Goal: Information Seeking & Learning: Learn about a topic

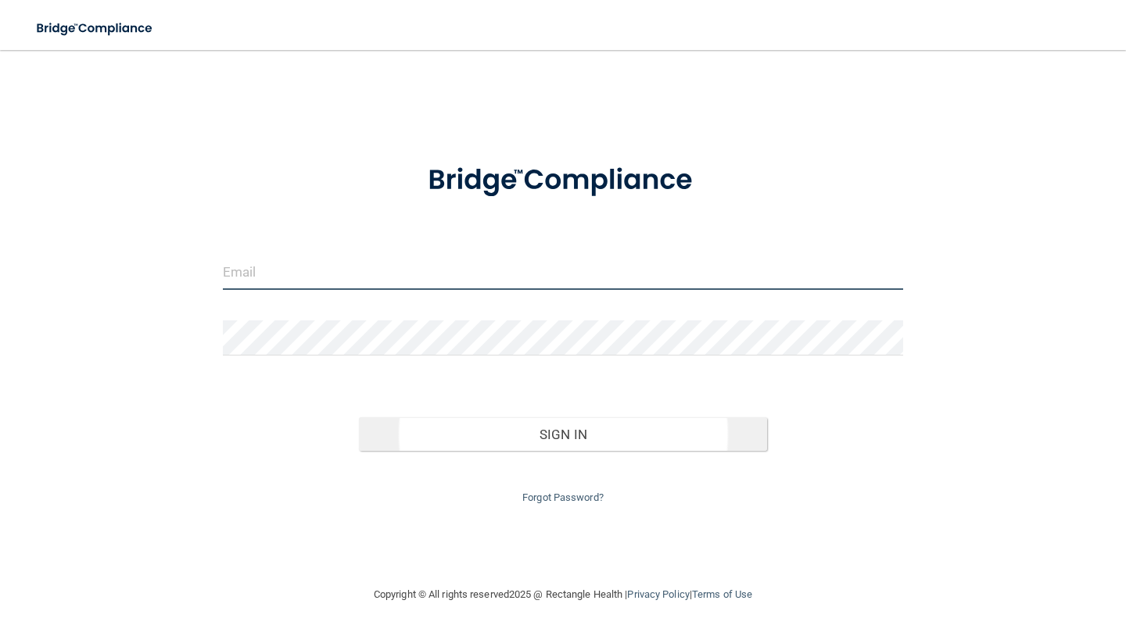
type input "[EMAIL_ADDRESS][DOMAIN_NAME]"
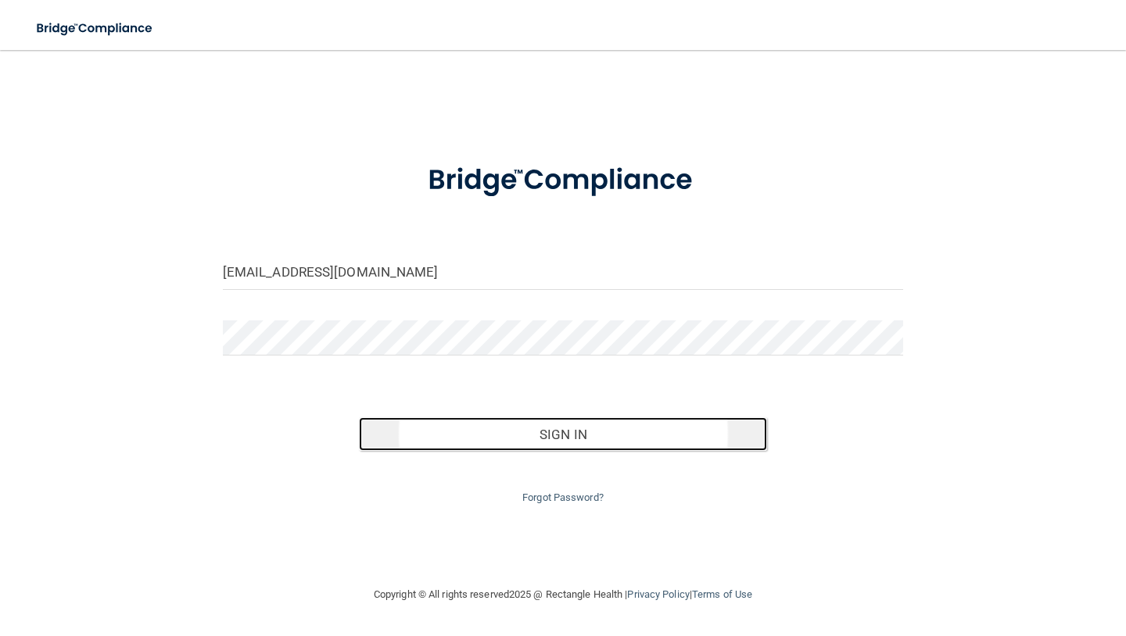
click at [419, 434] on button "Sign In" at bounding box center [563, 434] width 408 height 34
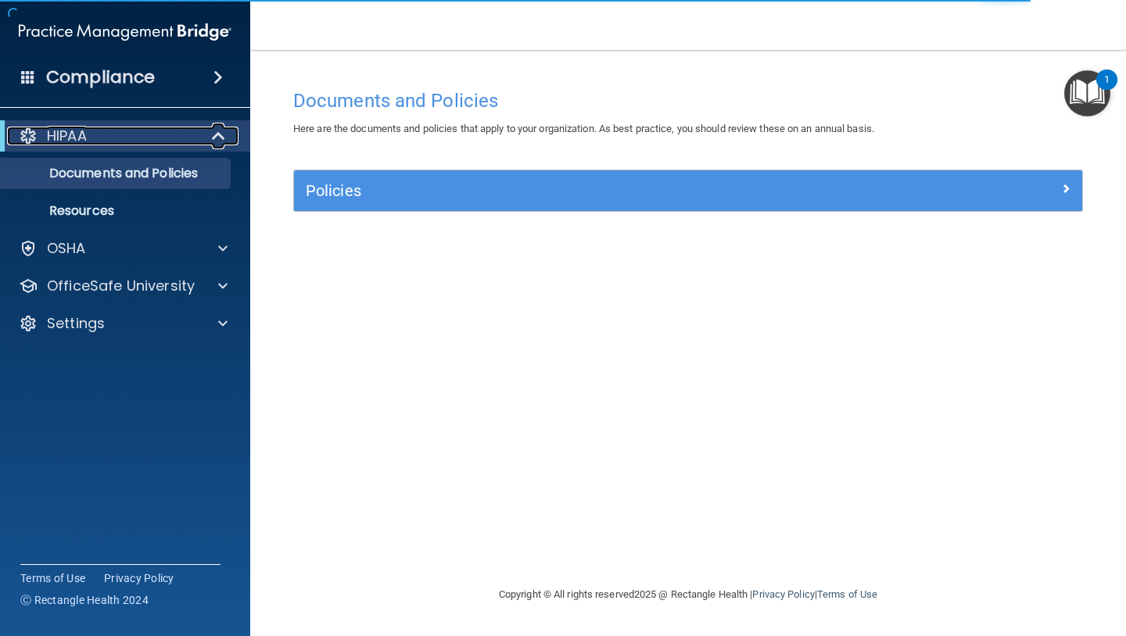
click at [77, 138] on p "HIPAA" at bounding box center [67, 136] width 40 height 19
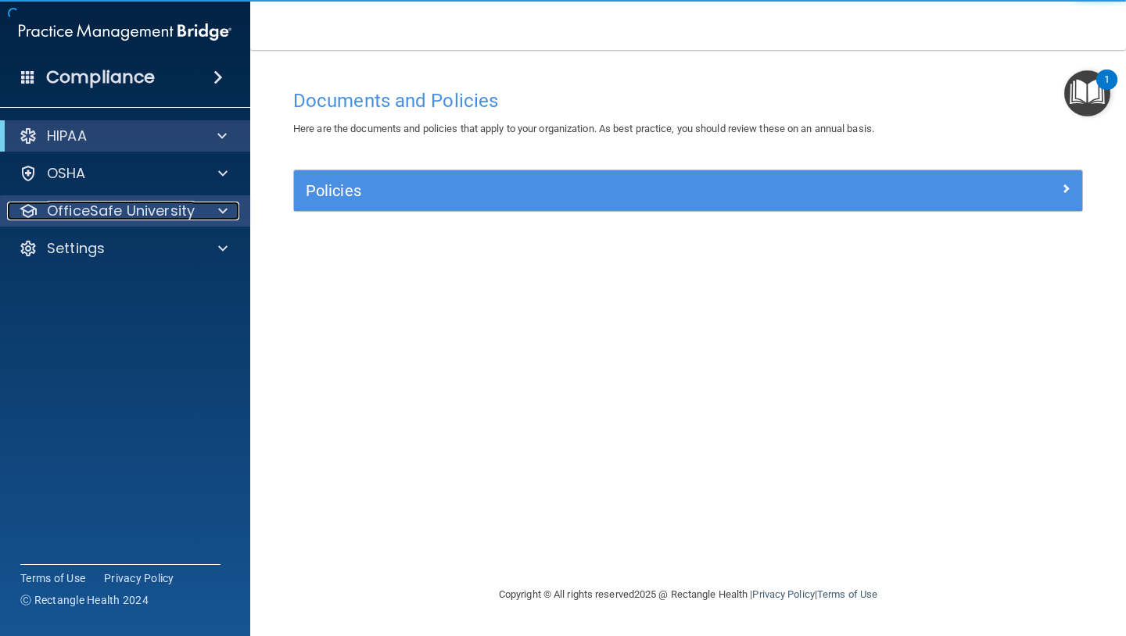
click at [101, 208] on p "OfficeSafe University" at bounding box center [121, 211] width 148 height 19
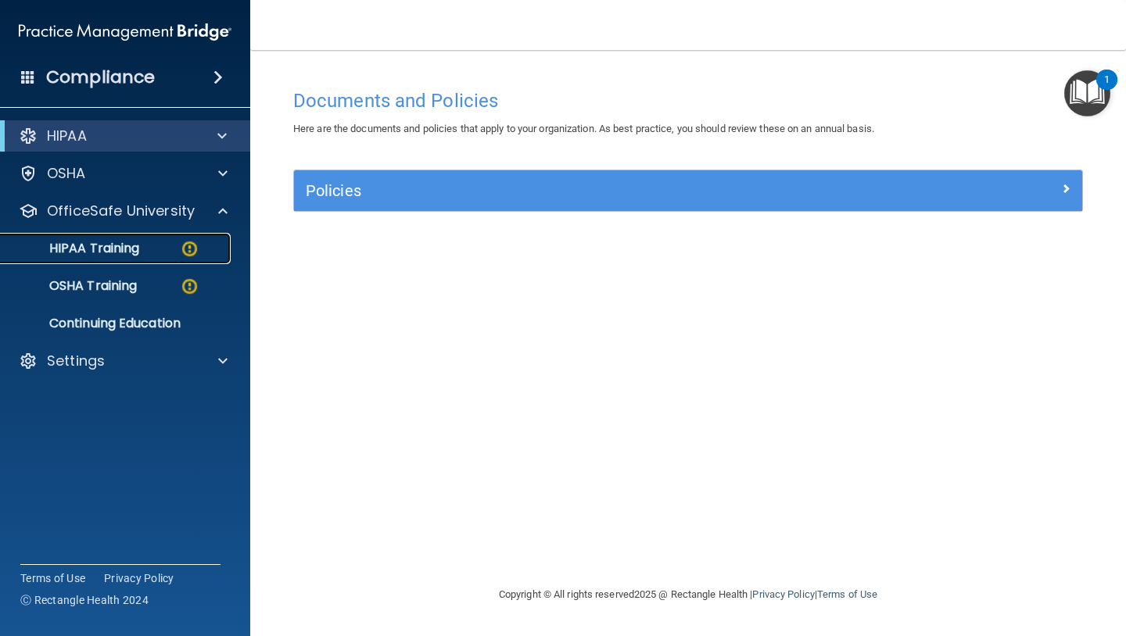
click at [96, 246] on p "HIPAA Training" at bounding box center [74, 249] width 129 height 16
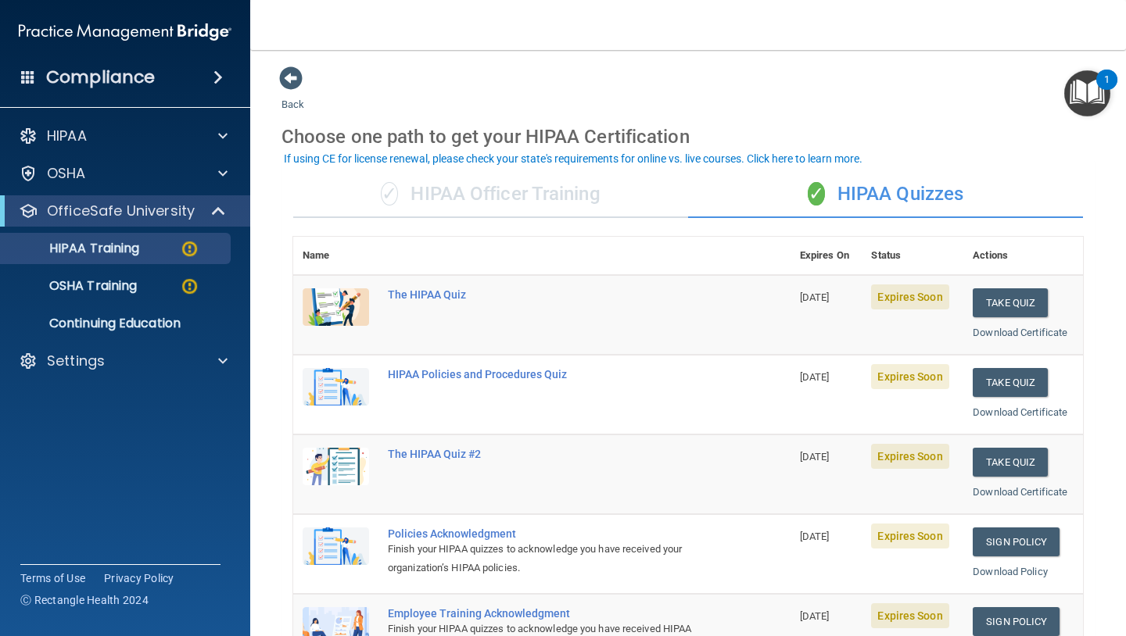
click at [573, 202] on div "✓ HIPAA Officer Training" at bounding box center [490, 194] width 395 height 47
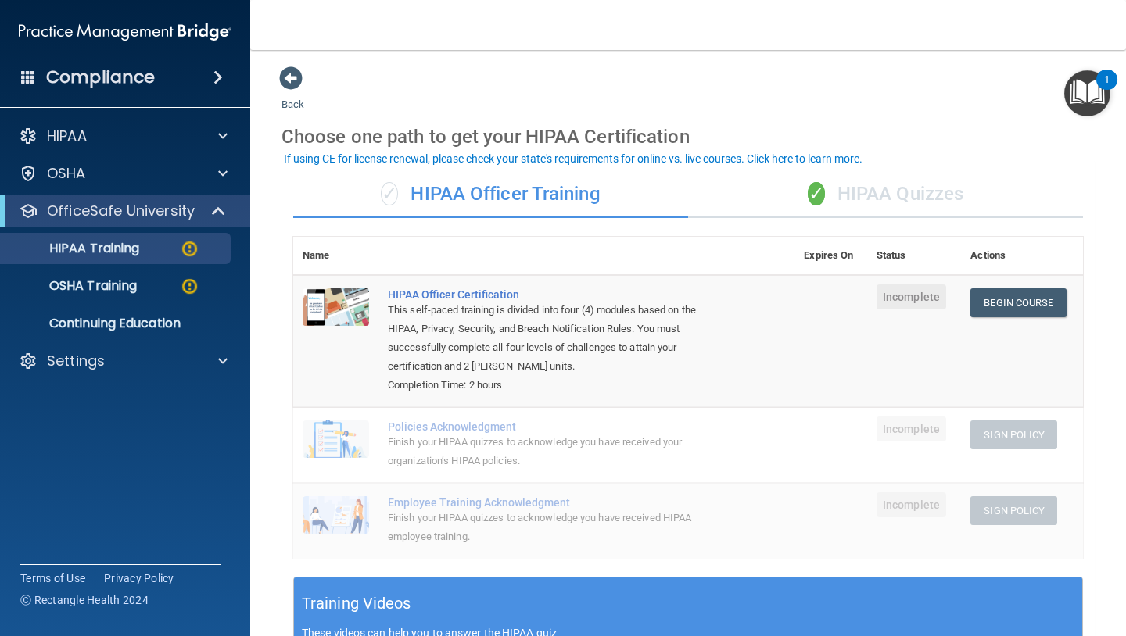
click at [766, 190] on div "✓ HIPAA Quizzes" at bounding box center [885, 194] width 395 height 47
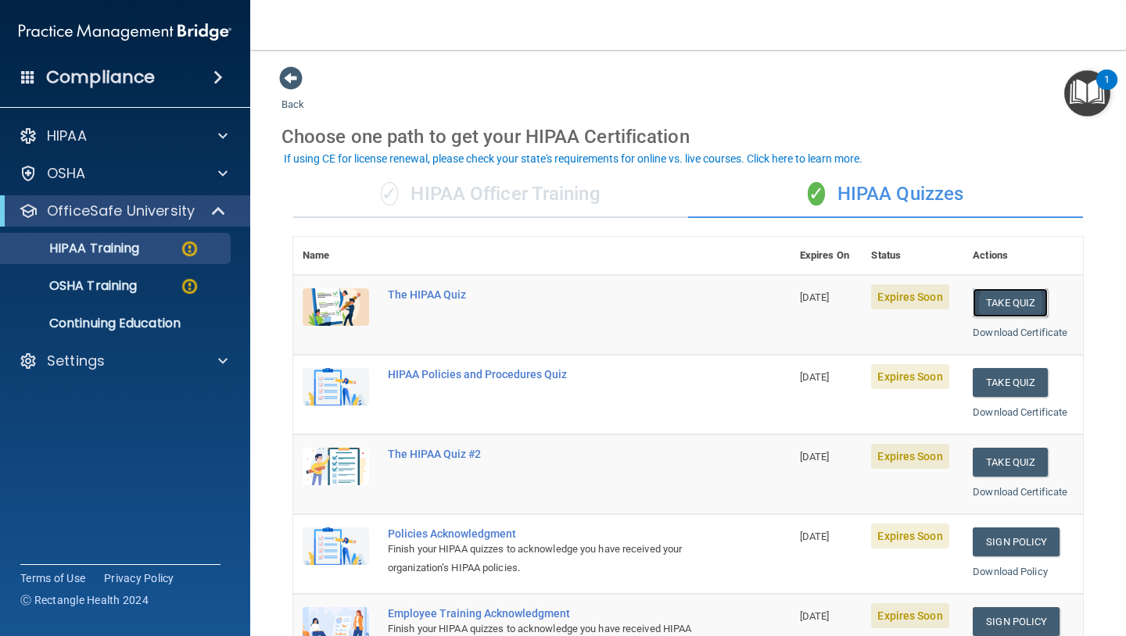
click at [994, 299] on button "Take Quiz" at bounding box center [1009, 302] width 75 height 29
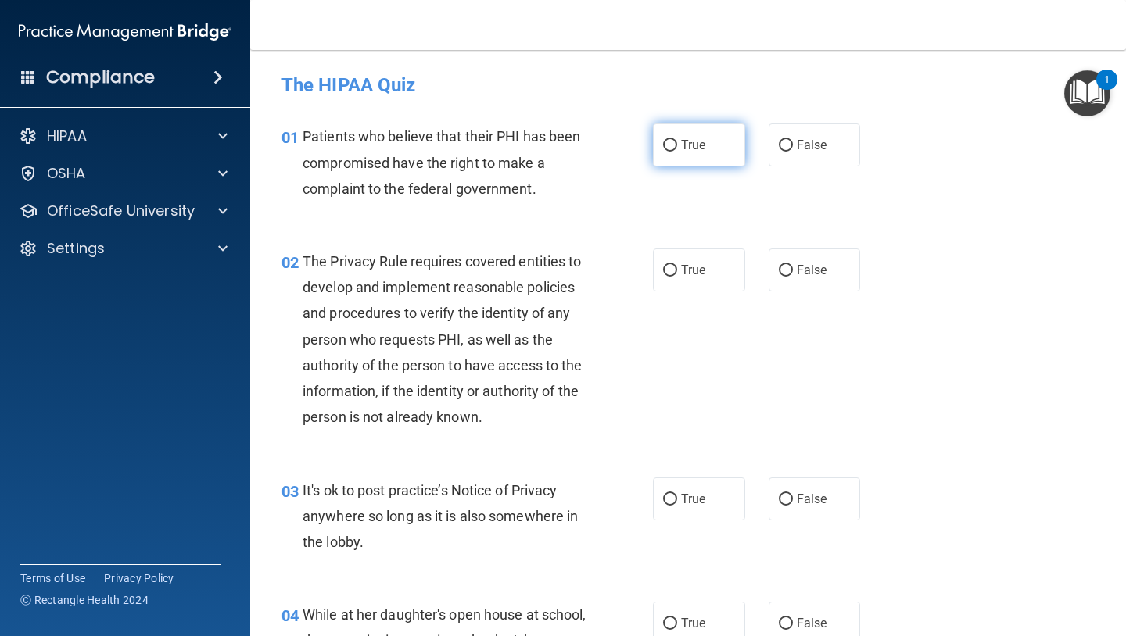
click at [672, 151] on input "True" at bounding box center [670, 146] width 14 height 12
radio input "true"
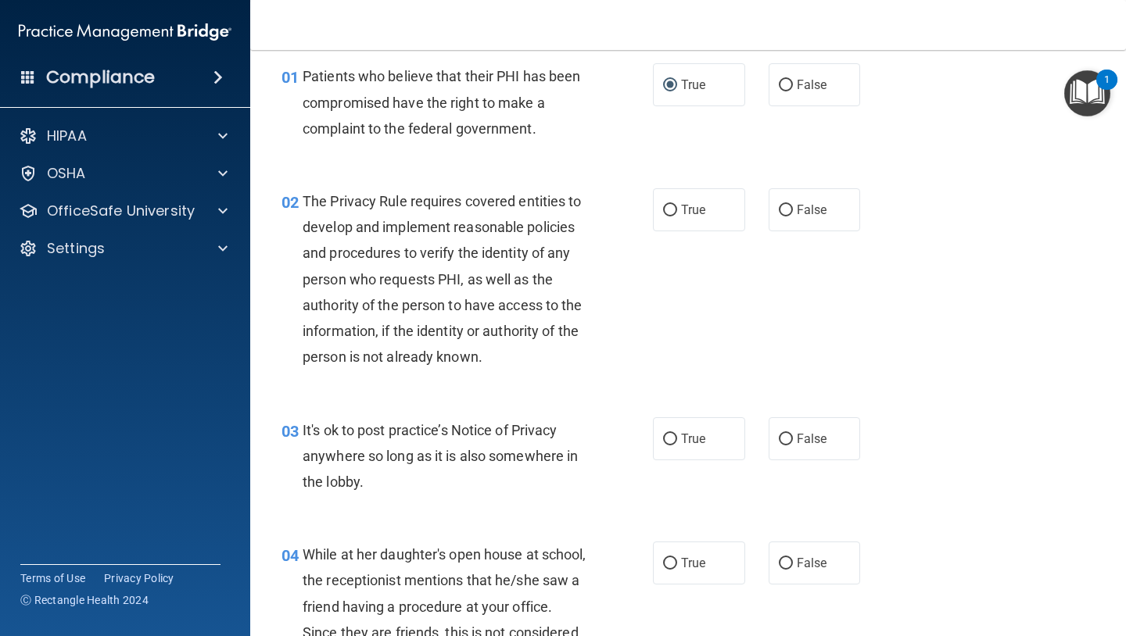
scroll to position [70, 0]
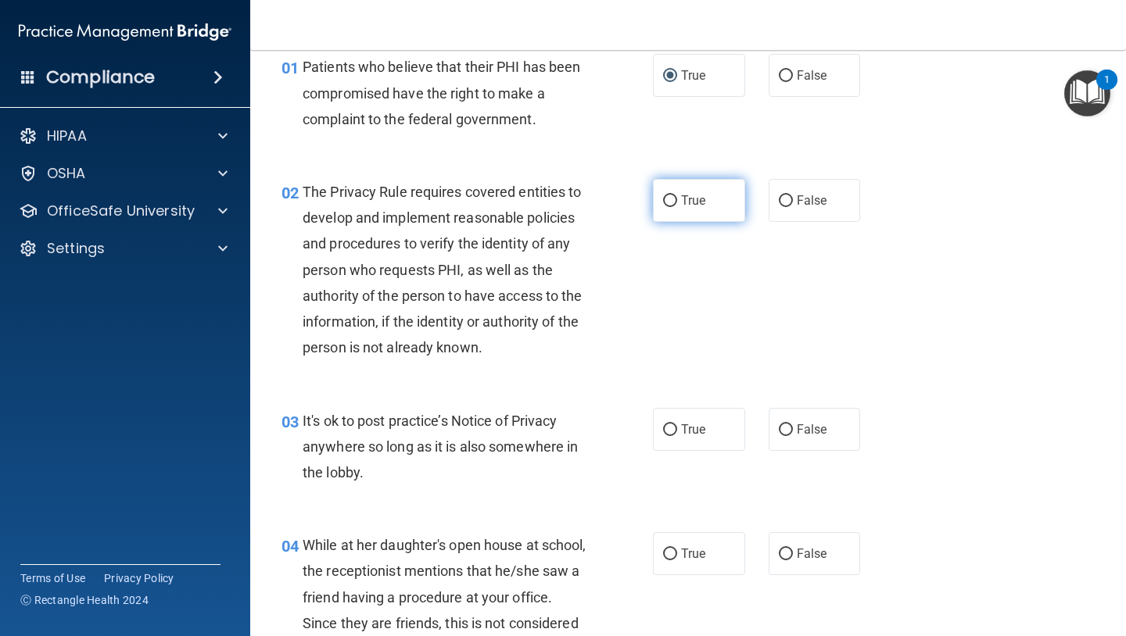
click at [668, 195] on input "True" at bounding box center [670, 201] width 14 height 12
radio input "true"
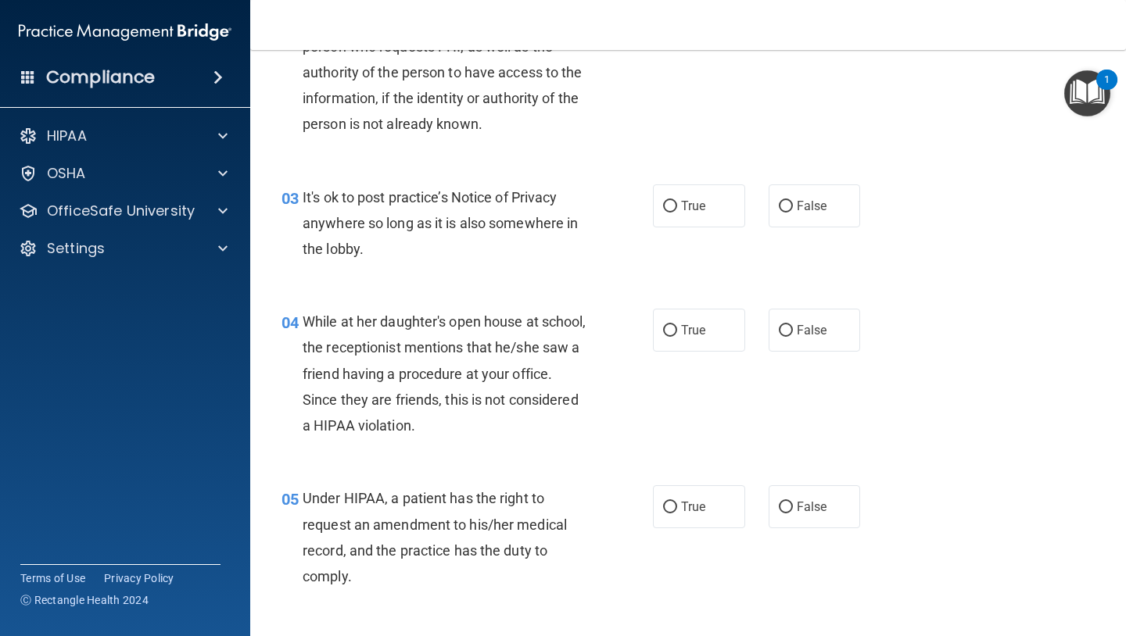
scroll to position [303, 0]
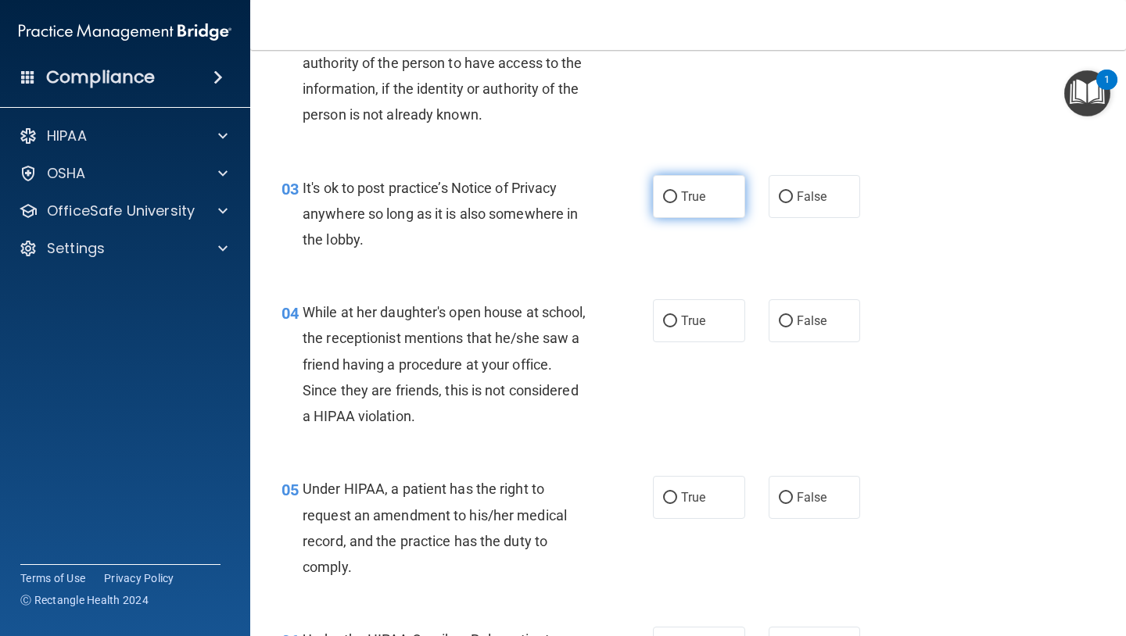
click at [653, 199] on label "True" at bounding box center [699, 196] width 92 height 43
click at [663, 199] on input "True" at bounding box center [670, 198] width 14 height 12
radio input "true"
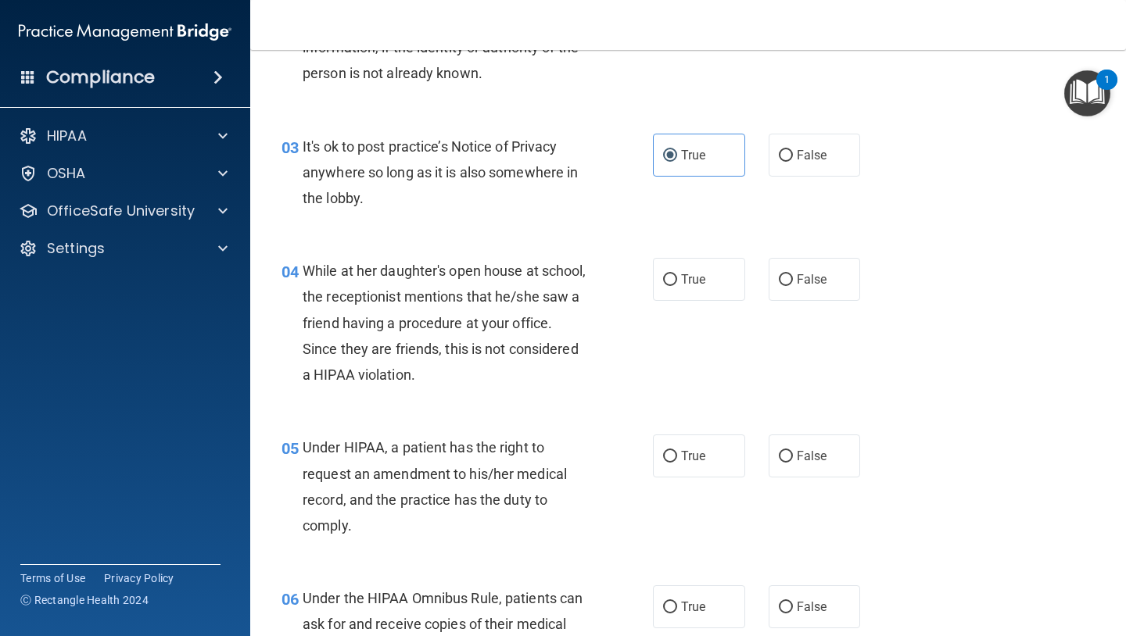
scroll to position [363, 0]
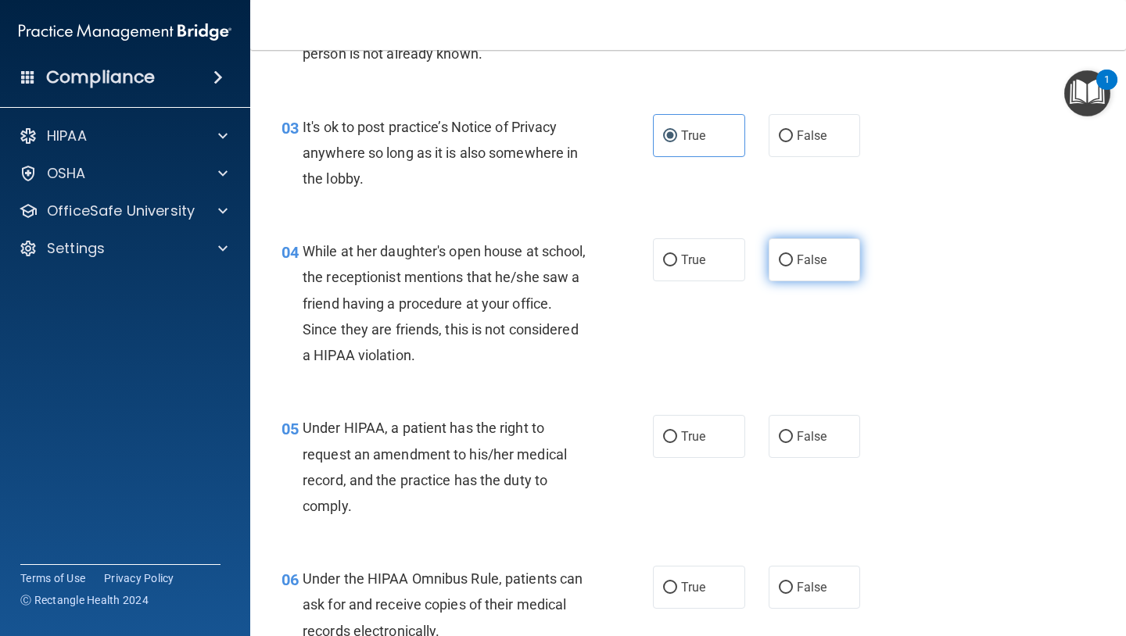
click at [806, 254] on span "False" at bounding box center [812, 259] width 30 height 15
click at [793, 255] on input "False" at bounding box center [786, 261] width 14 height 12
radio input "true"
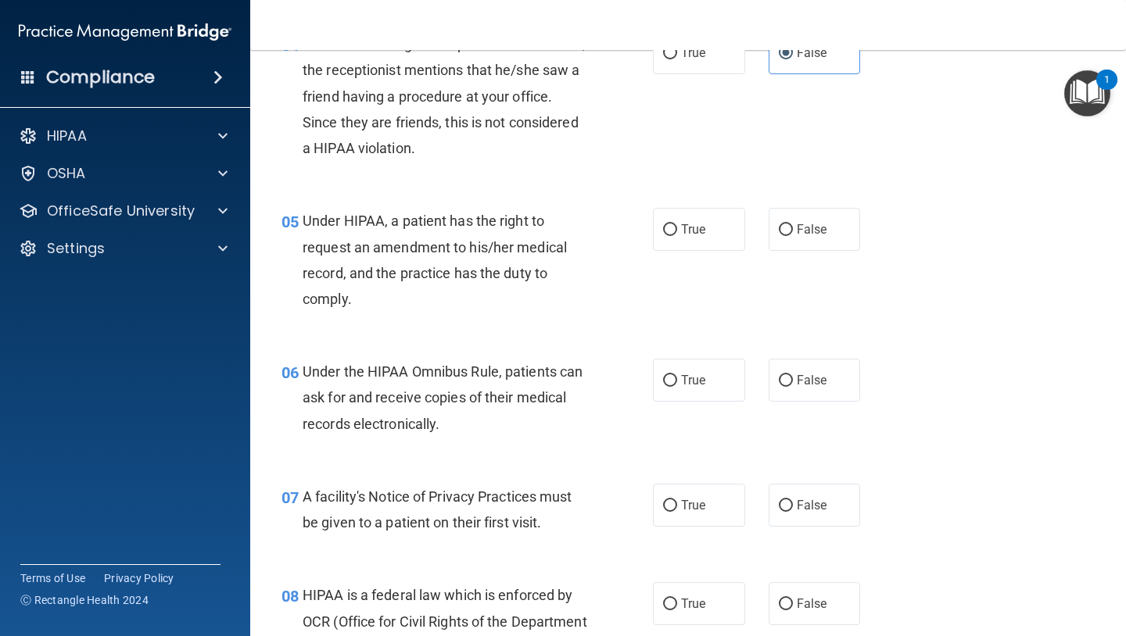
scroll to position [571, 0]
click at [661, 241] on label "True" at bounding box center [699, 228] width 92 height 43
click at [663, 235] on input "True" at bounding box center [670, 230] width 14 height 12
radio input "true"
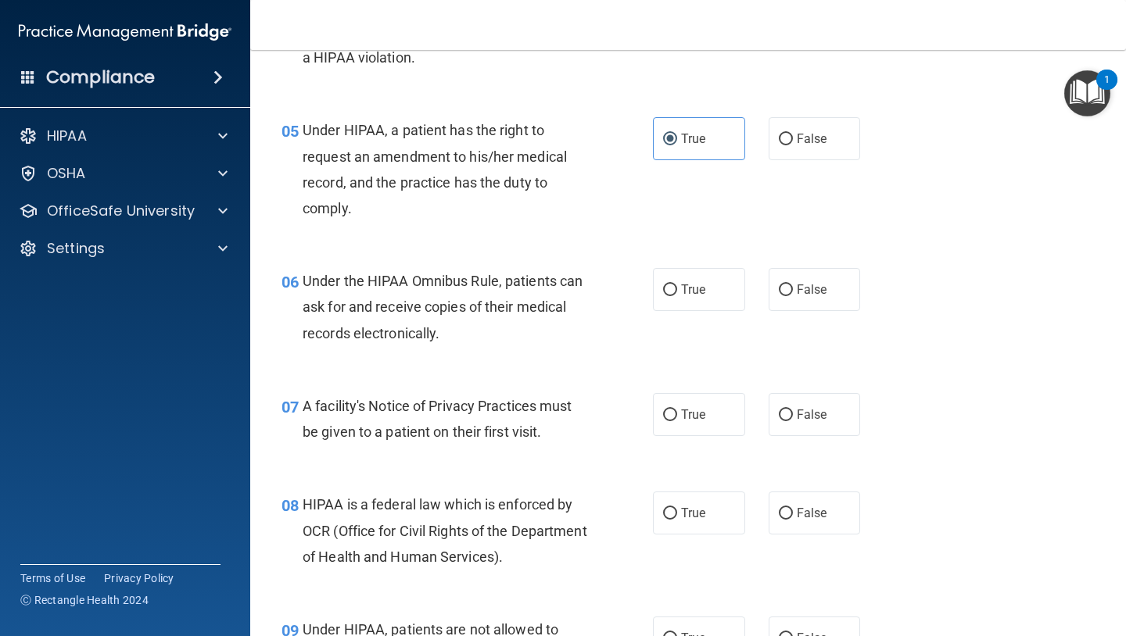
scroll to position [666, 0]
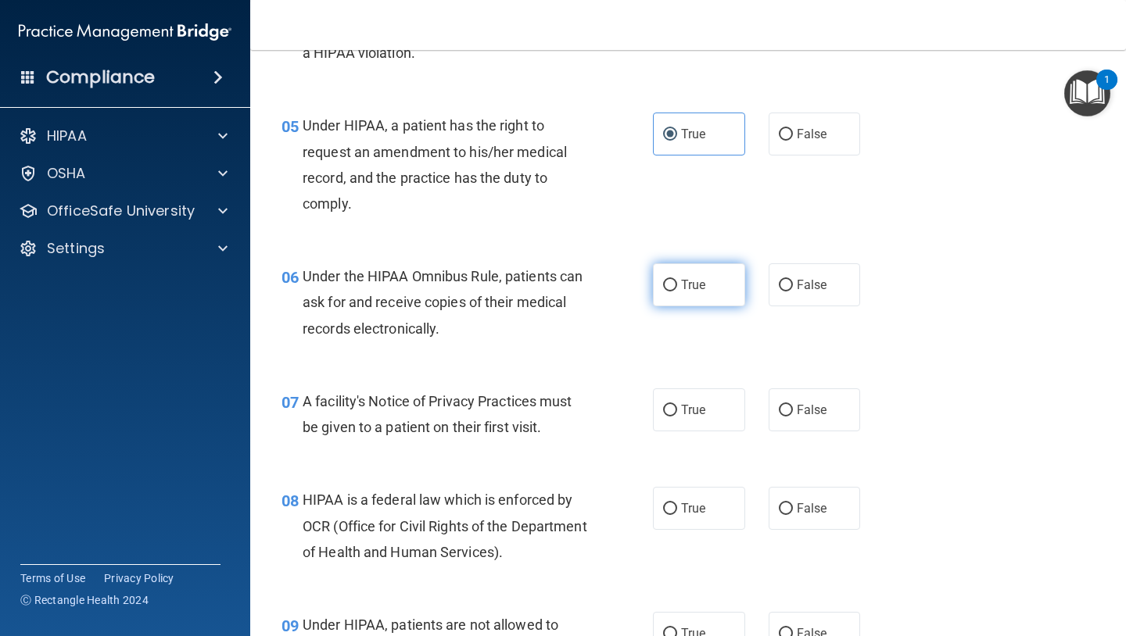
click at [677, 274] on label "True" at bounding box center [699, 284] width 92 height 43
click at [677, 280] on input "True" at bounding box center [670, 286] width 14 height 12
radio input "true"
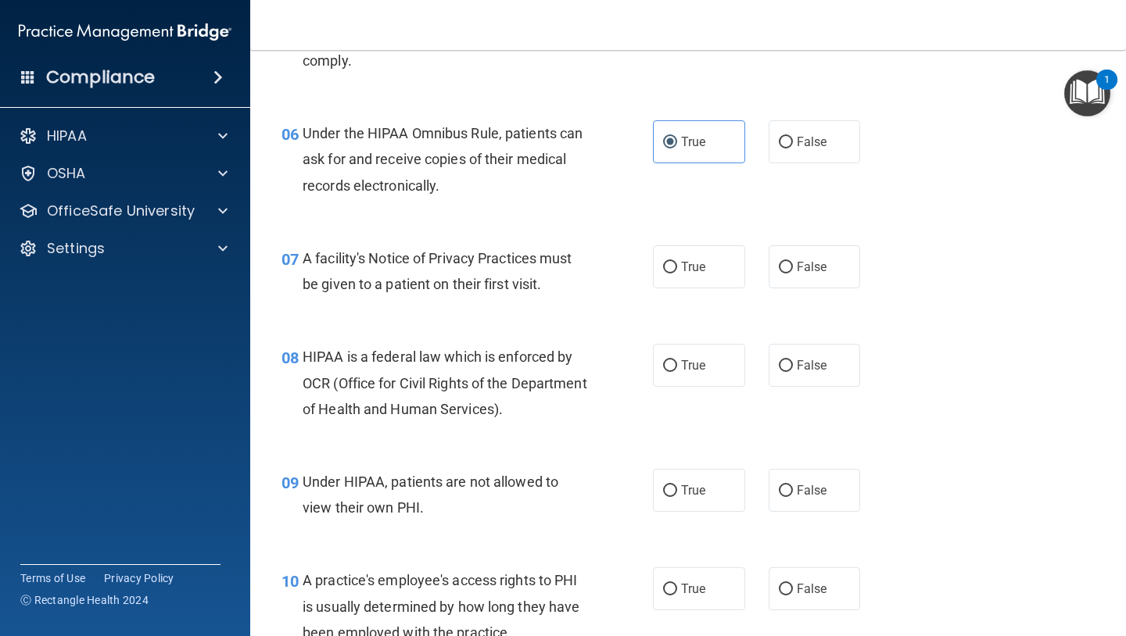
scroll to position [815, 0]
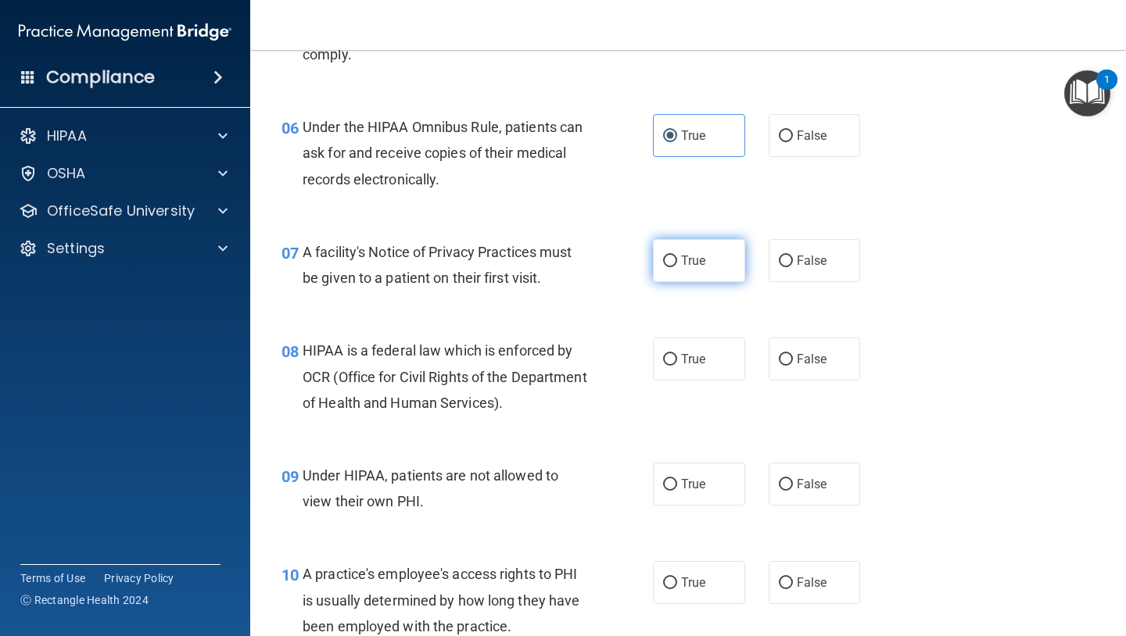
click at [667, 259] on input "True" at bounding box center [670, 262] width 14 height 12
radio input "true"
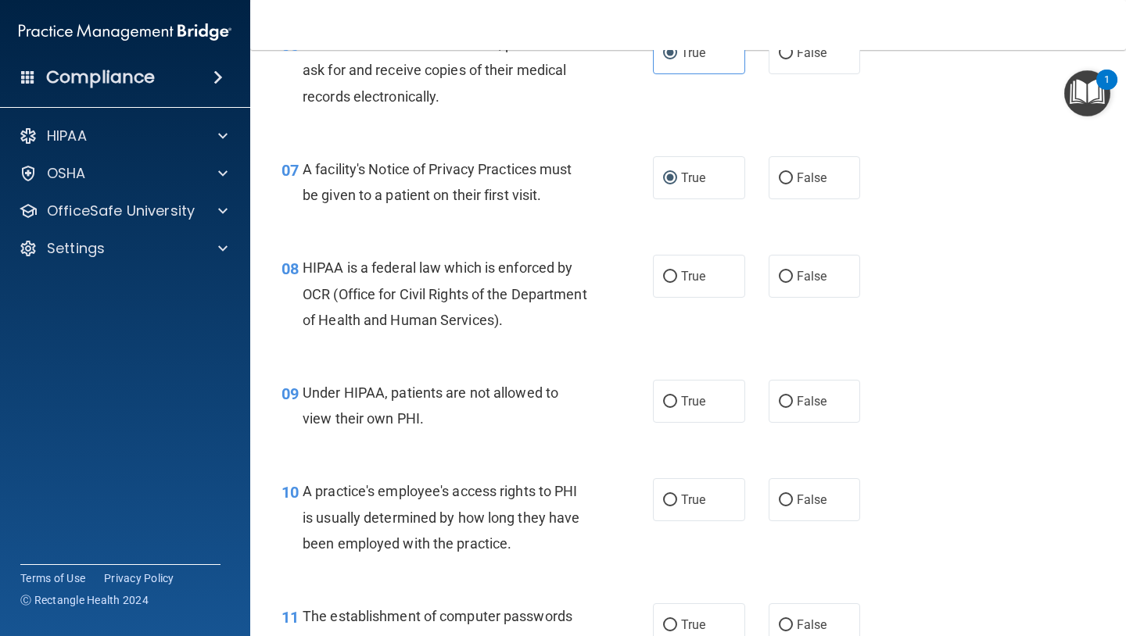
scroll to position [899, 0]
click at [669, 276] on input "True" at bounding box center [670, 276] width 14 height 12
radio input "true"
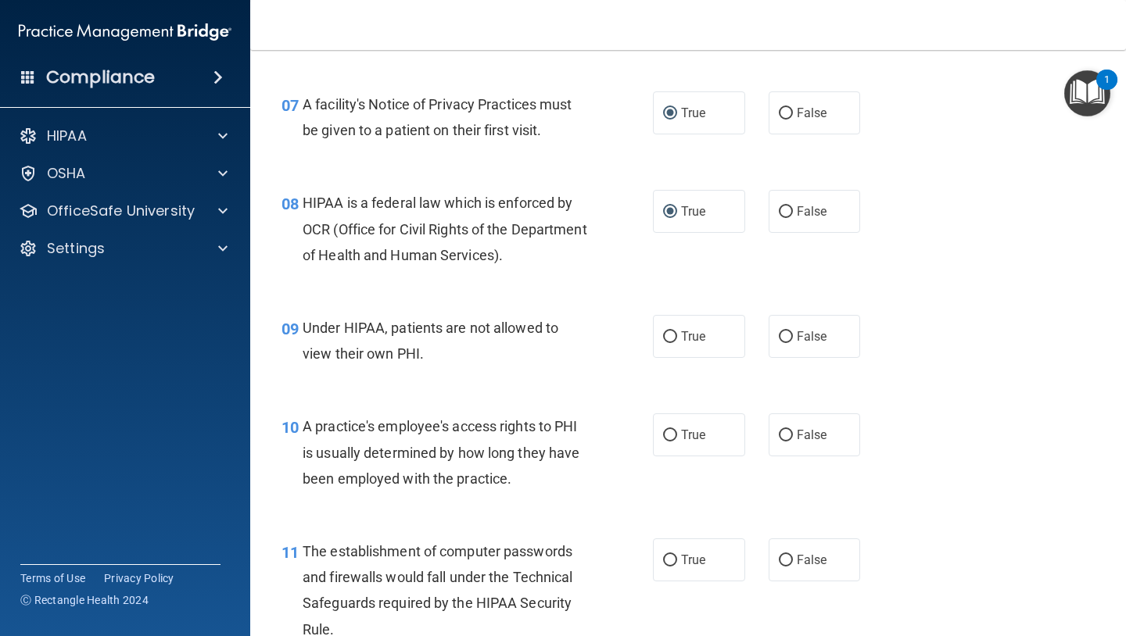
scroll to position [986, 0]
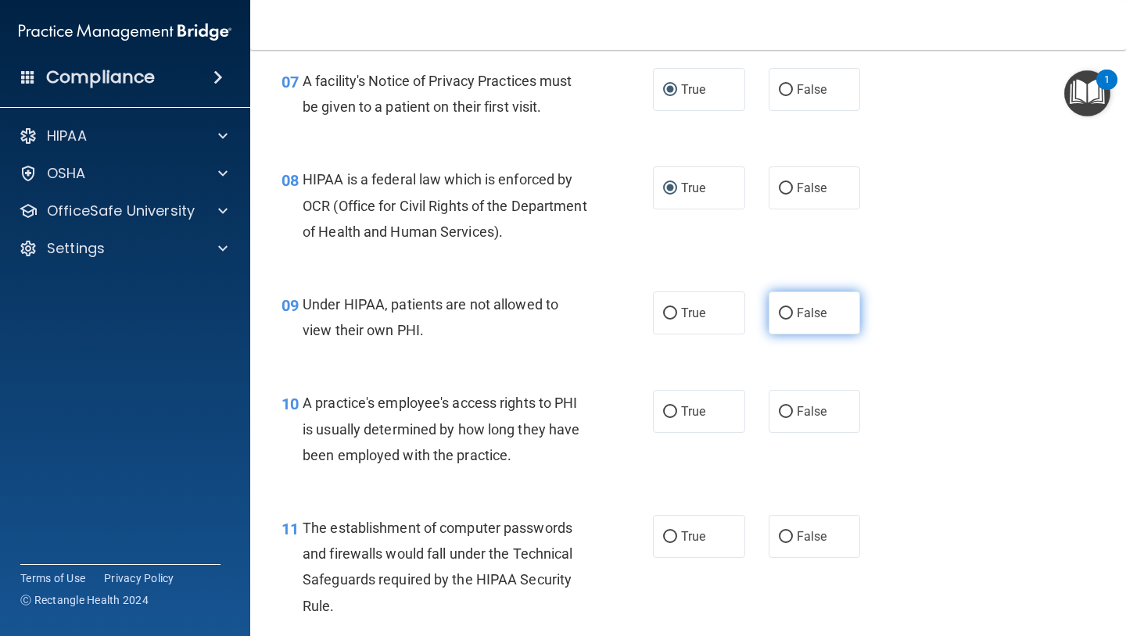
click at [807, 302] on label "False" at bounding box center [814, 313] width 92 height 43
click at [793, 308] on input "False" at bounding box center [786, 314] width 14 height 12
radio input "true"
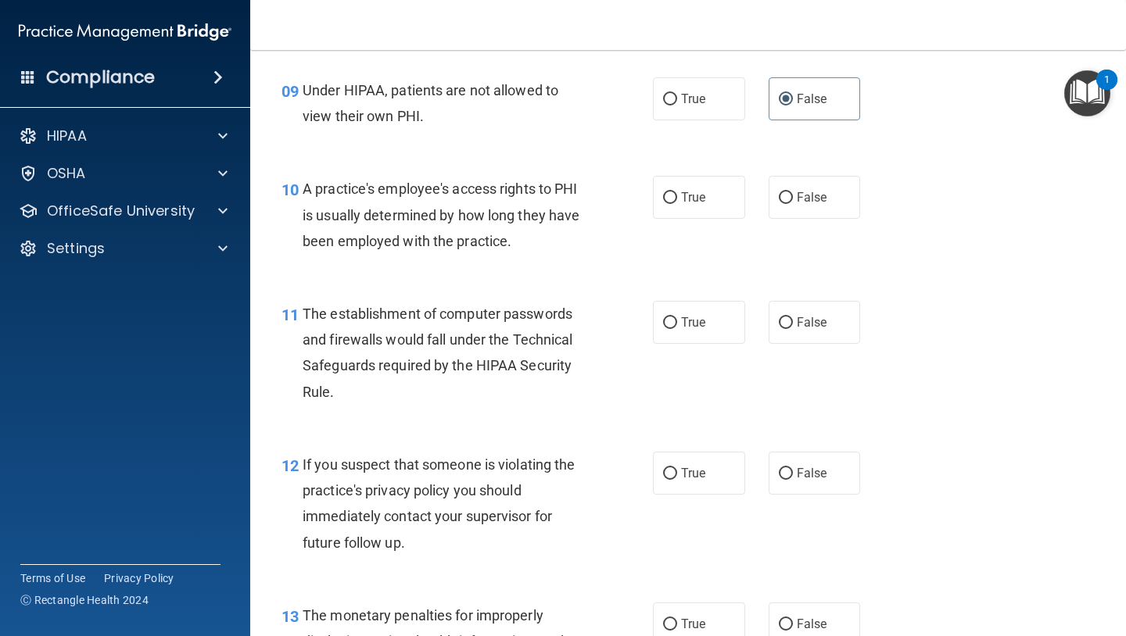
scroll to position [1204, 0]
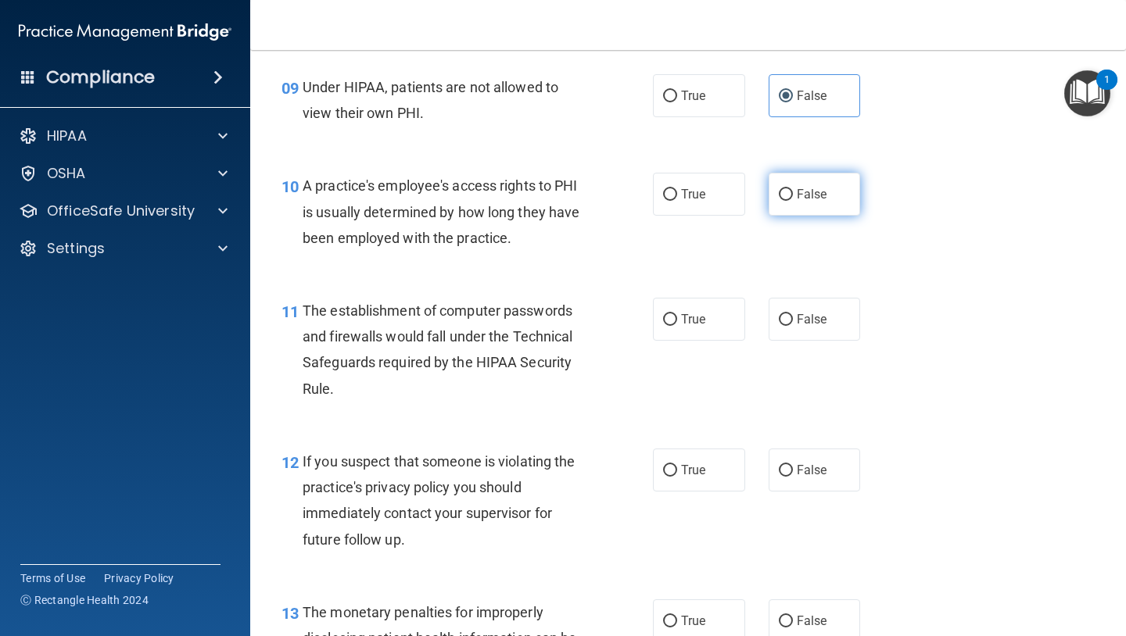
click at [843, 203] on label "False" at bounding box center [814, 194] width 92 height 43
click at [793, 201] on input "False" at bounding box center [786, 195] width 14 height 12
radio input "true"
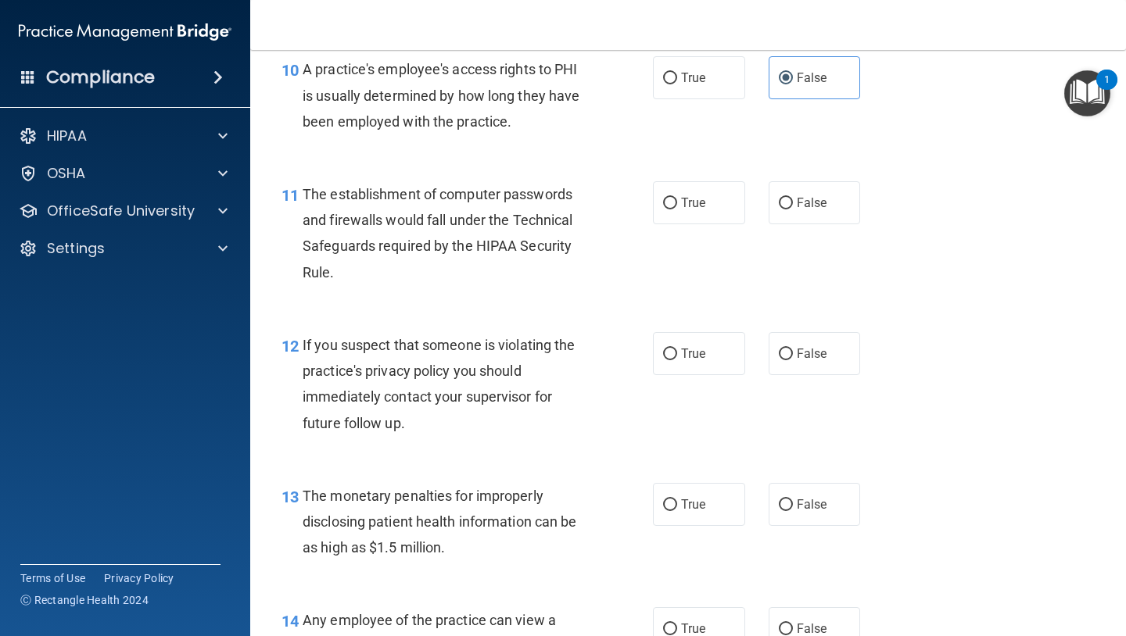
scroll to position [1322, 0]
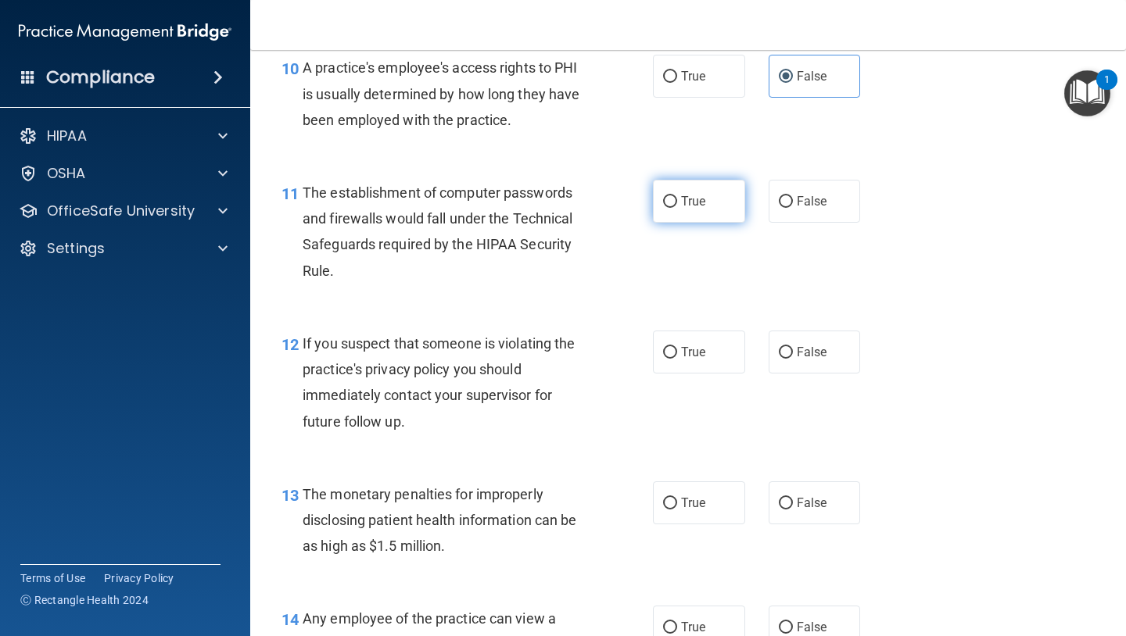
click at [668, 204] on input "True" at bounding box center [670, 202] width 14 height 12
radio input "true"
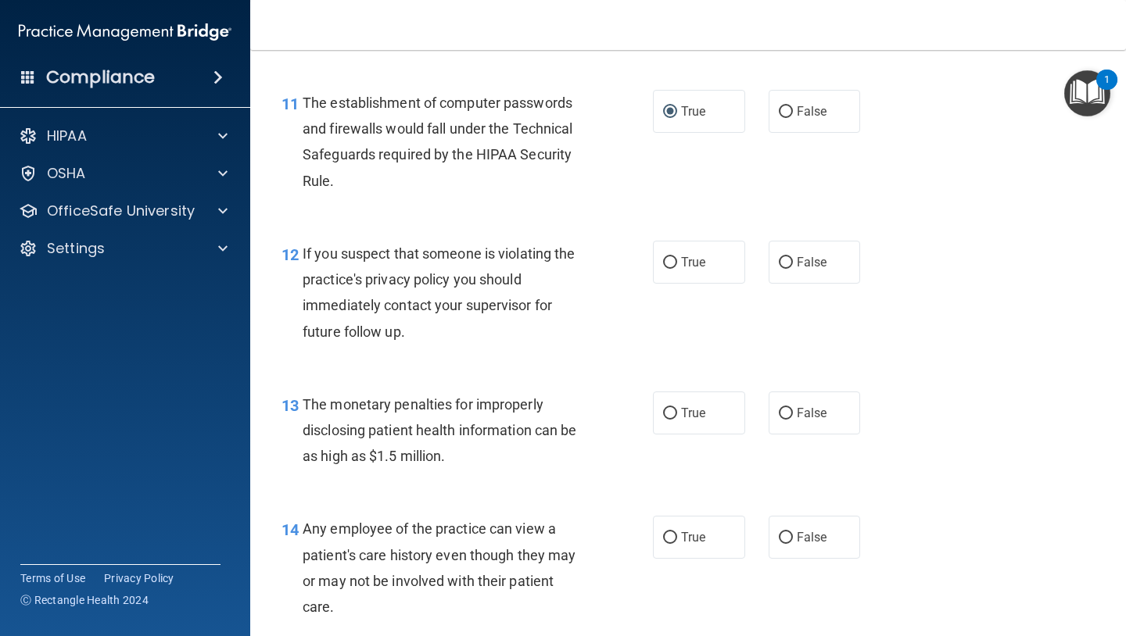
scroll to position [1461, 0]
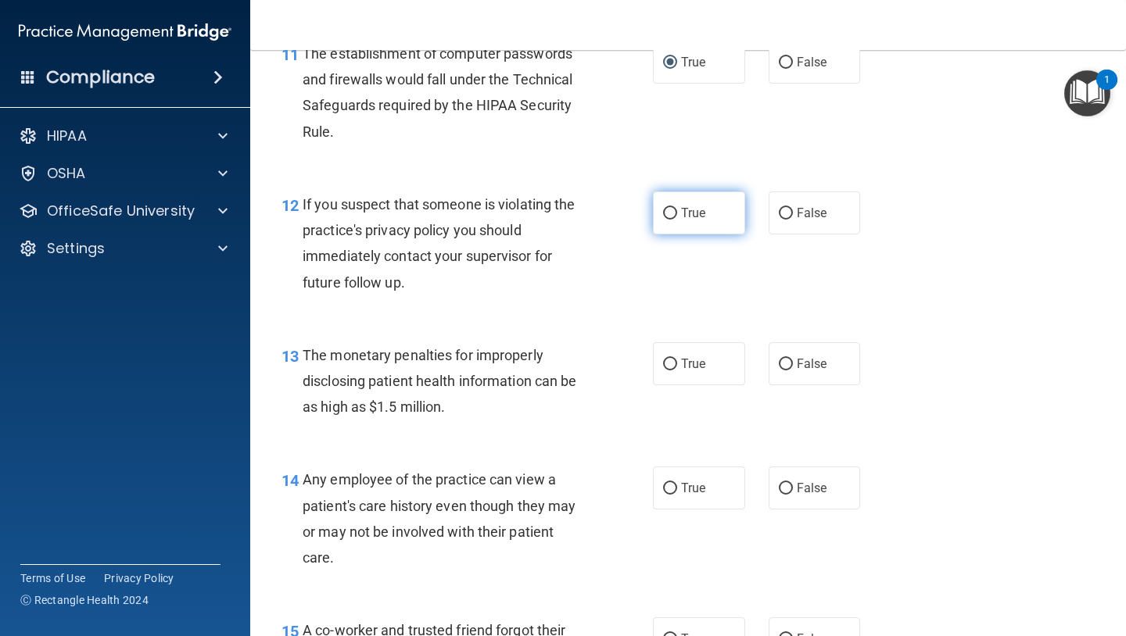
click at [663, 197] on label "True" at bounding box center [699, 213] width 92 height 43
click at [663, 208] on input "True" at bounding box center [670, 214] width 14 height 12
radio input "true"
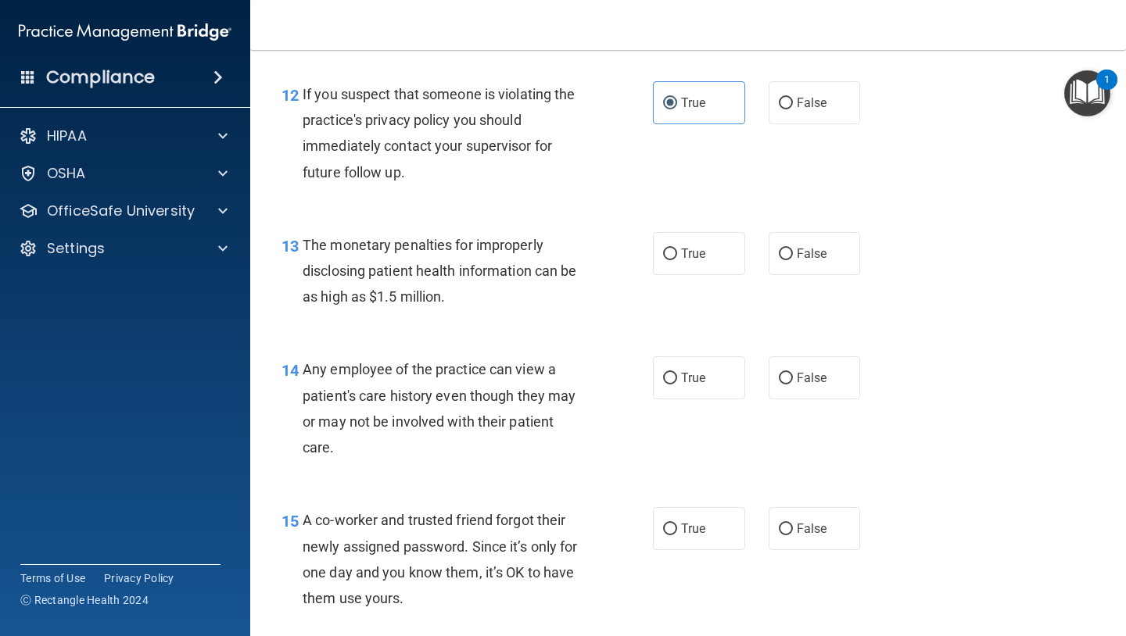
scroll to position [1573, 0]
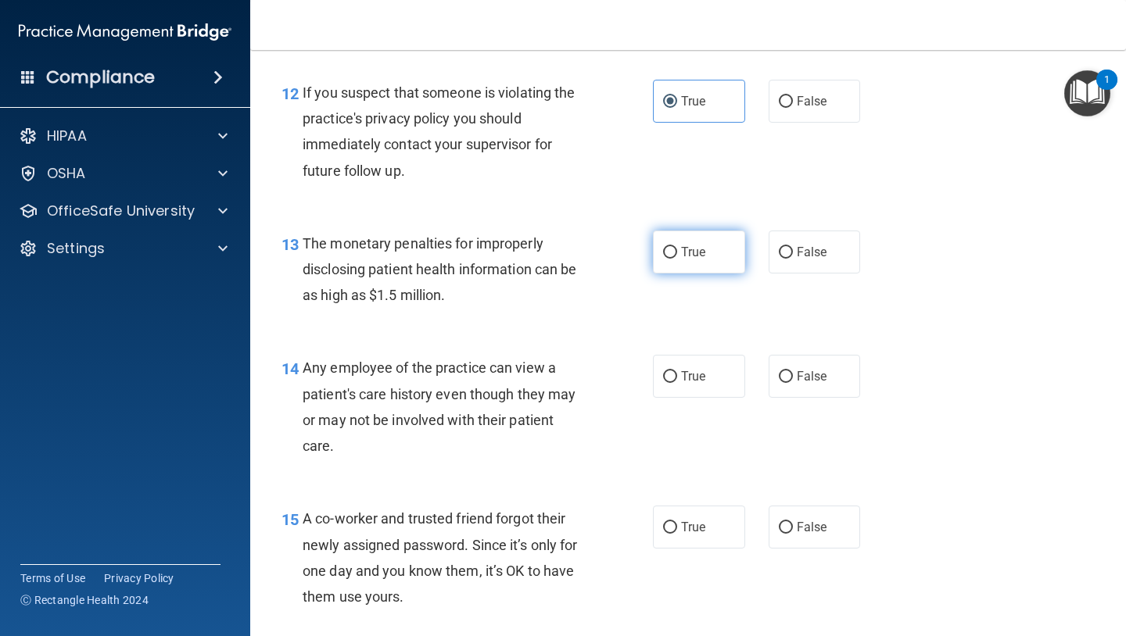
click at [674, 249] on input "True" at bounding box center [670, 253] width 14 height 12
radio input "true"
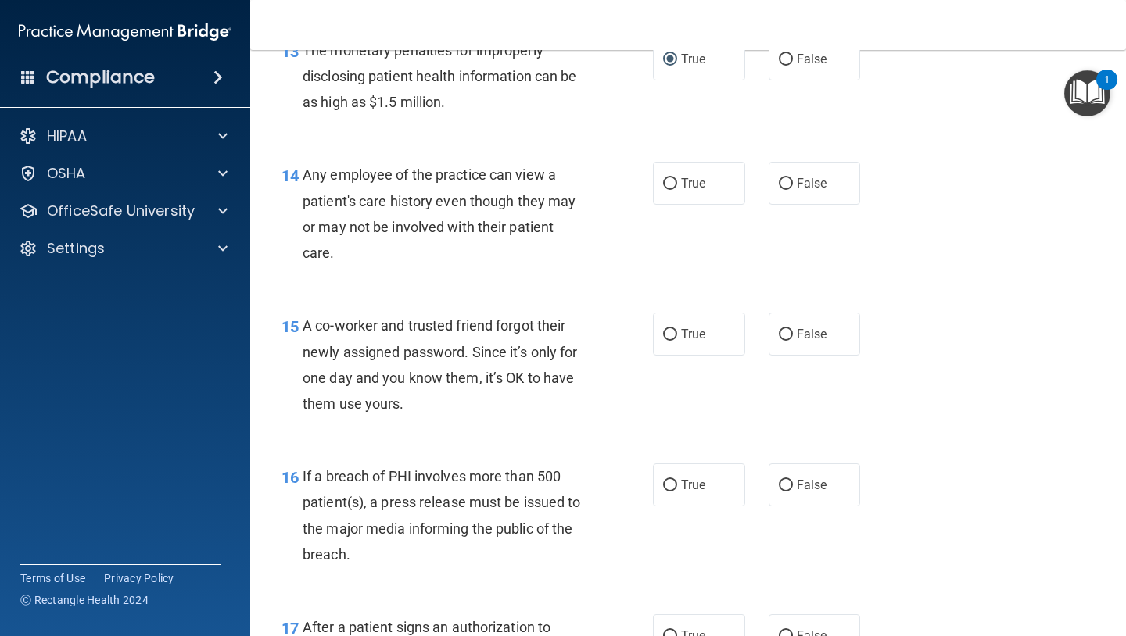
scroll to position [1767, 0]
click at [783, 184] on input "False" at bounding box center [786, 183] width 14 height 12
radio input "true"
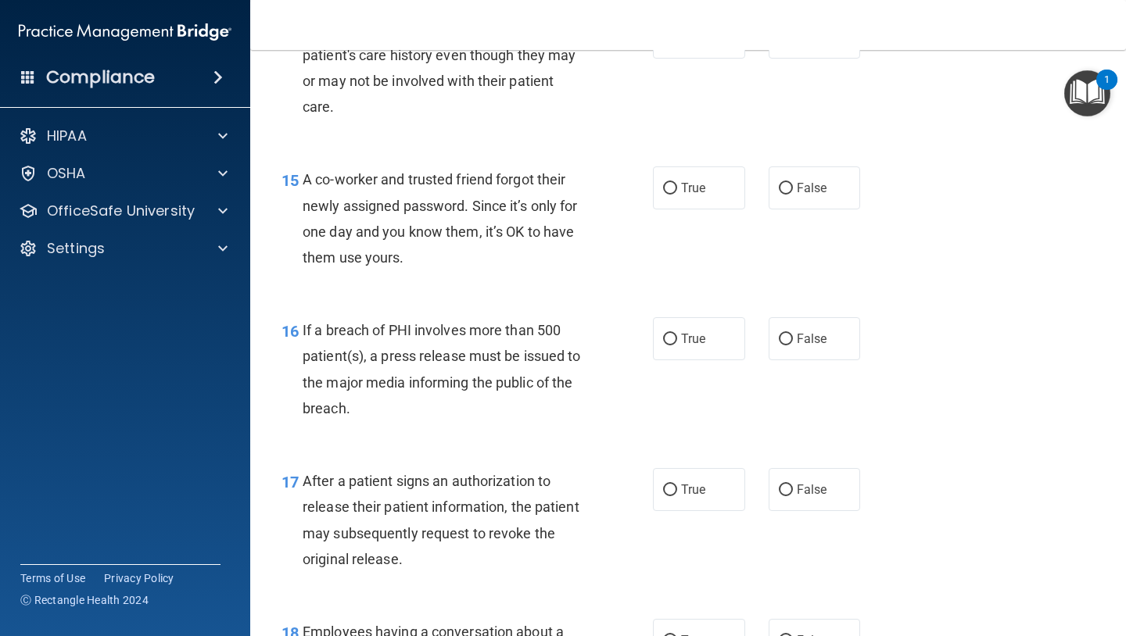
scroll to position [1914, 0]
click at [797, 193] on span "False" at bounding box center [812, 186] width 30 height 15
click at [793, 193] on input "False" at bounding box center [786, 187] width 14 height 12
radio input "true"
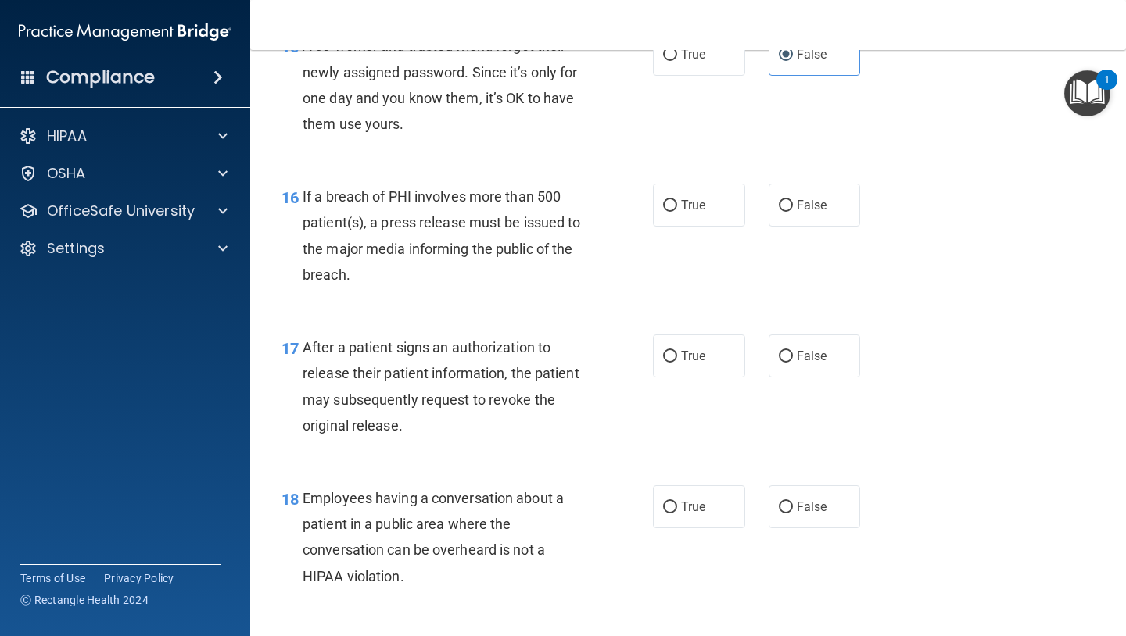
scroll to position [2053, 0]
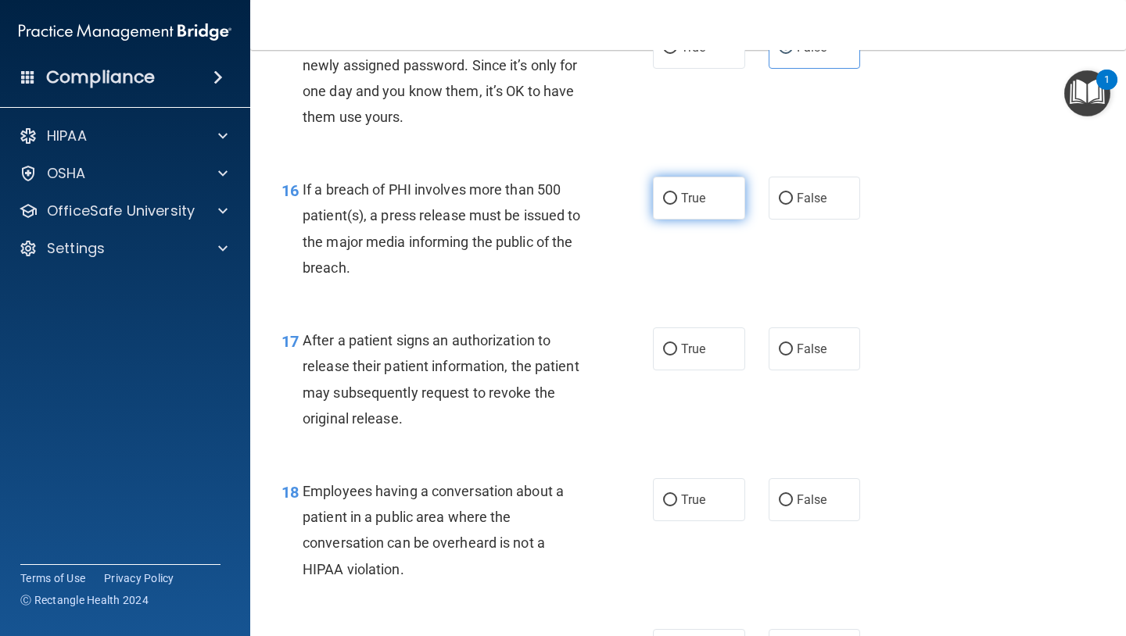
click at [663, 199] on input "True" at bounding box center [670, 199] width 14 height 12
radio input "true"
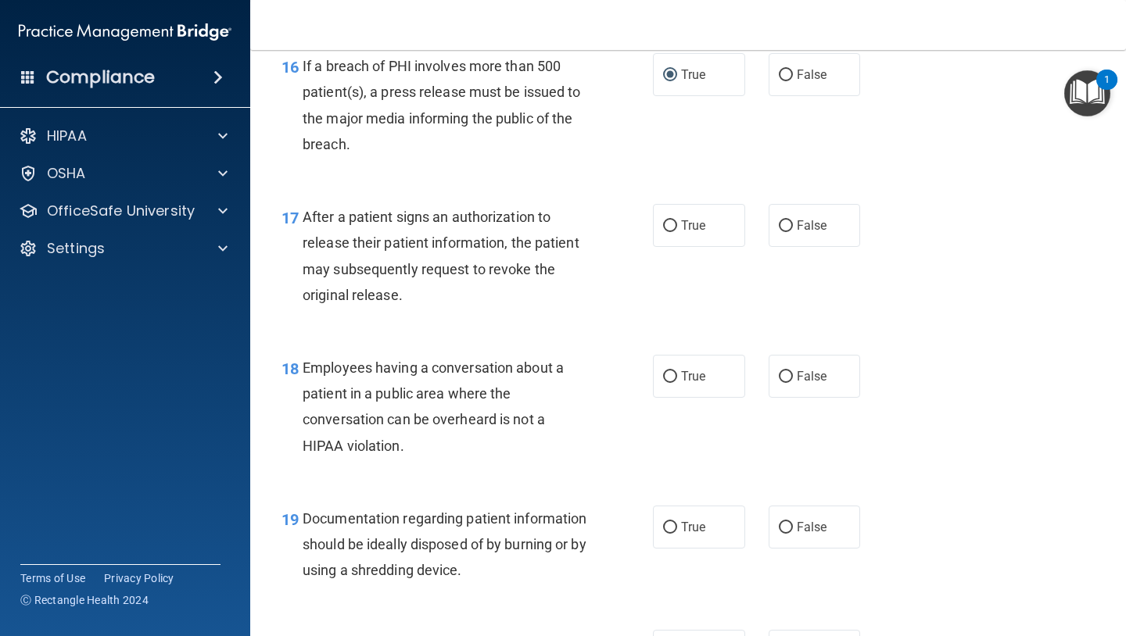
scroll to position [2181, 0]
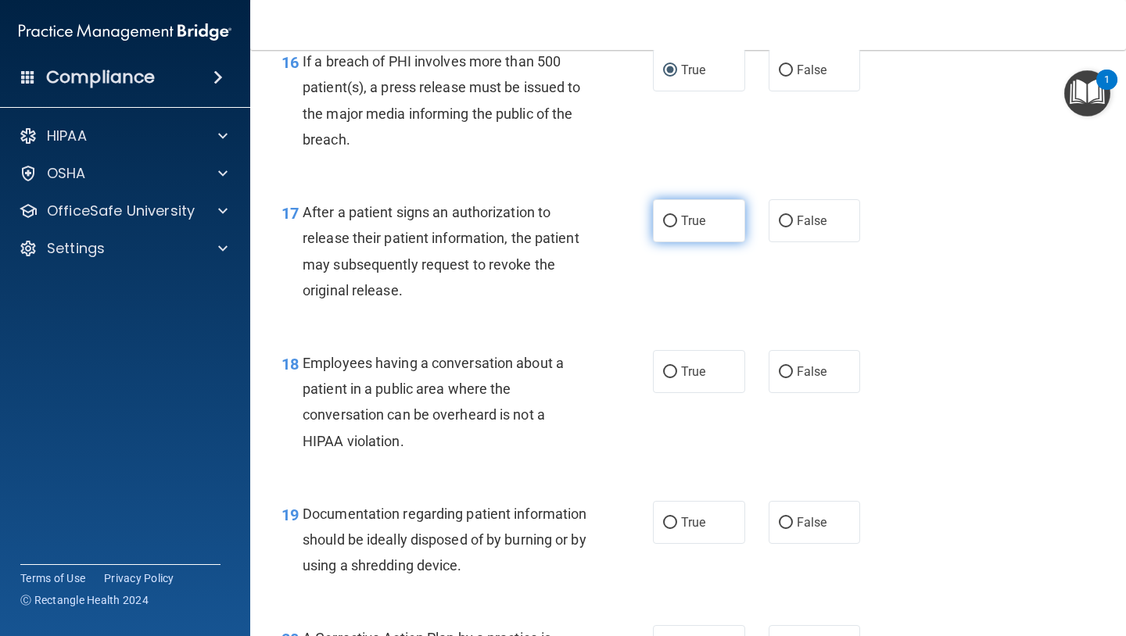
click at [653, 216] on label "True" at bounding box center [699, 220] width 92 height 43
click at [663, 216] on input "True" at bounding box center [670, 222] width 14 height 12
radio input "true"
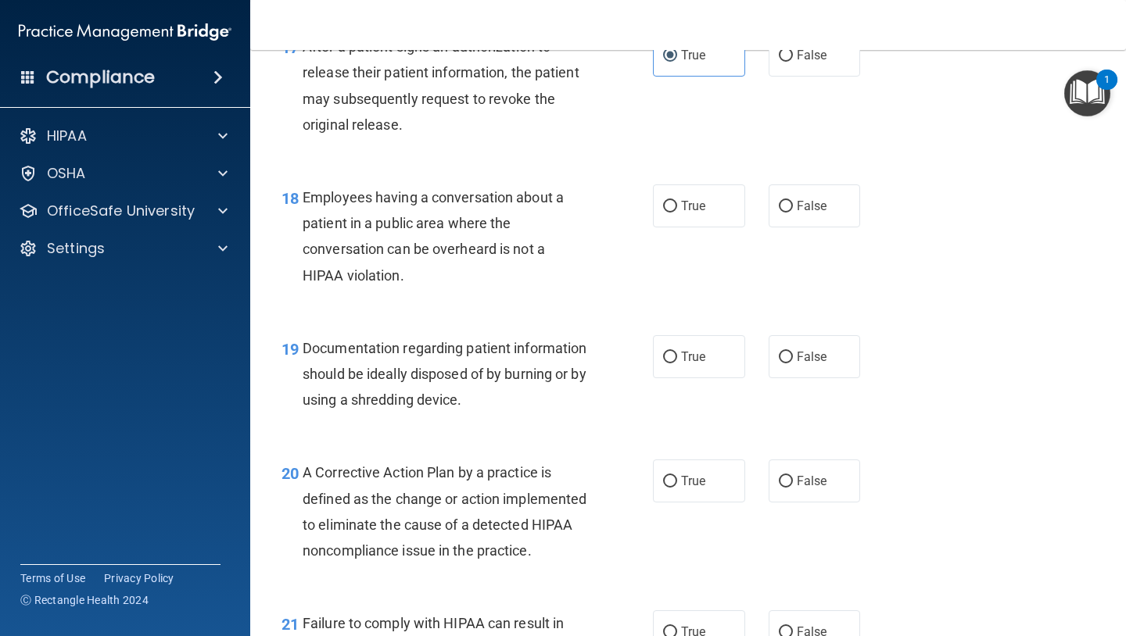
scroll to position [2347, 0]
click at [814, 209] on span "False" at bounding box center [812, 205] width 30 height 15
click at [793, 209] on input "False" at bounding box center [786, 206] width 14 height 12
radio input "true"
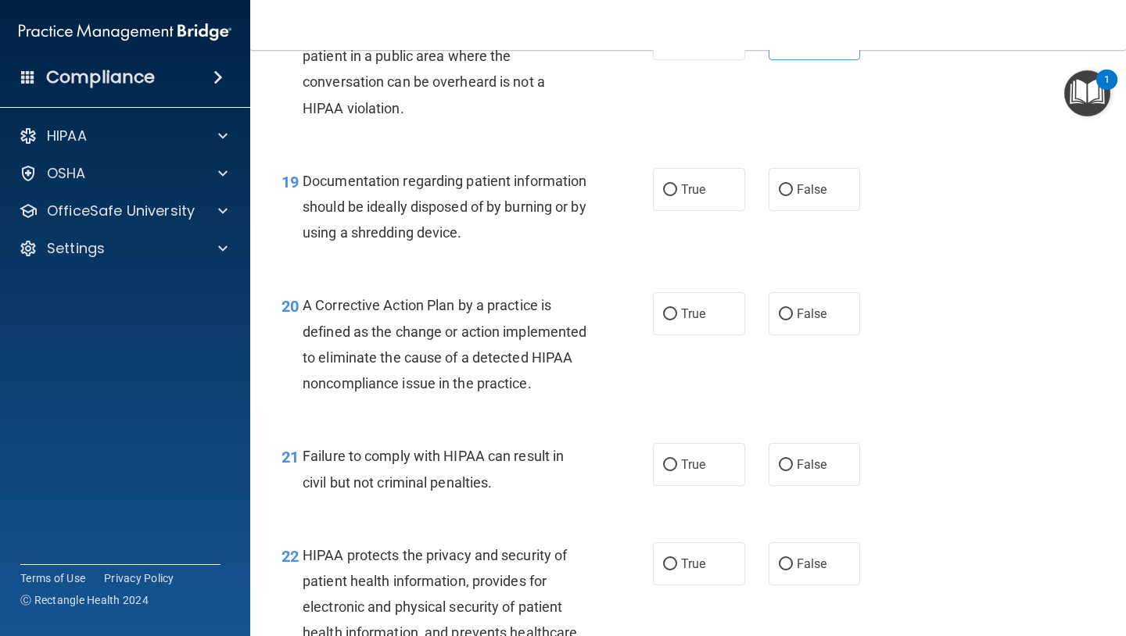
scroll to position [2515, 0]
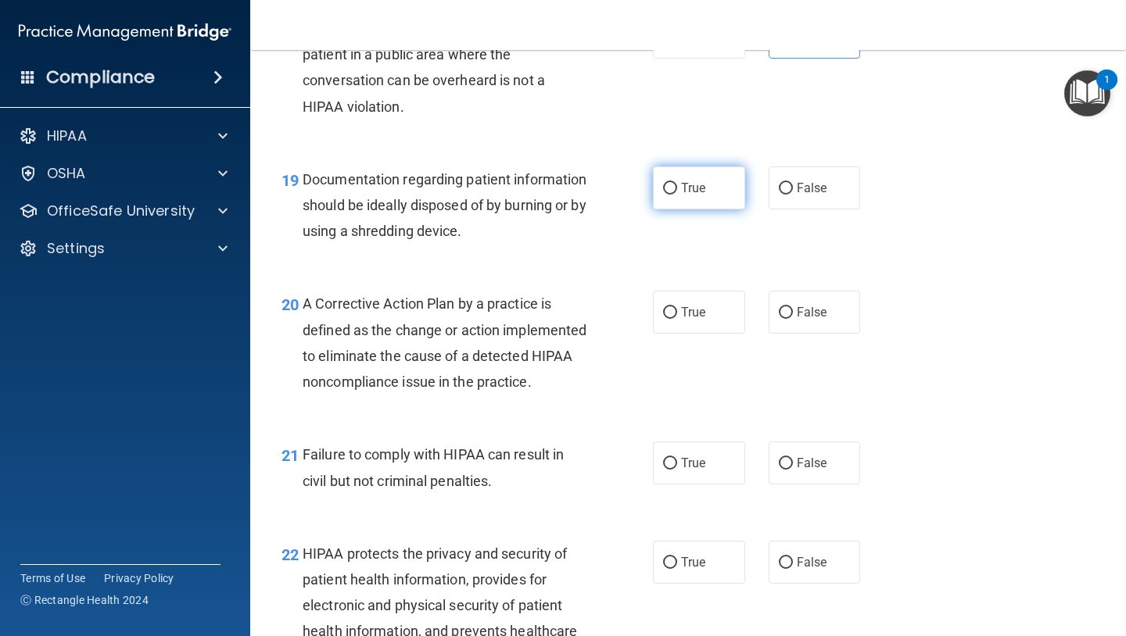
click at [673, 188] on input "True" at bounding box center [670, 189] width 14 height 12
radio input "true"
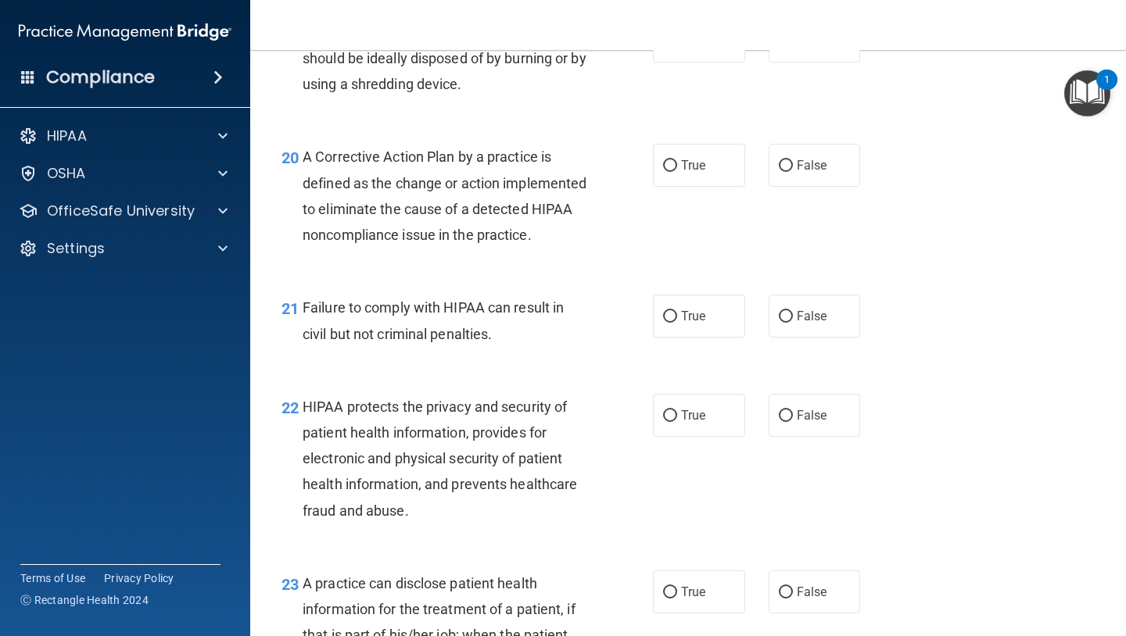
scroll to position [2676, 0]
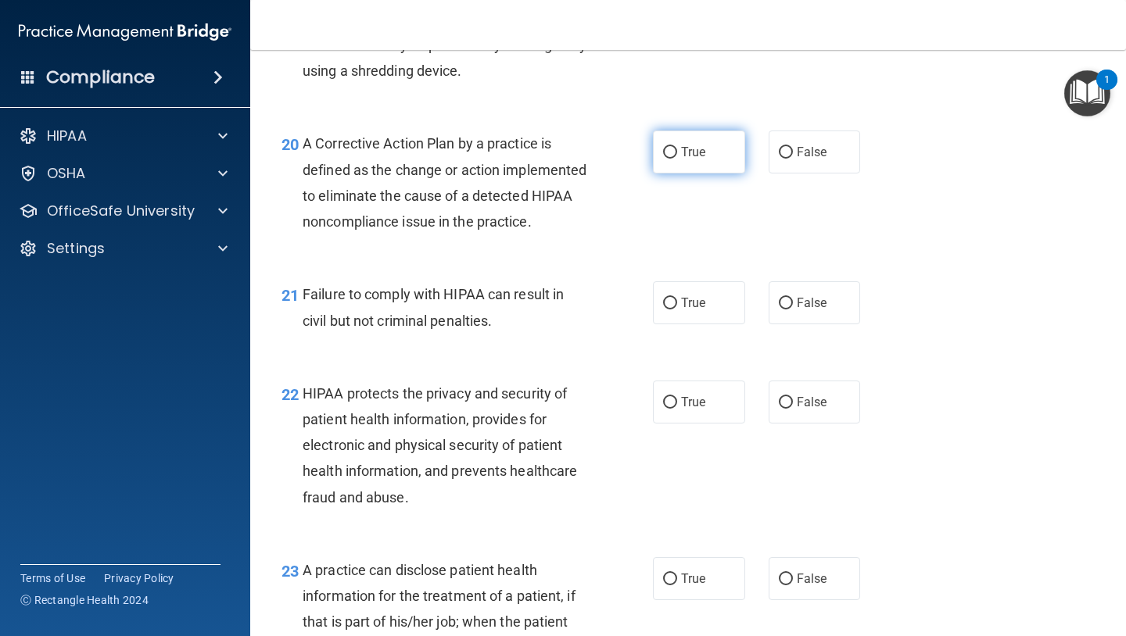
click at [661, 152] on label "True" at bounding box center [699, 152] width 92 height 43
click at [663, 152] on input "True" at bounding box center [670, 153] width 14 height 12
radio input "true"
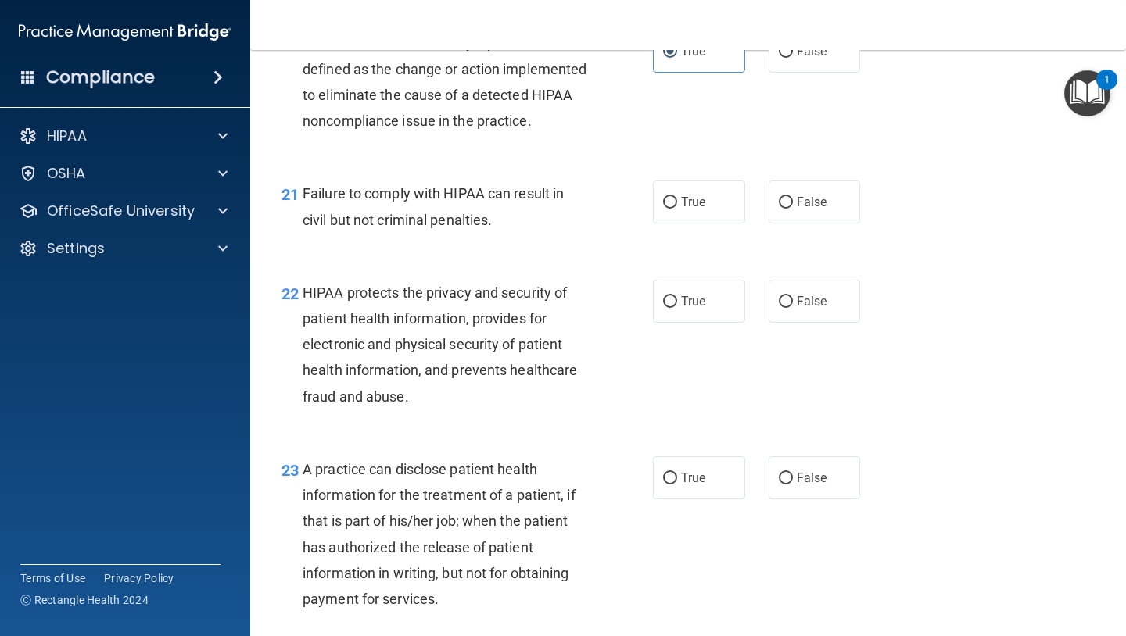
scroll to position [2780, 0]
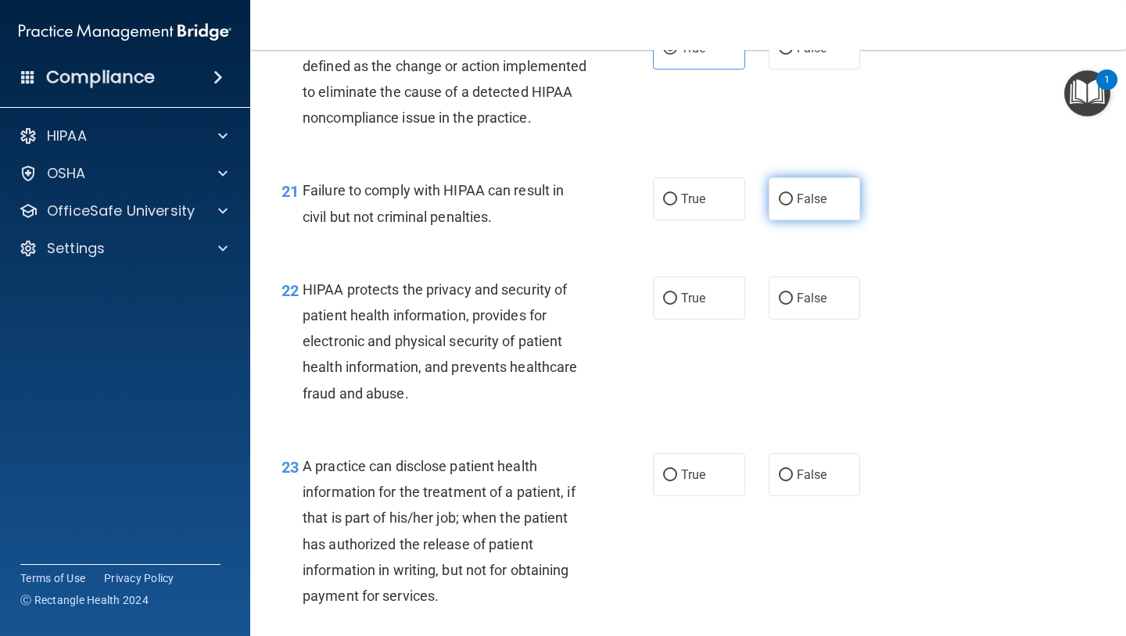
click at [819, 206] on span "False" at bounding box center [812, 199] width 30 height 15
click at [793, 206] on input "False" at bounding box center [786, 200] width 14 height 12
radio input "true"
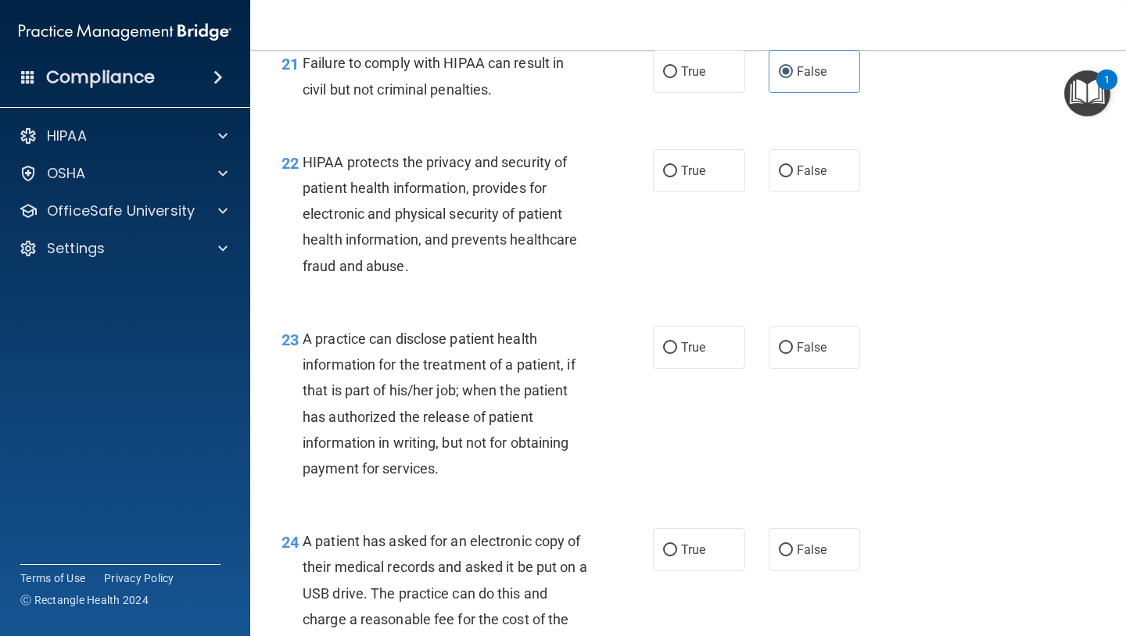
scroll to position [2908, 0]
click at [657, 188] on label "True" at bounding box center [699, 170] width 92 height 43
click at [663, 177] on input "True" at bounding box center [670, 171] width 14 height 12
radio input "true"
click at [626, 259] on div "22 HIPAA protects the privacy and security of patient health information, provi…" at bounding box center [467, 218] width 418 height 138
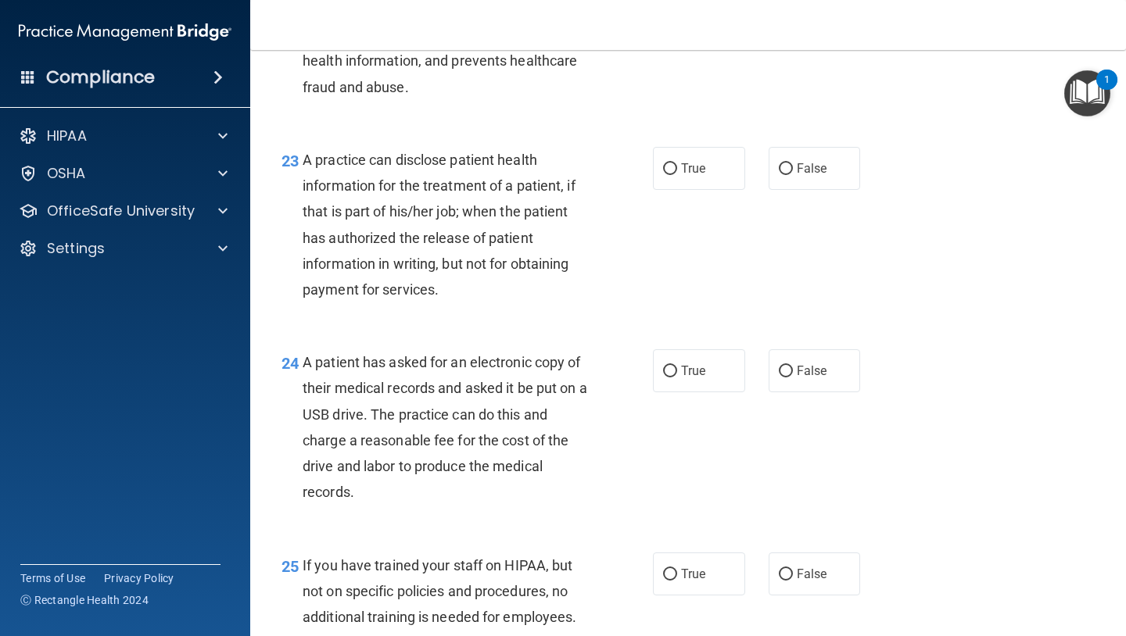
scroll to position [3102, 0]
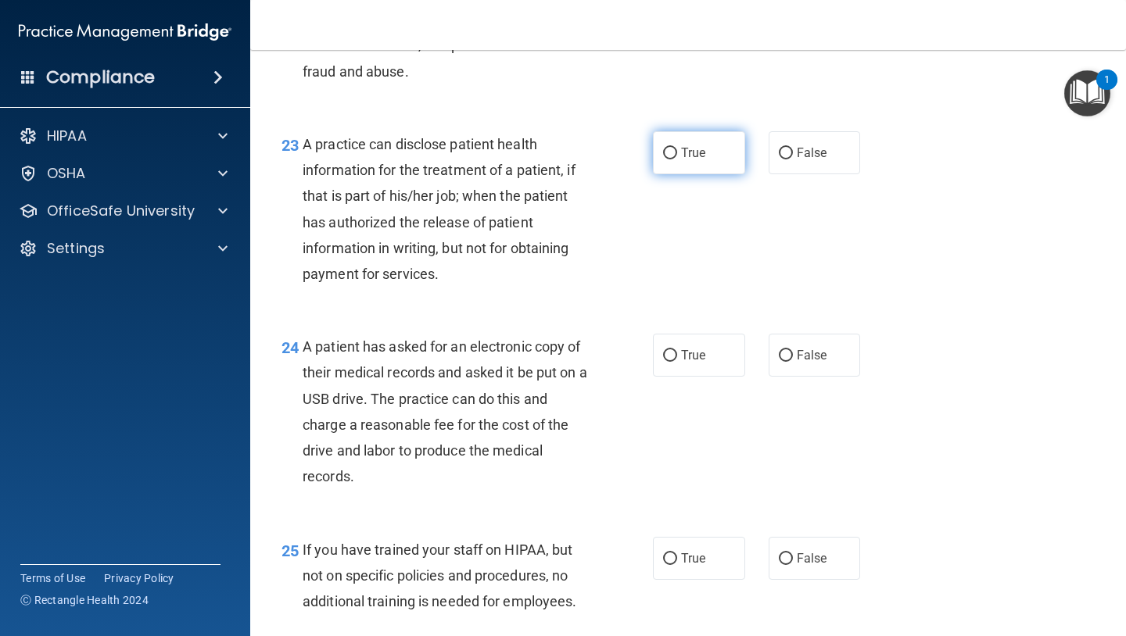
click at [653, 174] on label "True" at bounding box center [699, 152] width 92 height 43
click at [663, 159] on input "True" at bounding box center [670, 154] width 14 height 12
radio input "true"
click at [632, 248] on div "23 A practice can disclose patient health information for the treatment of a pa…" at bounding box center [467, 212] width 418 height 163
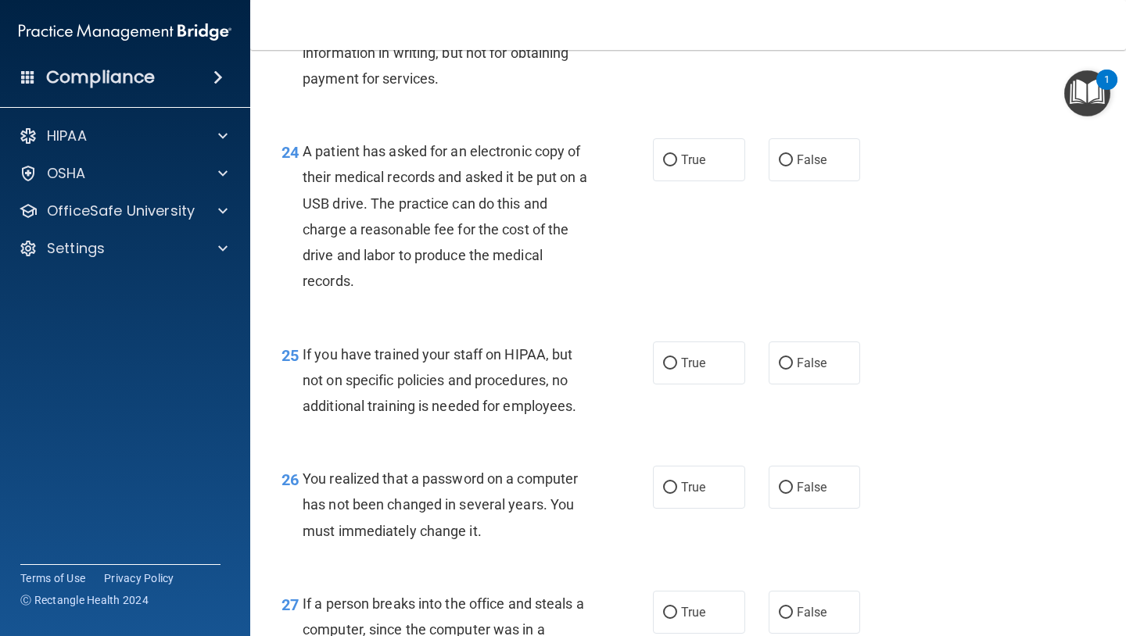
scroll to position [3300, 0]
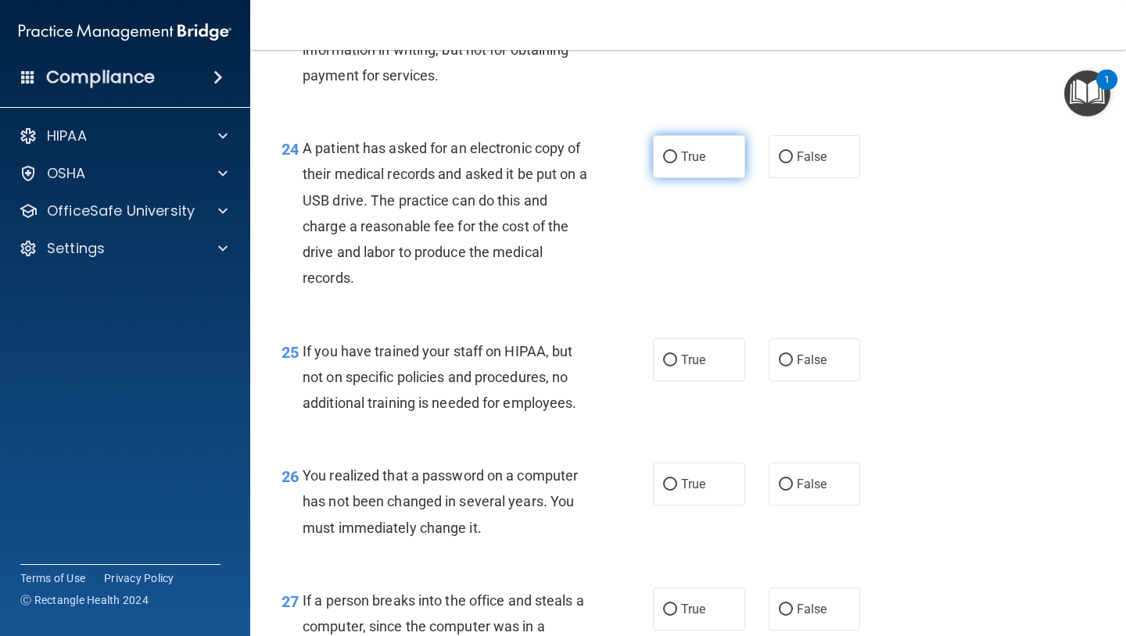
click at [657, 178] on label "True" at bounding box center [699, 156] width 92 height 43
click at [663, 163] on input "True" at bounding box center [670, 158] width 14 height 12
radio input "true"
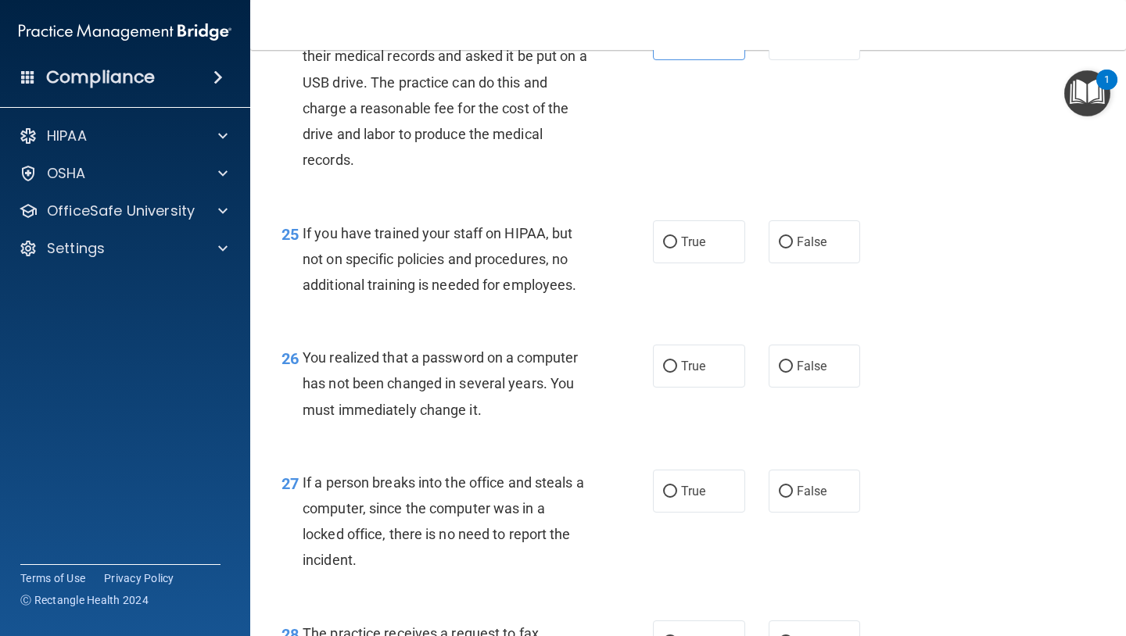
scroll to position [3433, 0]
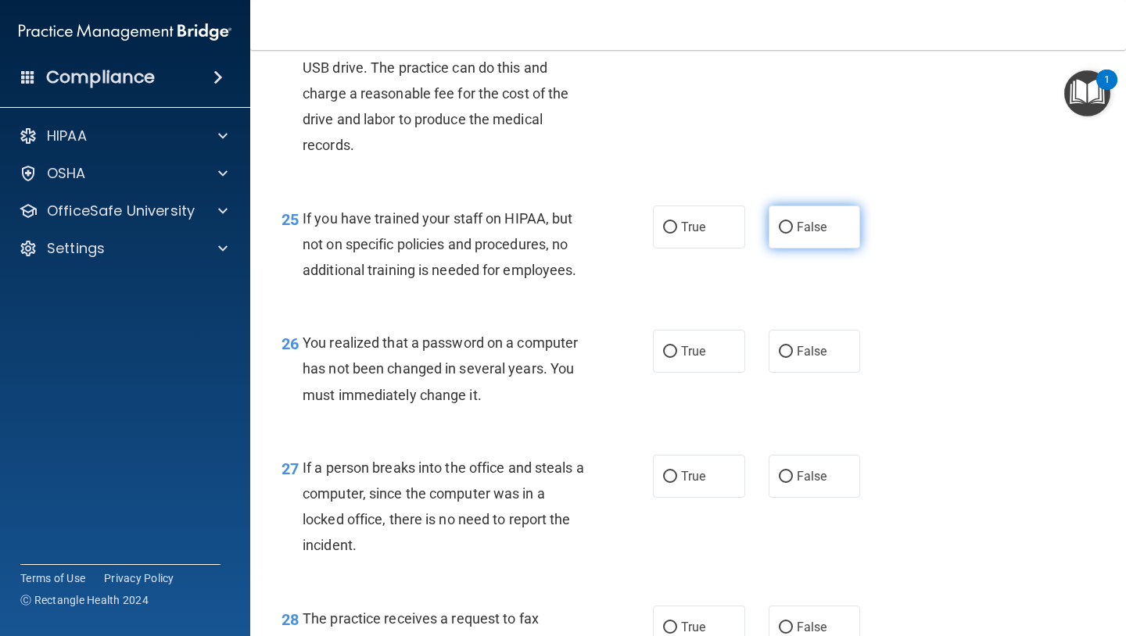
click at [789, 234] on input "False" at bounding box center [786, 228] width 14 height 12
radio input "true"
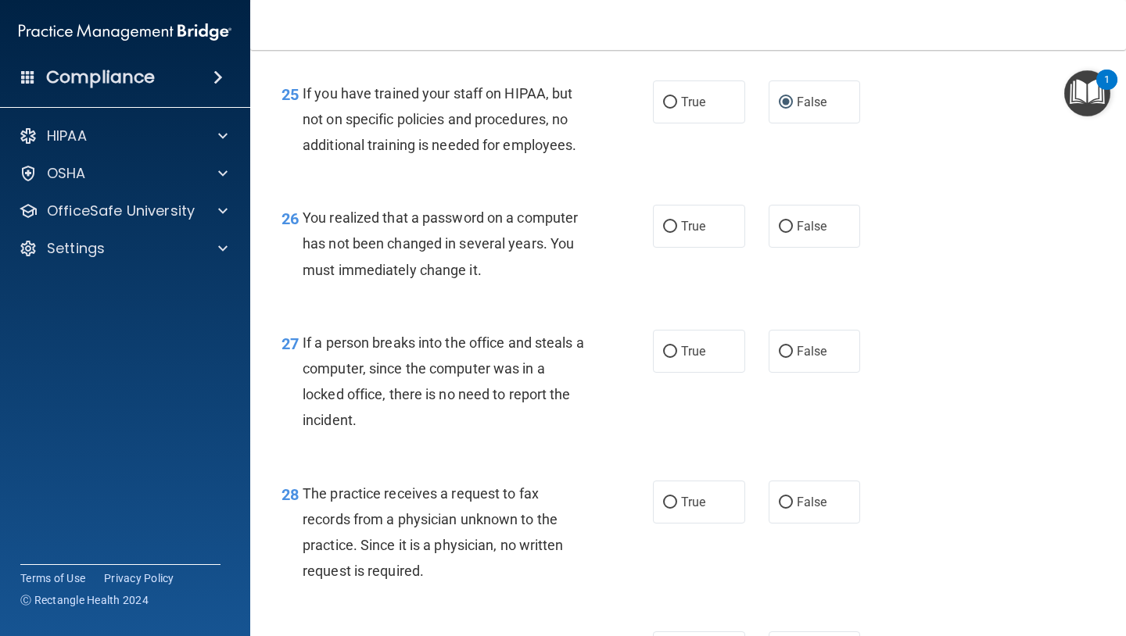
scroll to position [3586, 0]
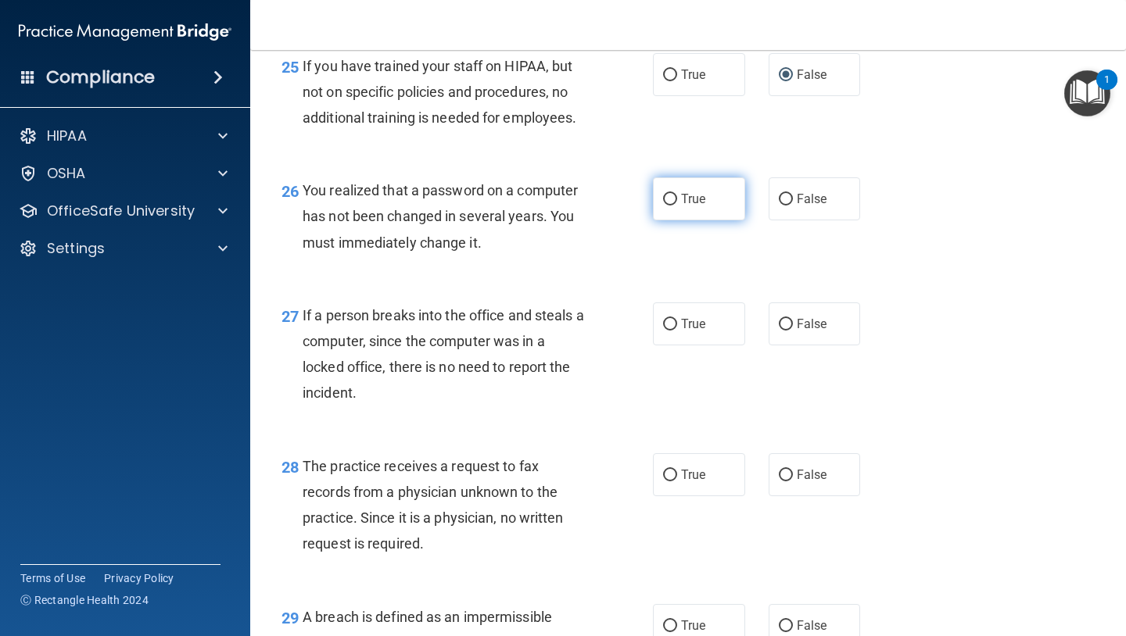
click at [671, 220] on label "True" at bounding box center [699, 198] width 92 height 43
click at [671, 206] on input "True" at bounding box center [670, 200] width 14 height 12
radio input "true"
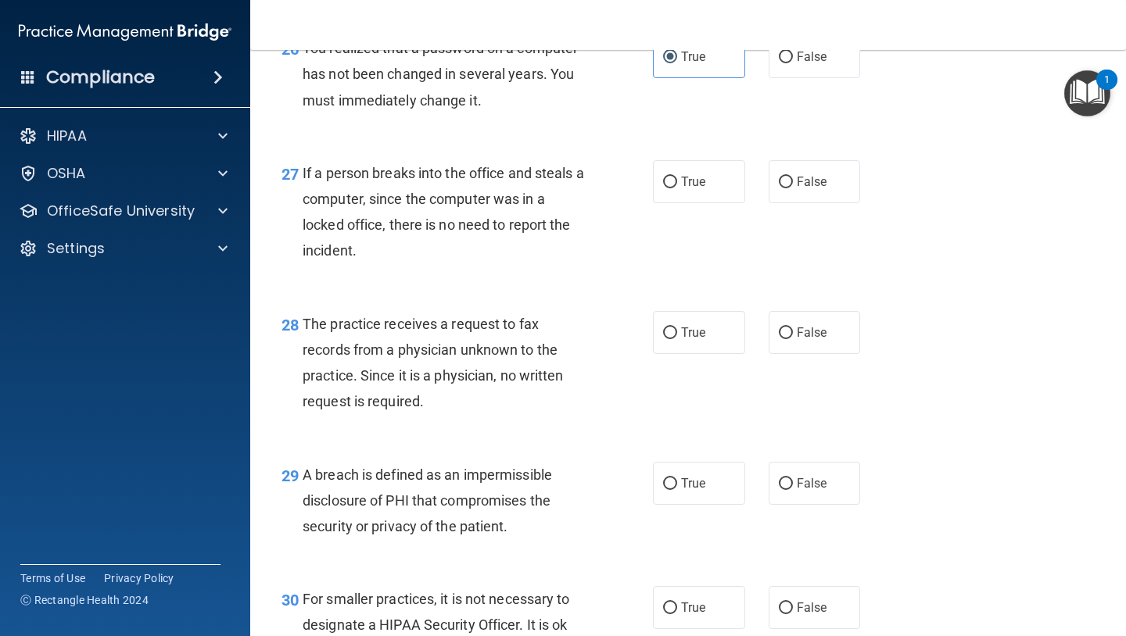
scroll to position [3725, 0]
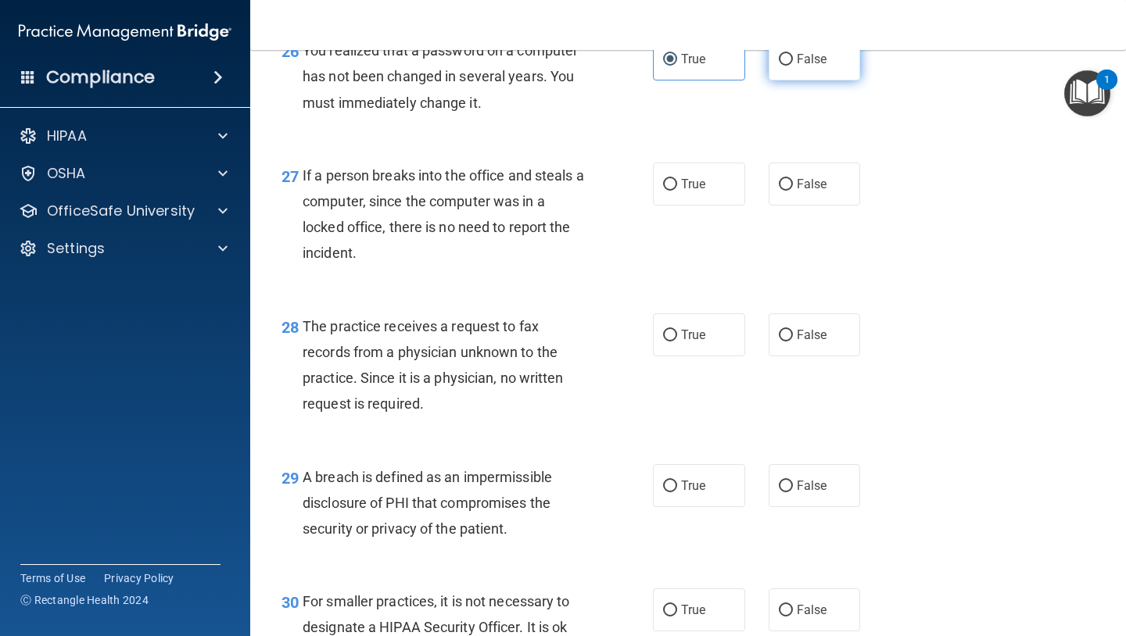
click at [797, 66] on span "False" at bounding box center [812, 59] width 30 height 15
click at [793, 66] on input "False" at bounding box center [786, 60] width 14 height 12
radio input "true"
radio input "false"
click at [822, 201] on label "False" at bounding box center [814, 184] width 92 height 43
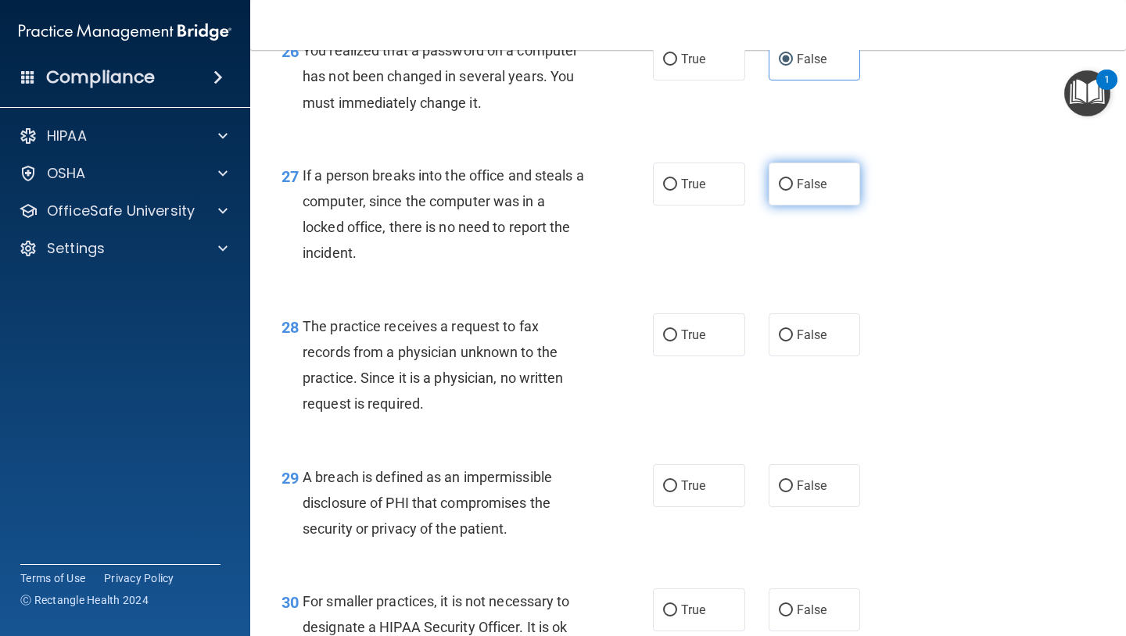
click at [793, 191] on input "False" at bounding box center [786, 185] width 14 height 12
radio input "true"
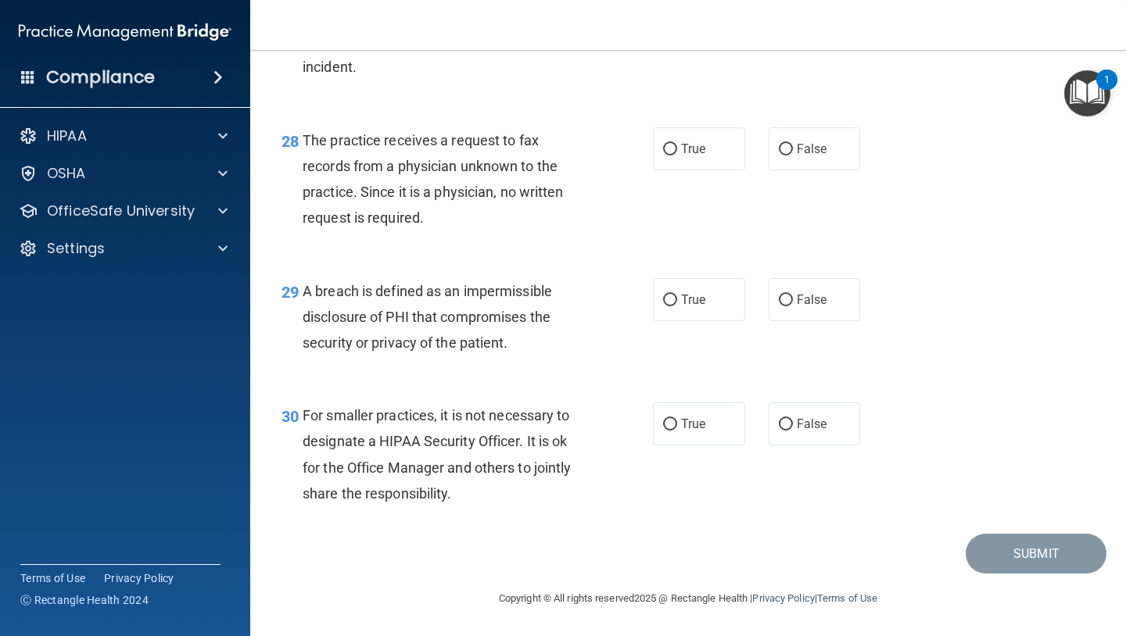
scroll to position [3937, 0]
click at [698, 151] on span "True" at bounding box center [693, 148] width 24 height 15
click at [677, 151] on input "True" at bounding box center [670, 150] width 14 height 12
radio input "true"
click at [786, 151] on input "False" at bounding box center [786, 150] width 14 height 12
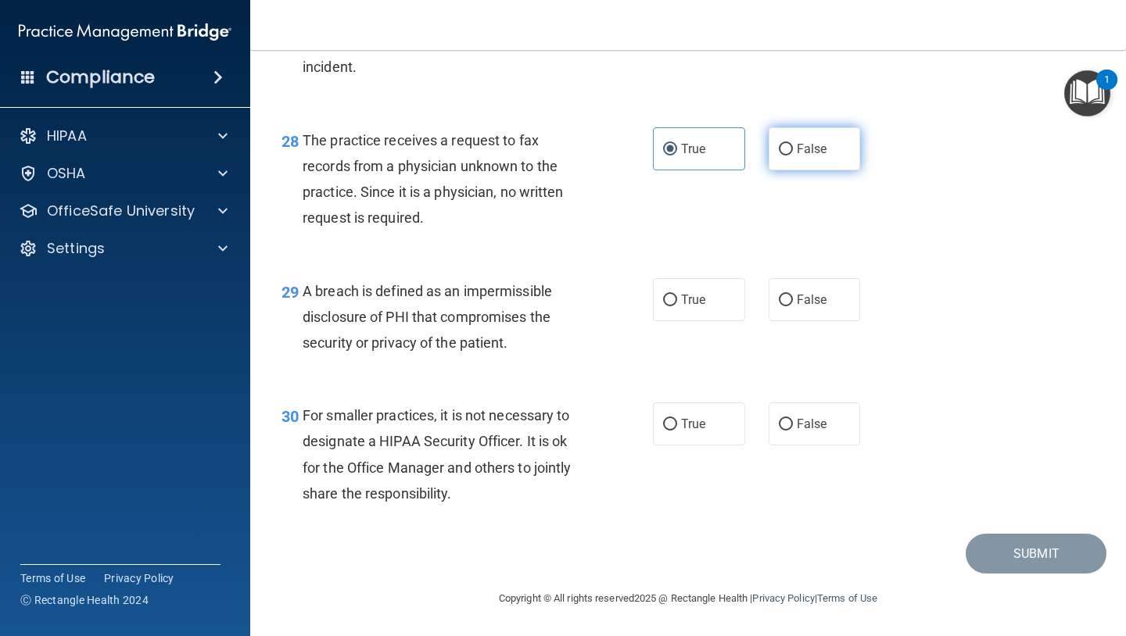
radio input "true"
radio input "false"
click at [670, 305] on input "True" at bounding box center [670, 301] width 14 height 12
radio input "true"
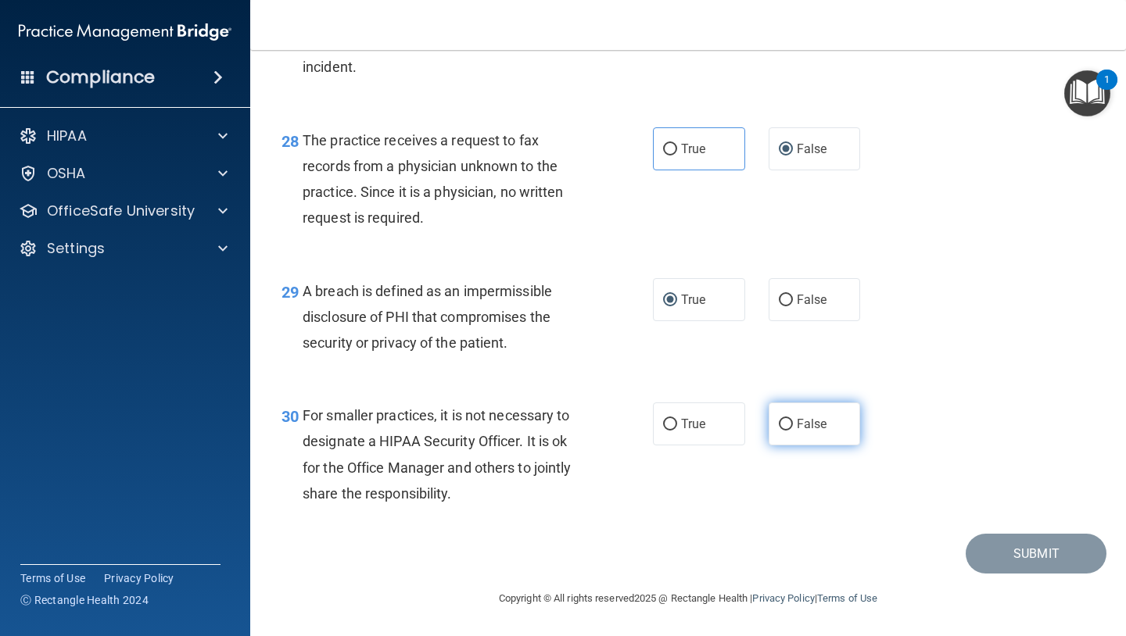
click at [773, 415] on label "False" at bounding box center [814, 424] width 92 height 43
click at [779, 419] on input "False" at bounding box center [786, 425] width 14 height 12
radio input "true"
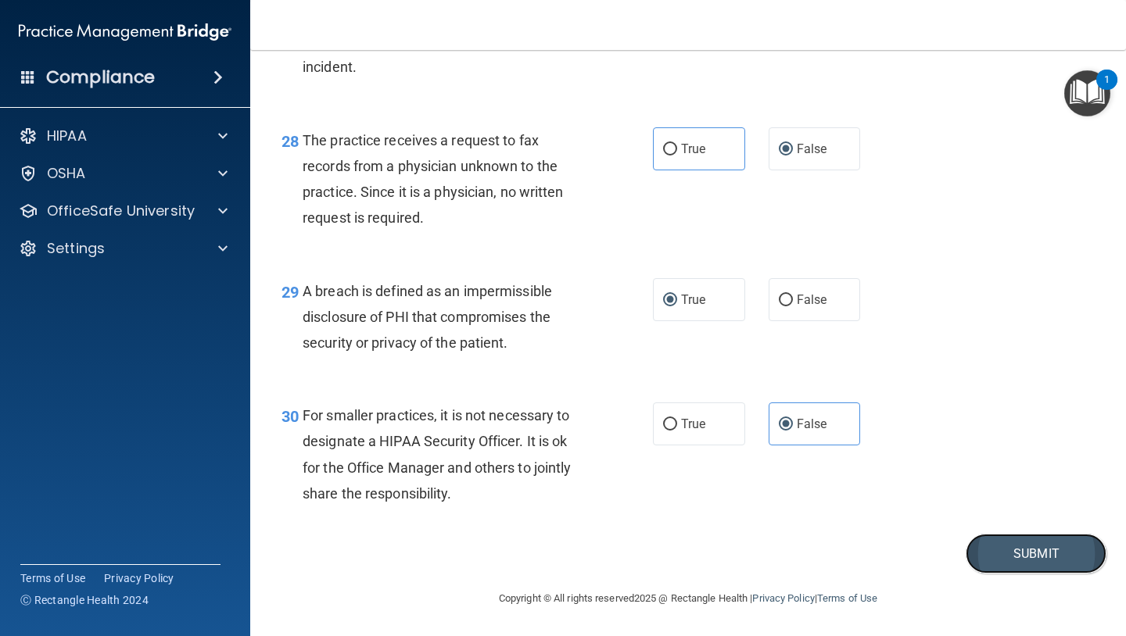
click at [972, 557] on button "Submit" at bounding box center [1035, 554] width 141 height 40
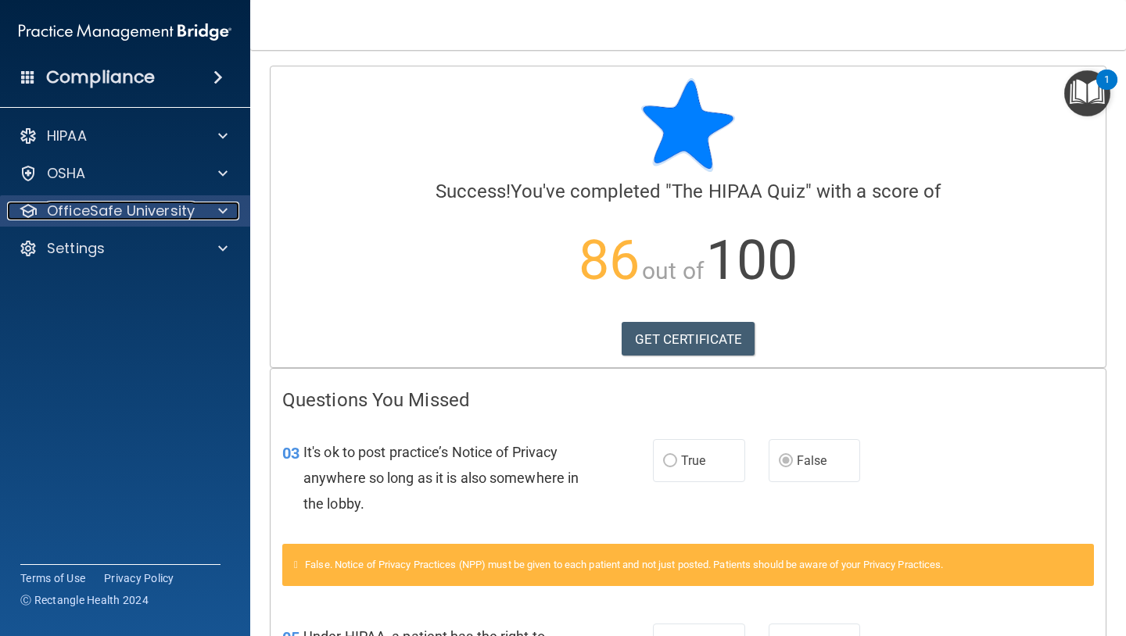
click at [218, 210] on span at bounding box center [222, 211] width 9 height 19
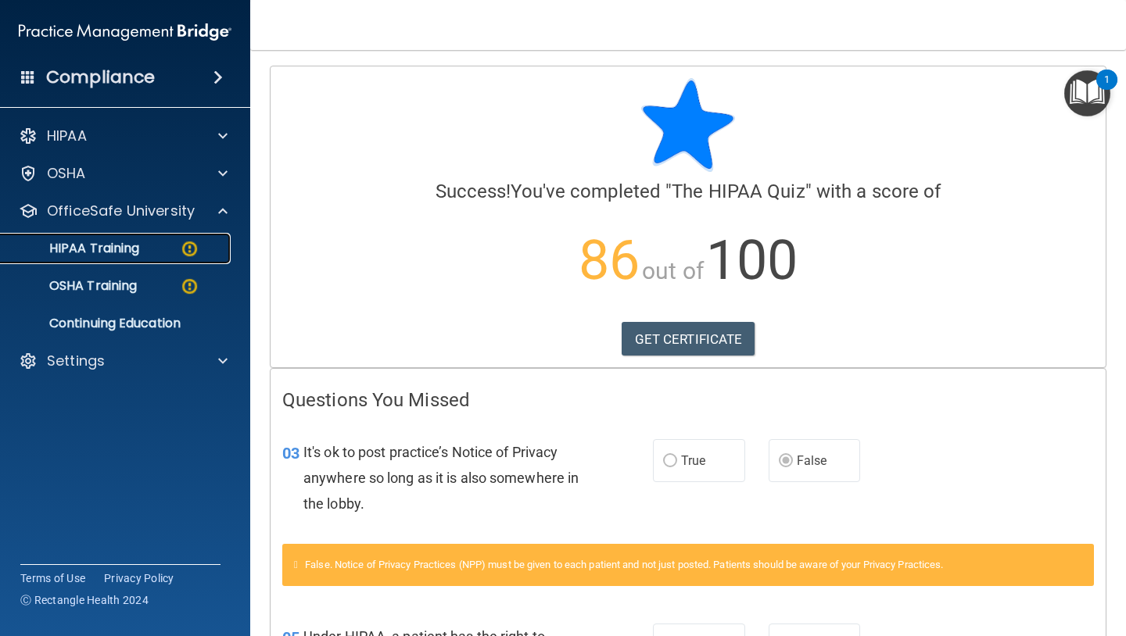
click at [122, 245] on p "HIPAA Training" at bounding box center [74, 249] width 129 height 16
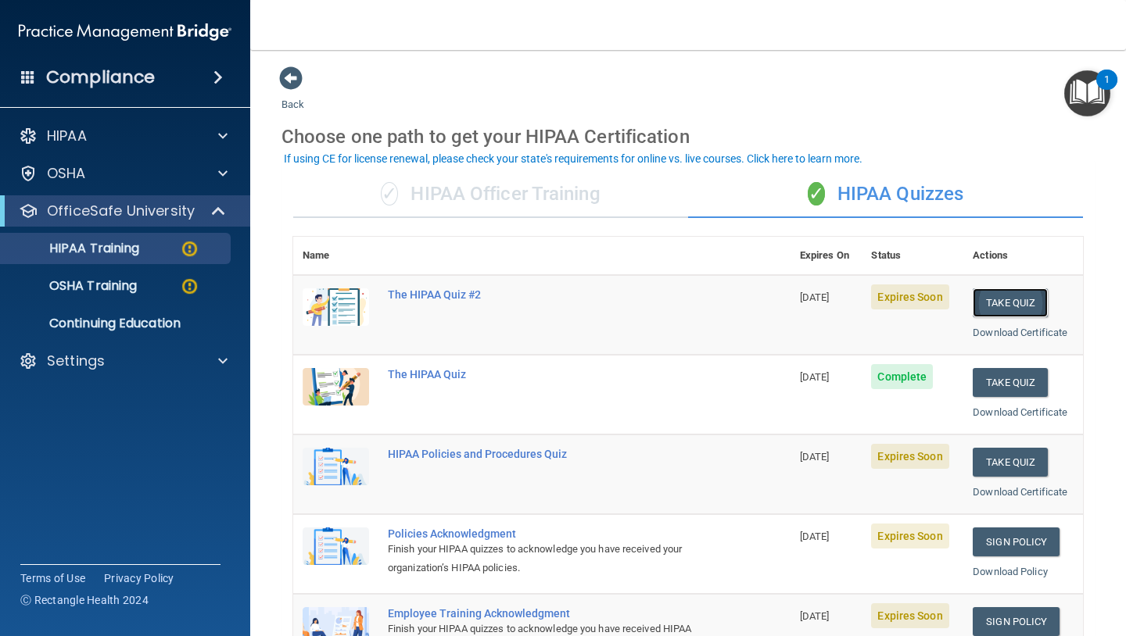
click at [1019, 303] on button "Take Quiz" at bounding box center [1009, 302] width 75 height 29
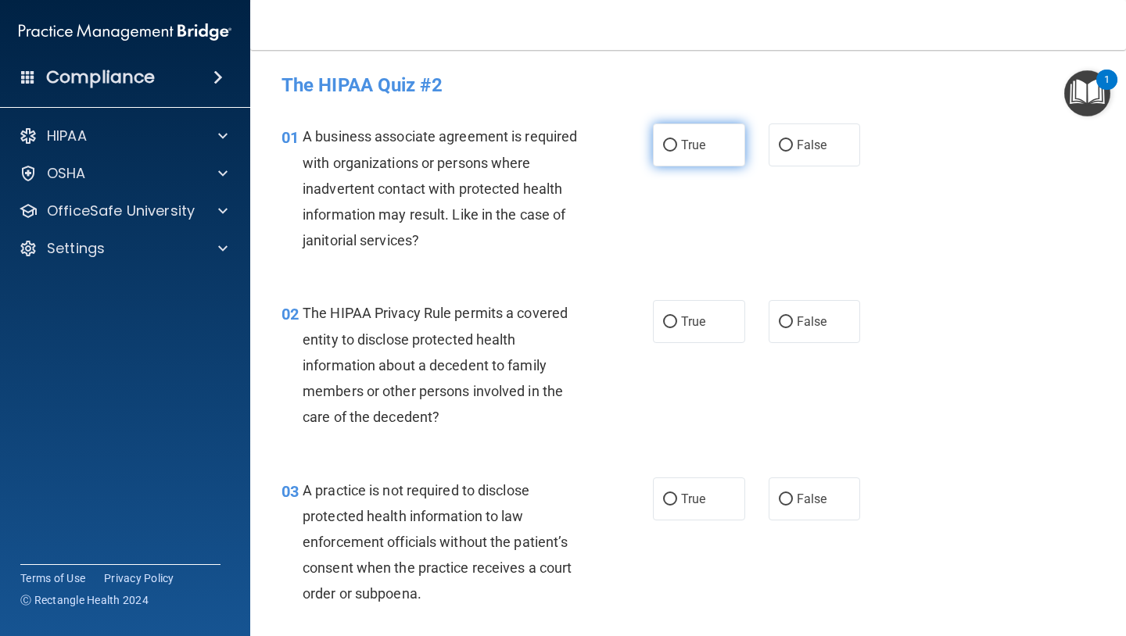
click at [666, 152] on label "True" at bounding box center [699, 145] width 92 height 43
click at [666, 152] on input "True" at bounding box center [670, 146] width 14 height 12
radio input "true"
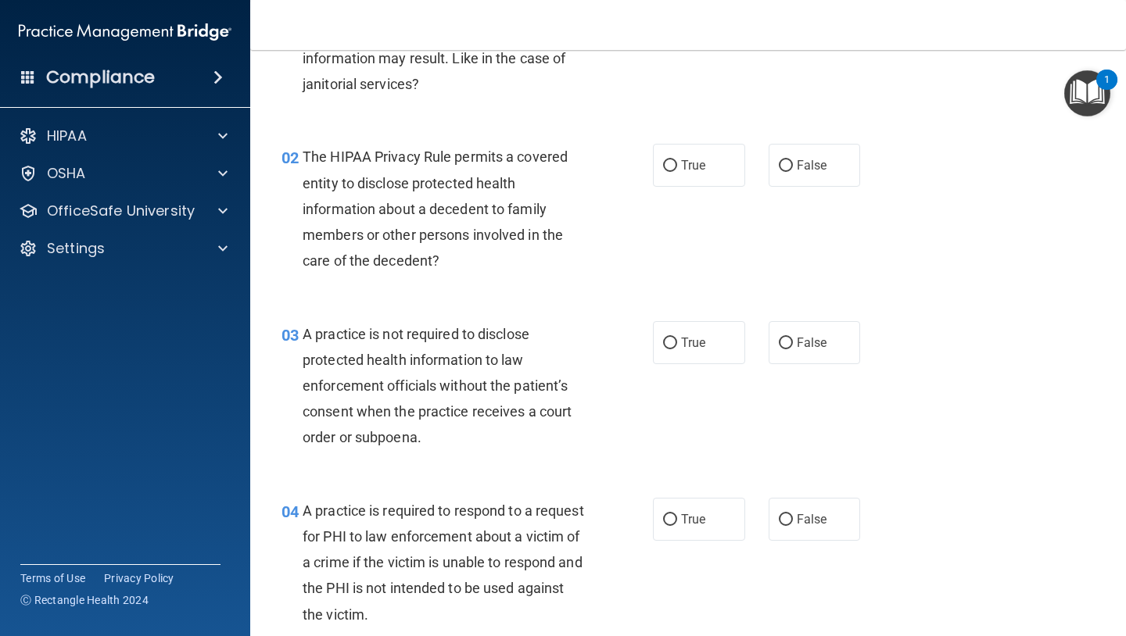
scroll to position [158, 0]
click at [674, 170] on input "True" at bounding box center [670, 165] width 14 height 12
radio input "true"
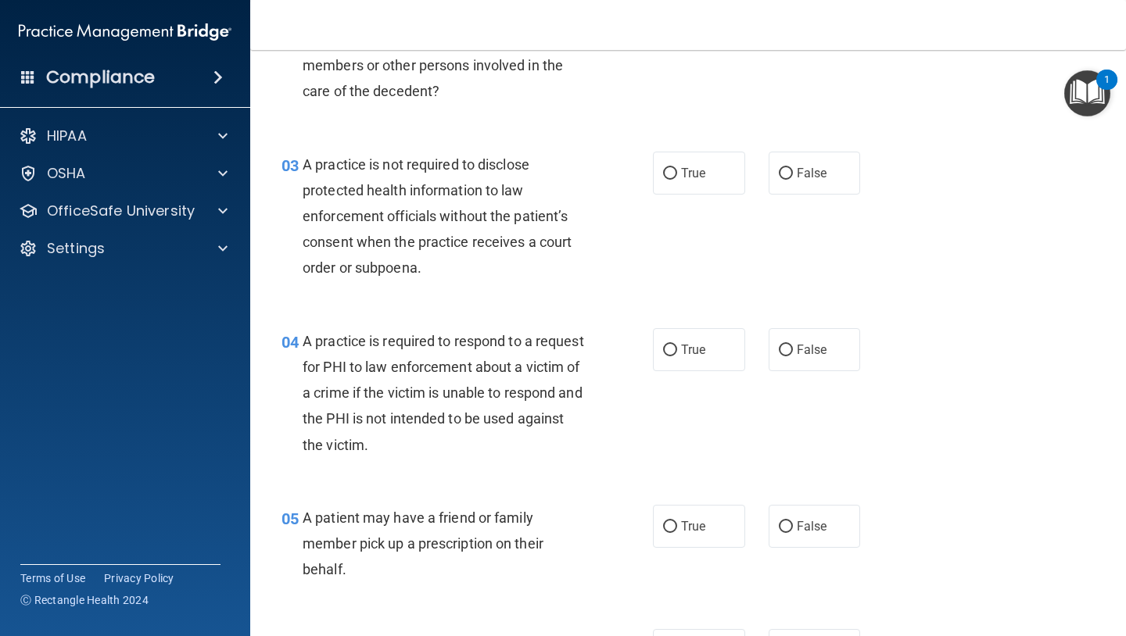
scroll to position [339, 0]
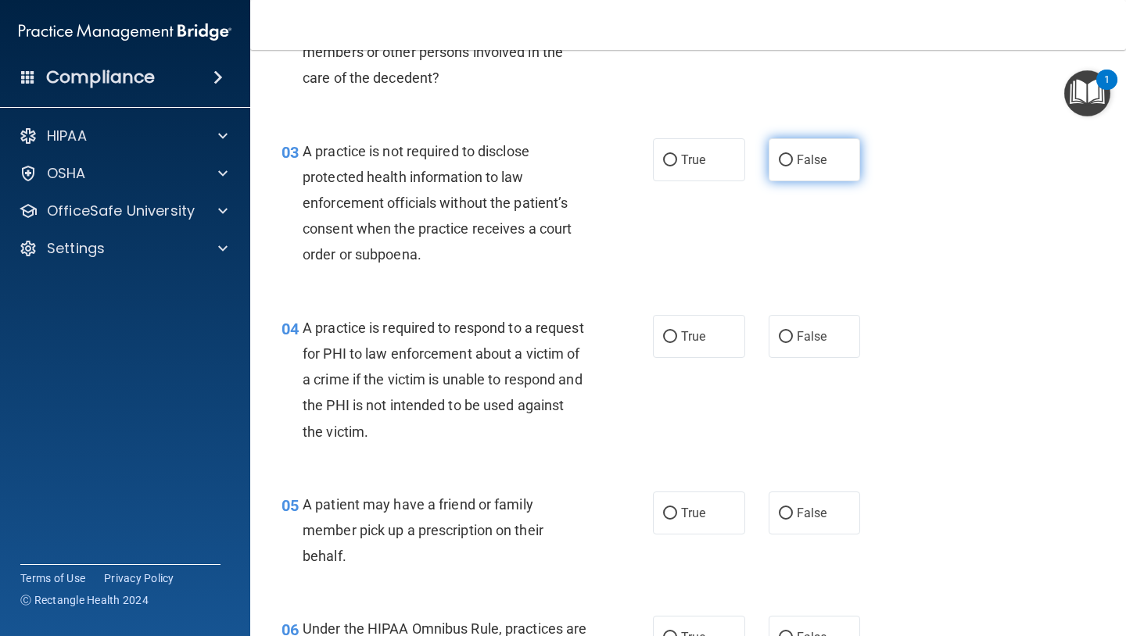
click at [789, 155] on input "False" at bounding box center [786, 161] width 14 height 12
radio input "true"
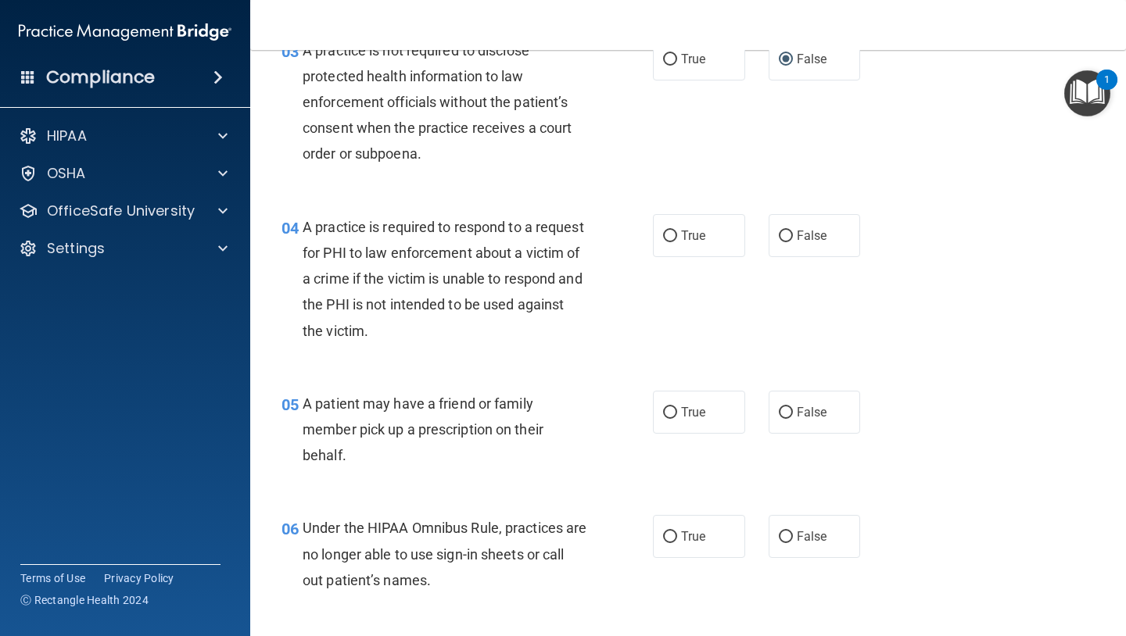
scroll to position [444, 0]
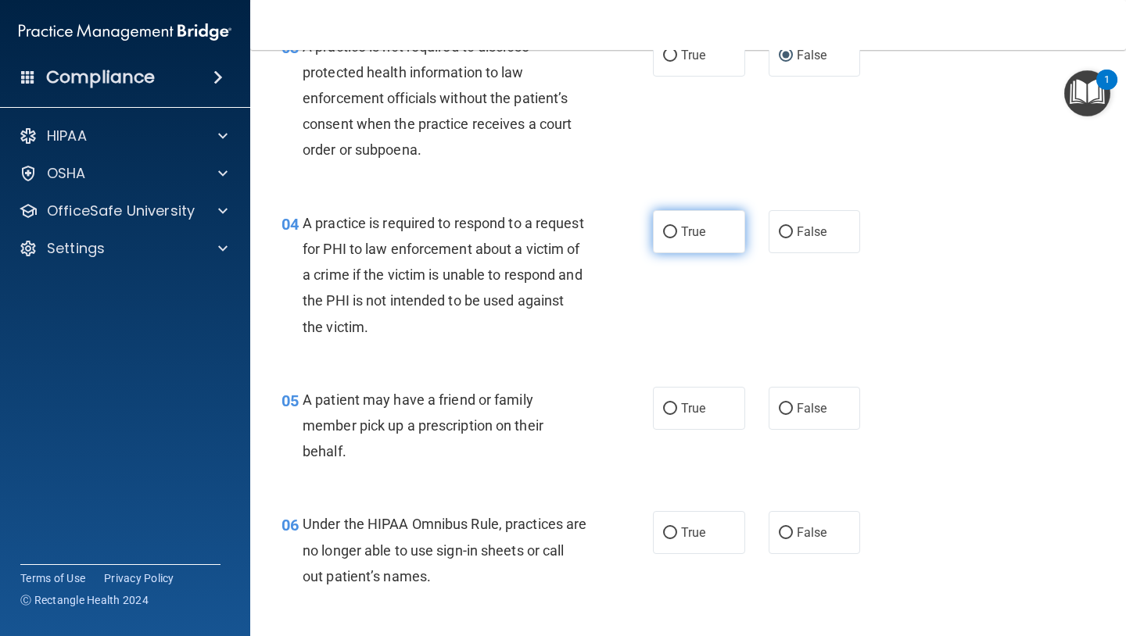
click at [655, 240] on label "True" at bounding box center [699, 231] width 92 height 43
click at [663, 238] on input "True" at bounding box center [670, 233] width 14 height 12
radio input "true"
click at [638, 287] on div "04 A practice is required to respond to a request for PHI to law enforcement ab…" at bounding box center [467, 279] width 418 height 138
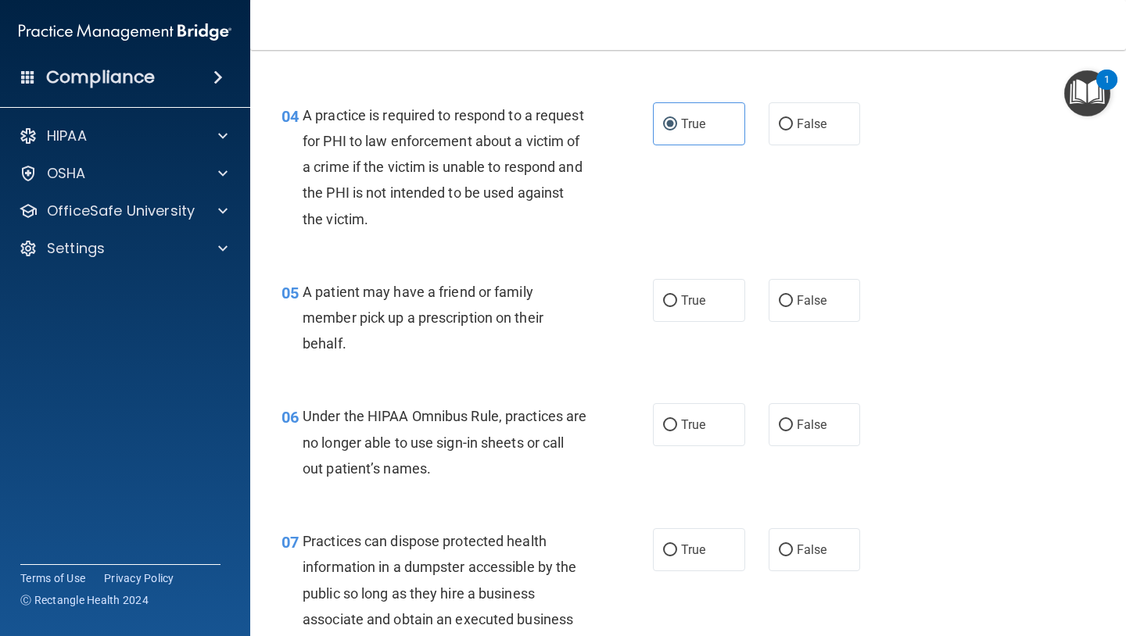
scroll to position [556, 0]
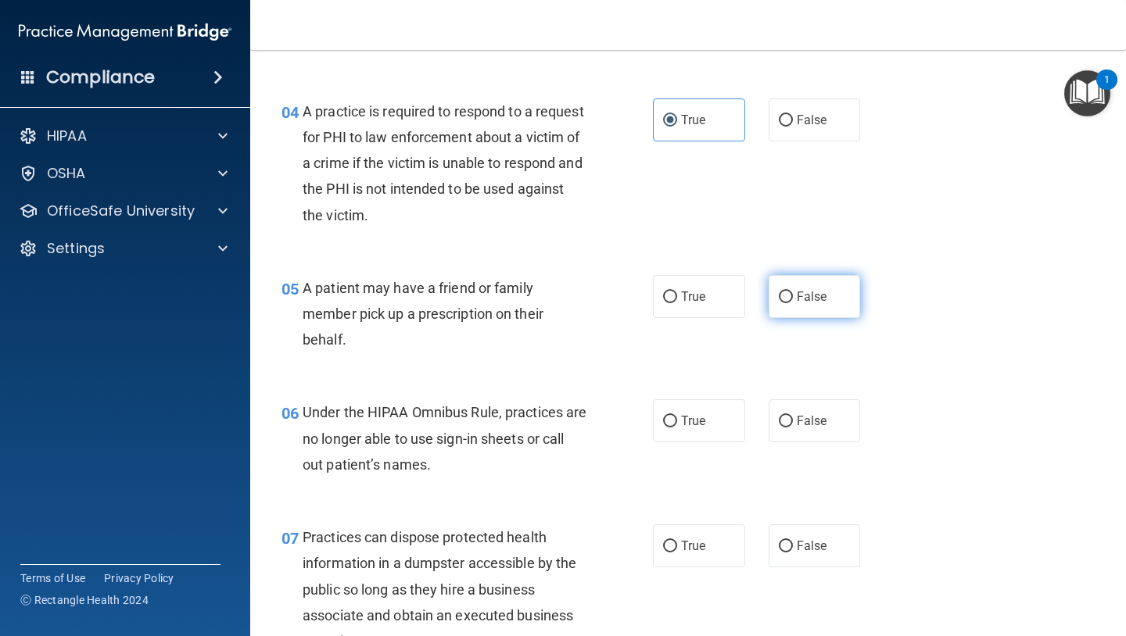
click at [791, 304] on label "False" at bounding box center [814, 296] width 92 height 43
click at [791, 303] on input "False" at bounding box center [786, 298] width 14 height 12
radio input "true"
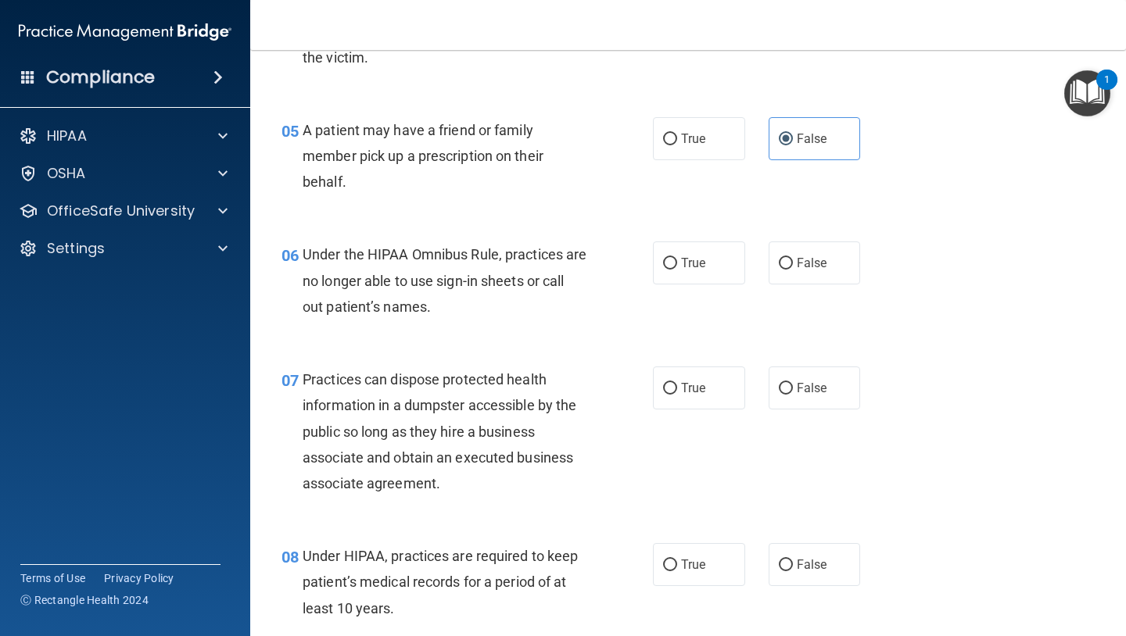
scroll to position [715, 0]
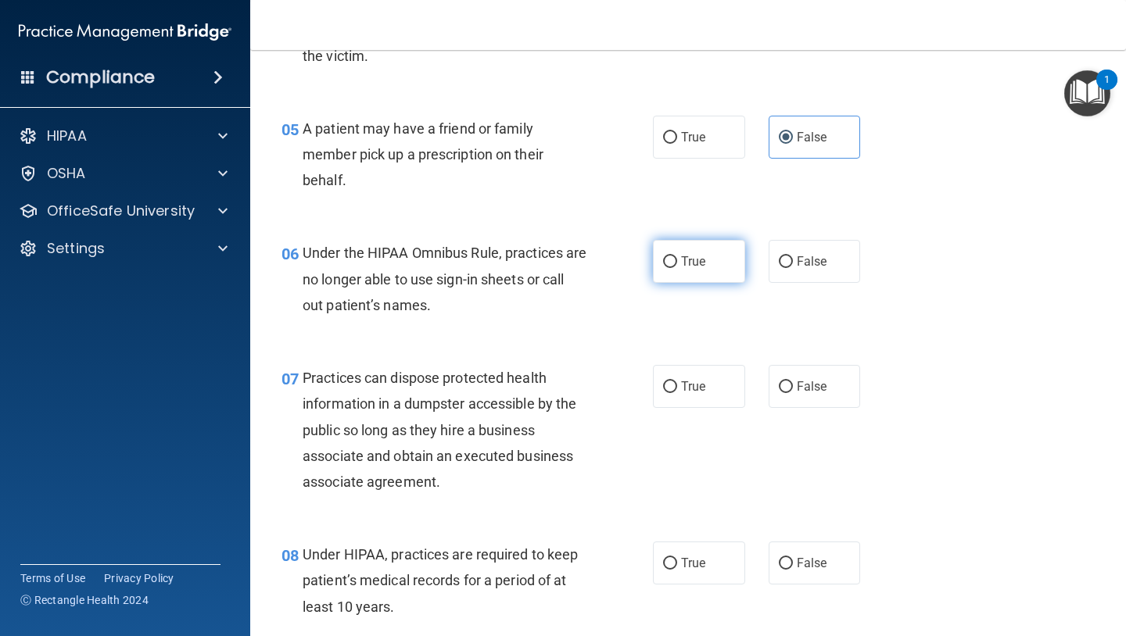
click at [690, 263] on span "True" at bounding box center [693, 261] width 24 height 15
click at [677, 263] on input "True" at bounding box center [670, 262] width 14 height 12
radio input "true"
click at [598, 328] on div "06 Under the HIPAA Omnibus Rule, practices are no longer able to use sign-in sh…" at bounding box center [688, 282] width 836 height 125
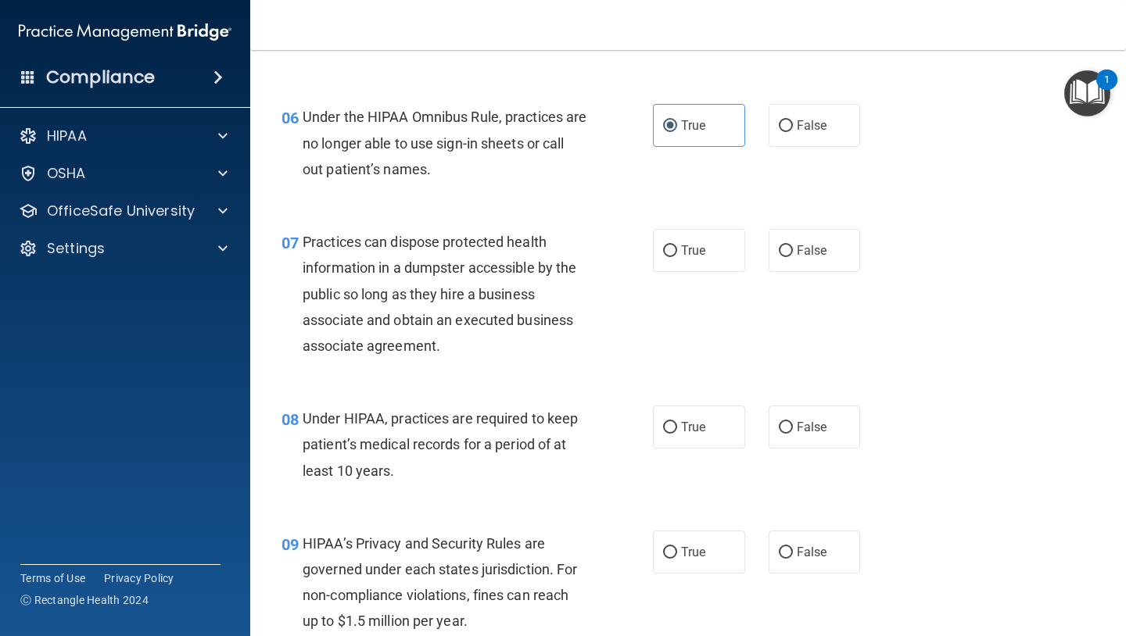
scroll to position [865, 0]
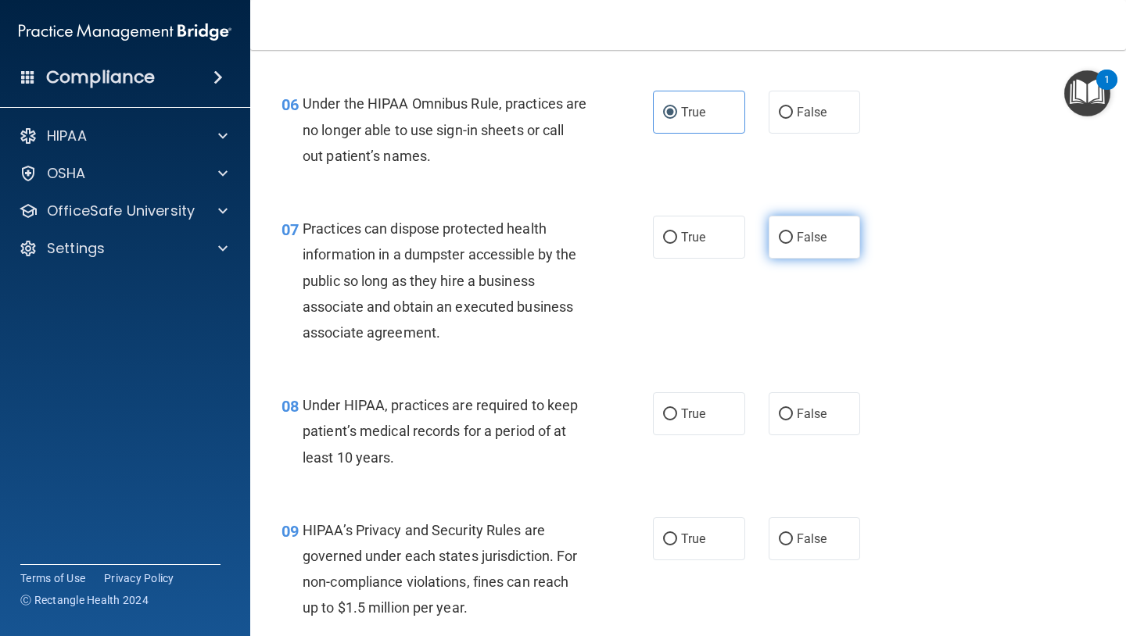
click at [786, 247] on label "False" at bounding box center [814, 237] width 92 height 43
click at [786, 244] on input "False" at bounding box center [786, 238] width 14 height 12
radio input "true"
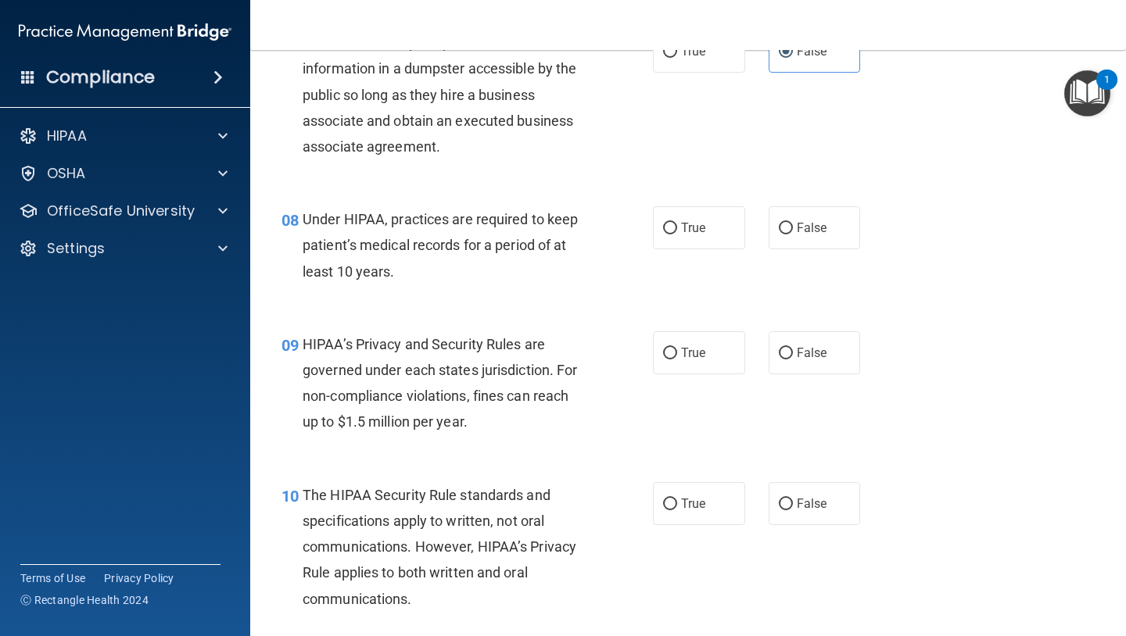
scroll to position [1052, 0]
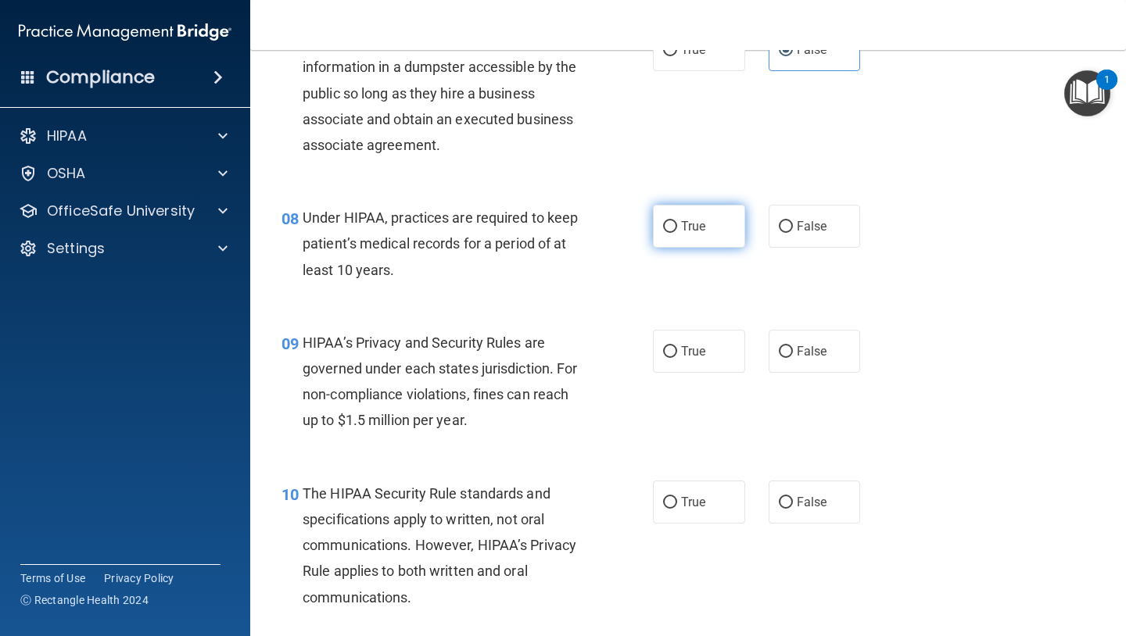
click at [676, 236] on label "True" at bounding box center [699, 226] width 92 height 43
click at [676, 233] on input "True" at bounding box center [670, 227] width 14 height 12
radio input "true"
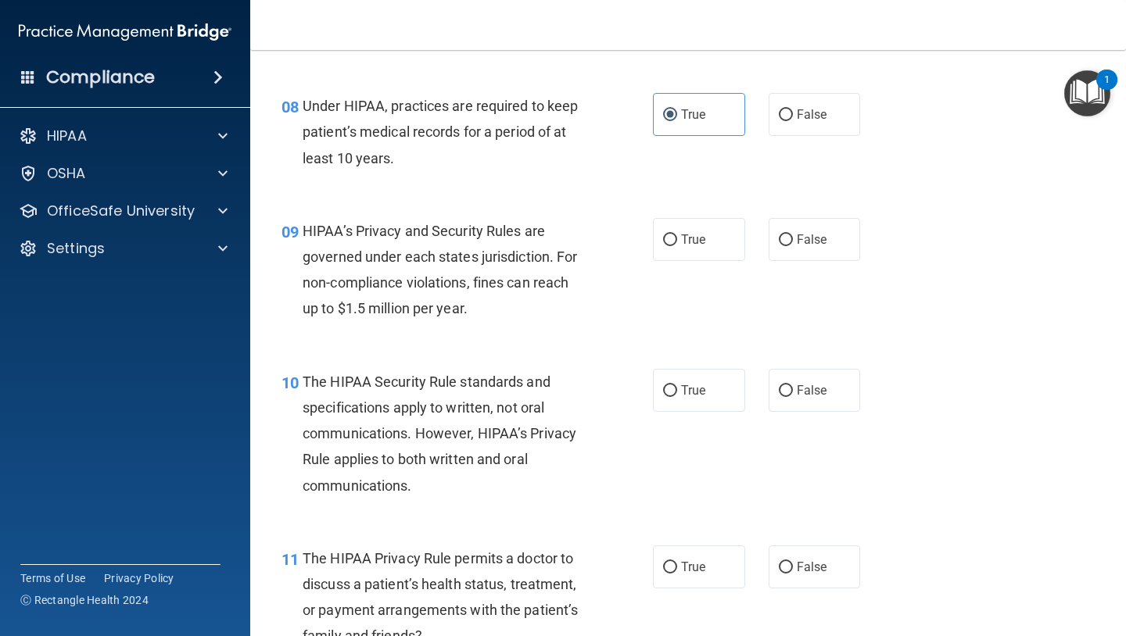
scroll to position [1165, 0]
click at [702, 236] on span "True" at bounding box center [693, 238] width 24 height 15
click at [677, 236] on input "True" at bounding box center [670, 239] width 14 height 12
radio input "true"
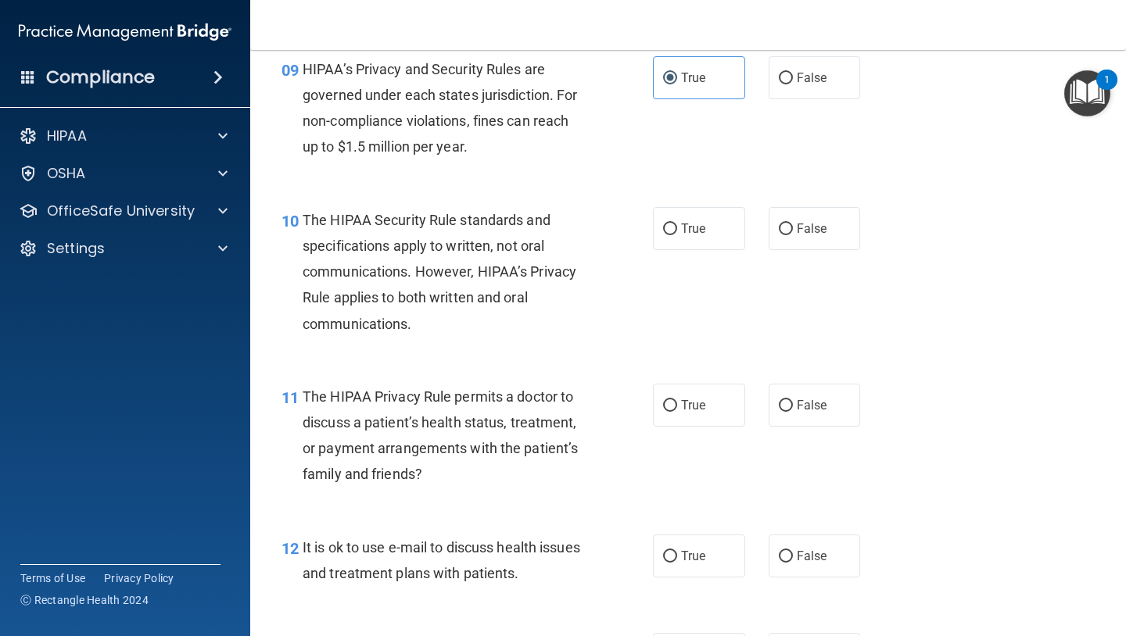
scroll to position [1329, 0]
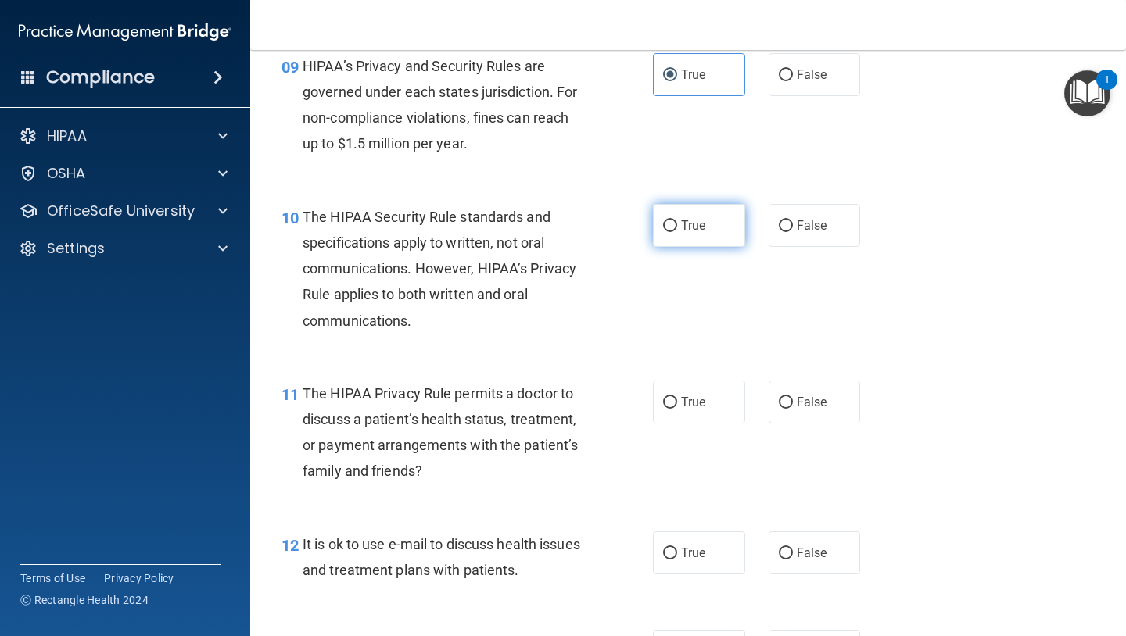
click at [670, 222] on input "True" at bounding box center [670, 226] width 14 height 12
radio input "true"
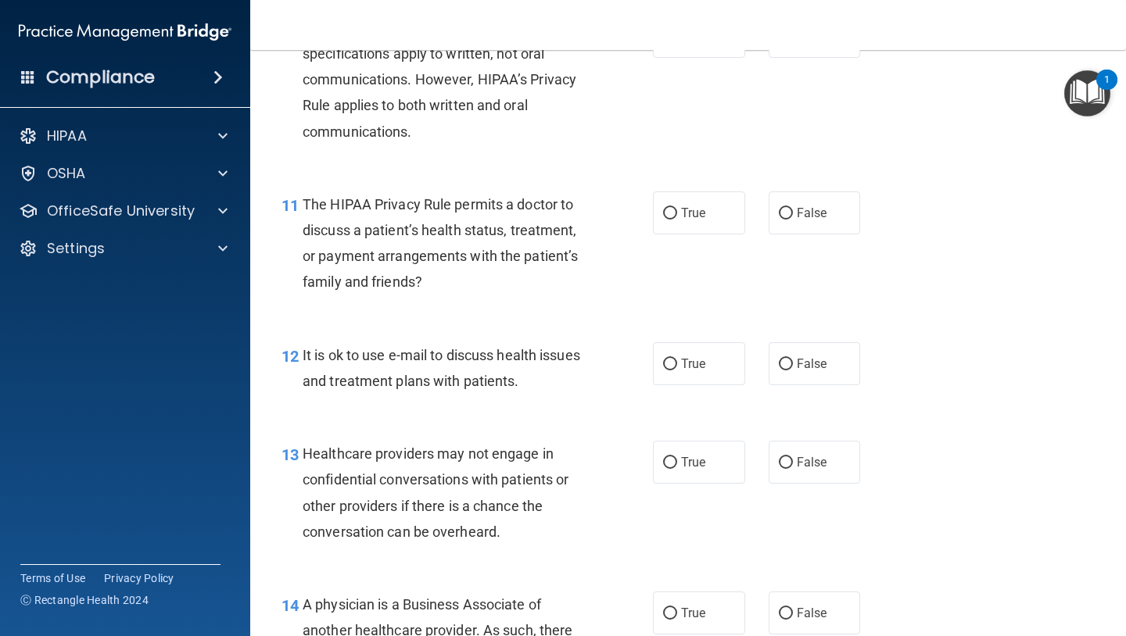
scroll to position [1519, 0]
click at [671, 358] on input "True" at bounding box center [670, 364] width 14 height 12
radio input "true"
click at [811, 217] on span "False" at bounding box center [812, 212] width 30 height 15
click at [793, 217] on input "False" at bounding box center [786, 213] width 14 height 12
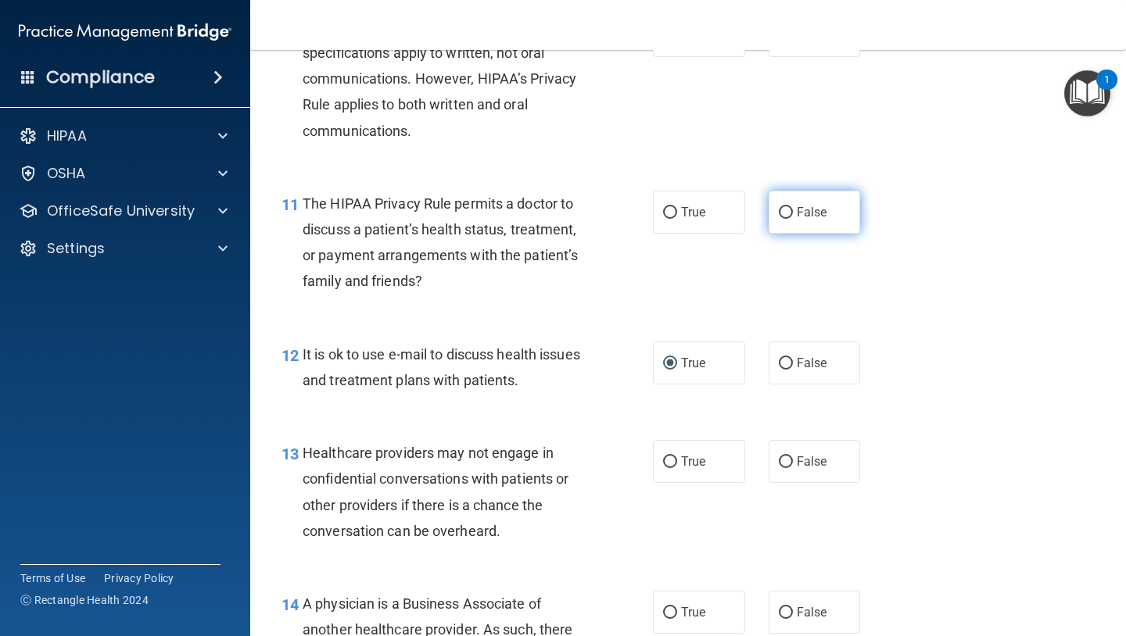
radio input "true"
click at [648, 274] on div "11 The HIPAA Privacy Rule permits a doctor to discuss a patient’s health status…" at bounding box center [467, 247] width 418 height 112
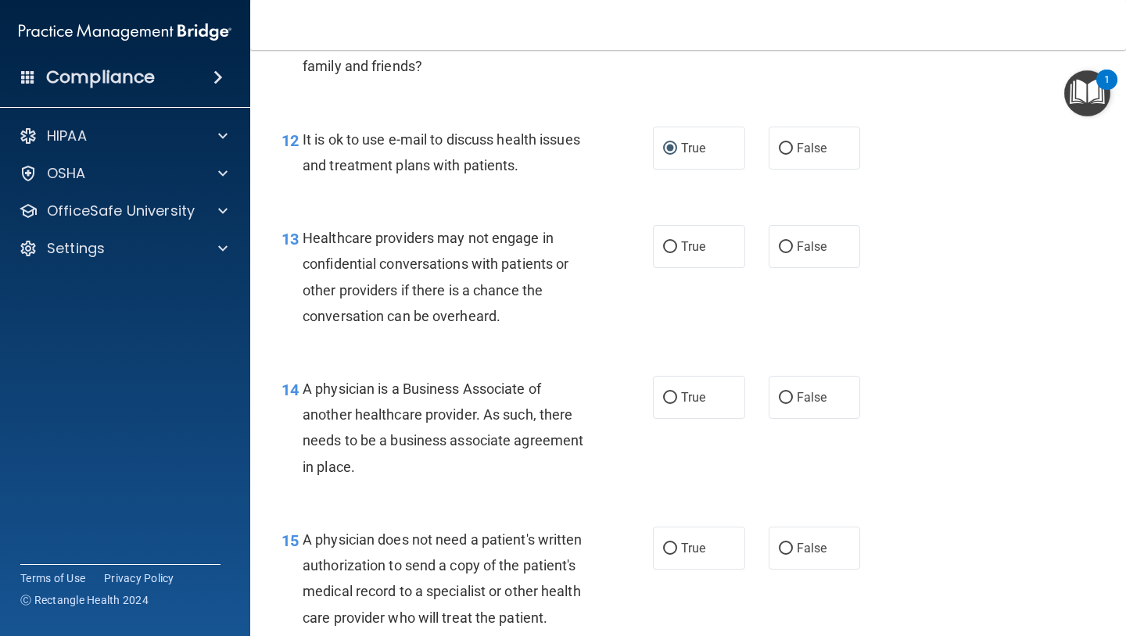
scroll to position [1750, 0]
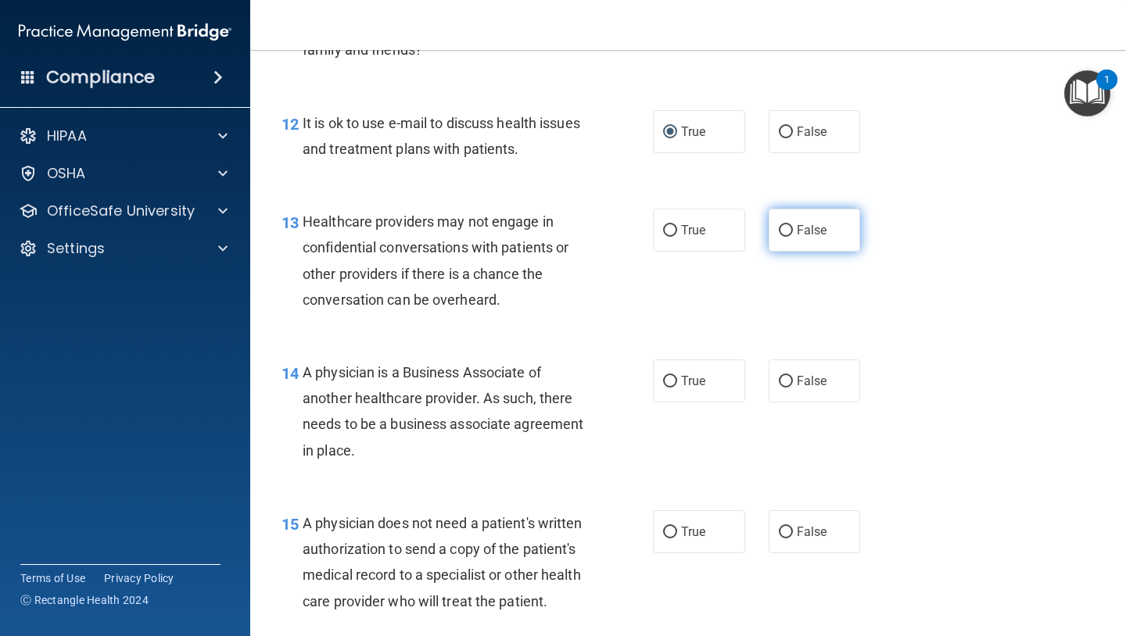
click at [796, 244] on label "False" at bounding box center [814, 230] width 92 height 43
click at [793, 237] on input "False" at bounding box center [786, 231] width 14 height 12
radio input "true"
click at [620, 321] on div "13 Healthcare providers may not engage in confidential conversations with patie…" at bounding box center [688, 264] width 836 height 151
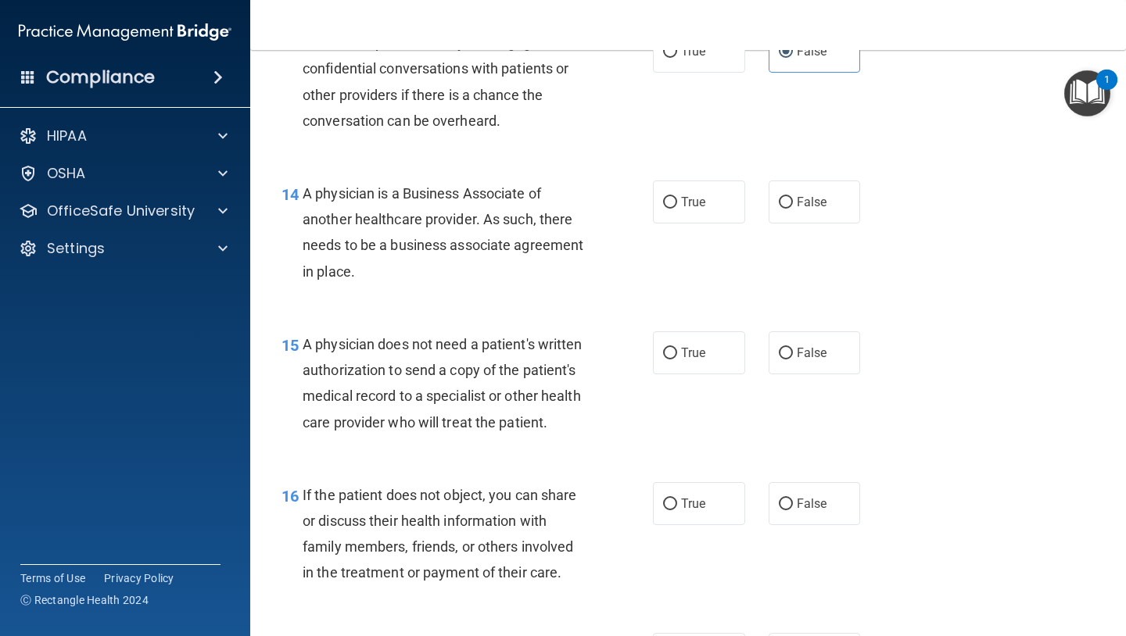
scroll to position [1930, 0]
click at [786, 213] on label "False" at bounding box center [814, 201] width 92 height 43
click at [786, 208] on input "False" at bounding box center [786, 202] width 14 height 12
radio input "true"
click at [583, 297] on div "14 A physician is a Business Associate of another healthcare provider. As such,…" at bounding box center [688, 235] width 836 height 151
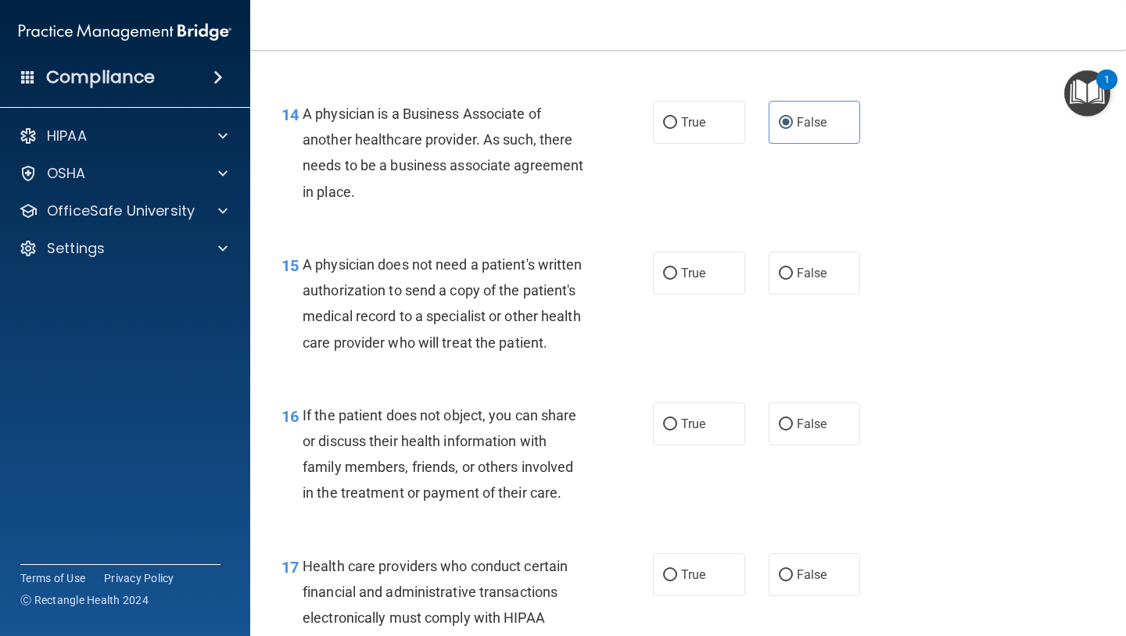
scroll to position [2020, 0]
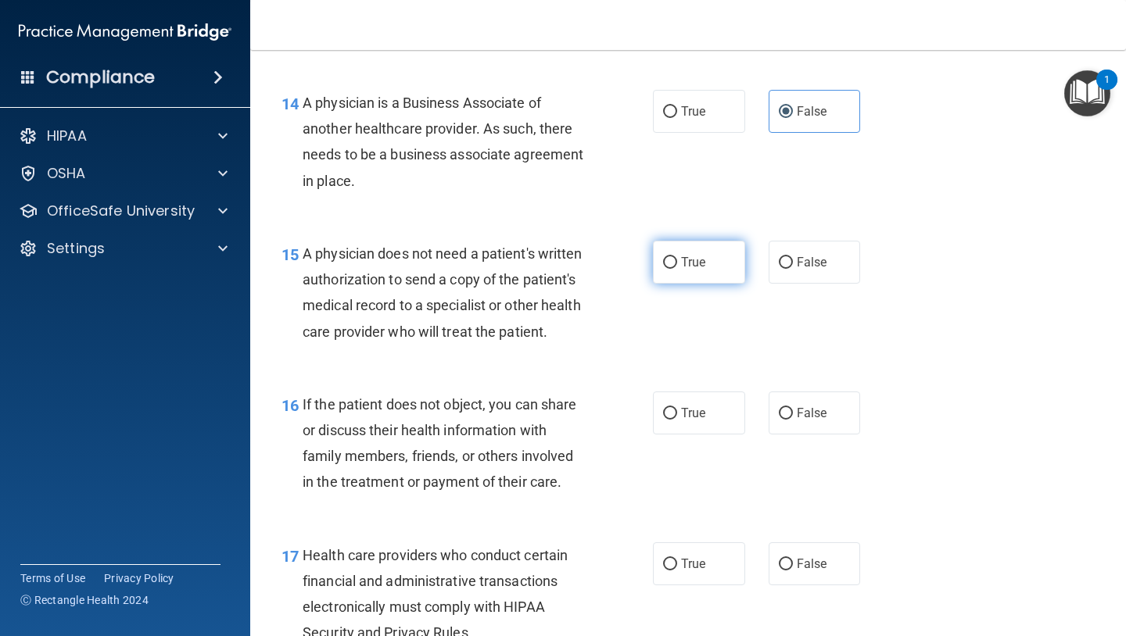
click at [671, 267] on input "True" at bounding box center [670, 263] width 14 height 12
radio input "true"
click at [641, 307] on div "15 A physician does not need a patient's written authorization to send a copy o…" at bounding box center [467, 297] width 418 height 112
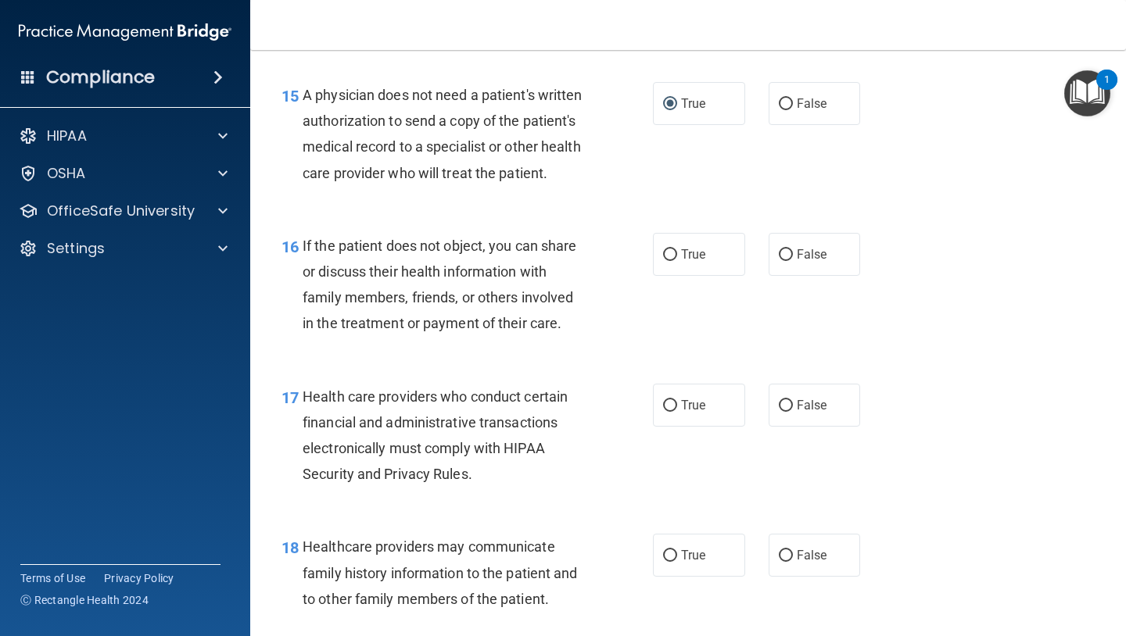
scroll to position [2179, 0]
click at [790, 267] on label "False" at bounding box center [814, 253] width 92 height 43
click at [790, 260] on input "False" at bounding box center [786, 255] width 14 height 12
radio input "true"
click at [650, 324] on div "16 If the patient does not object, you can share or discuss their health inform…" at bounding box center [467, 288] width 418 height 112
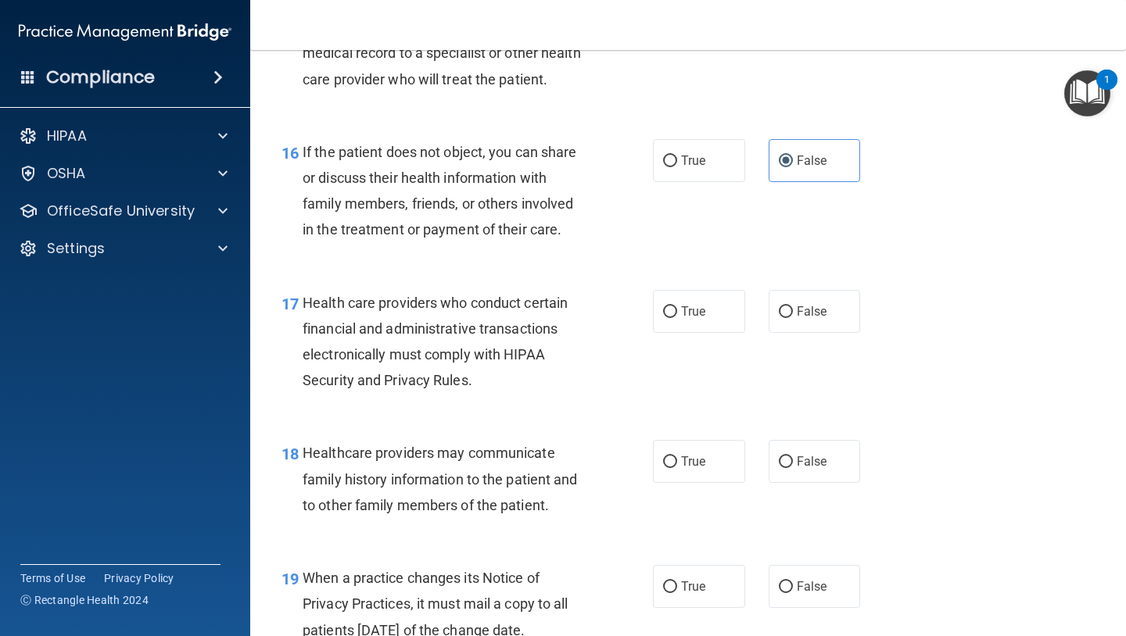
scroll to position [2275, 0]
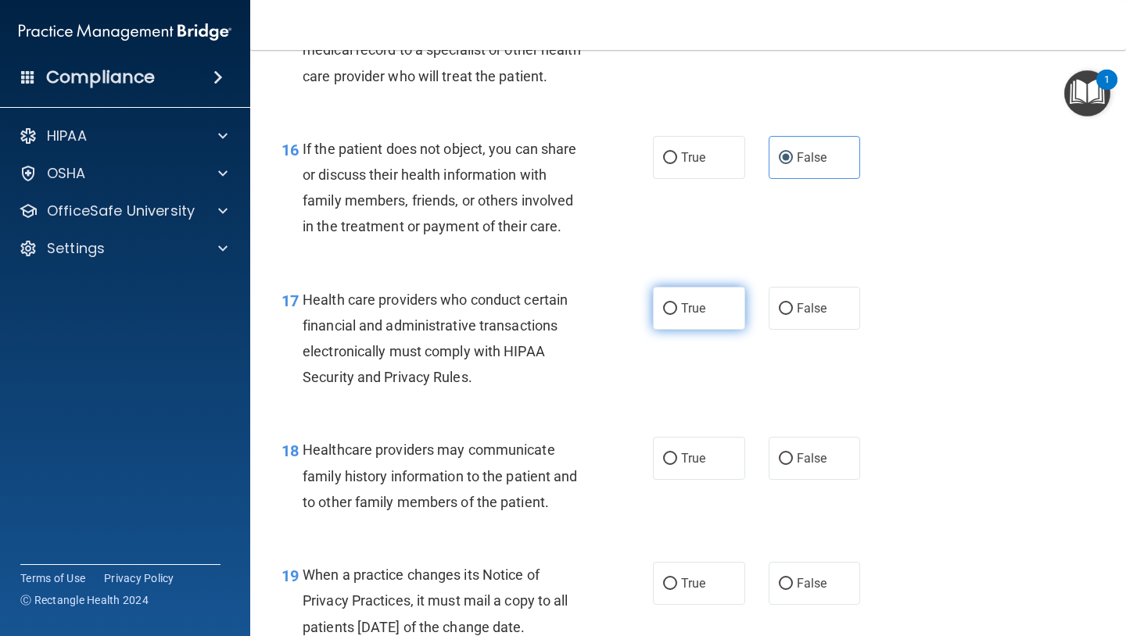
click at [664, 321] on label "True" at bounding box center [699, 308] width 92 height 43
click at [664, 315] on input "True" at bounding box center [670, 309] width 14 height 12
radio input "true"
click at [628, 370] on div "17 Health care providers who conduct certain financial and administrative trans…" at bounding box center [467, 343] width 418 height 112
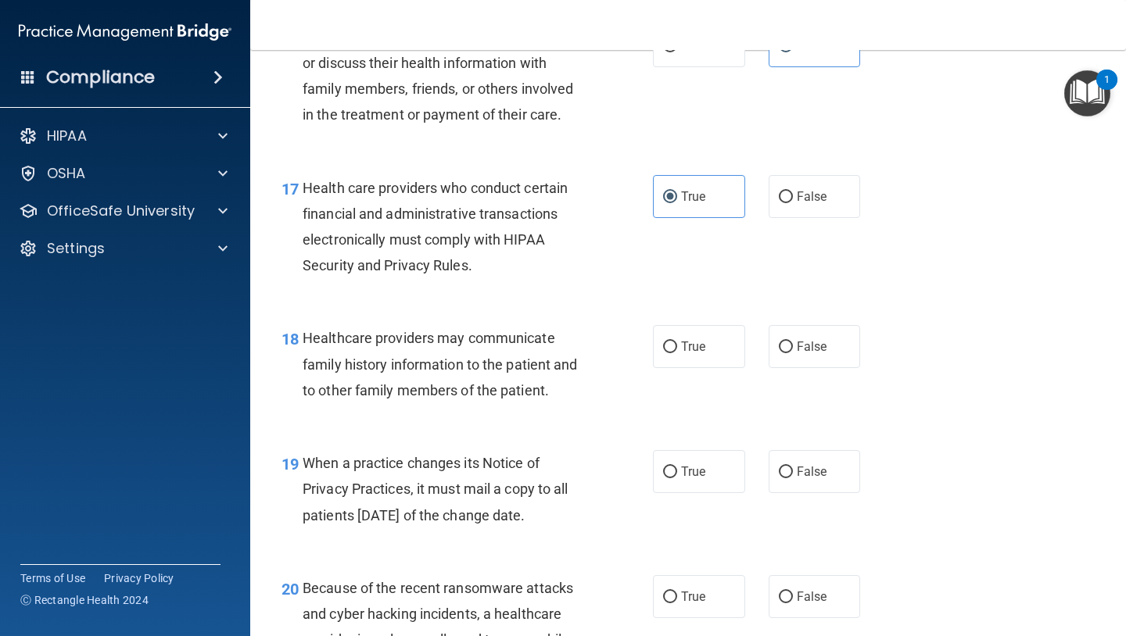
scroll to position [2397, 0]
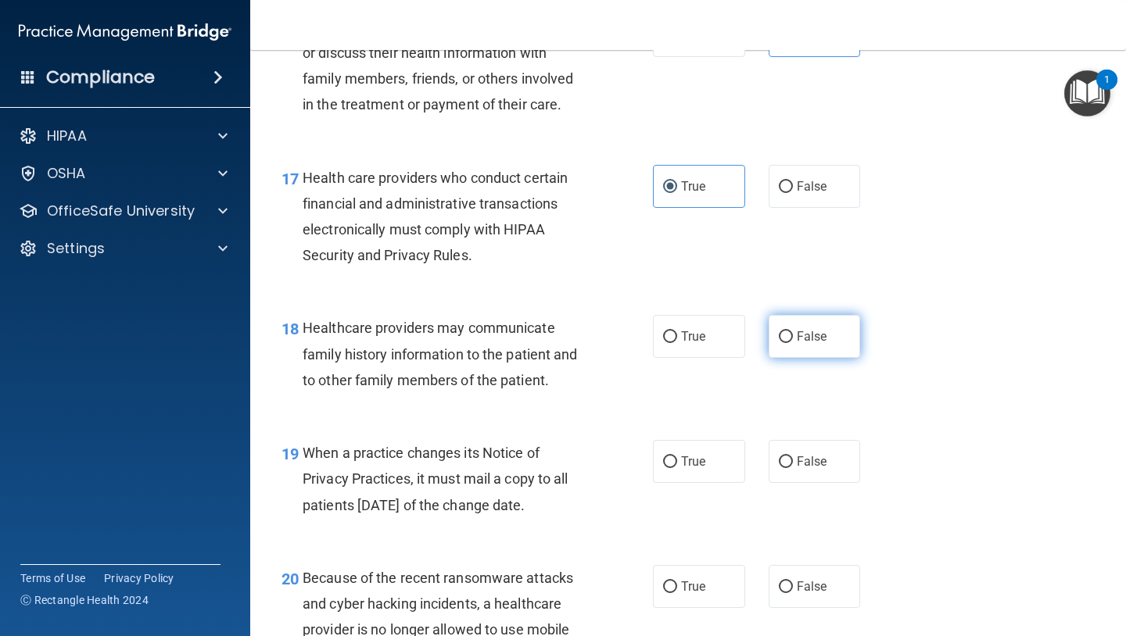
click at [800, 336] on span "False" at bounding box center [812, 336] width 30 height 15
click at [793, 336] on input "False" at bounding box center [786, 337] width 14 height 12
radio input "true"
click at [647, 364] on div "18 Healthcare providers may communicate family history information to the patie…" at bounding box center [467, 358] width 418 height 86
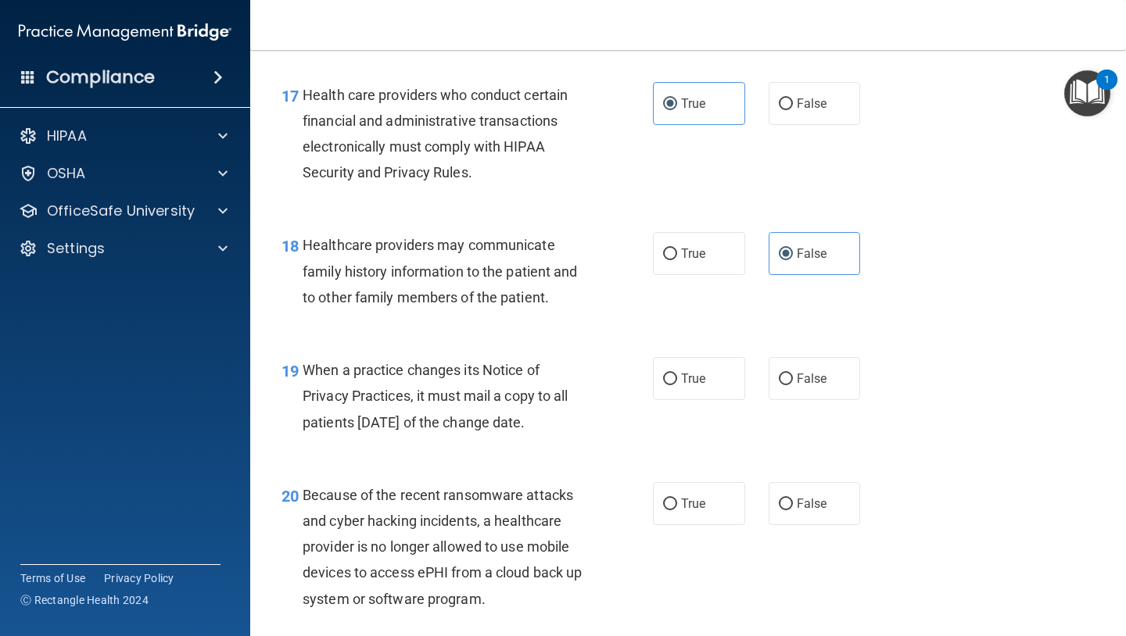
scroll to position [2496, 0]
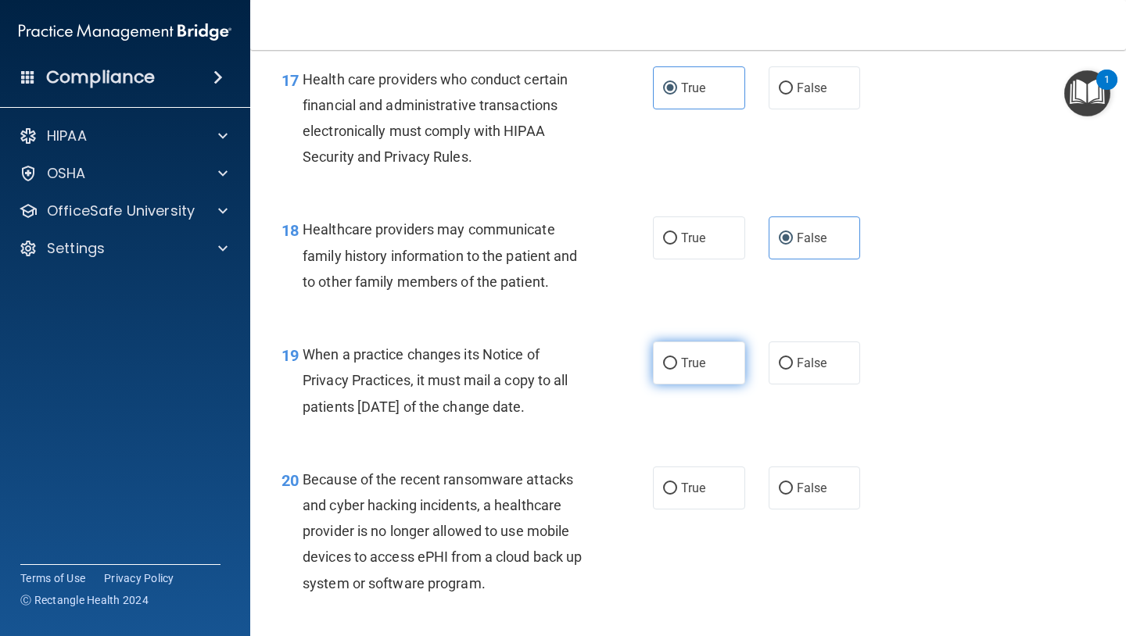
click at [686, 367] on span "True" at bounding box center [693, 363] width 24 height 15
click at [677, 367] on input "True" at bounding box center [670, 364] width 14 height 12
radio input "true"
click at [644, 399] on div "19 When a practice changes its Notice of Privacy Practices, it must mail a copy…" at bounding box center [467, 385] width 418 height 86
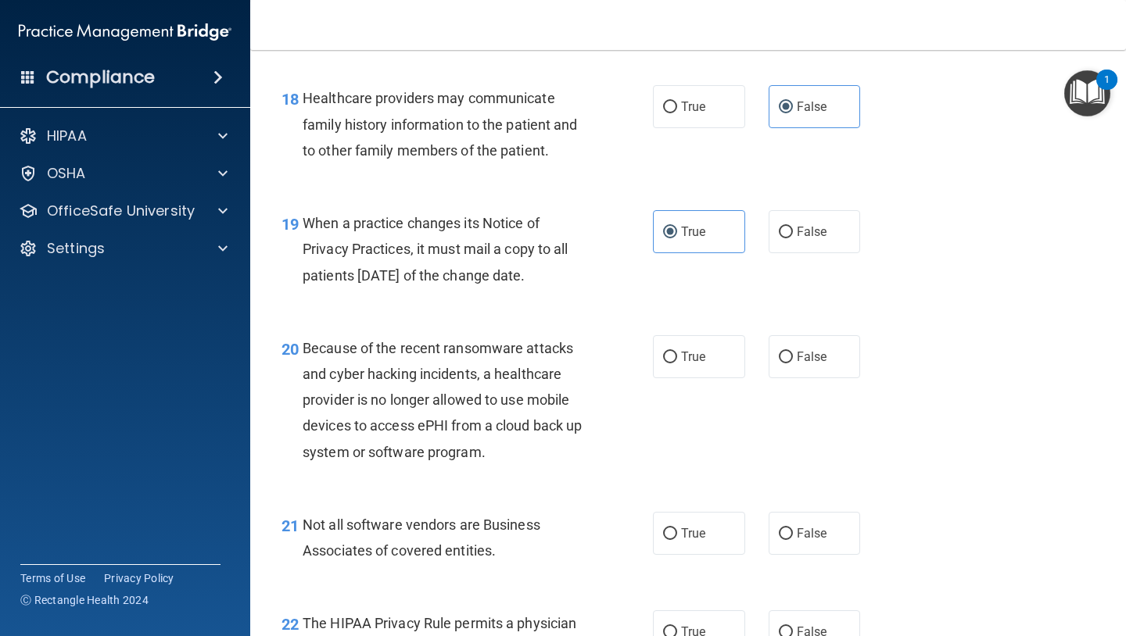
scroll to position [2632, 0]
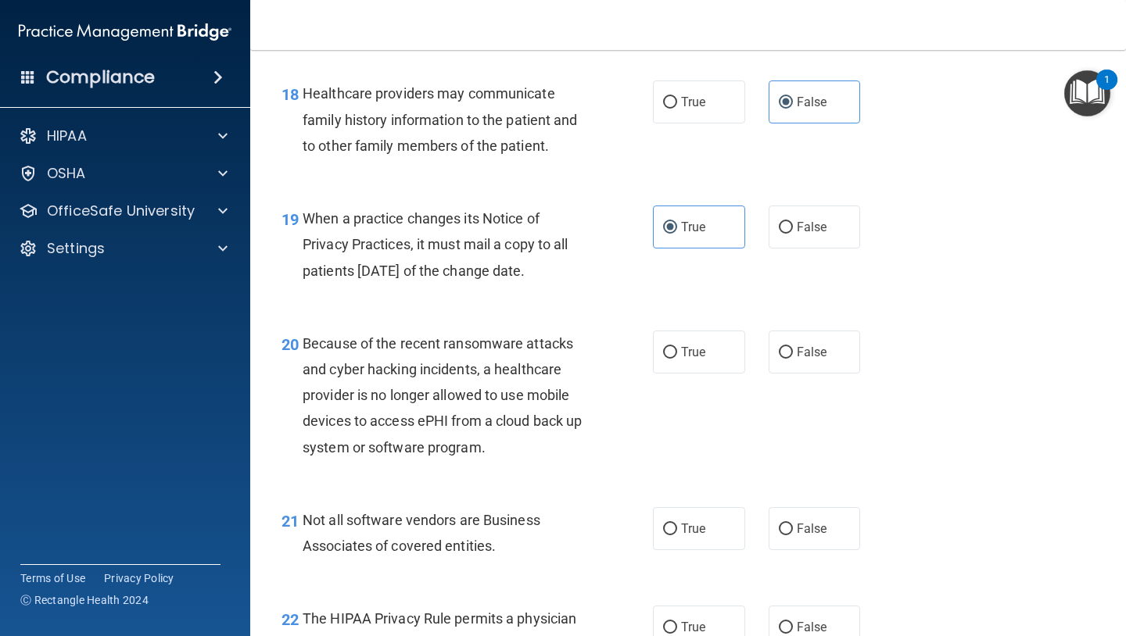
drag, startPoint x: 676, startPoint y: 360, endPoint x: 661, endPoint y: 383, distance: 27.1
click at [676, 361] on label "True" at bounding box center [699, 352] width 92 height 43
click at [676, 359] on input "True" at bounding box center [670, 353] width 14 height 12
radio input "true"
click at [643, 411] on div "20 Because of the recent ransomware attacks and cyber hacking incidents, a heal…" at bounding box center [467, 400] width 418 height 138
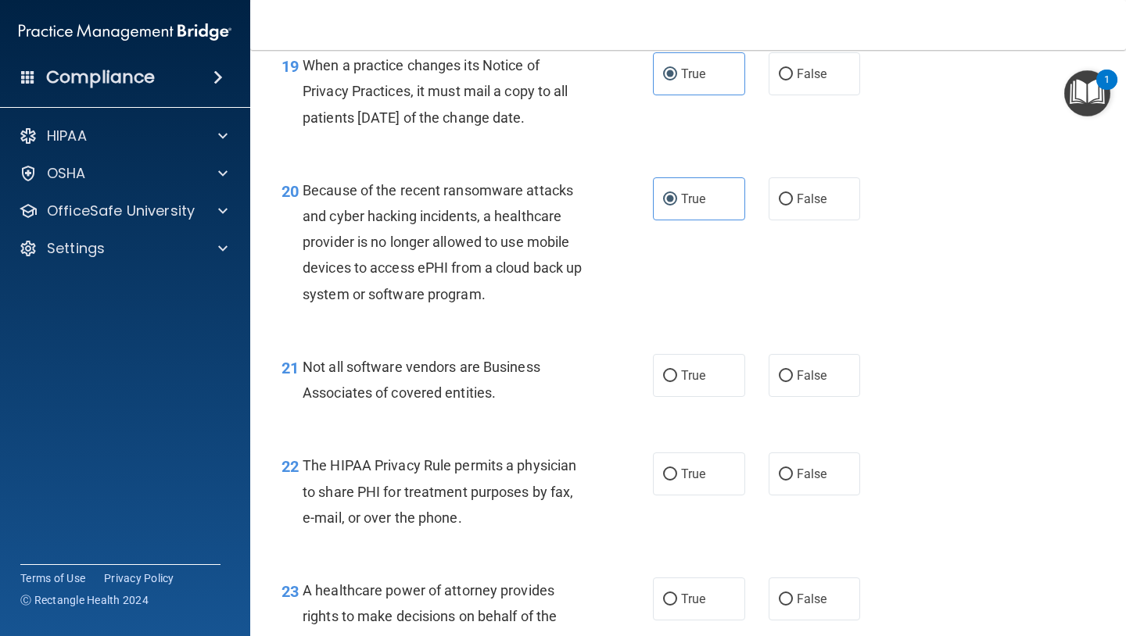
scroll to position [2786, 0]
click at [729, 396] on label "True" at bounding box center [699, 374] width 92 height 43
click at [677, 381] on input "True" at bounding box center [670, 376] width 14 height 12
radio input "true"
click at [646, 430] on div "21 Not all software vendors are Business Associates of covered entities. True F…" at bounding box center [688, 383] width 836 height 98
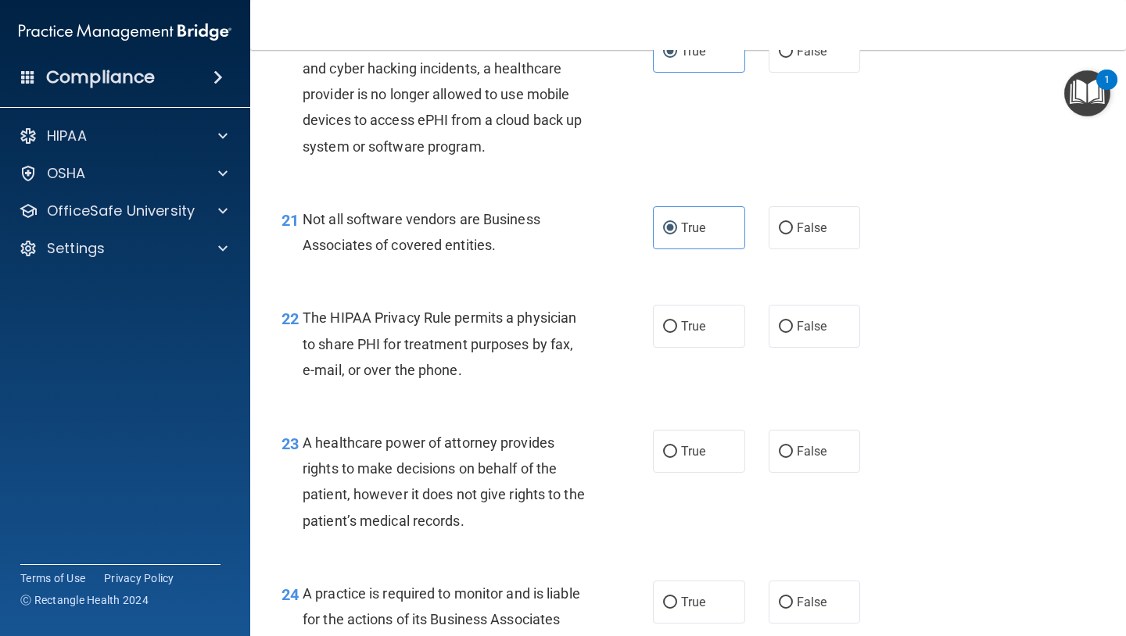
scroll to position [2936, 0]
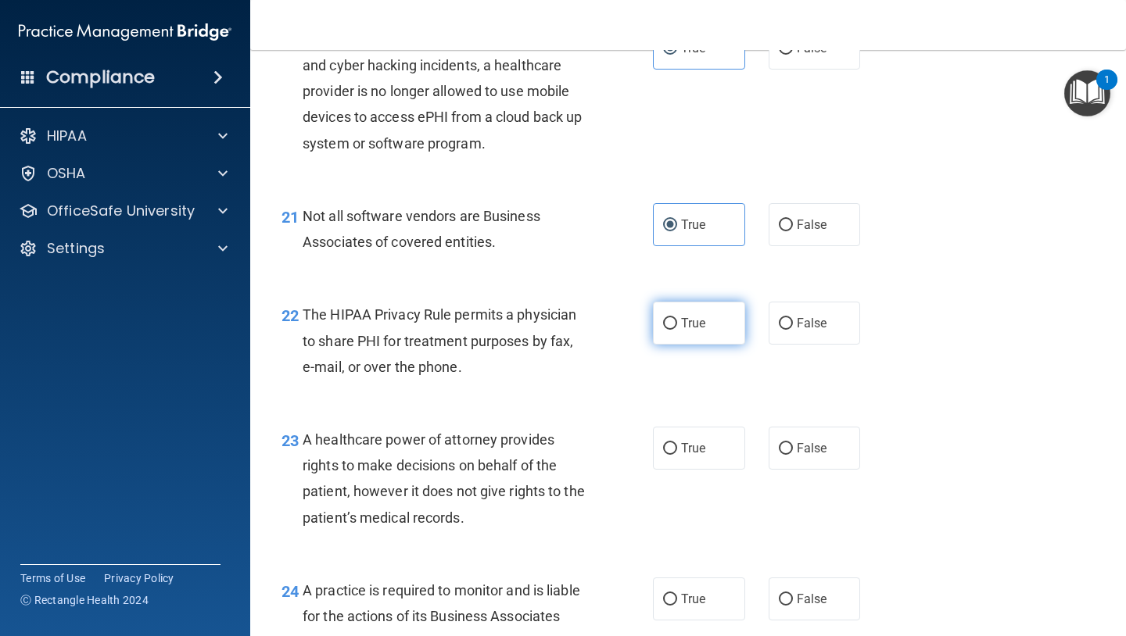
click at [668, 330] on label "True" at bounding box center [699, 323] width 92 height 43
click at [668, 330] on input "True" at bounding box center [670, 324] width 14 height 12
radio input "true"
click at [639, 369] on div "22 The HIPAA Privacy Rule permits a physician to share PHI for treatment purpos…" at bounding box center [467, 345] width 418 height 86
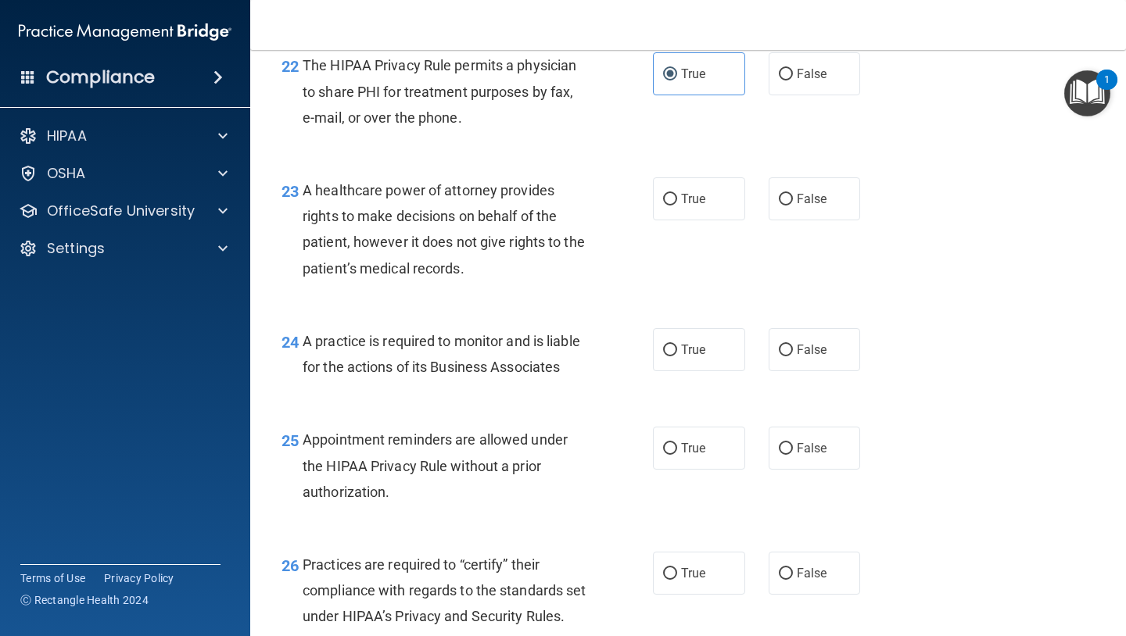
scroll to position [3192, 0]
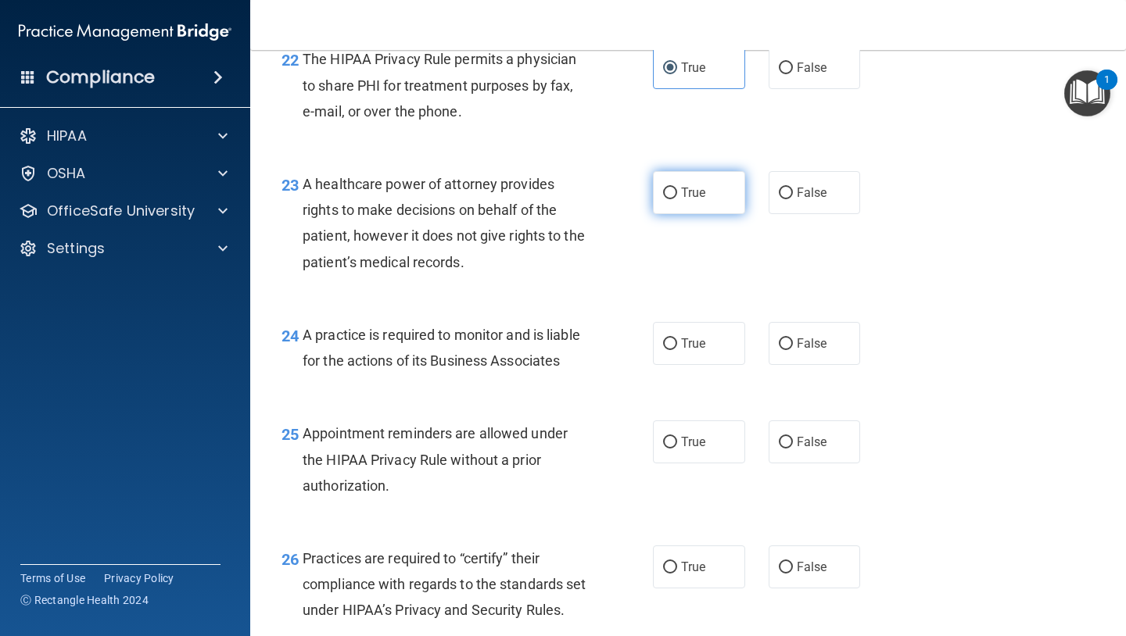
click at [688, 189] on span "True" at bounding box center [693, 192] width 24 height 15
click at [677, 189] on input "True" at bounding box center [670, 194] width 14 height 12
radio input "true"
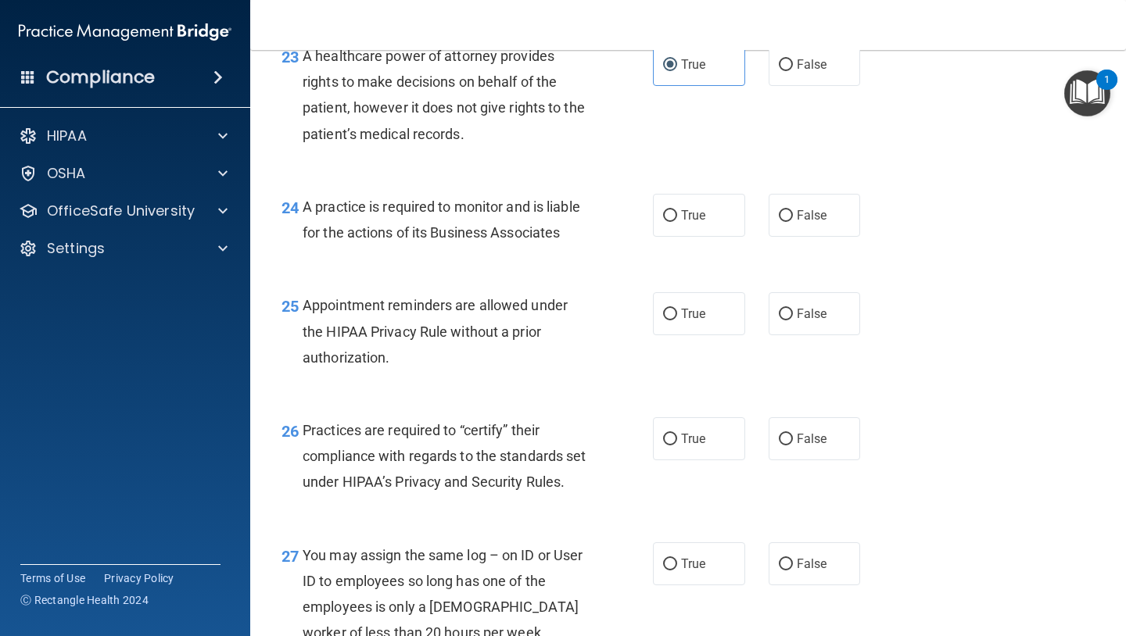
scroll to position [3321, 0]
click at [604, 265] on div "24 A practice is required to monitor and is liable for the actions of its Busin…" at bounding box center [688, 223] width 836 height 98
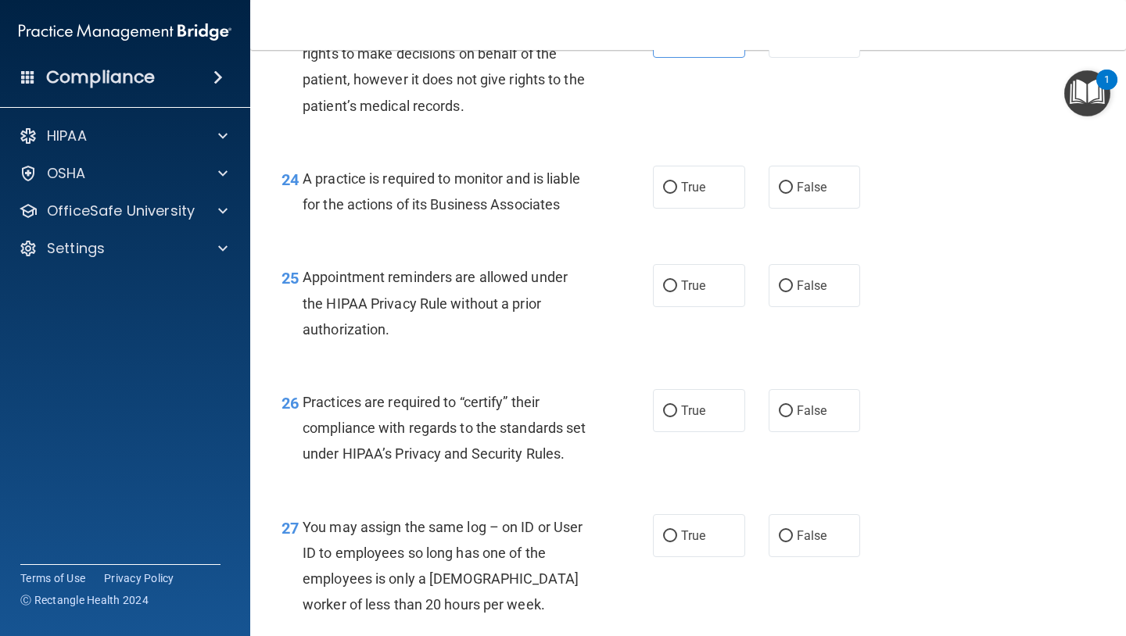
scroll to position [3349, 0]
click at [784, 189] on input "False" at bounding box center [786, 187] width 14 height 12
radio input "true"
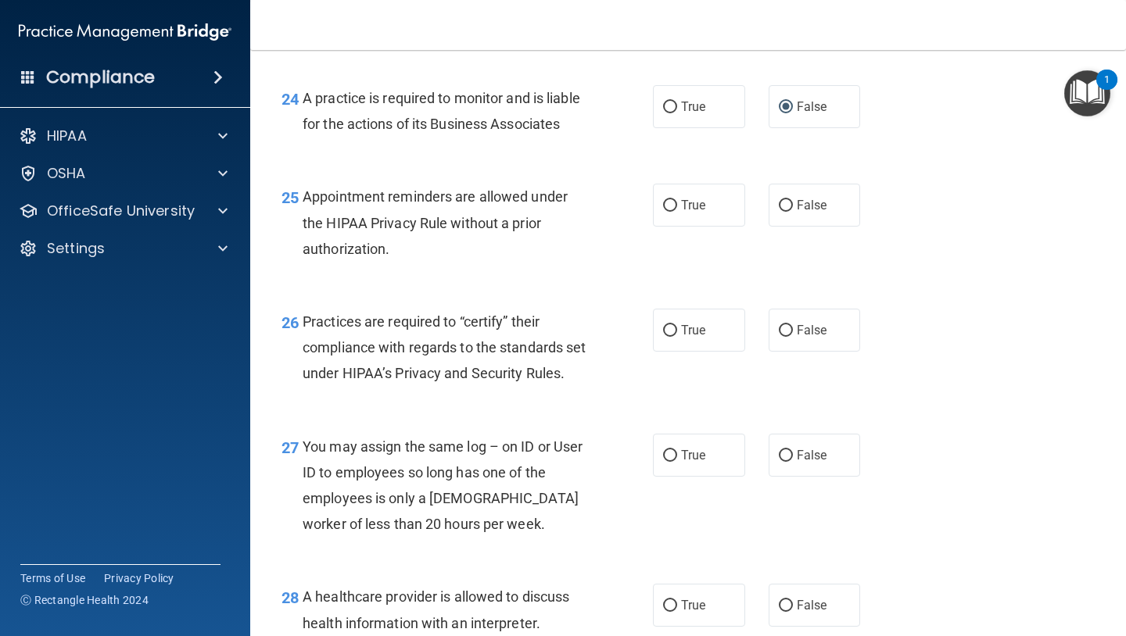
scroll to position [3433, 0]
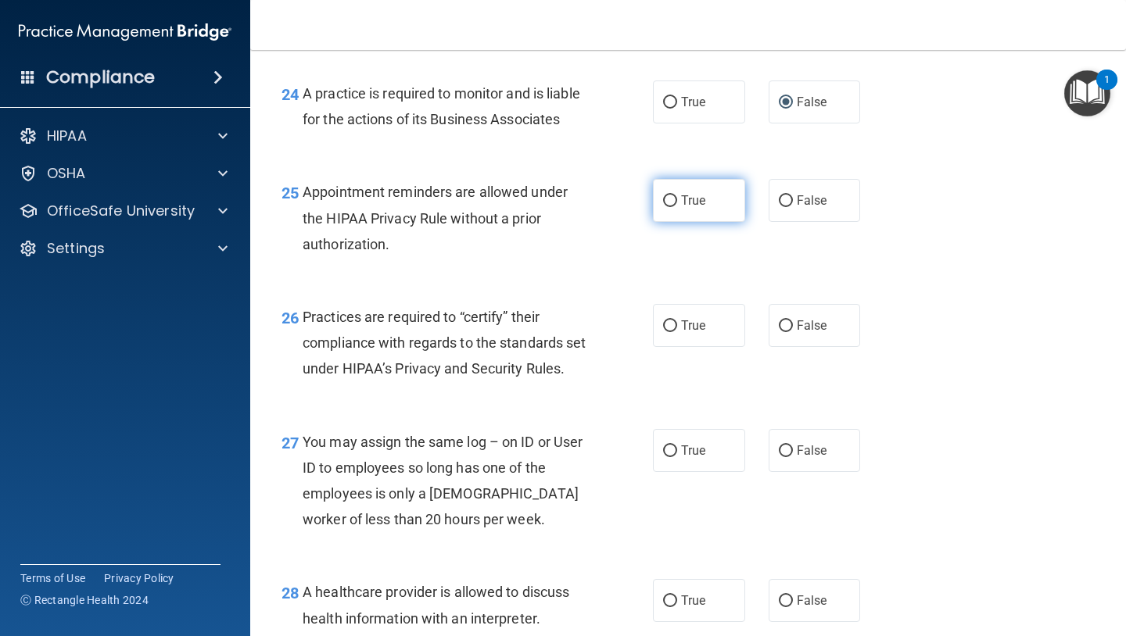
click at [686, 208] on label "True" at bounding box center [699, 200] width 92 height 43
click at [677, 207] on input "True" at bounding box center [670, 201] width 14 height 12
radio input "true"
click at [618, 266] on div "25 Appointment reminders are allowed under the HIPAA Privacy Rule without a pri…" at bounding box center [688, 221] width 836 height 125
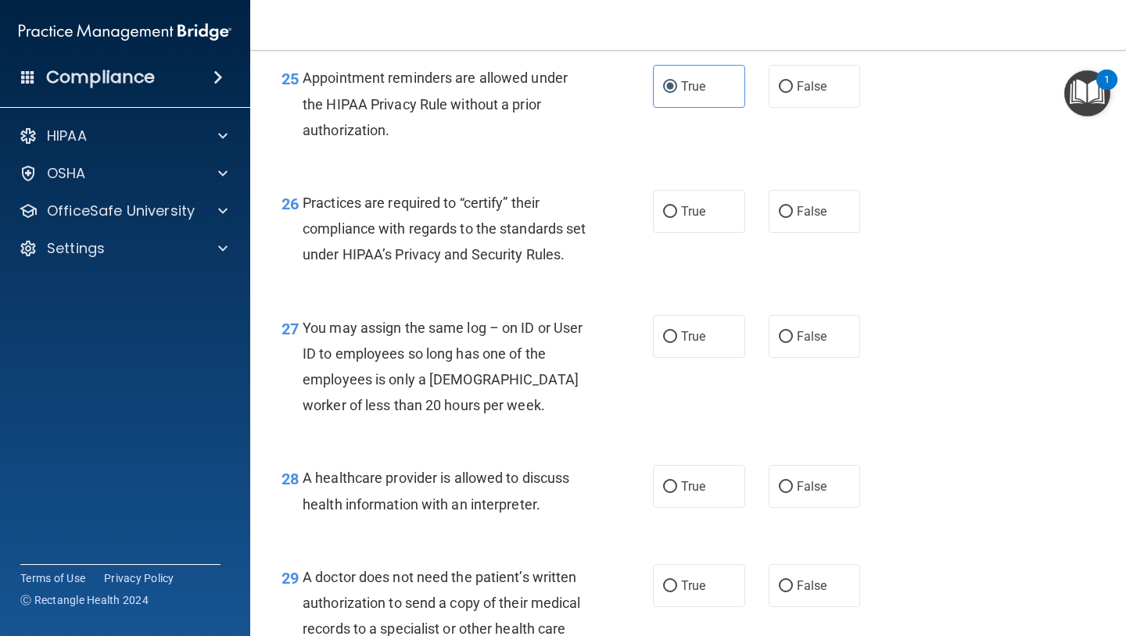
scroll to position [3548, 0]
click at [672, 217] on input "True" at bounding box center [670, 212] width 14 height 12
radio input "true"
click at [626, 261] on div "26 Practices are required to “certify” their compliance with regards to the sta…" at bounding box center [467, 232] width 418 height 86
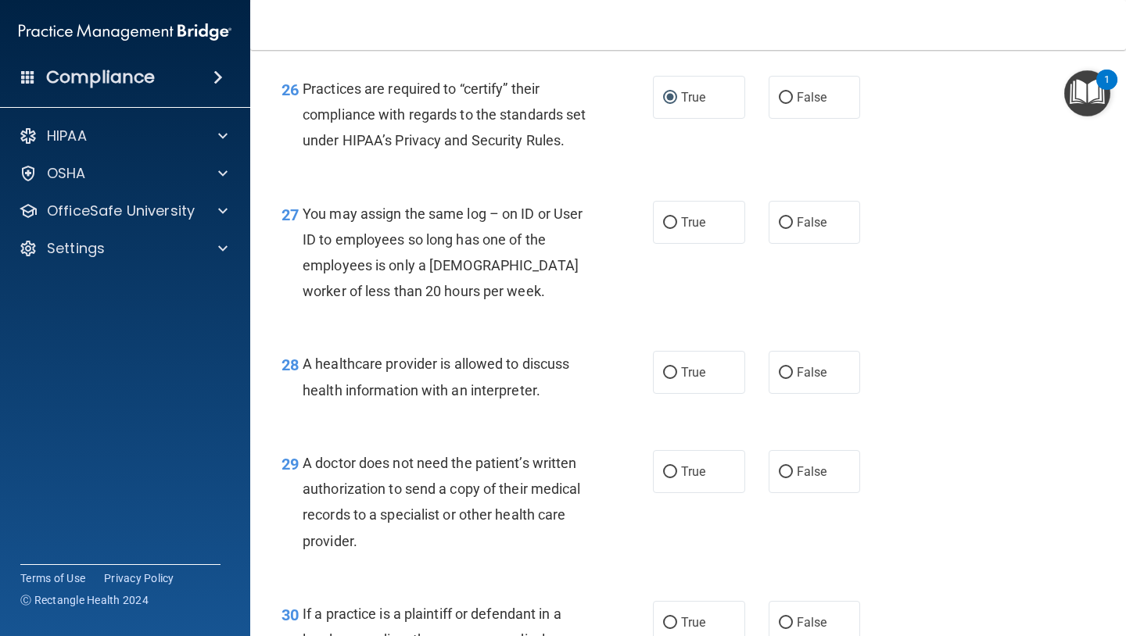
scroll to position [3679, 0]
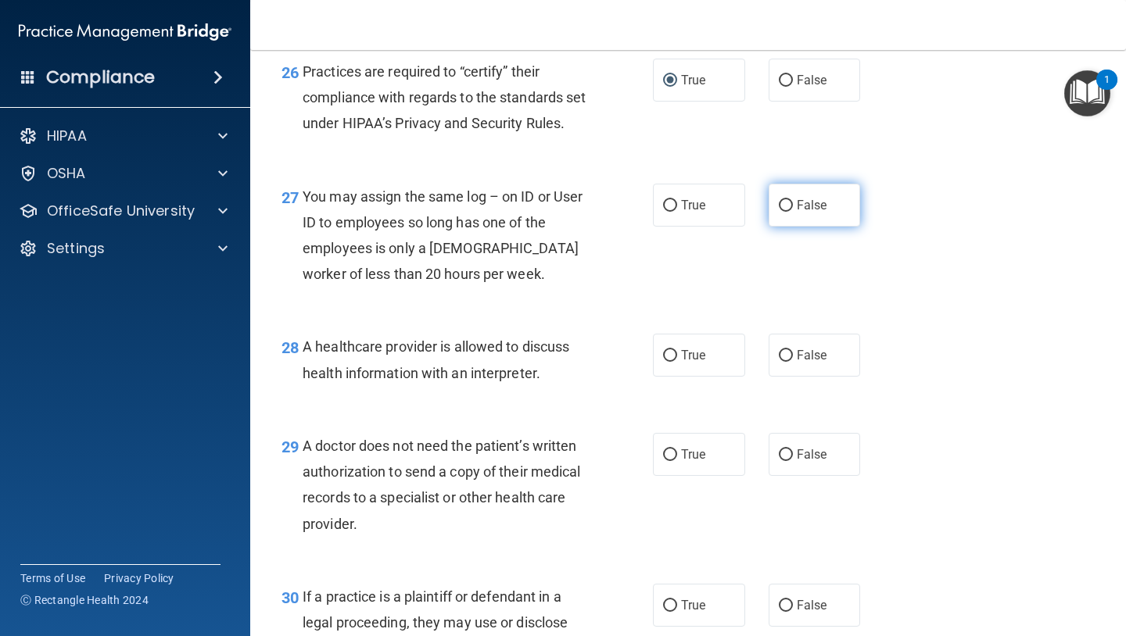
click at [782, 227] on label "False" at bounding box center [814, 205] width 92 height 43
click at [782, 212] on input "False" at bounding box center [786, 206] width 14 height 12
radio input "true"
click at [623, 295] on div "27 You may assign the same log – on ID or User ID to employees so long has one …" at bounding box center [467, 240] width 418 height 112
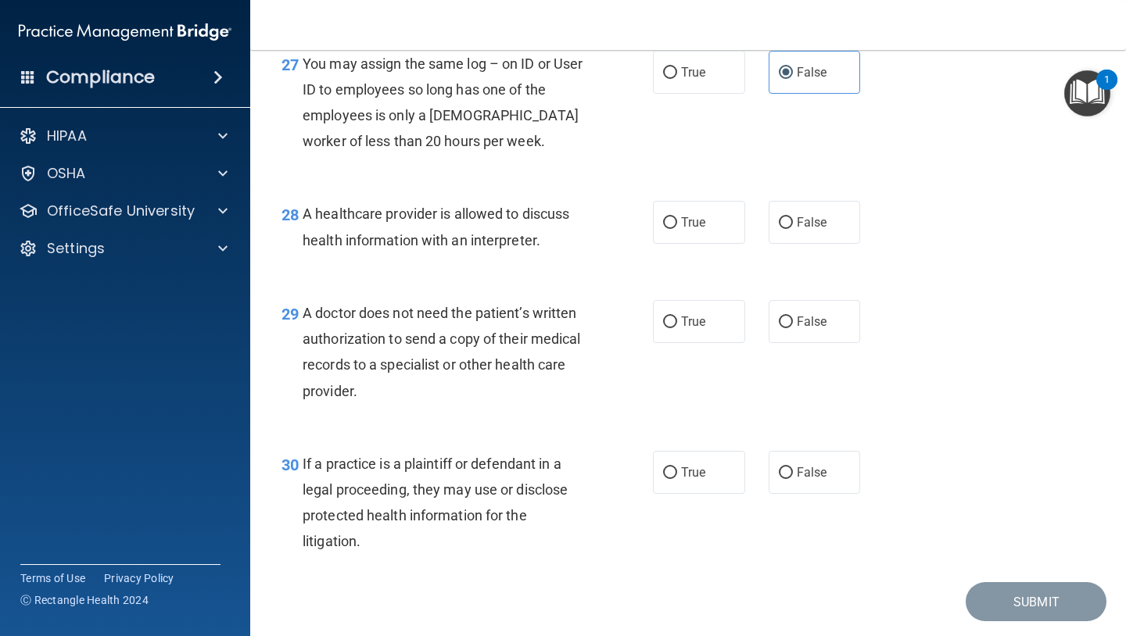
scroll to position [3816, 0]
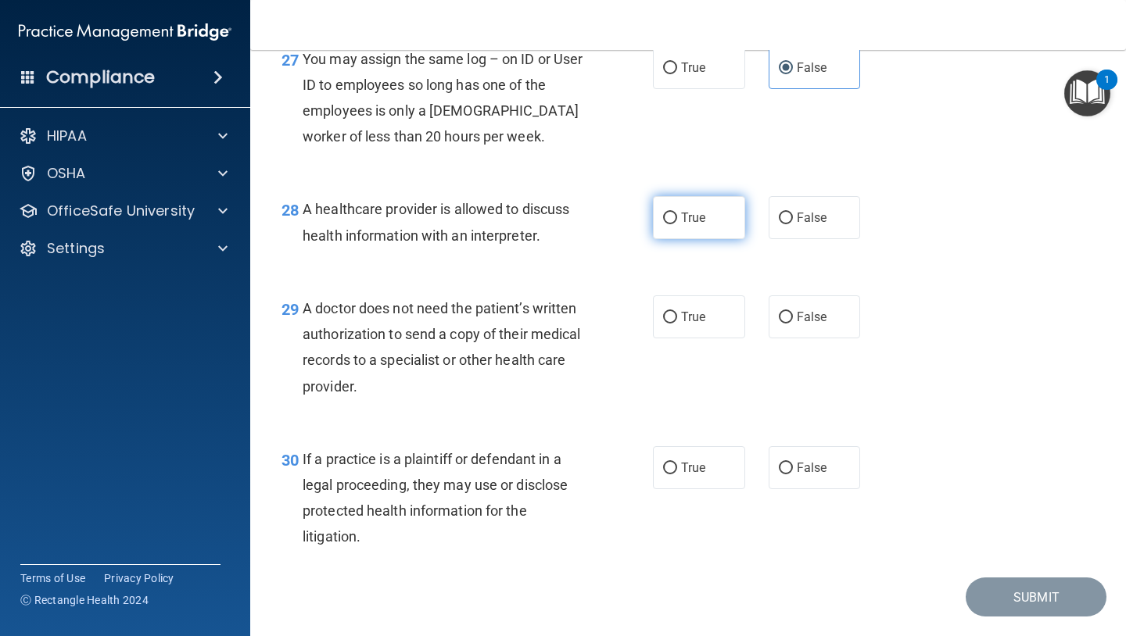
click at [665, 239] on label "True" at bounding box center [699, 217] width 92 height 43
click at [665, 224] on input "True" at bounding box center [670, 219] width 14 height 12
radio input "true"
click at [634, 303] on div "29 A doctor does not need the patient’s written authorization to send a copy of…" at bounding box center [688, 351] width 836 height 151
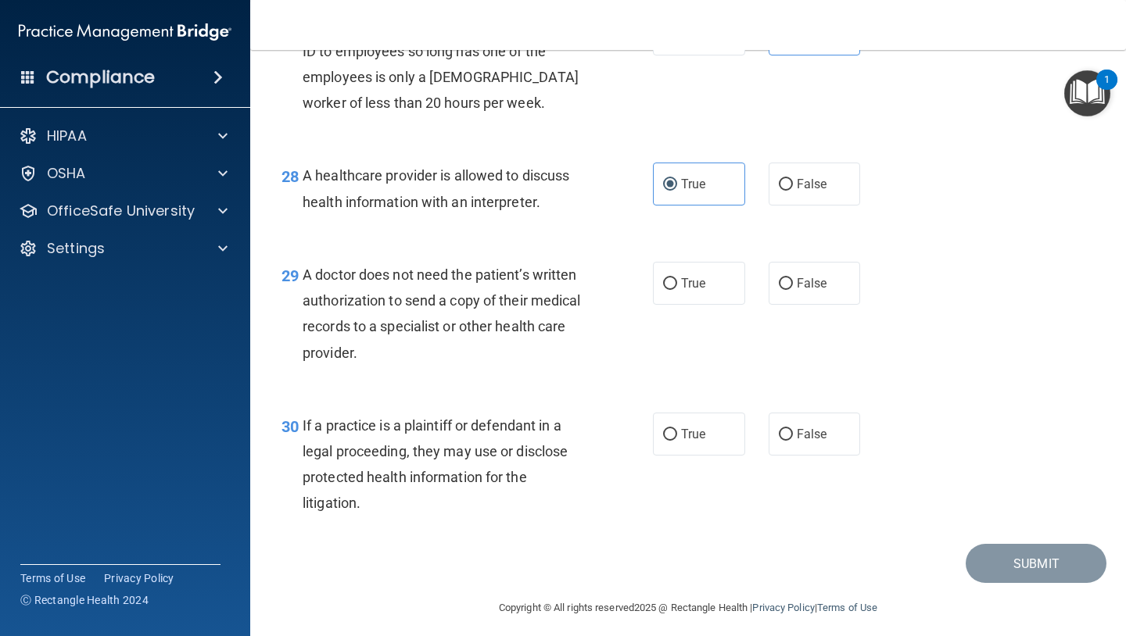
scroll to position [3885, 0]
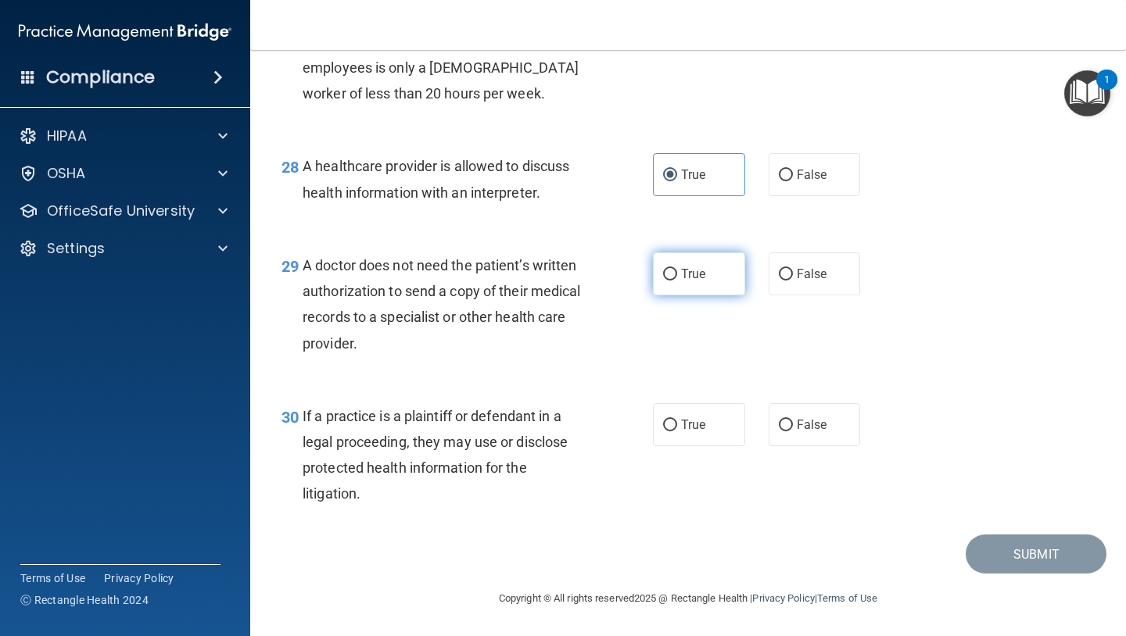
click at [664, 281] on label "True" at bounding box center [699, 273] width 92 height 43
click at [664, 281] on input "True" at bounding box center [670, 275] width 14 height 12
radio input "true"
click at [636, 342] on div "29 A doctor does not need the patient’s written authorization to send a copy of…" at bounding box center [467, 308] width 418 height 112
click at [799, 425] on span "False" at bounding box center [812, 424] width 30 height 15
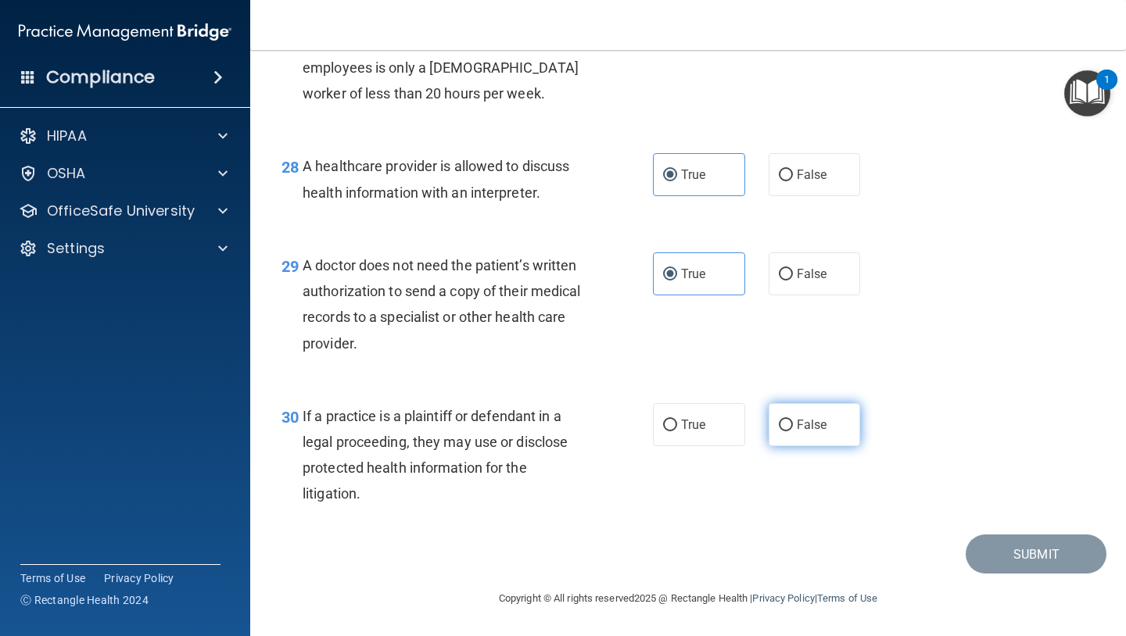
click at [793, 425] on input "False" at bounding box center [786, 426] width 14 height 12
radio input "true"
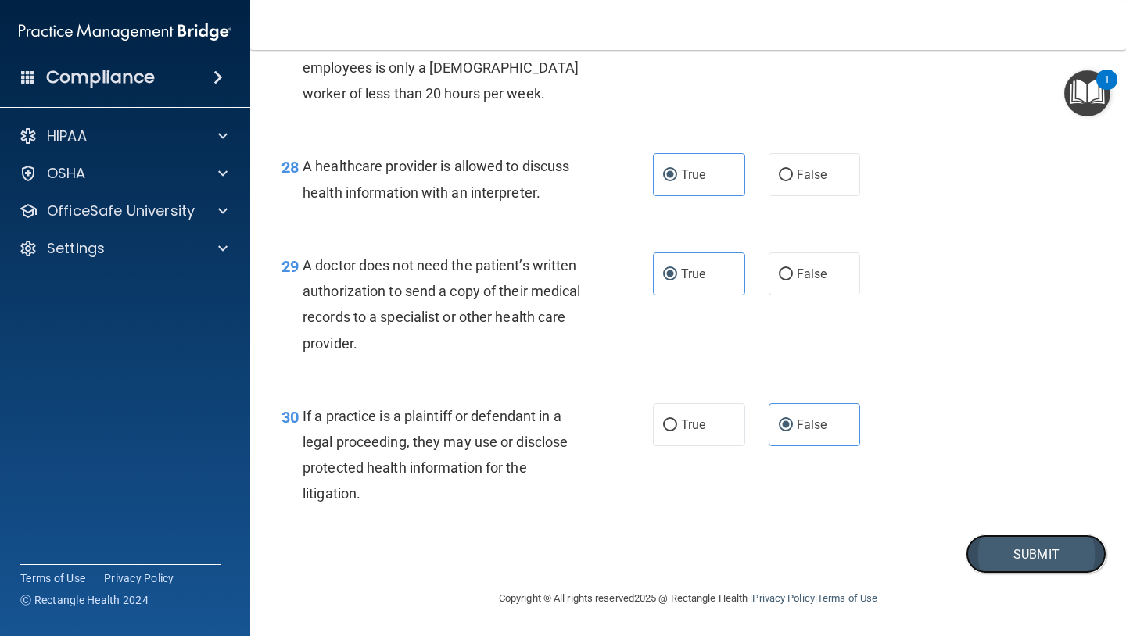
click at [978, 548] on button "Submit" at bounding box center [1035, 555] width 141 height 40
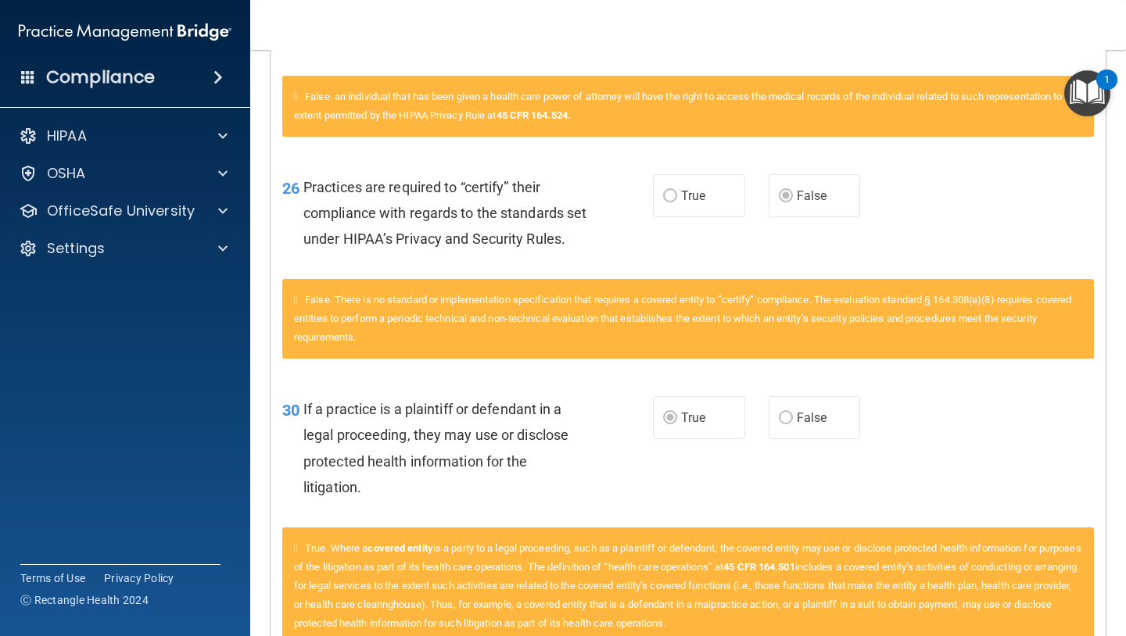
scroll to position [2731, 0]
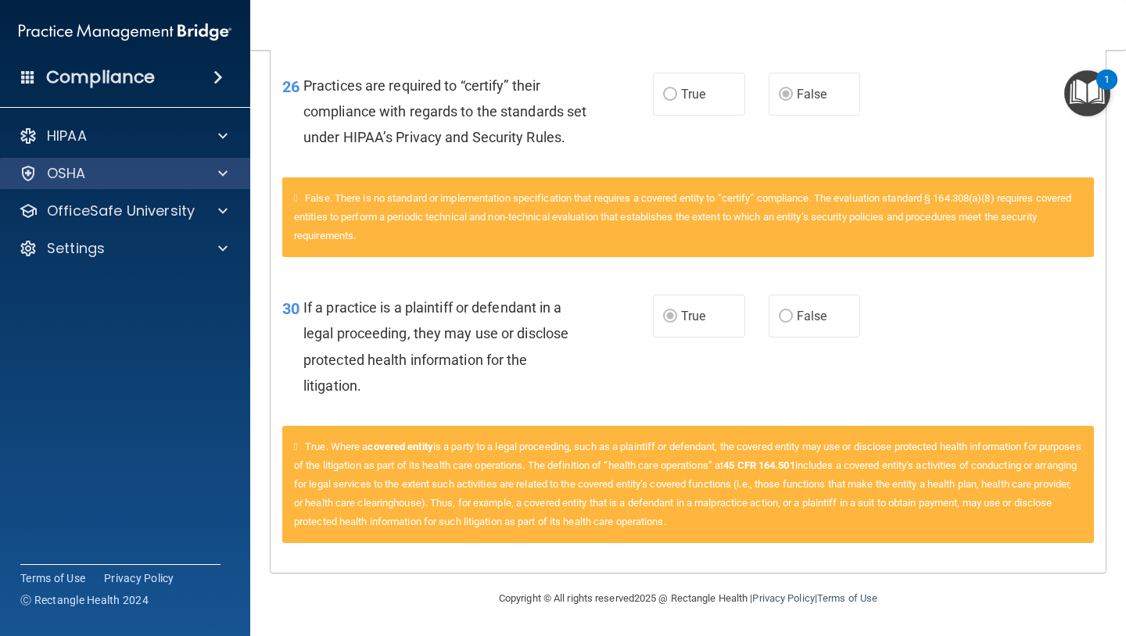
click at [134, 184] on div "OSHA" at bounding box center [125, 173] width 251 height 31
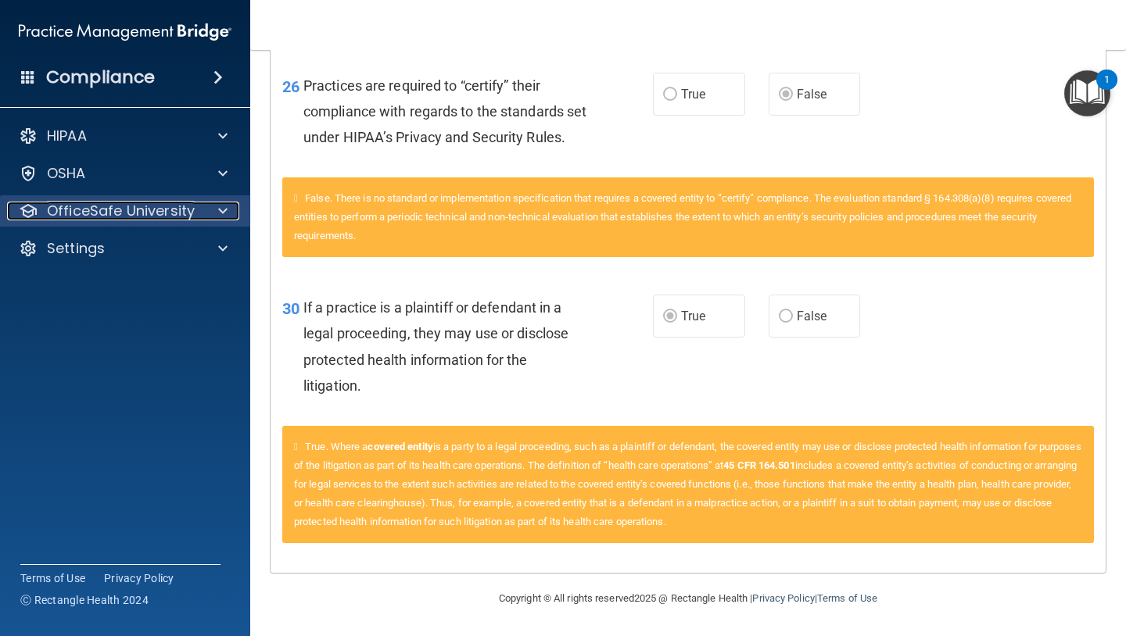
click at [77, 213] on p "OfficeSafe University" at bounding box center [121, 211] width 148 height 19
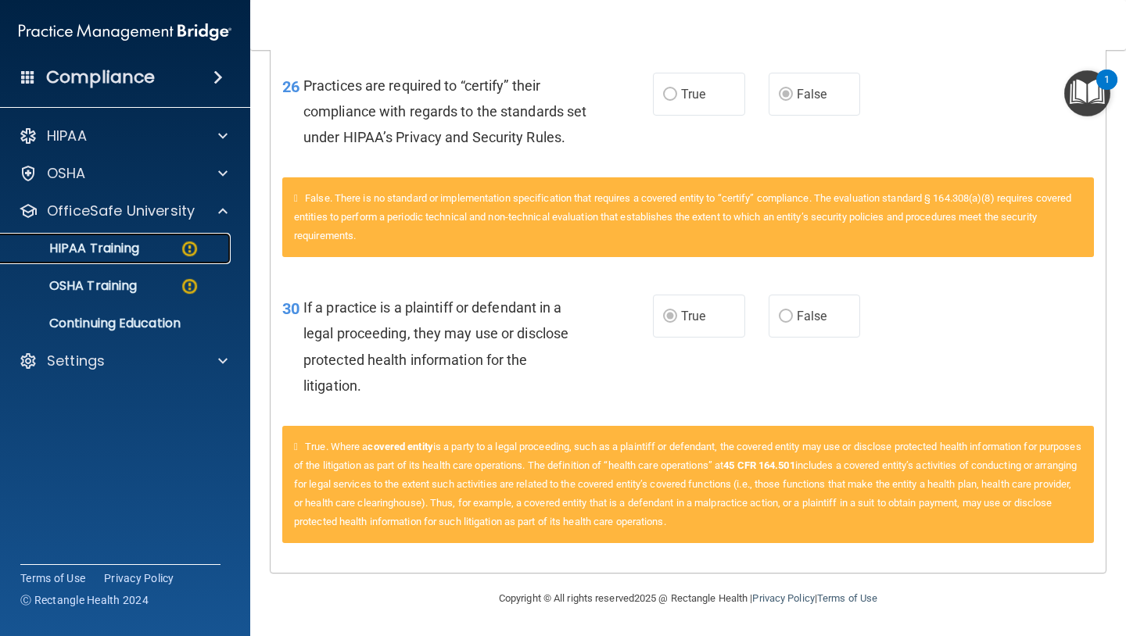
click at [84, 245] on p "HIPAA Training" at bounding box center [74, 249] width 129 height 16
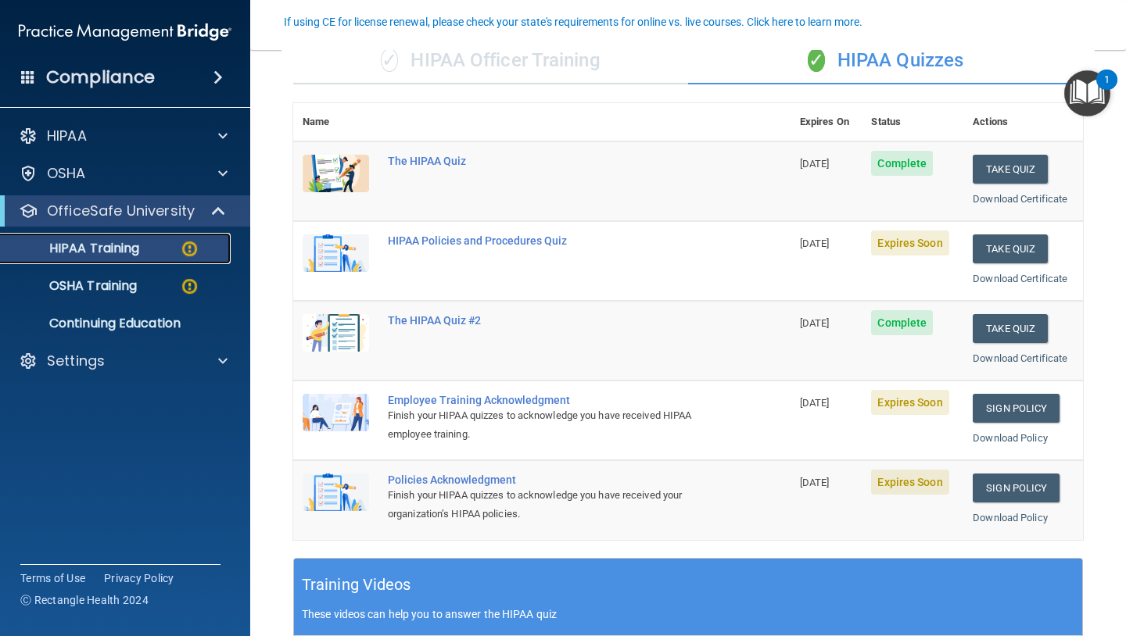
scroll to position [137, 0]
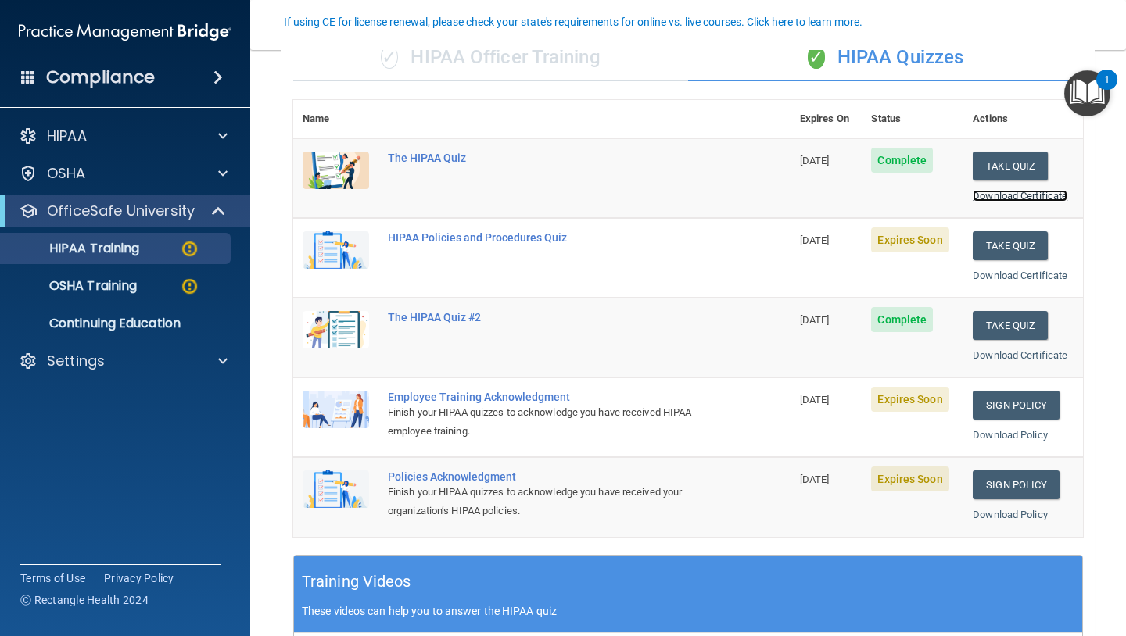
click at [1025, 194] on link "Download Certificate" at bounding box center [1019, 196] width 95 height 12
click at [986, 250] on button "Take Quiz" at bounding box center [1009, 245] width 75 height 29
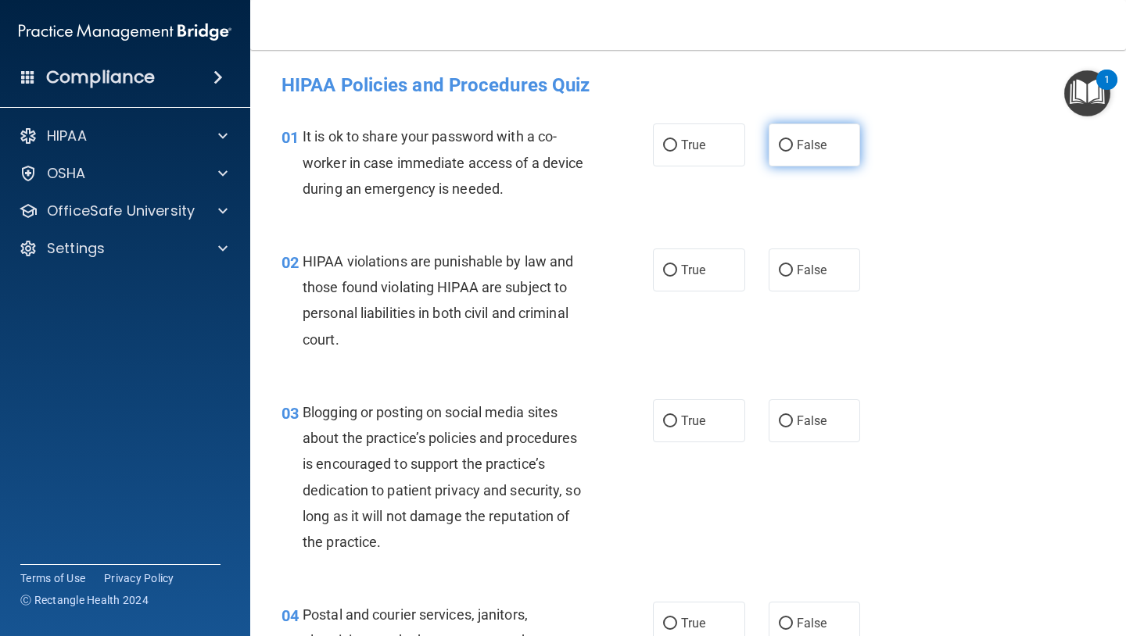
click at [782, 140] on input "False" at bounding box center [786, 146] width 14 height 12
radio input "true"
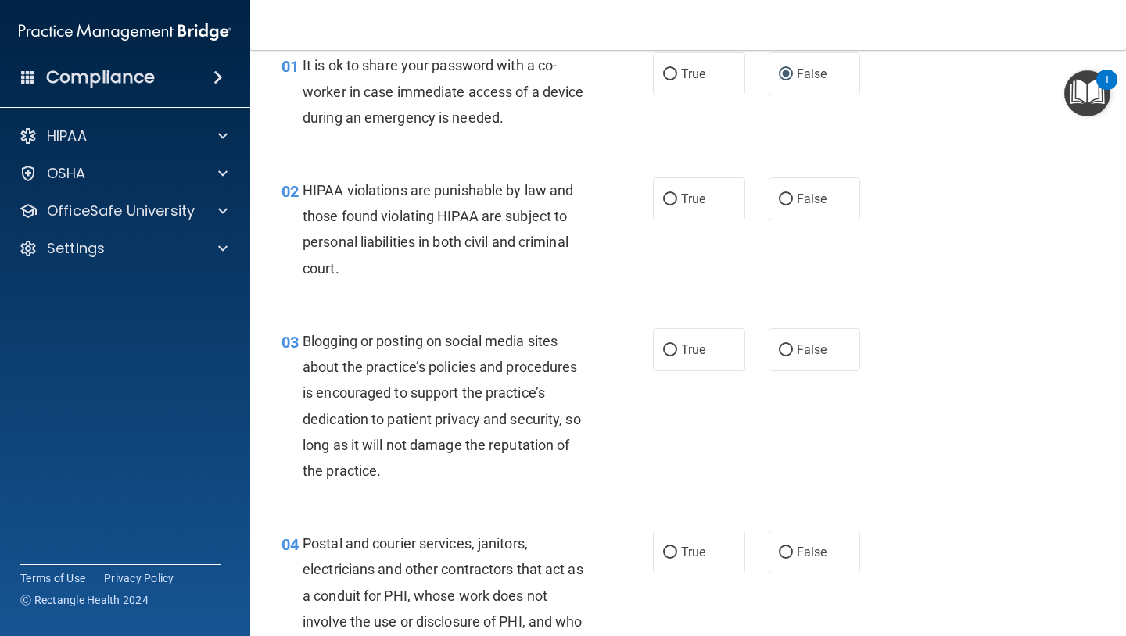
scroll to position [87, 0]
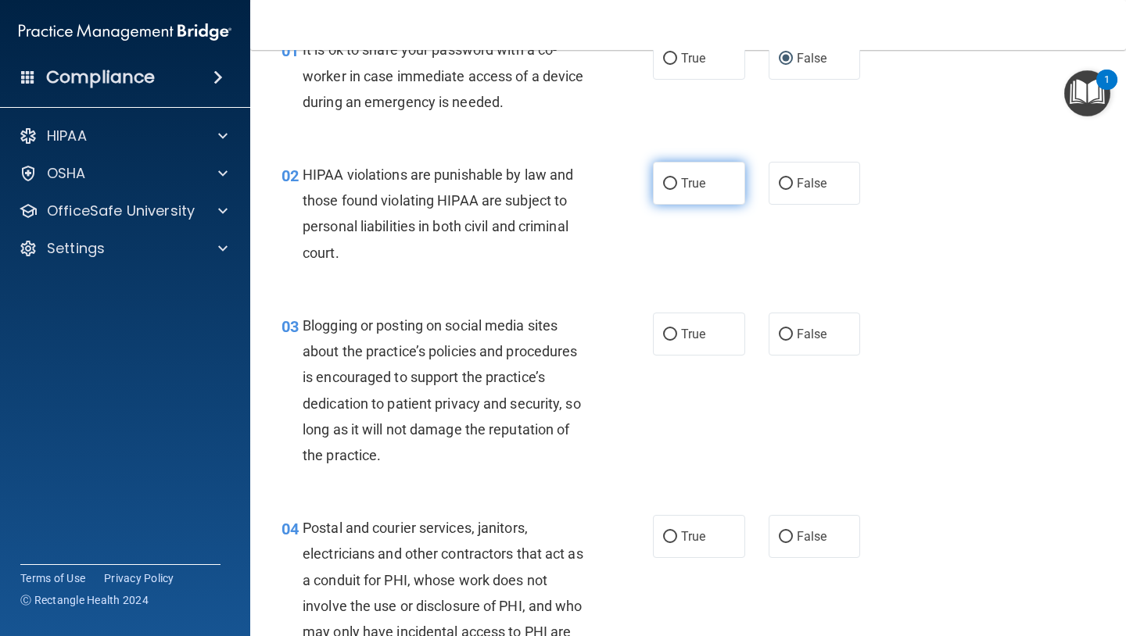
click at [659, 184] on label "True" at bounding box center [699, 183] width 92 height 43
click at [663, 184] on input "True" at bounding box center [670, 184] width 14 height 12
radio input "true"
click at [797, 185] on span "False" at bounding box center [812, 183] width 30 height 15
click at [793, 185] on input "False" at bounding box center [786, 184] width 14 height 12
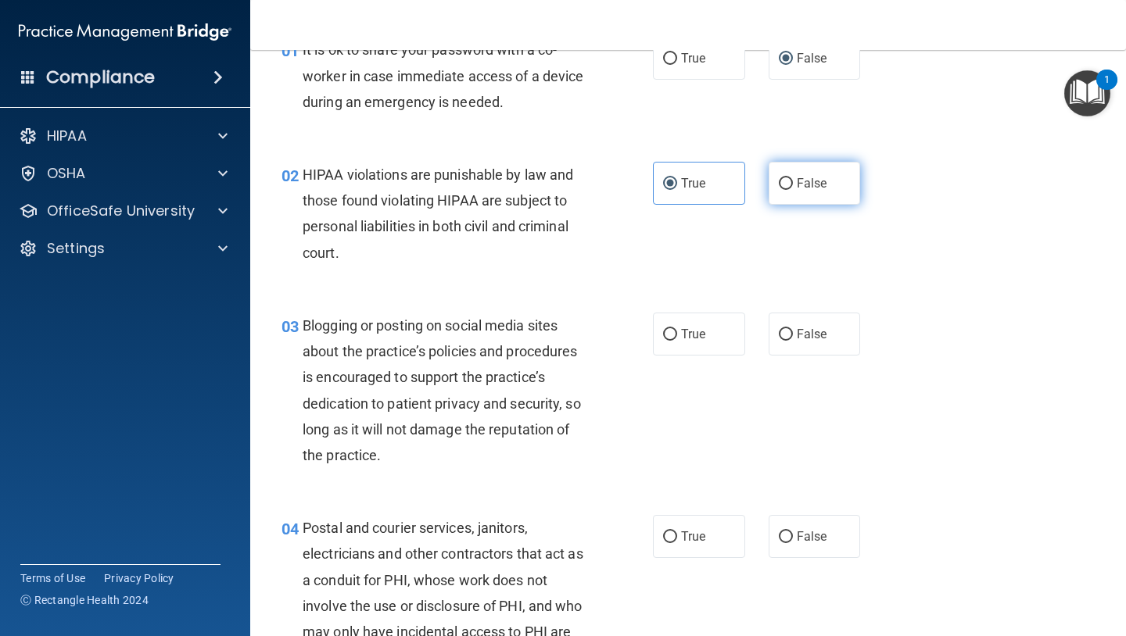
radio input "true"
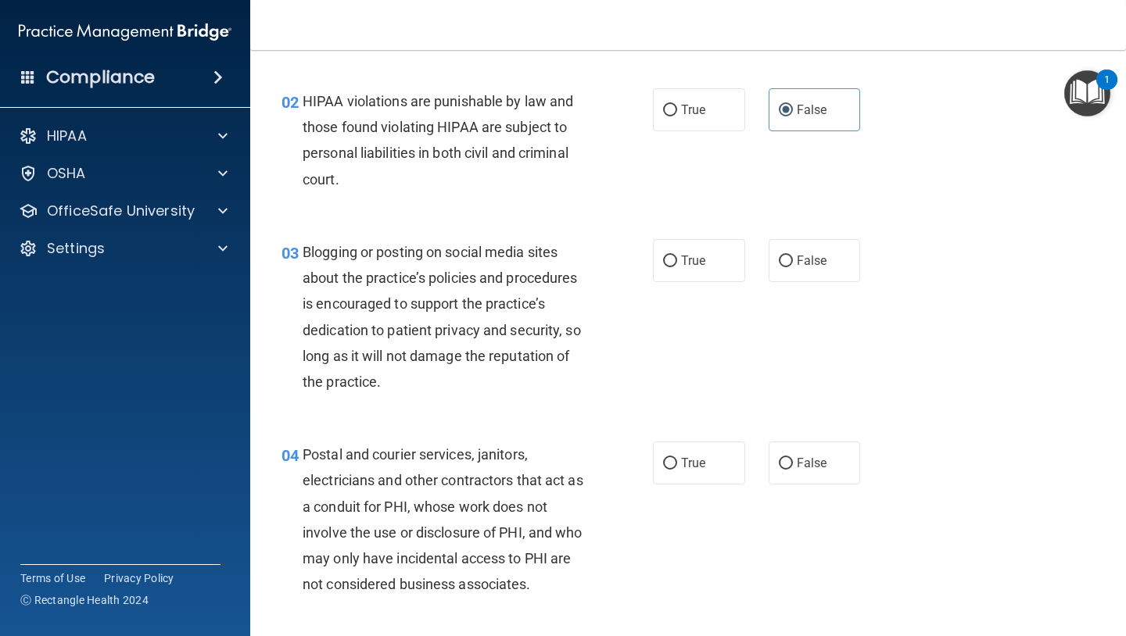
scroll to position [168, 0]
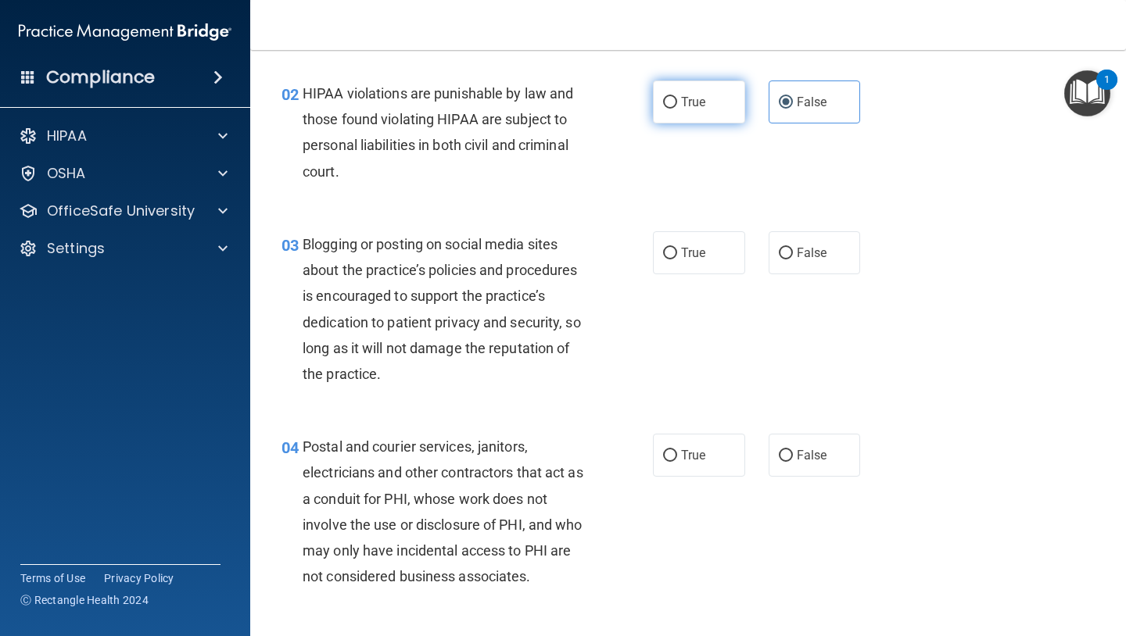
click at [671, 106] on input "True" at bounding box center [670, 103] width 14 height 12
radio input "true"
radio input "false"
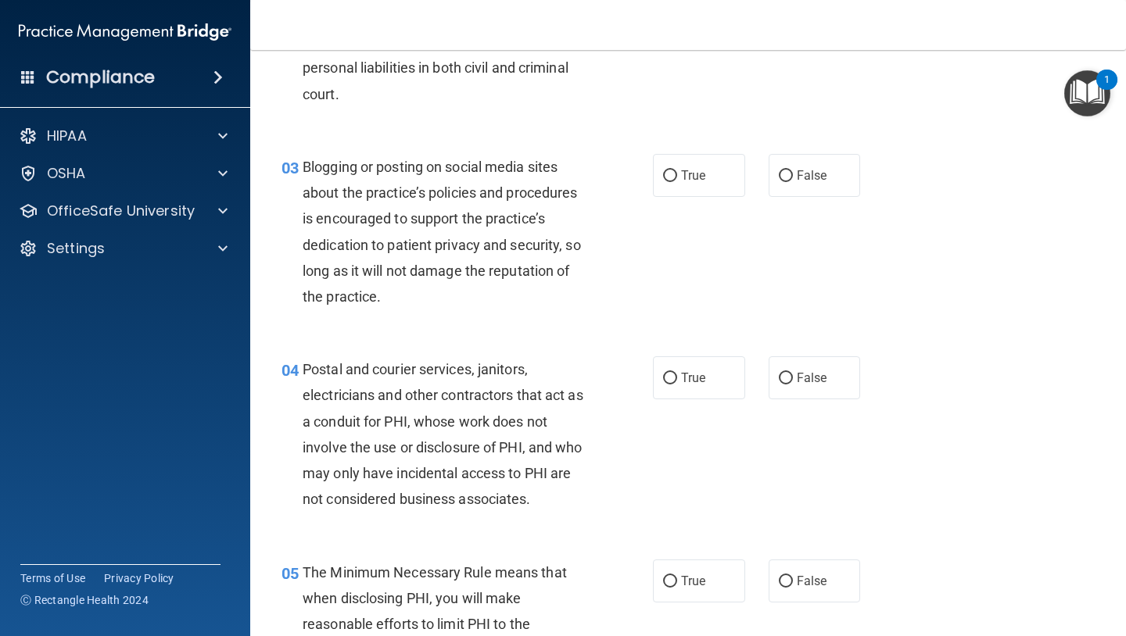
scroll to position [256, 0]
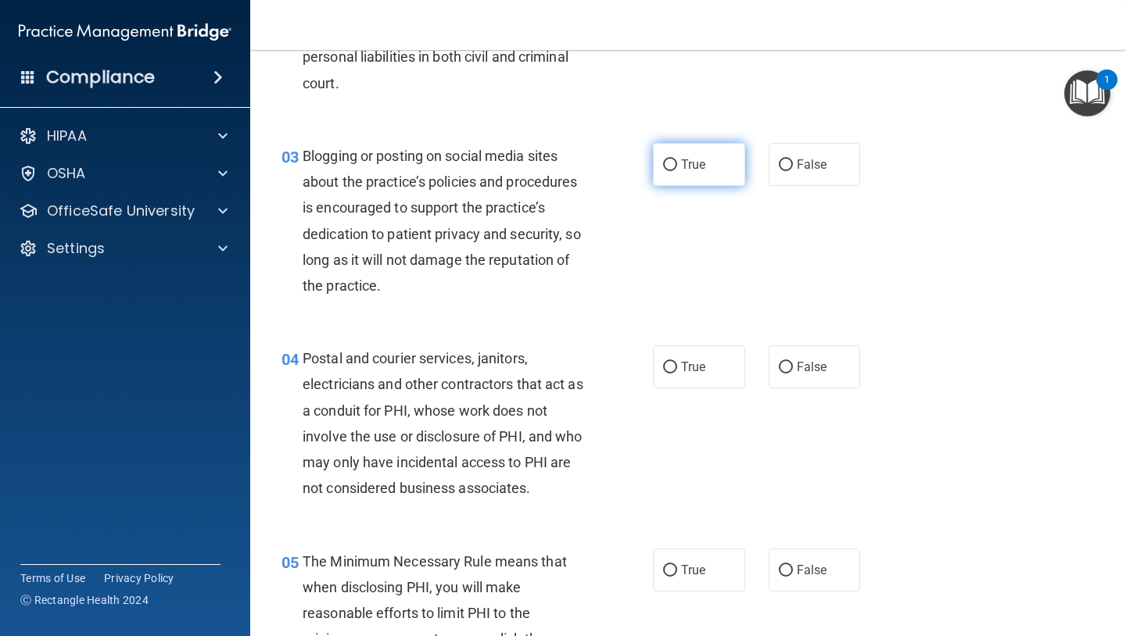
click at [678, 160] on label "True" at bounding box center [699, 164] width 92 height 43
click at [677, 160] on input "True" at bounding box center [670, 165] width 14 height 12
radio input "true"
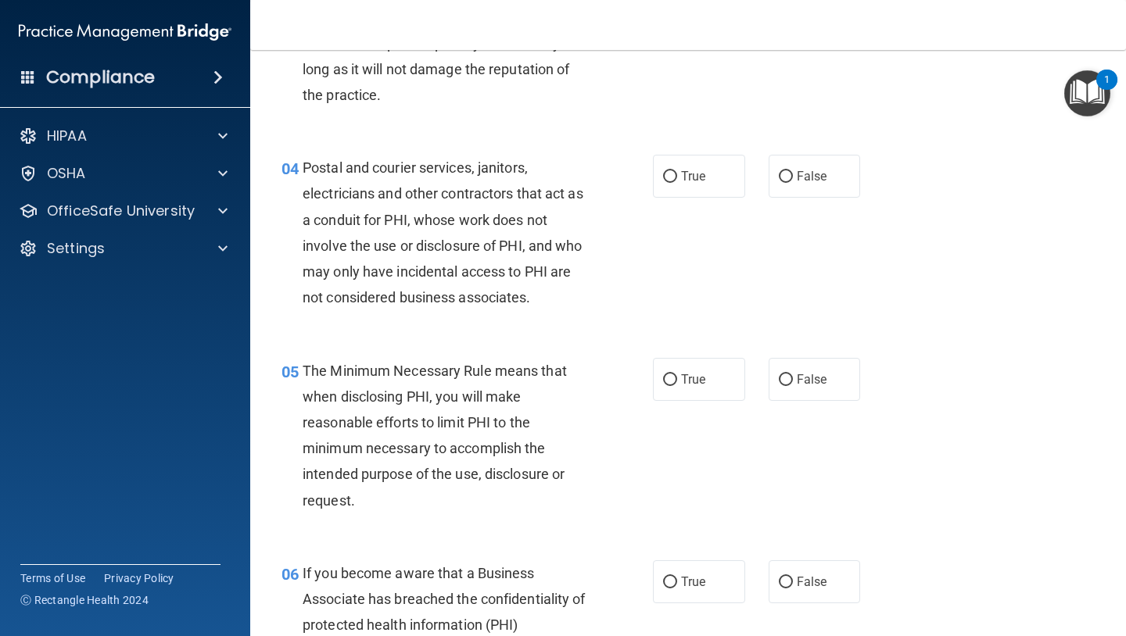
scroll to position [449, 0]
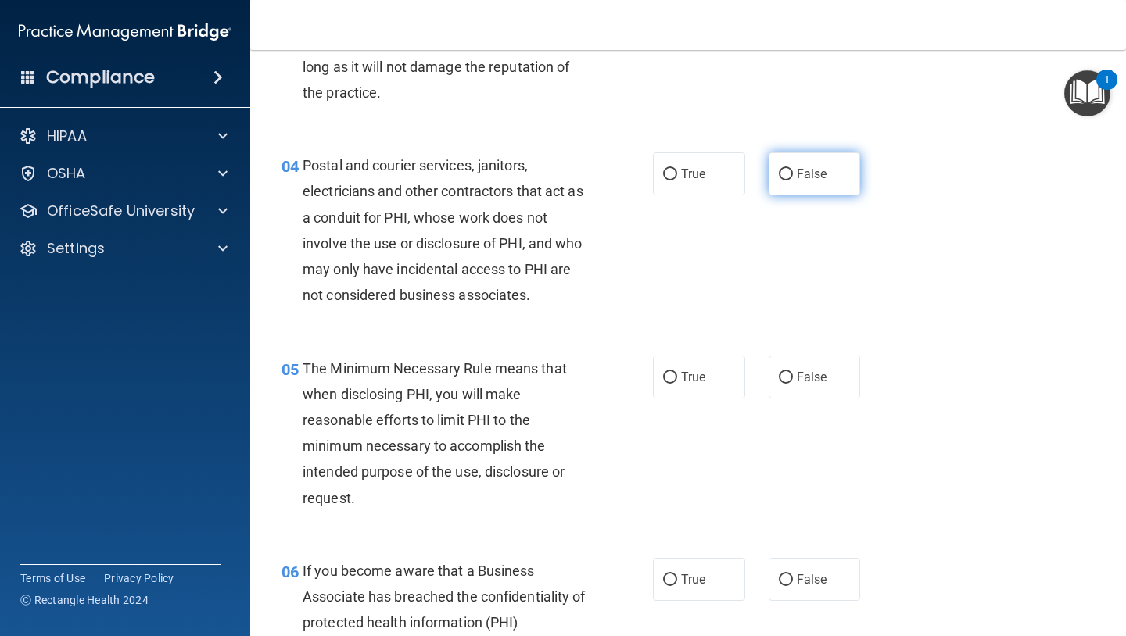
click at [803, 176] on span "False" at bounding box center [812, 173] width 30 height 15
click at [793, 176] on input "False" at bounding box center [786, 175] width 14 height 12
radio input "true"
click at [610, 281] on div "04 Postal and courier services, janitors, electricians and other contractors th…" at bounding box center [467, 233] width 418 height 163
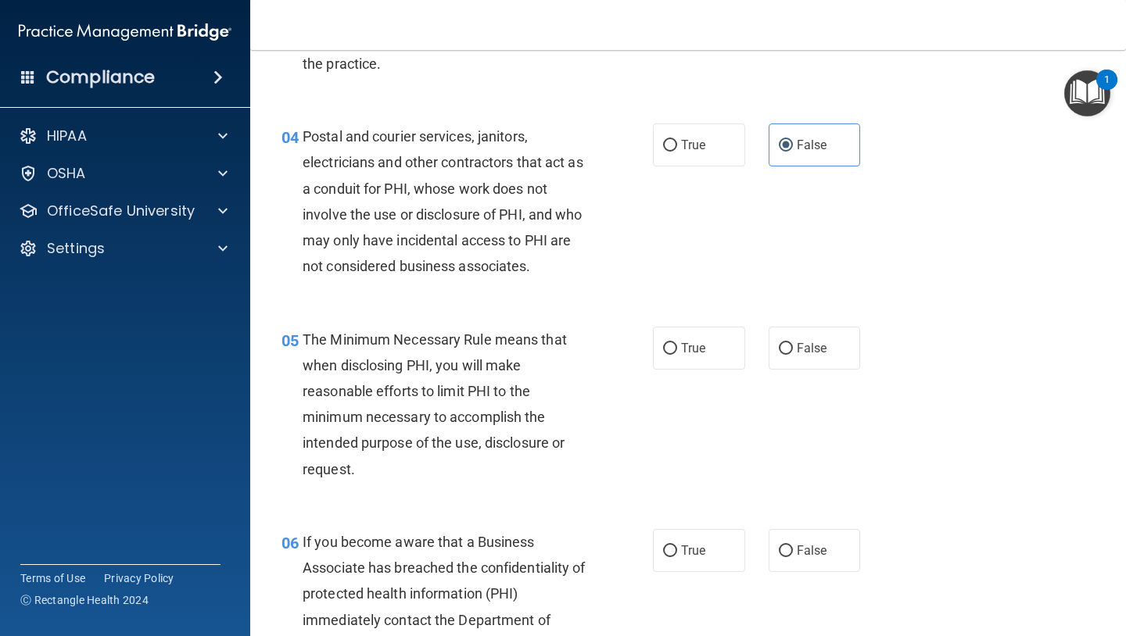
scroll to position [484, 0]
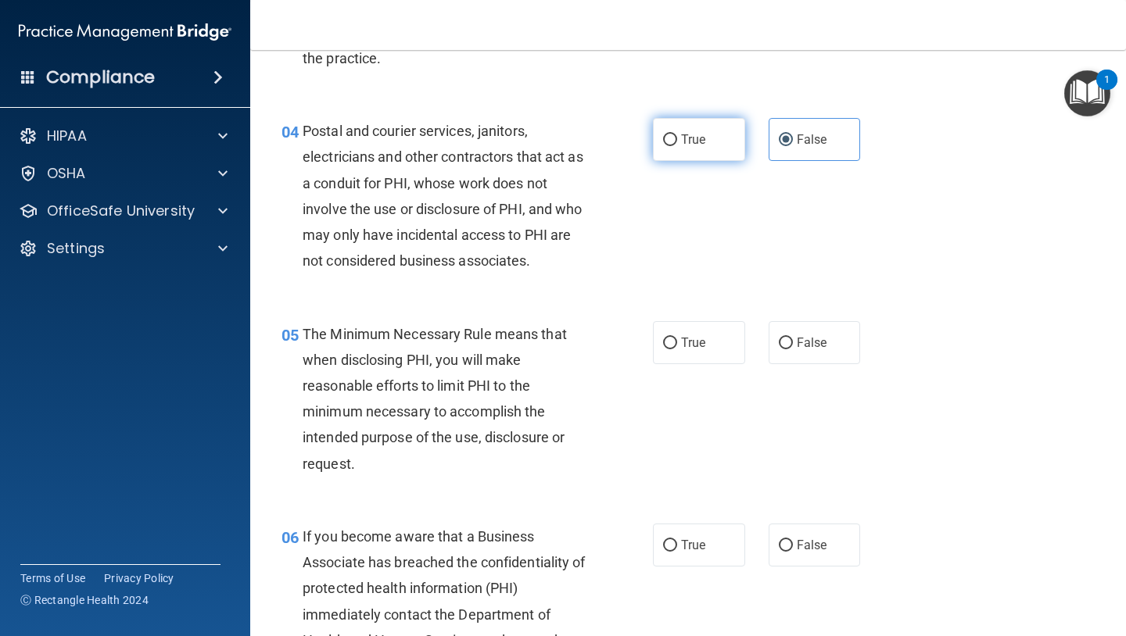
click at [671, 138] on input "True" at bounding box center [670, 140] width 14 height 12
radio input "true"
radio input "false"
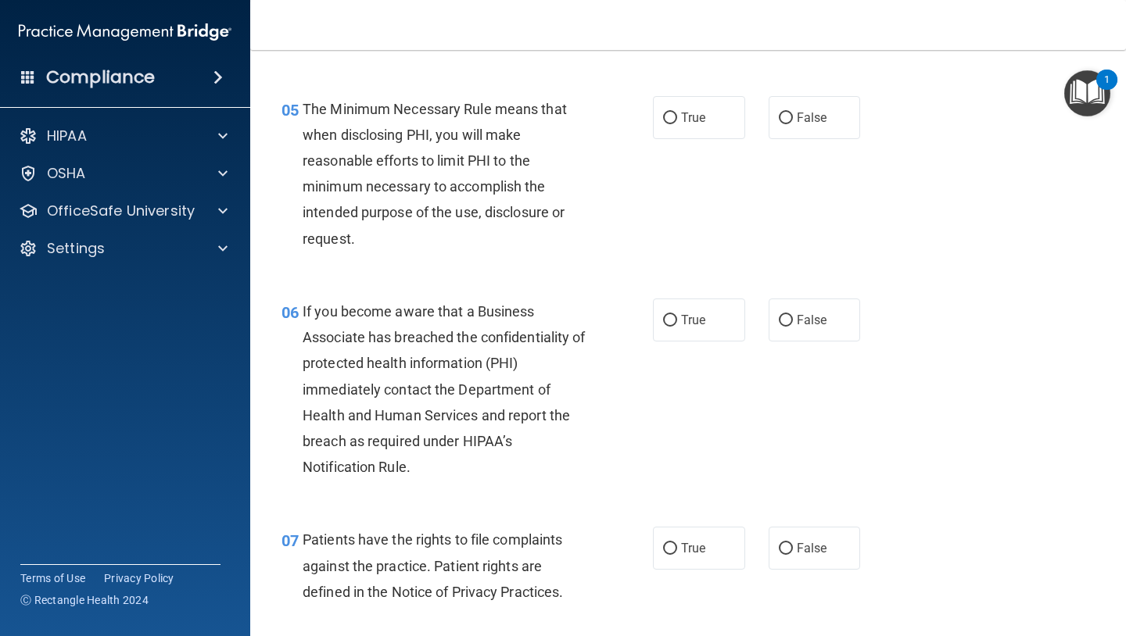
scroll to position [717, 0]
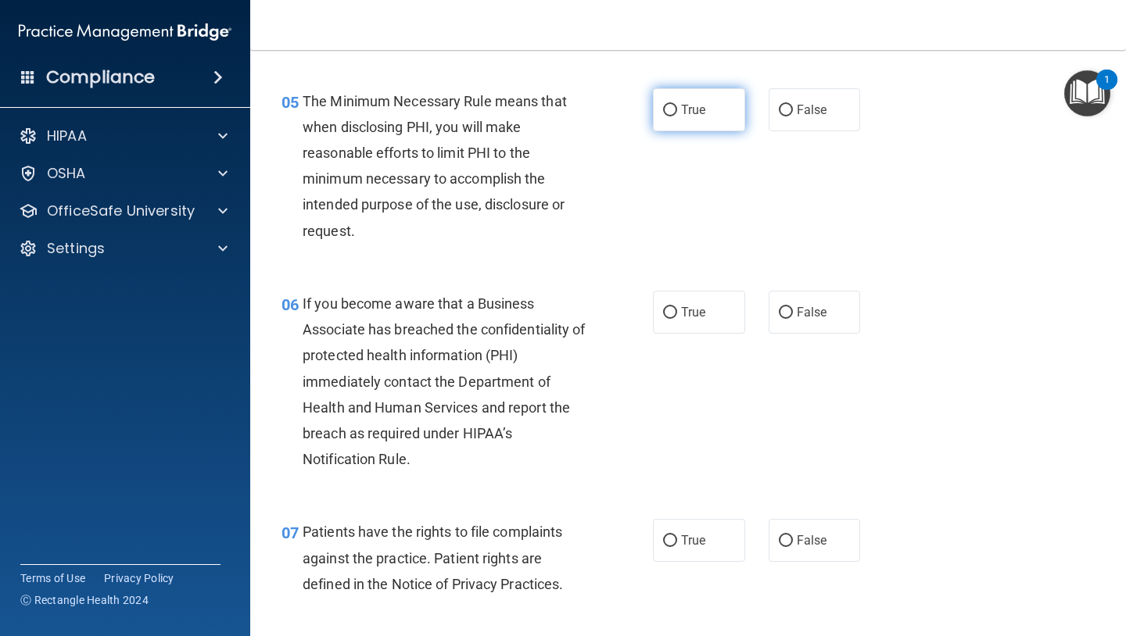
click at [678, 102] on label "True" at bounding box center [699, 109] width 92 height 43
click at [677, 105] on input "True" at bounding box center [670, 111] width 14 height 12
radio input "true"
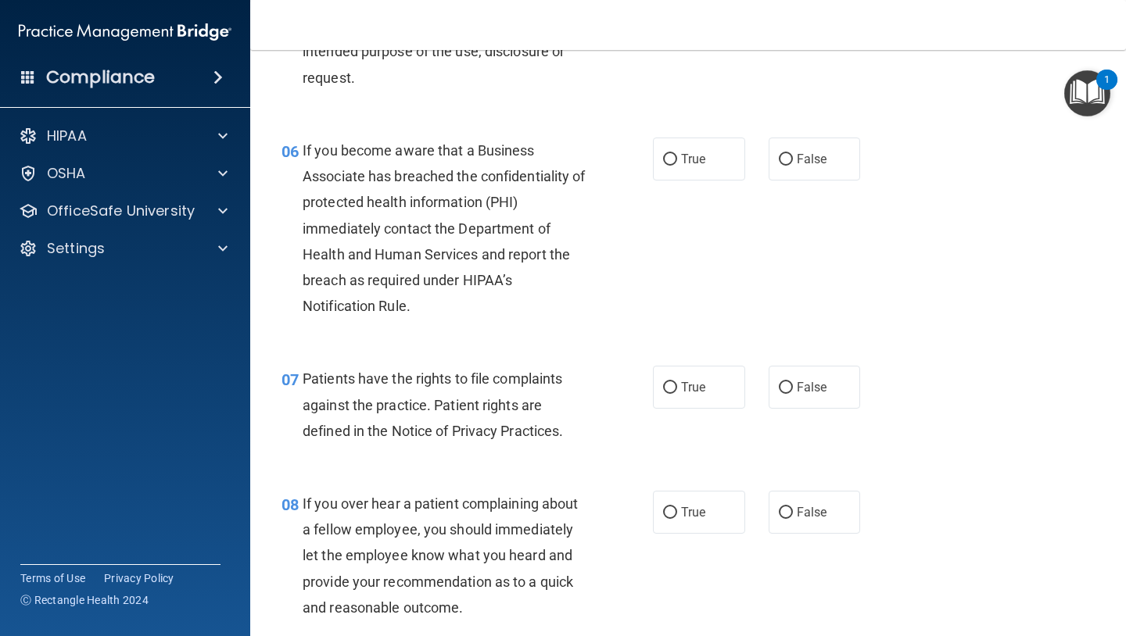
scroll to position [881, 0]
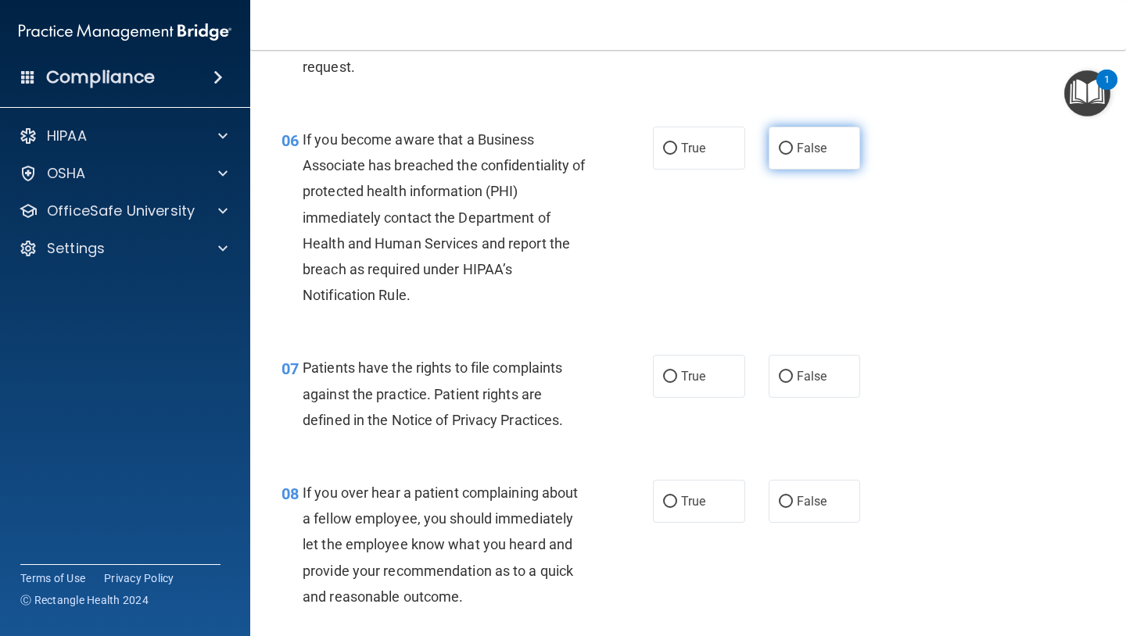
click at [785, 145] on input "False" at bounding box center [786, 149] width 14 height 12
radio input "true"
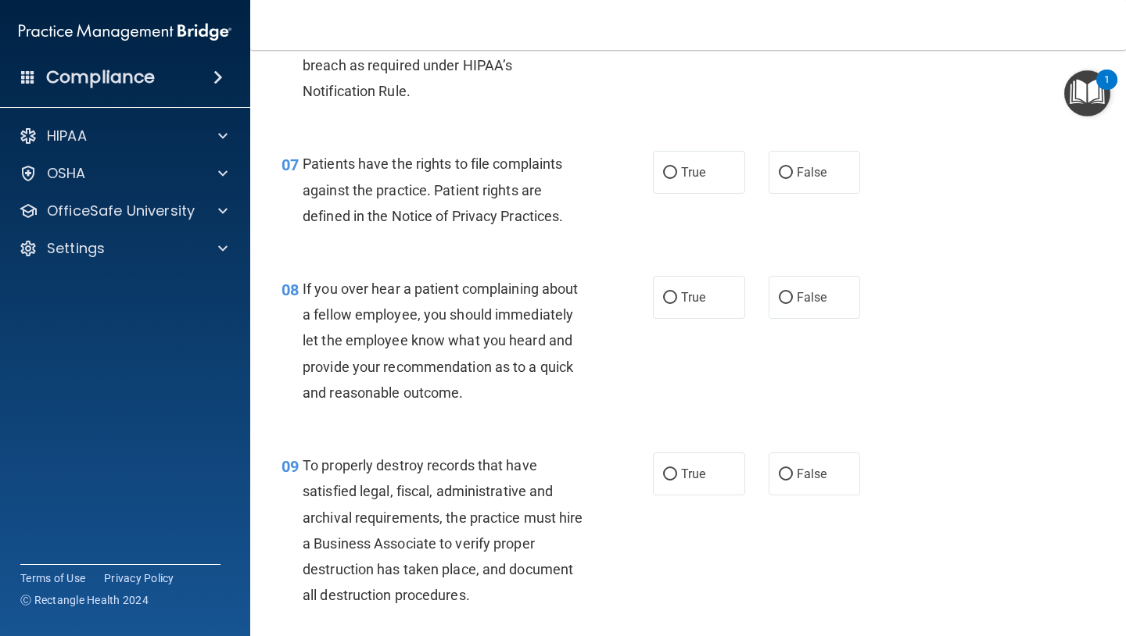
scroll to position [1082, 0]
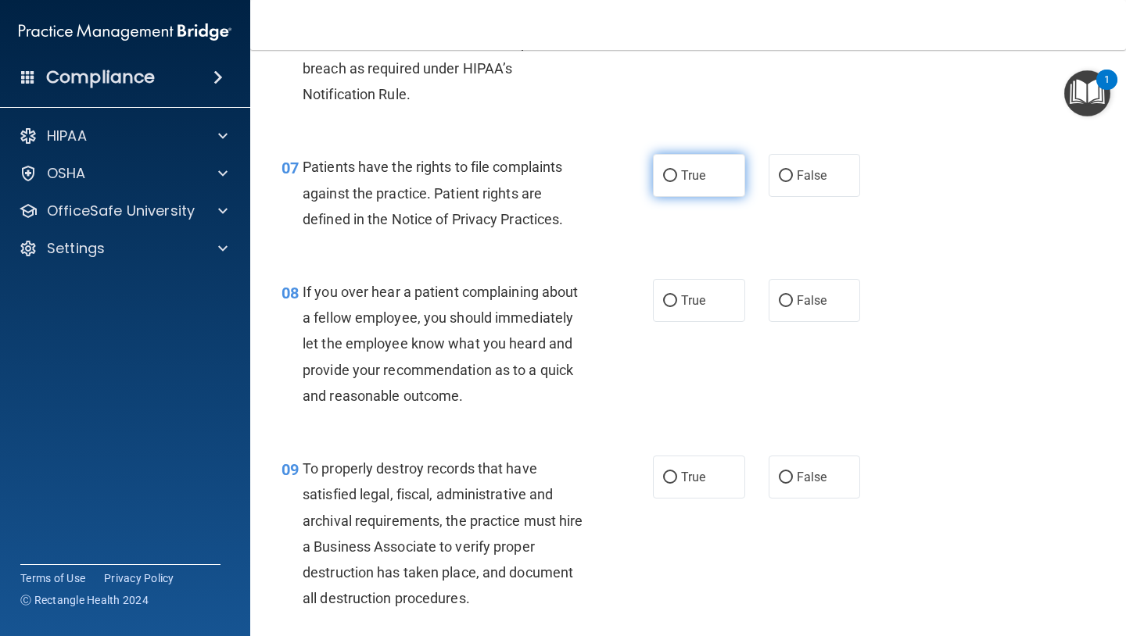
click at [679, 174] on label "True" at bounding box center [699, 175] width 92 height 43
click at [677, 174] on input "True" at bounding box center [670, 176] width 14 height 12
radio input "true"
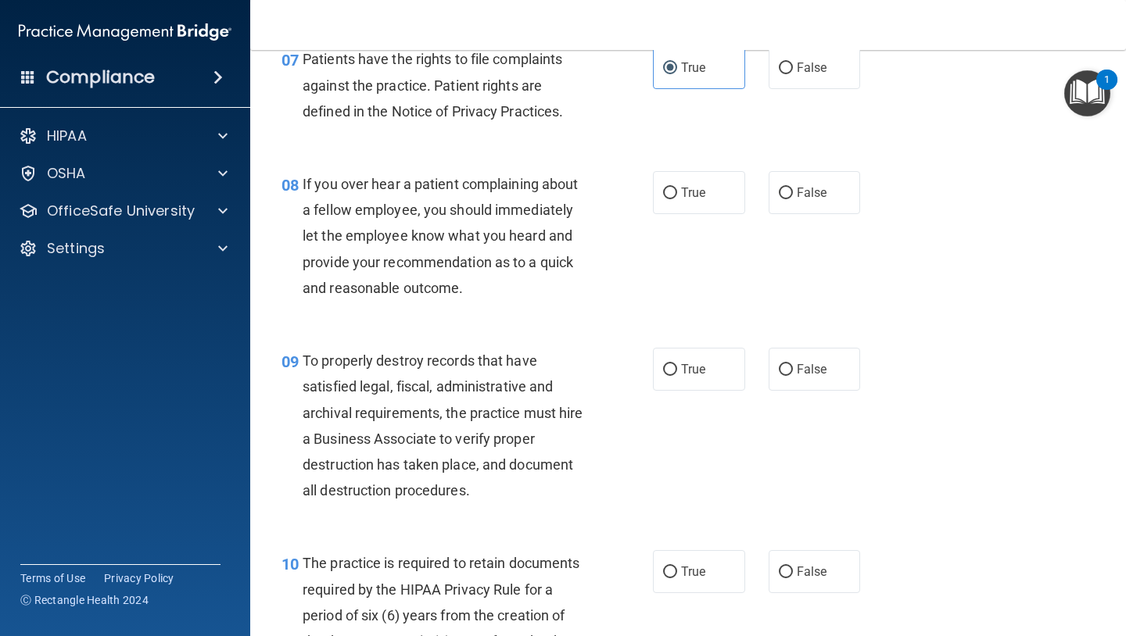
scroll to position [1201, 0]
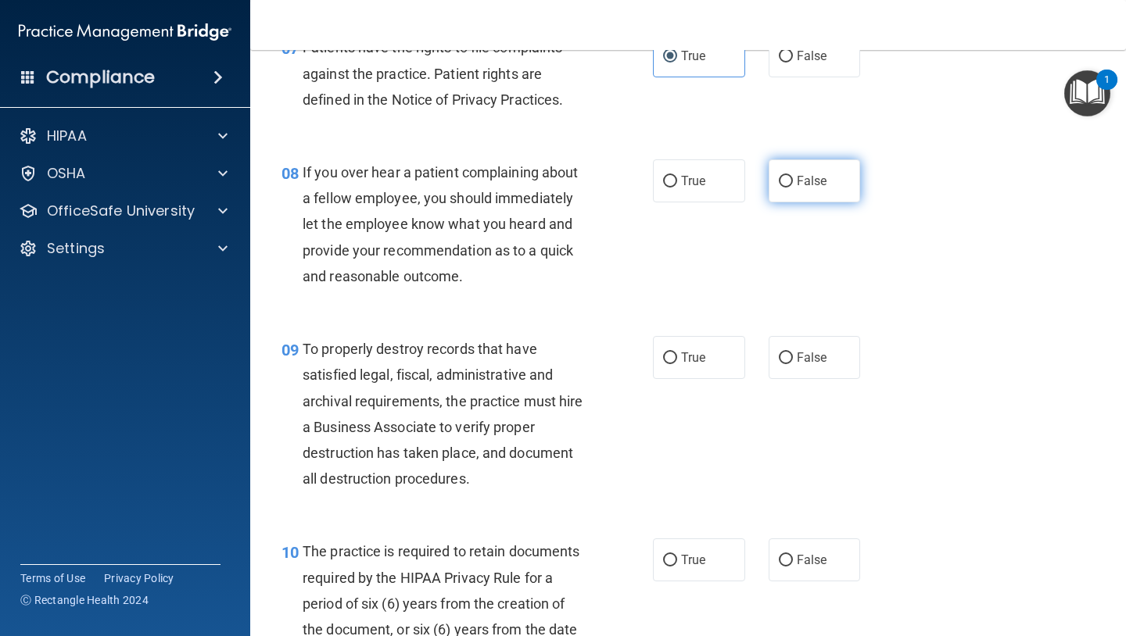
click at [783, 176] on input "False" at bounding box center [786, 182] width 14 height 12
radio input "true"
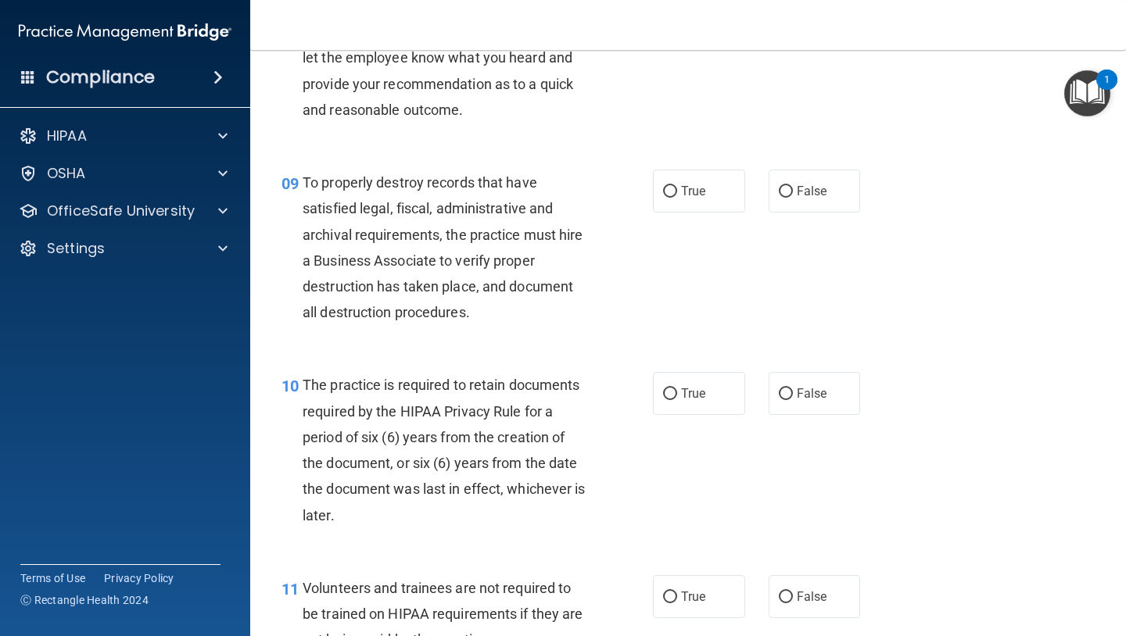
scroll to position [1371, 0]
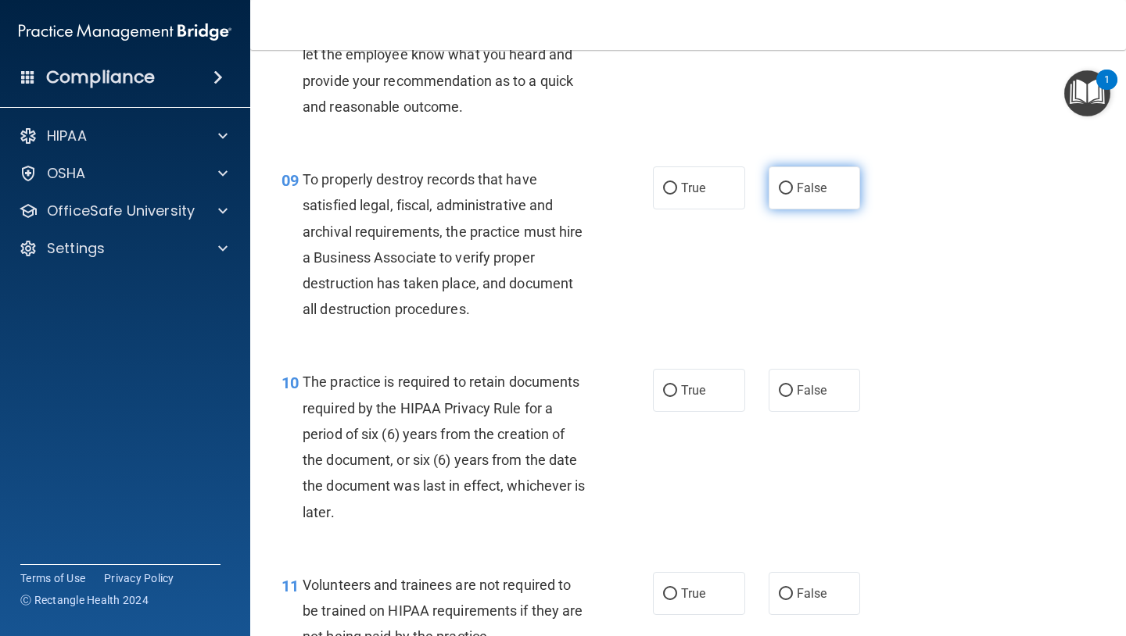
click at [798, 176] on label "False" at bounding box center [814, 187] width 92 height 43
click at [793, 183] on input "False" at bounding box center [786, 189] width 14 height 12
radio input "true"
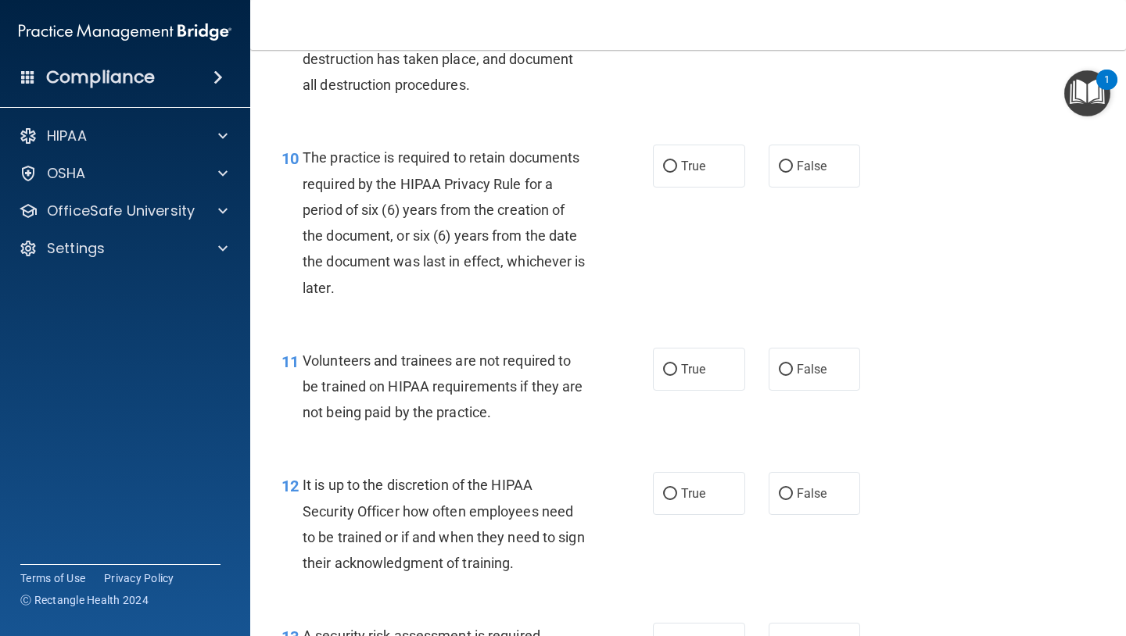
scroll to position [1604, 0]
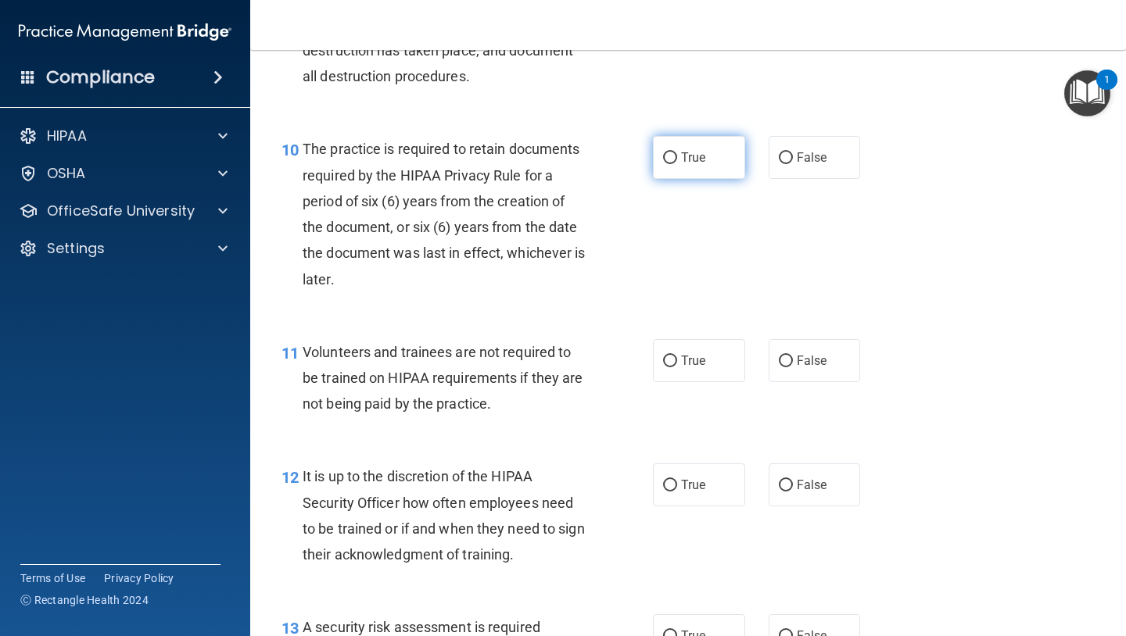
click at [700, 161] on span "True" at bounding box center [693, 157] width 24 height 15
click at [677, 161] on input "True" at bounding box center [670, 158] width 14 height 12
radio input "true"
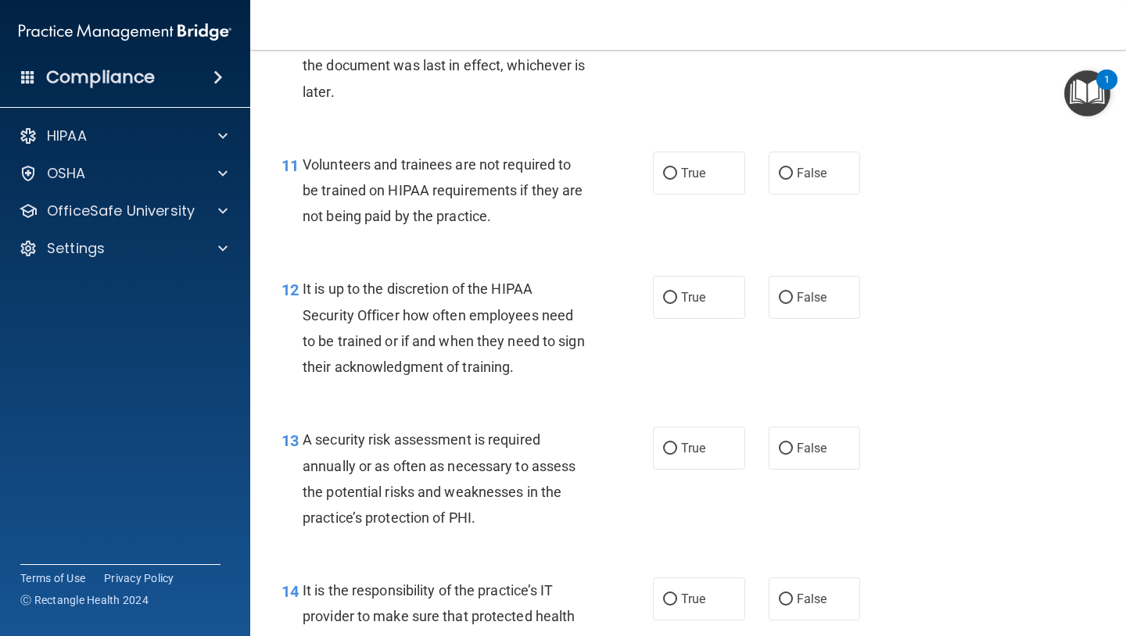
scroll to position [1803, 0]
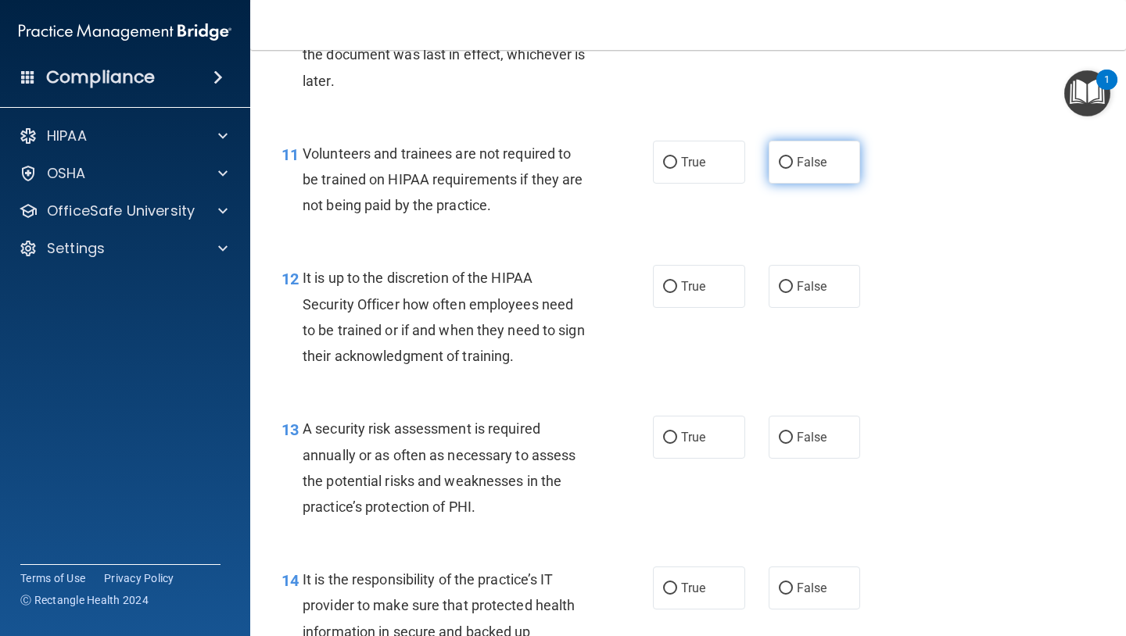
click at [812, 156] on span "False" at bounding box center [812, 162] width 30 height 15
click at [793, 157] on input "False" at bounding box center [786, 163] width 14 height 12
radio input "true"
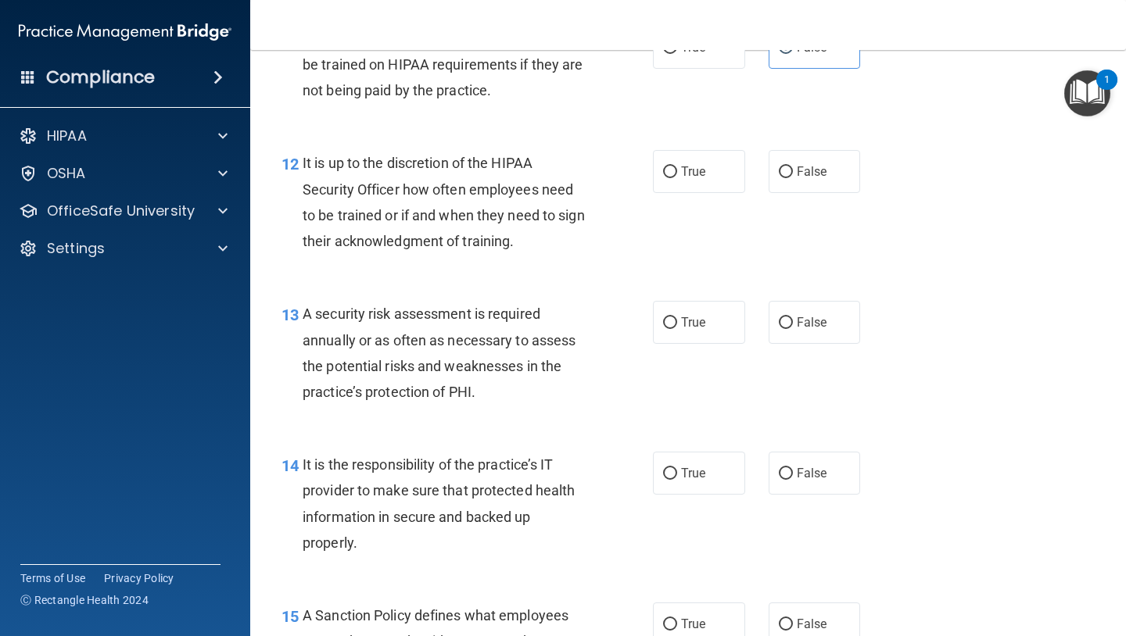
scroll to position [1922, 0]
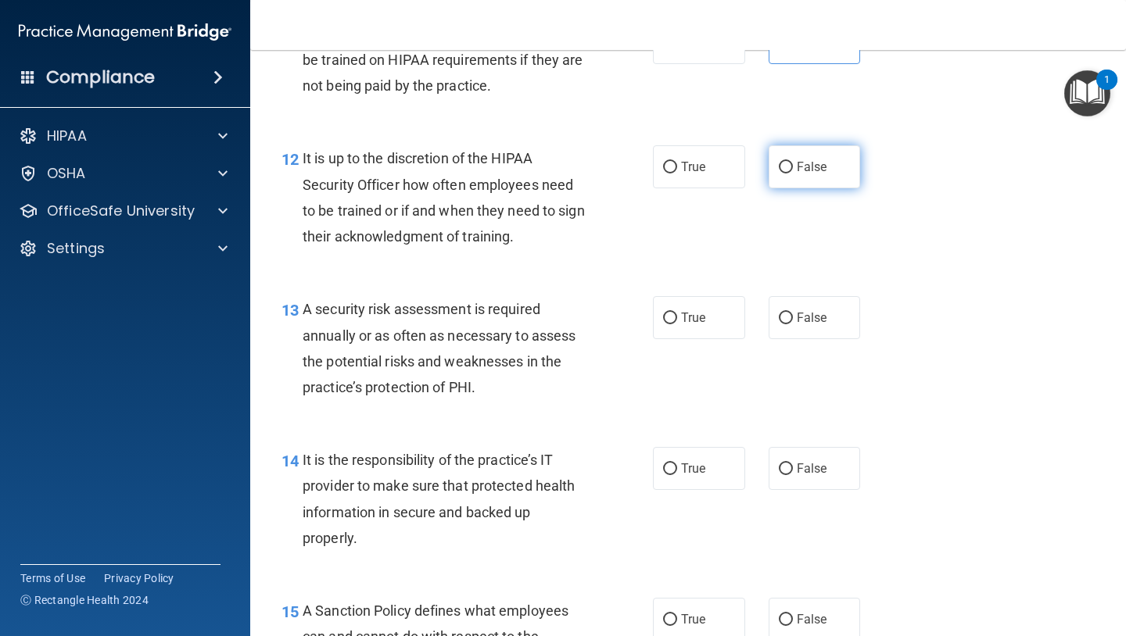
click at [776, 163] on label "False" at bounding box center [814, 166] width 92 height 43
click at [779, 163] on input "False" at bounding box center [786, 168] width 14 height 12
radio input "true"
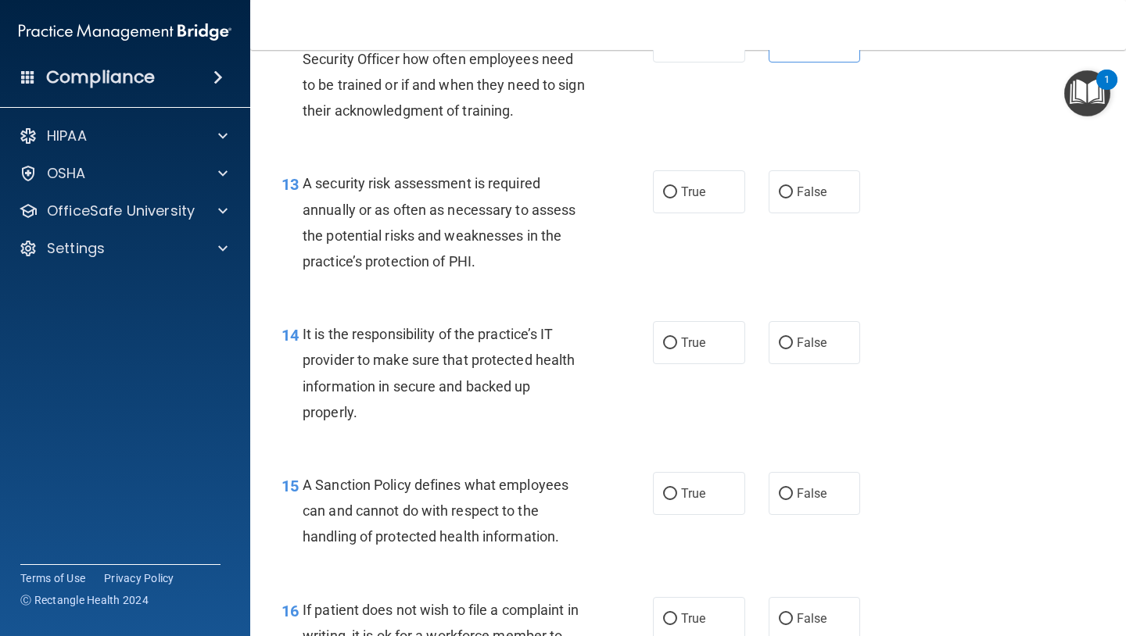
scroll to position [2057, 0]
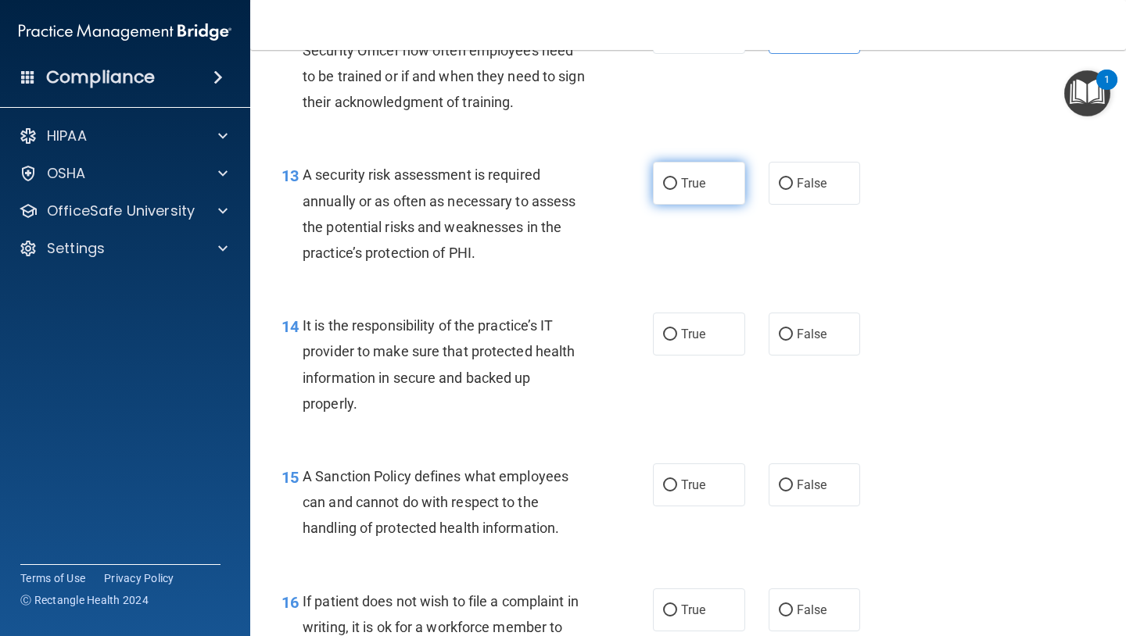
click at [668, 195] on label "True" at bounding box center [699, 183] width 92 height 43
click at [668, 190] on input "True" at bounding box center [670, 184] width 14 height 12
radio input "true"
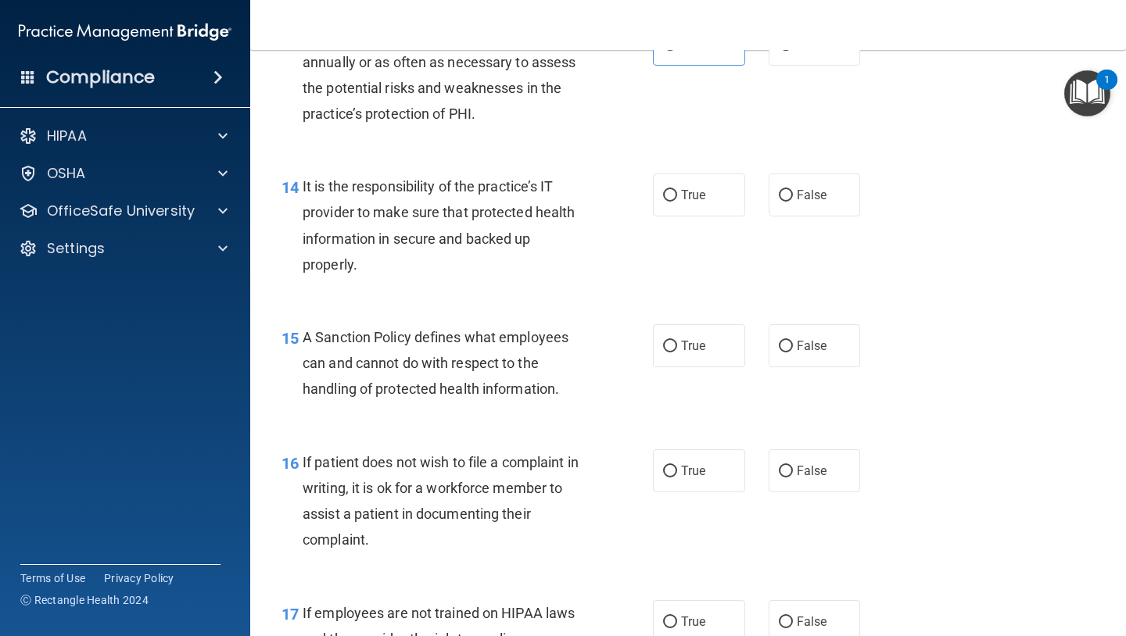
scroll to position [2197, 0]
click at [801, 199] on span "False" at bounding box center [812, 194] width 30 height 15
click at [793, 199] on input "False" at bounding box center [786, 195] width 14 height 12
radio input "true"
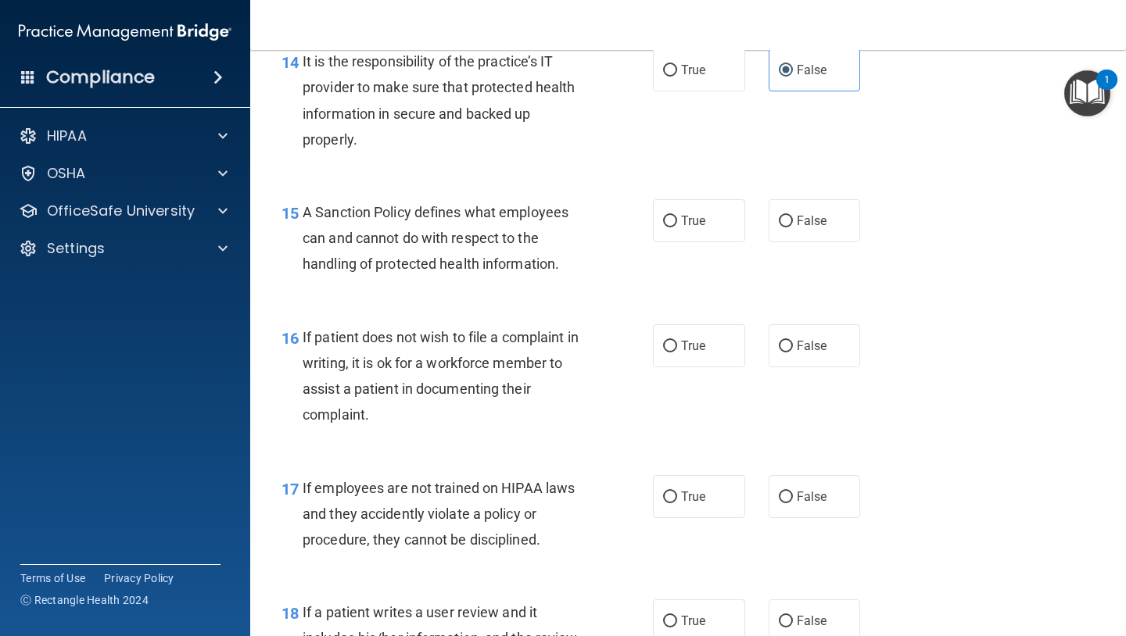
scroll to position [2322, 0]
click at [700, 222] on span "True" at bounding box center [693, 219] width 24 height 15
click at [677, 222] on input "True" at bounding box center [670, 220] width 14 height 12
radio input "true"
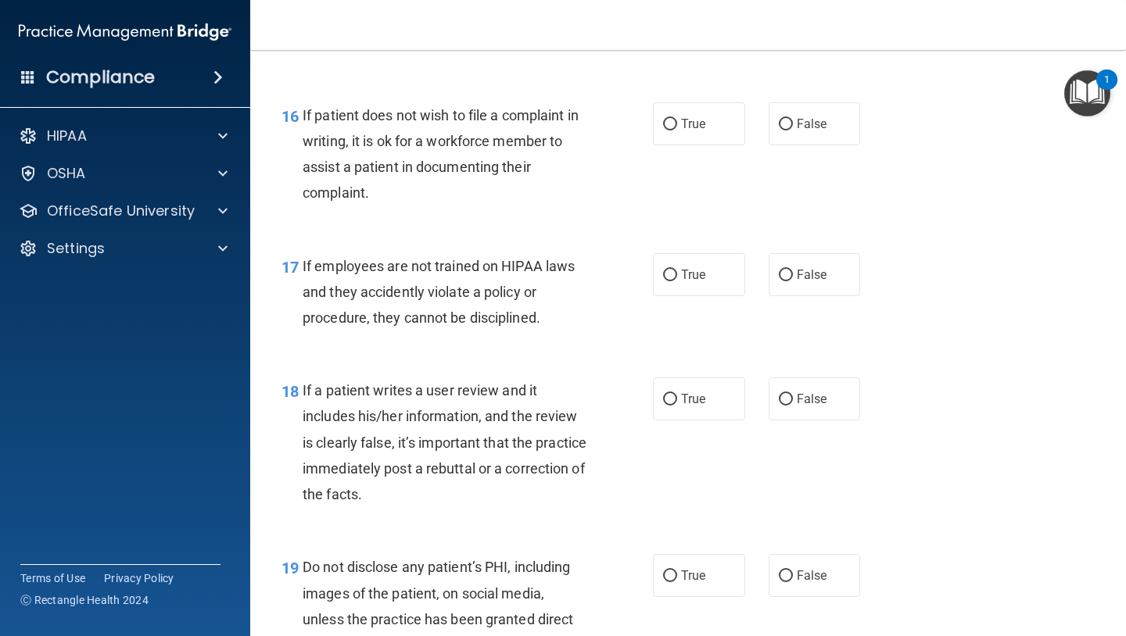
scroll to position [2544, 0]
click at [681, 124] on span "True" at bounding box center [693, 123] width 24 height 15
click at [677, 124] on input "True" at bounding box center [670, 124] width 14 height 12
radio input "true"
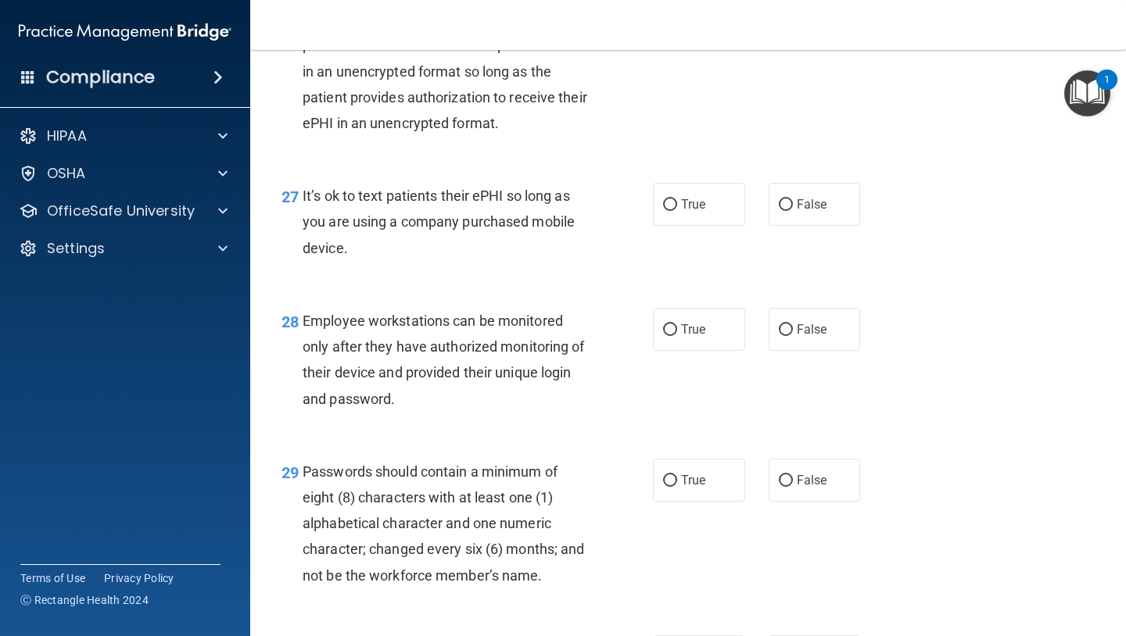
scroll to position [4248, 0]
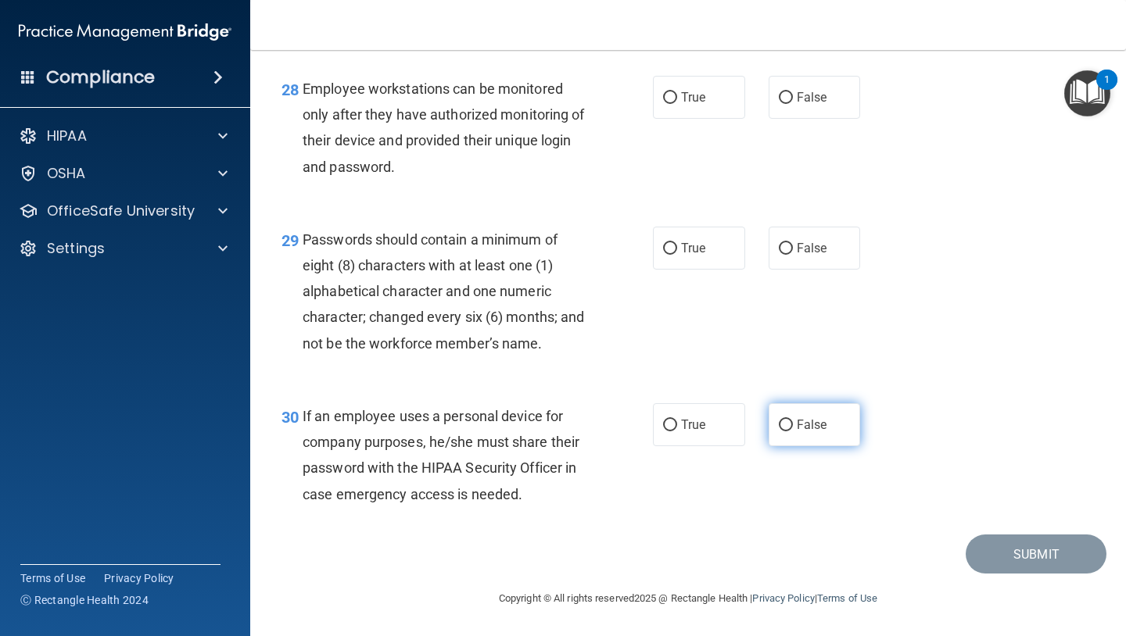
click at [815, 436] on label "False" at bounding box center [814, 424] width 92 height 43
click at [793, 431] on input "False" at bounding box center [786, 426] width 14 height 12
radio input "true"
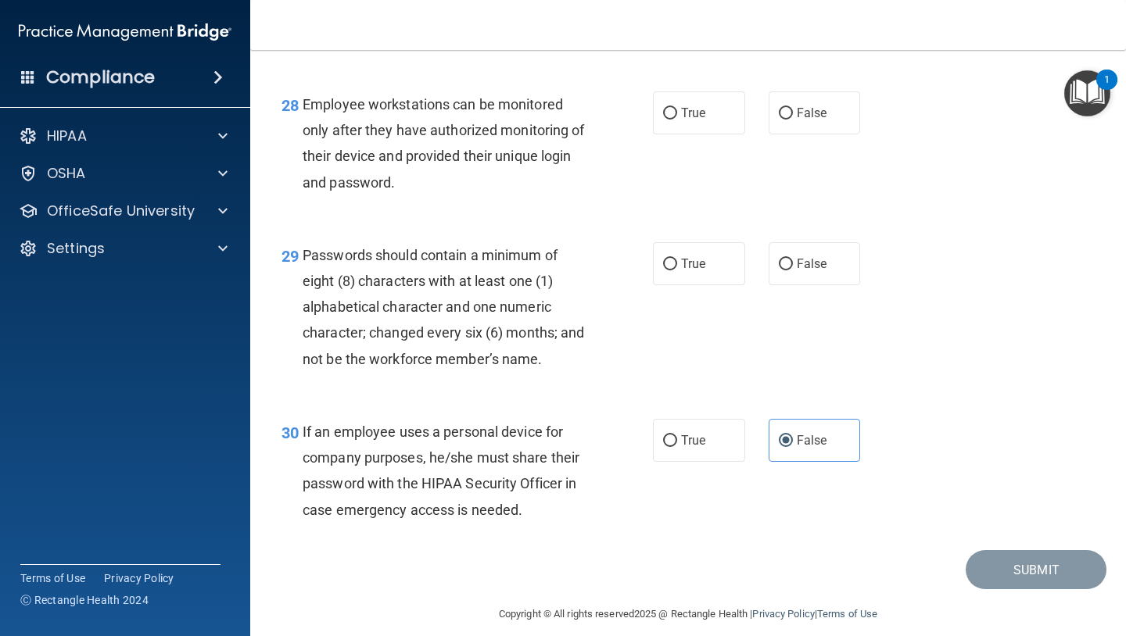
scroll to position [4187, 0]
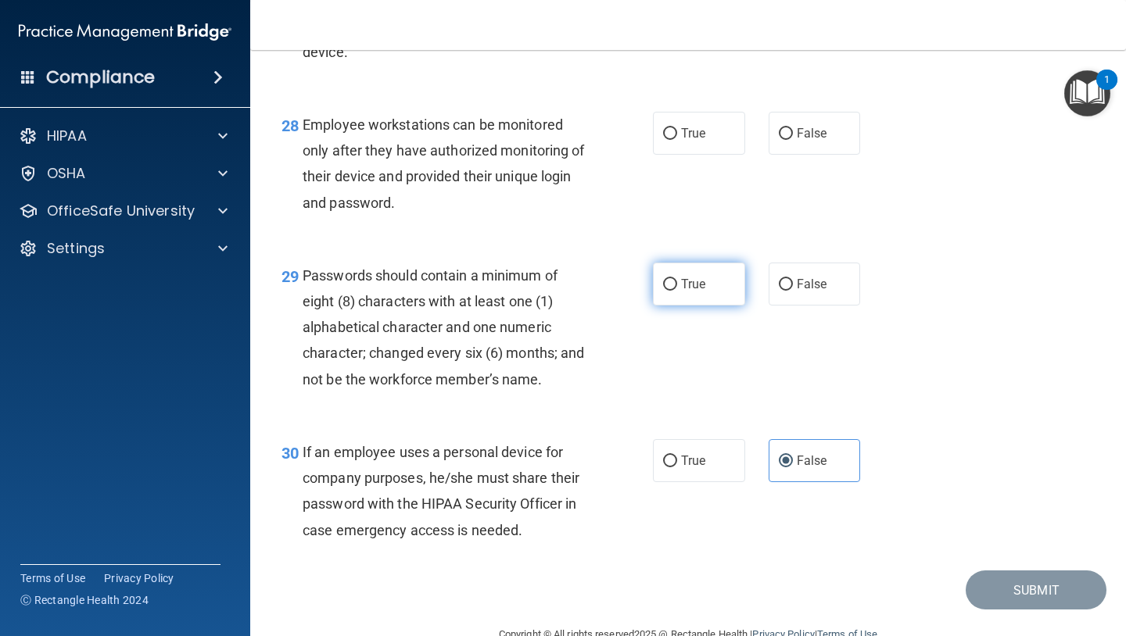
click at [690, 292] on span "True" at bounding box center [693, 284] width 24 height 15
click at [677, 291] on input "True" at bounding box center [670, 285] width 14 height 12
radio input "true"
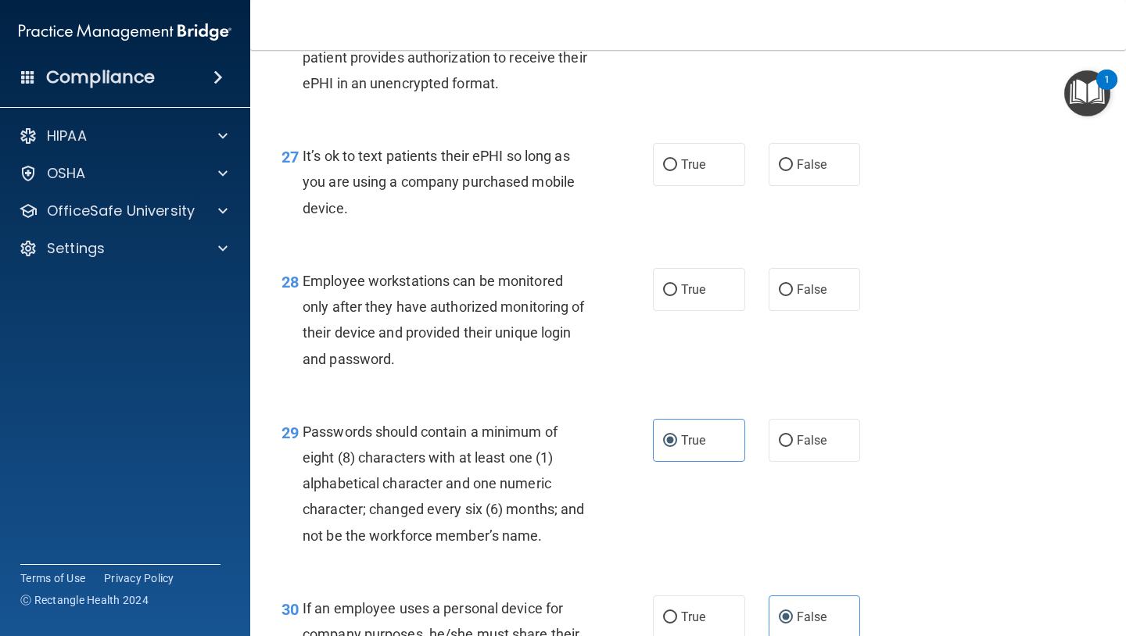
scroll to position [4008, 0]
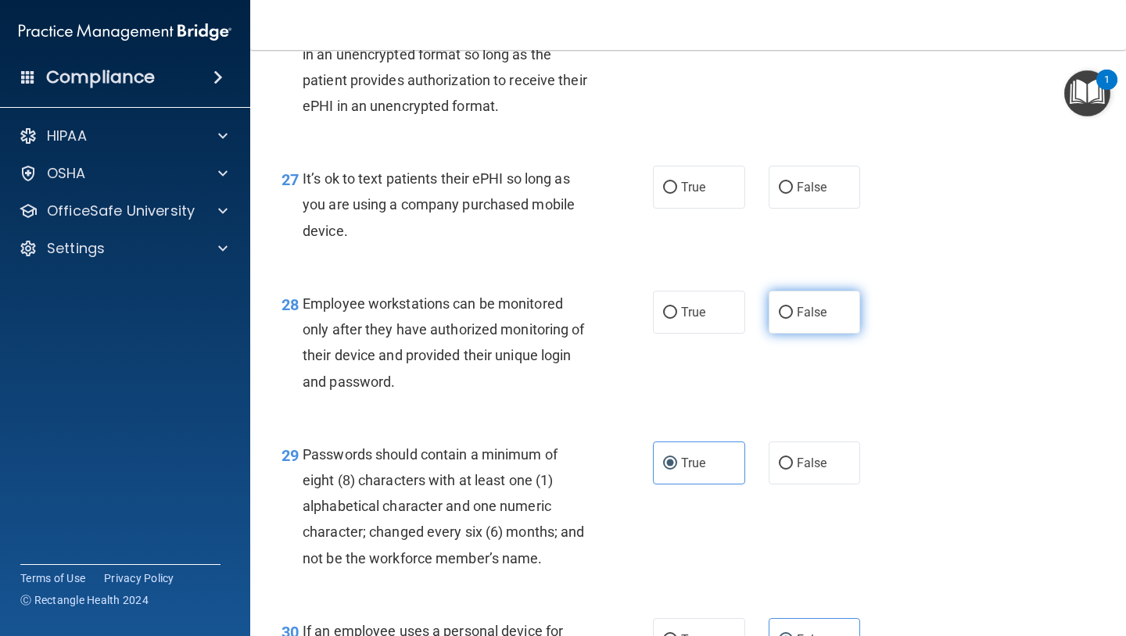
click at [793, 333] on label "False" at bounding box center [814, 312] width 92 height 43
click at [793, 319] on input "False" at bounding box center [786, 313] width 14 height 12
radio input "true"
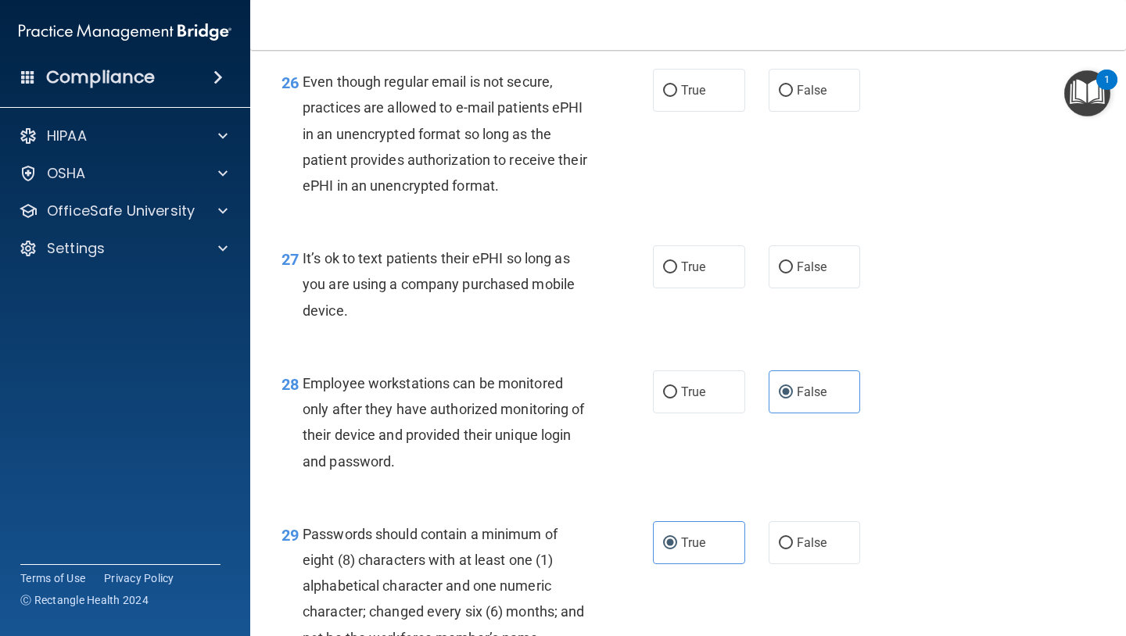
scroll to position [3910, 0]
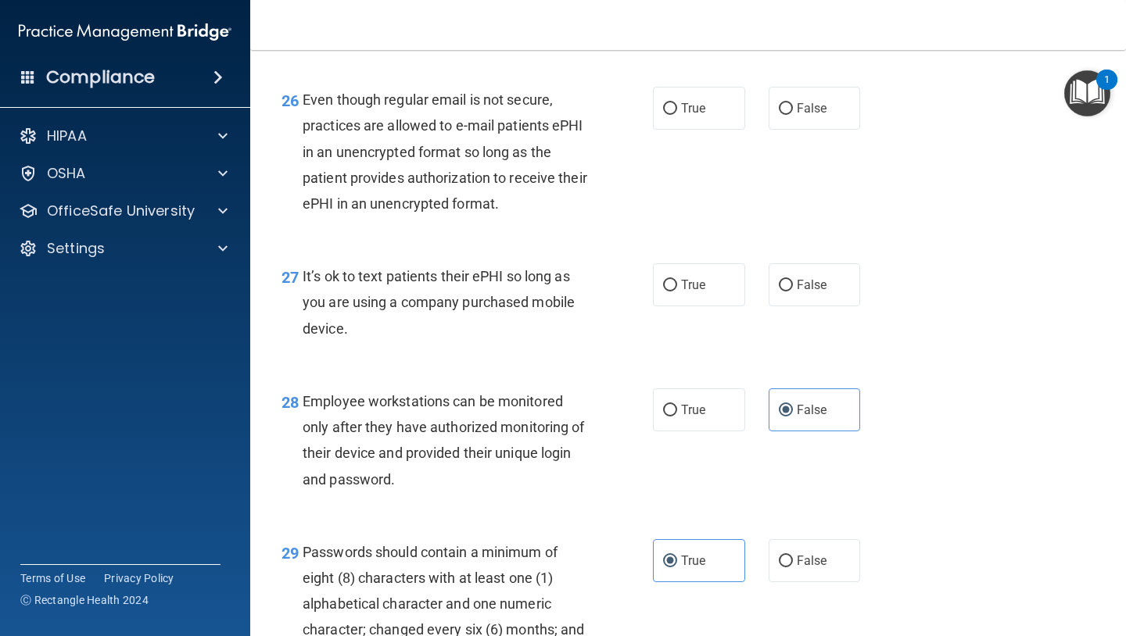
click at [653, 295] on label "True" at bounding box center [699, 284] width 92 height 43
click at [663, 292] on input "True" at bounding box center [670, 286] width 14 height 12
radio input "true"
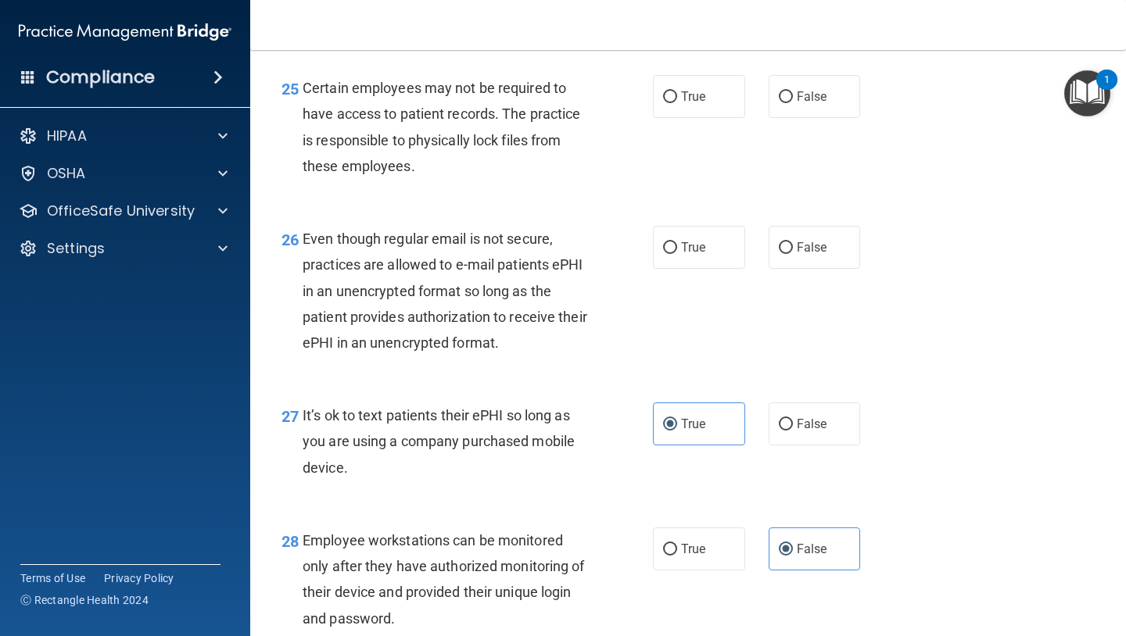
scroll to position [3768, 0]
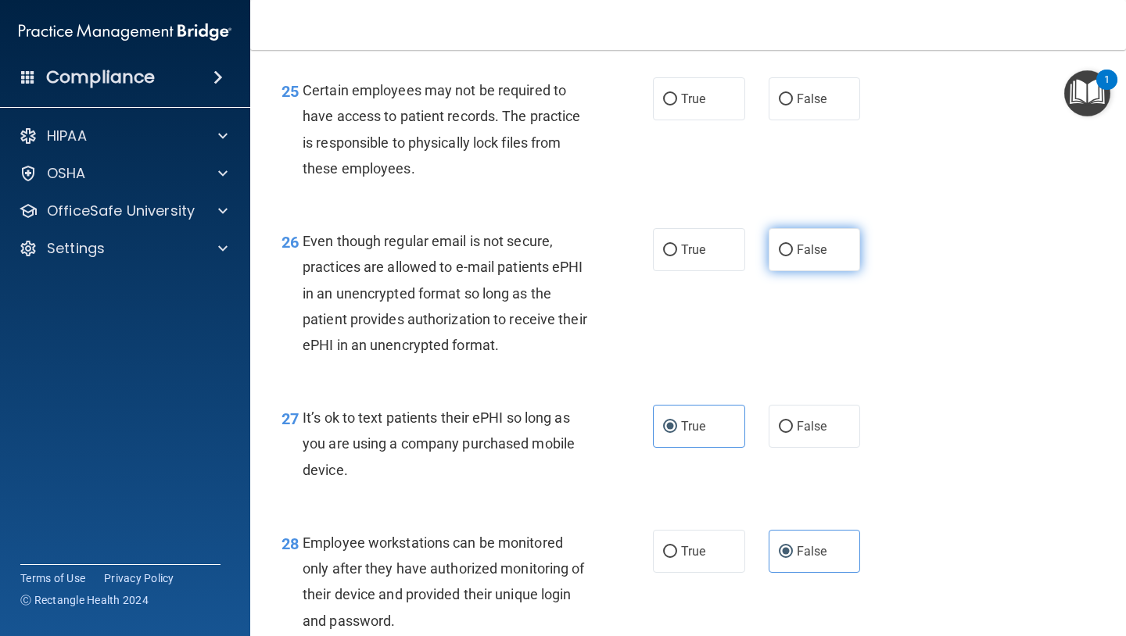
click at [800, 257] on span "False" at bounding box center [812, 249] width 30 height 15
click at [793, 256] on input "False" at bounding box center [786, 251] width 14 height 12
radio input "true"
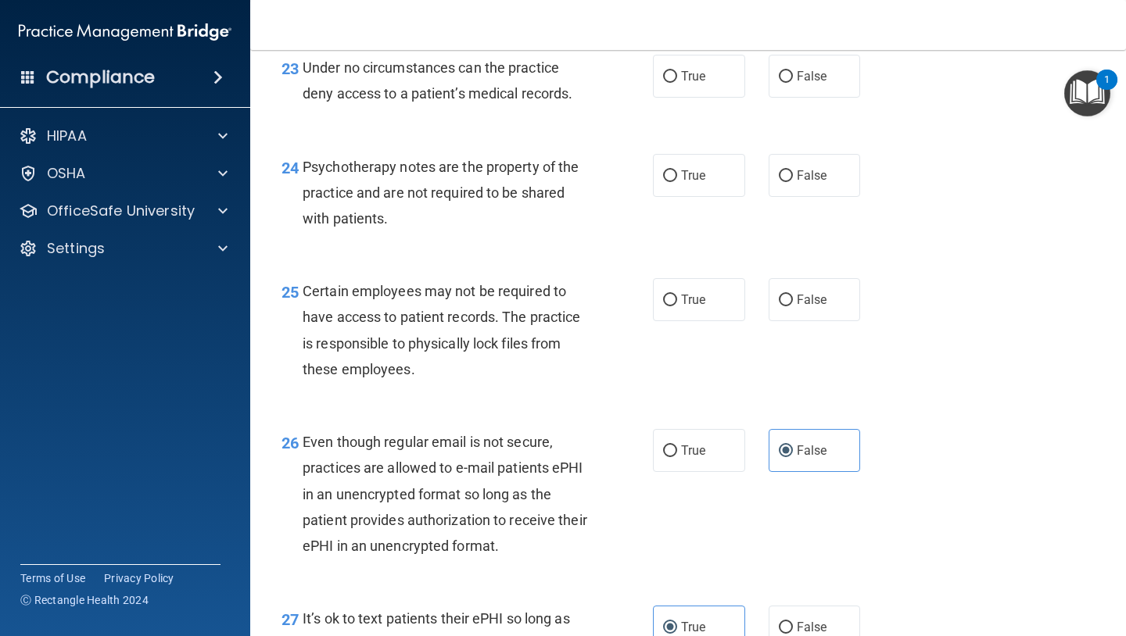
scroll to position [3554, 0]
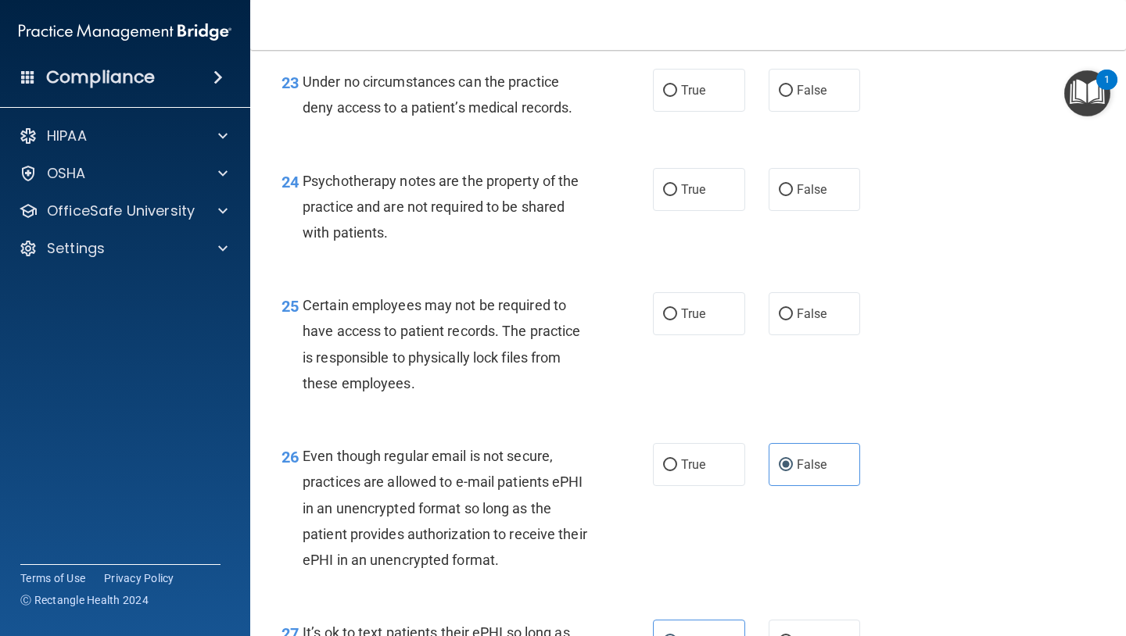
click at [803, 211] on label "False" at bounding box center [814, 189] width 92 height 43
click at [793, 196] on input "False" at bounding box center [786, 190] width 14 height 12
radio input "true"
click at [713, 112] on label "True" at bounding box center [699, 90] width 92 height 43
click at [677, 97] on input "True" at bounding box center [670, 91] width 14 height 12
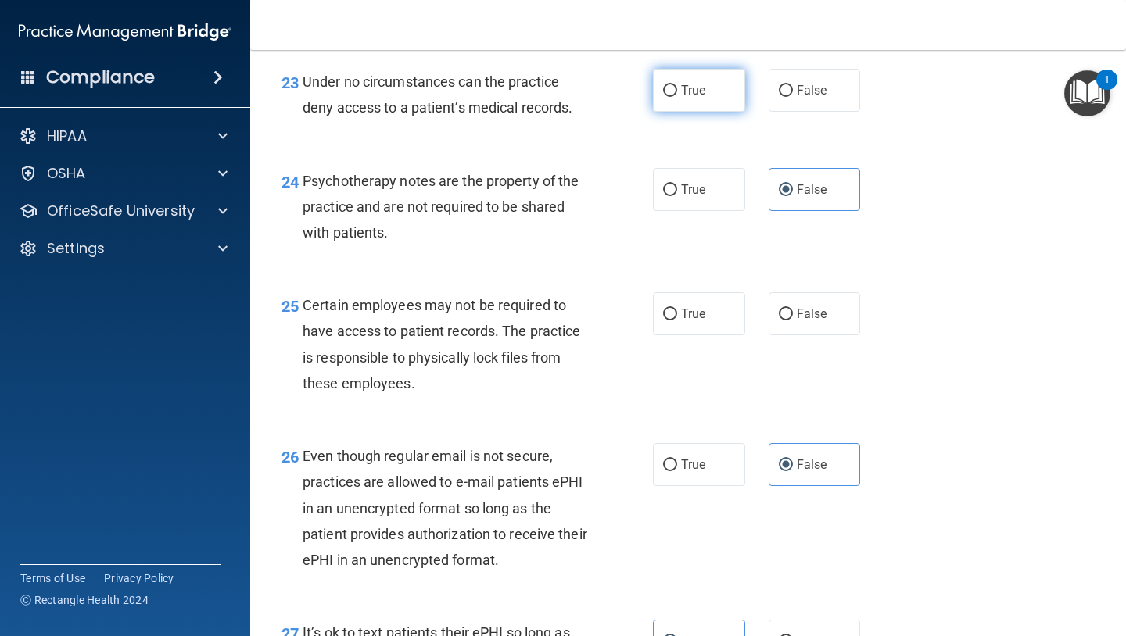
radio input "true"
click at [790, 97] on input "False" at bounding box center [786, 91] width 14 height 12
radio input "true"
radio input "false"
click at [689, 330] on label "True" at bounding box center [699, 313] width 92 height 43
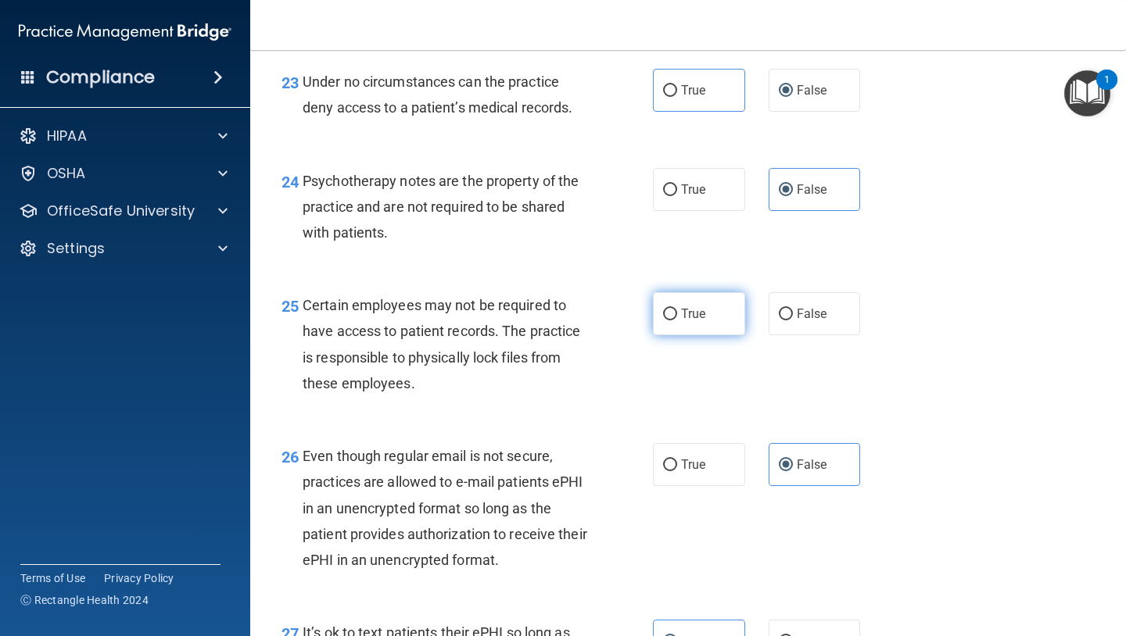
click at [677, 320] on input "True" at bounding box center [670, 315] width 14 height 12
radio input "true"
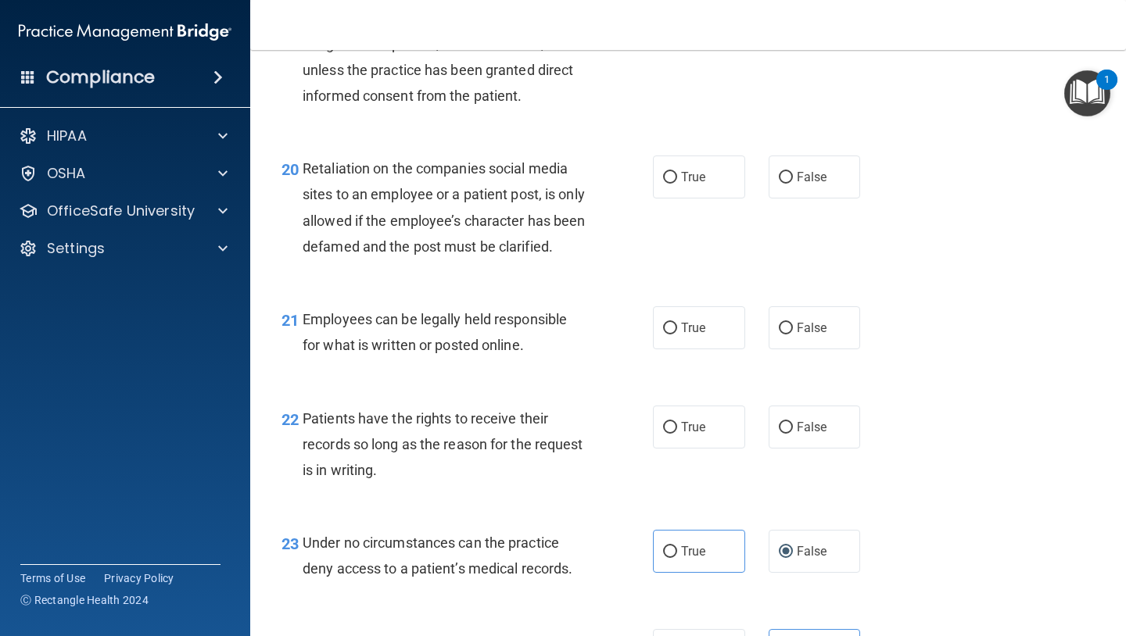
scroll to position [3072, 0]
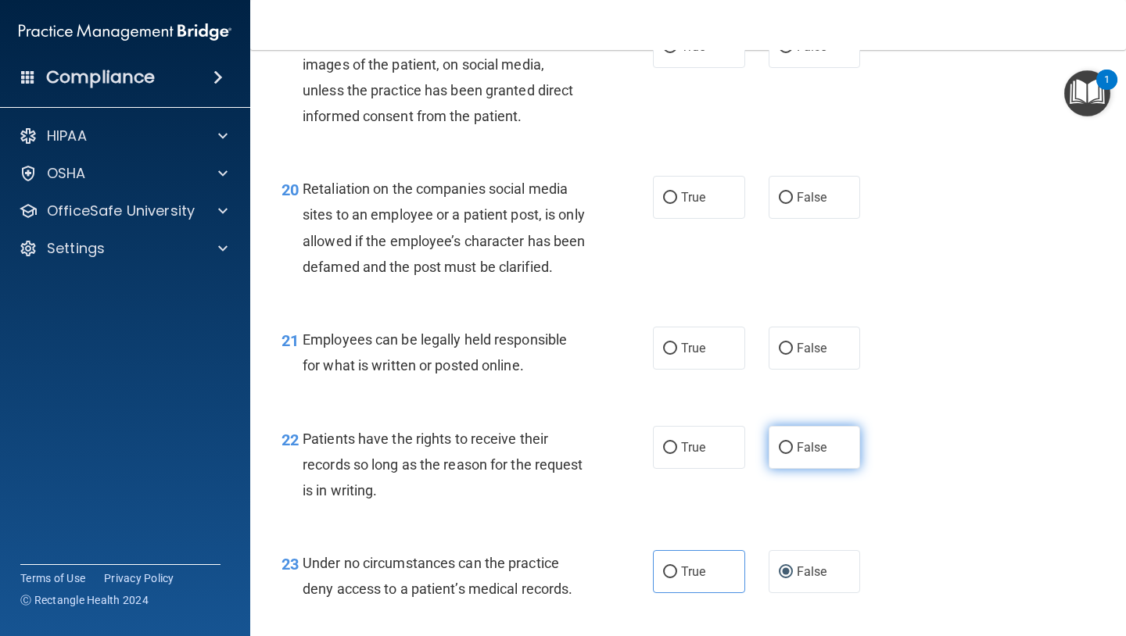
click at [804, 469] on label "False" at bounding box center [814, 447] width 92 height 43
click at [793, 454] on input "False" at bounding box center [786, 448] width 14 height 12
radio input "true"
click at [792, 355] on input "False" at bounding box center [786, 349] width 14 height 12
radio input "true"
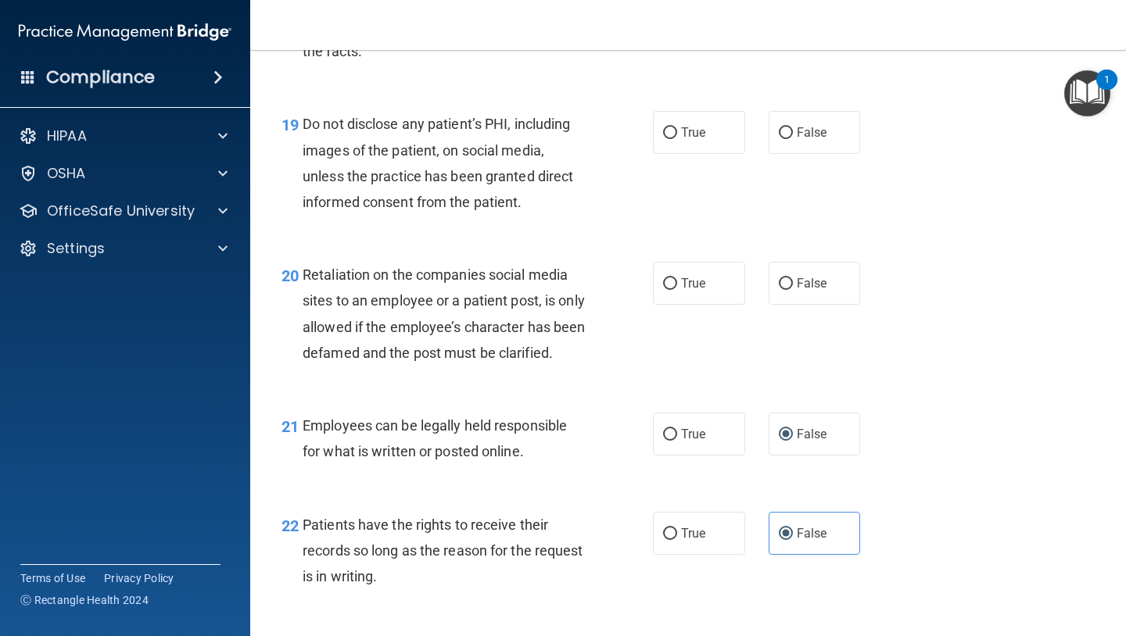
scroll to position [2965, 0]
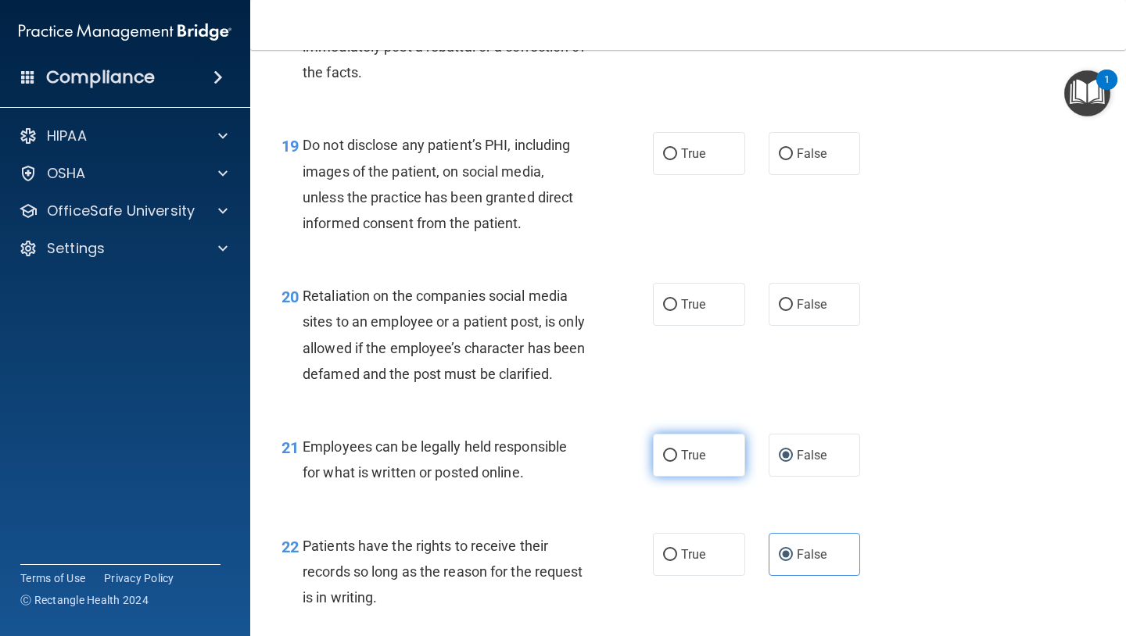
click at [682, 463] on span "True" at bounding box center [693, 455] width 24 height 15
click at [677, 462] on input "True" at bounding box center [670, 456] width 14 height 12
radio input "true"
radio input "false"
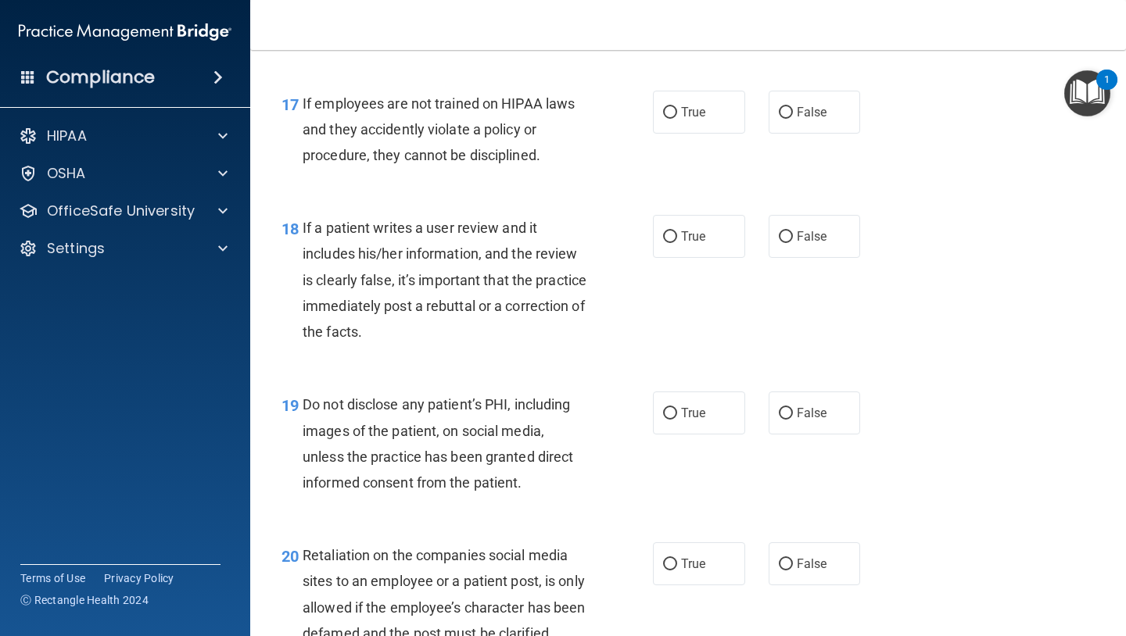
scroll to position [2725, 0]
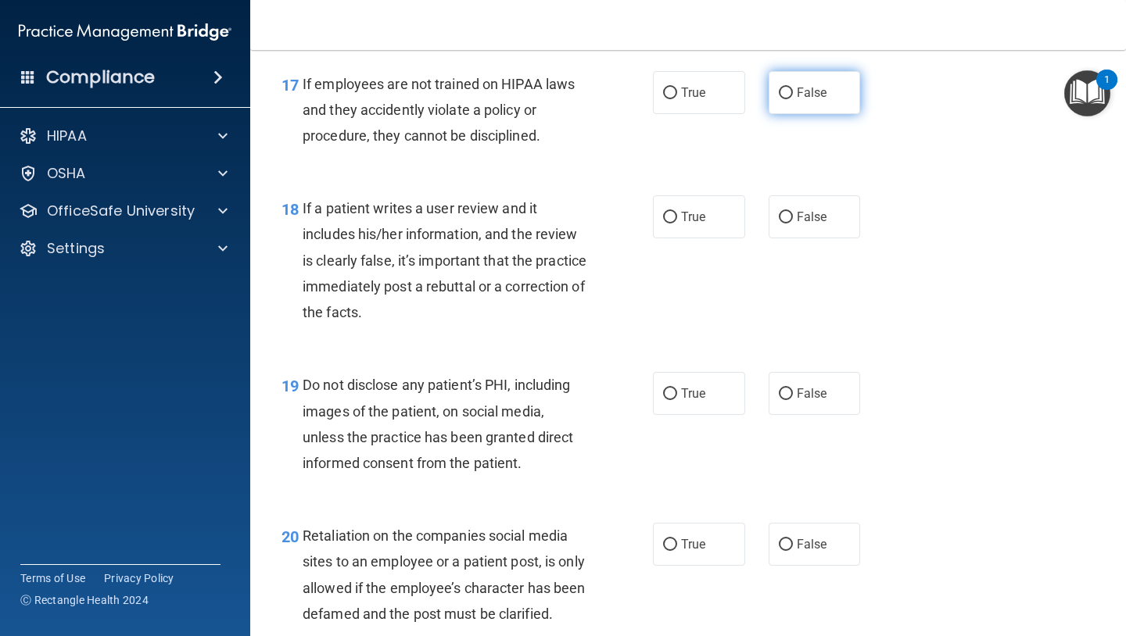
click at [795, 88] on label "False" at bounding box center [814, 92] width 92 height 43
click at [793, 88] on input "False" at bounding box center [786, 94] width 14 height 12
radio input "true"
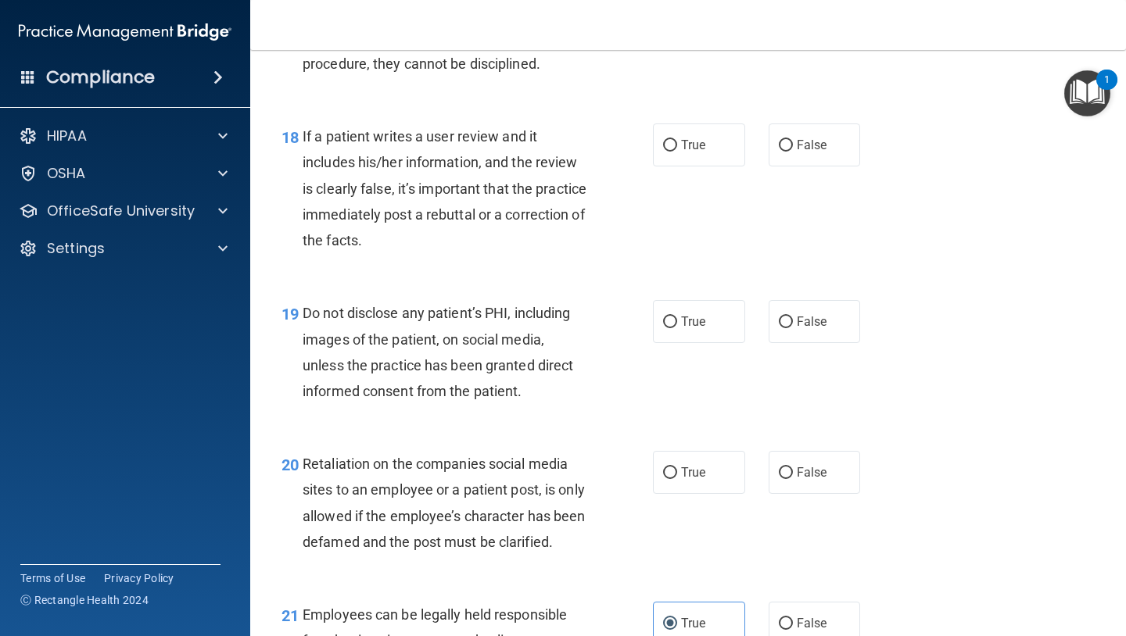
scroll to position [2798, 0]
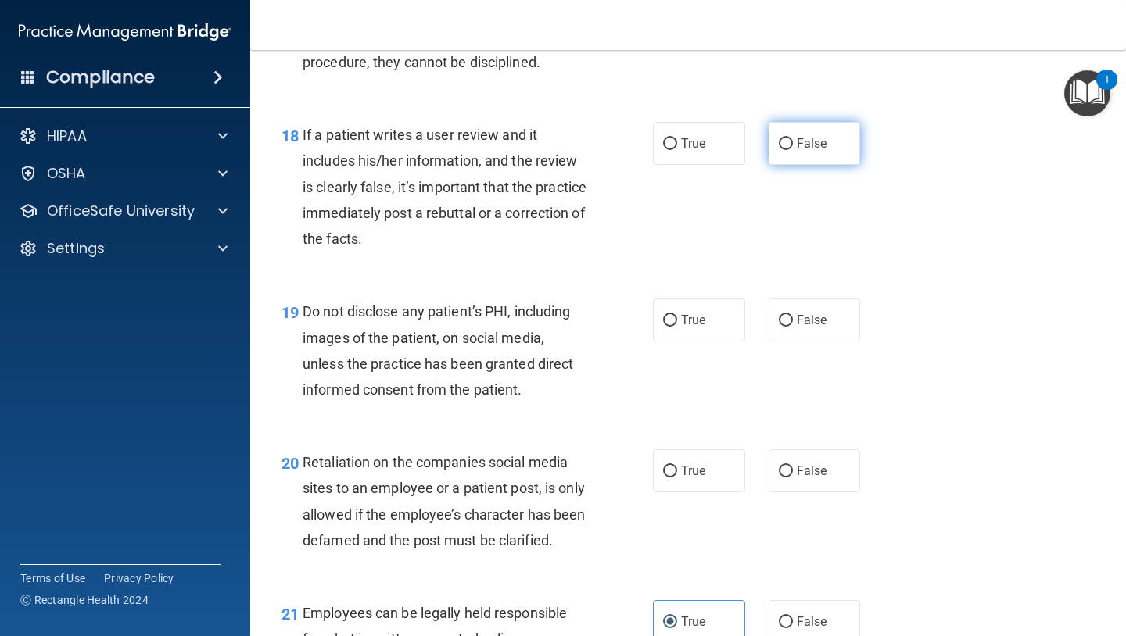
click at [797, 148] on span "False" at bounding box center [812, 143] width 30 height 15
click at [793, 148] on input "False" at bounding box center [786, 144] width 14 height 12
radio input "true"
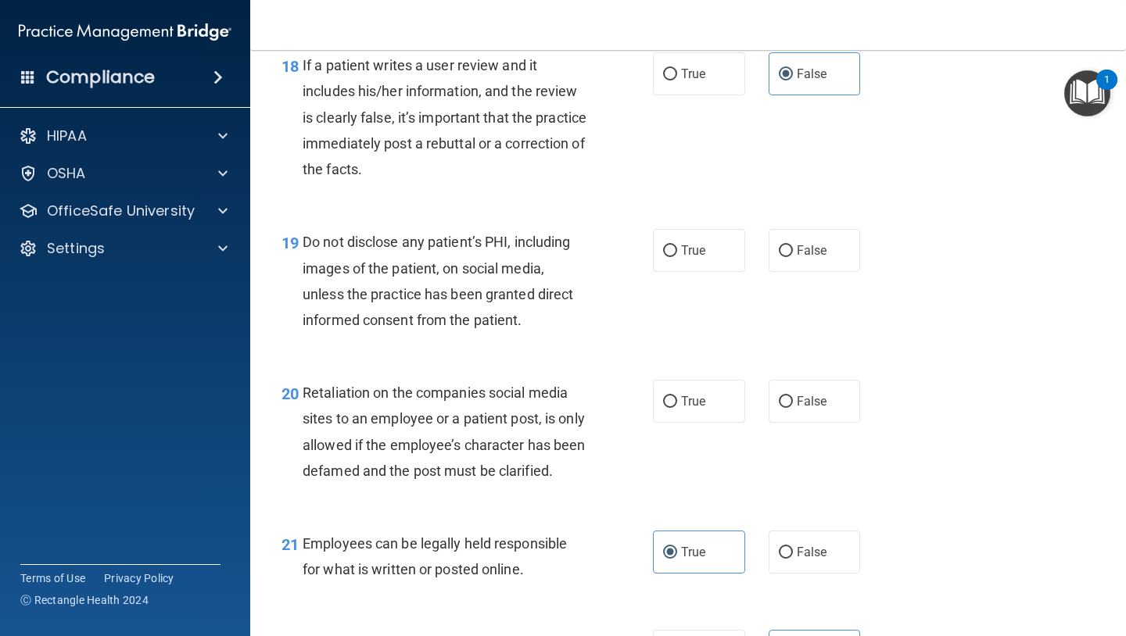
scroll to position [2891, 0]
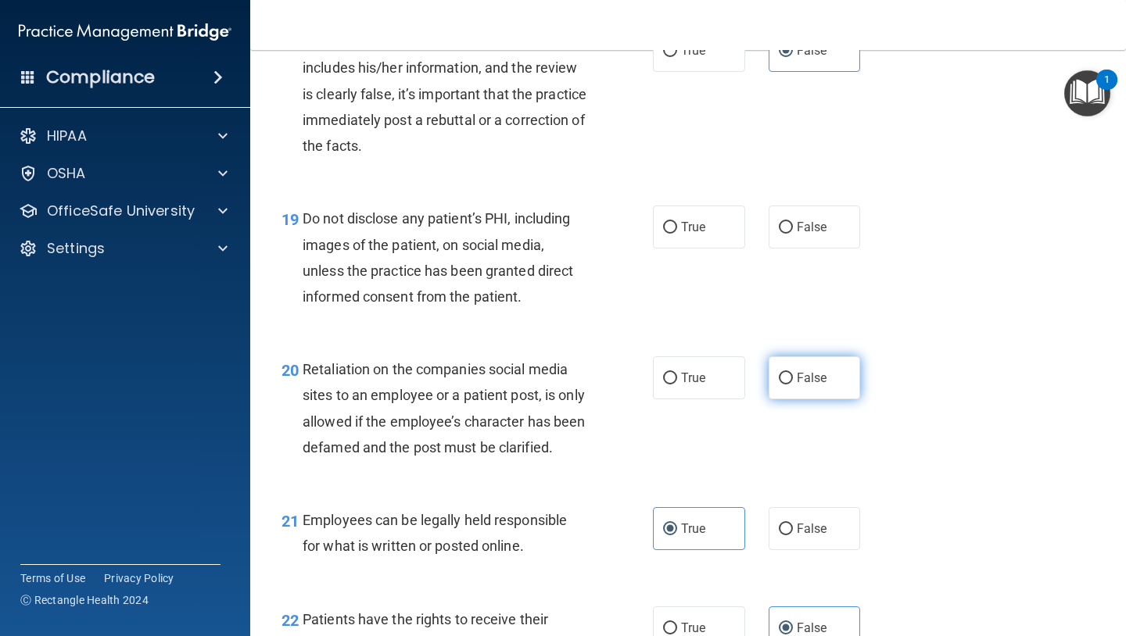
click at [794, 381] on label "False" at bounding box center [814, 377] width 92 height 43
click at [793, 381] on input "False" at bounding box center [786, 379] width 14 height 12
radio input "true"
click at [793, 316] on div "19 Do not disclose any patient’s PHI, including images of the patient, on socia…" at bounding box center [688, 261] width 836 height 151
click at [696, 235] on label "True" at bounding box center [699, 227] width 92 height 43
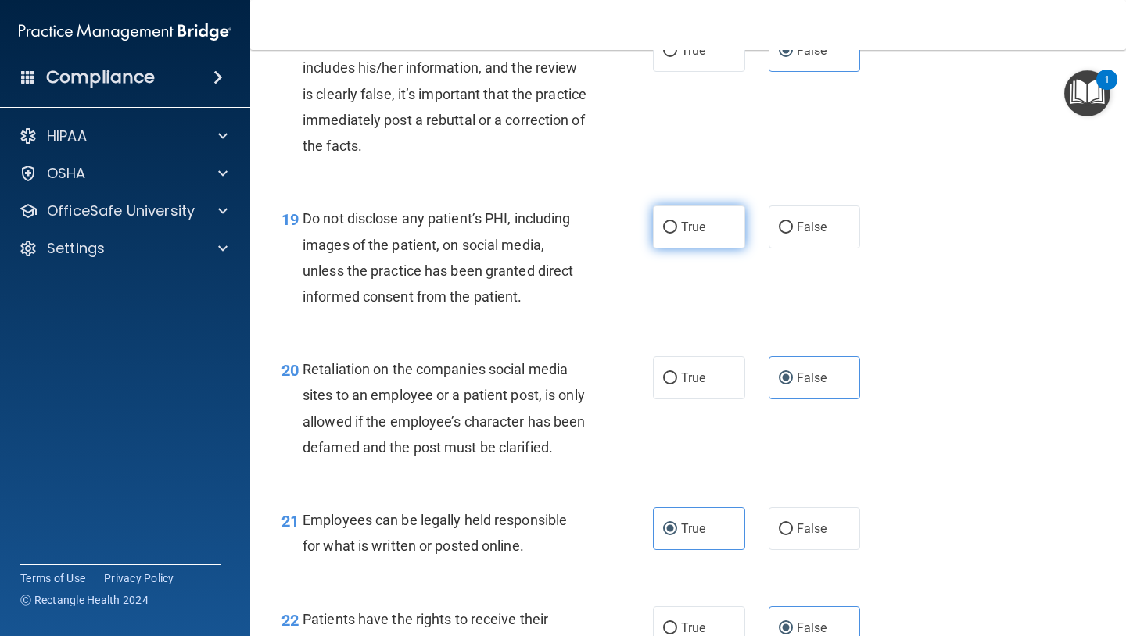
click at [677, 234] on input "True" at bounding box center [670, 228] width 14 height 12
radio input "true"
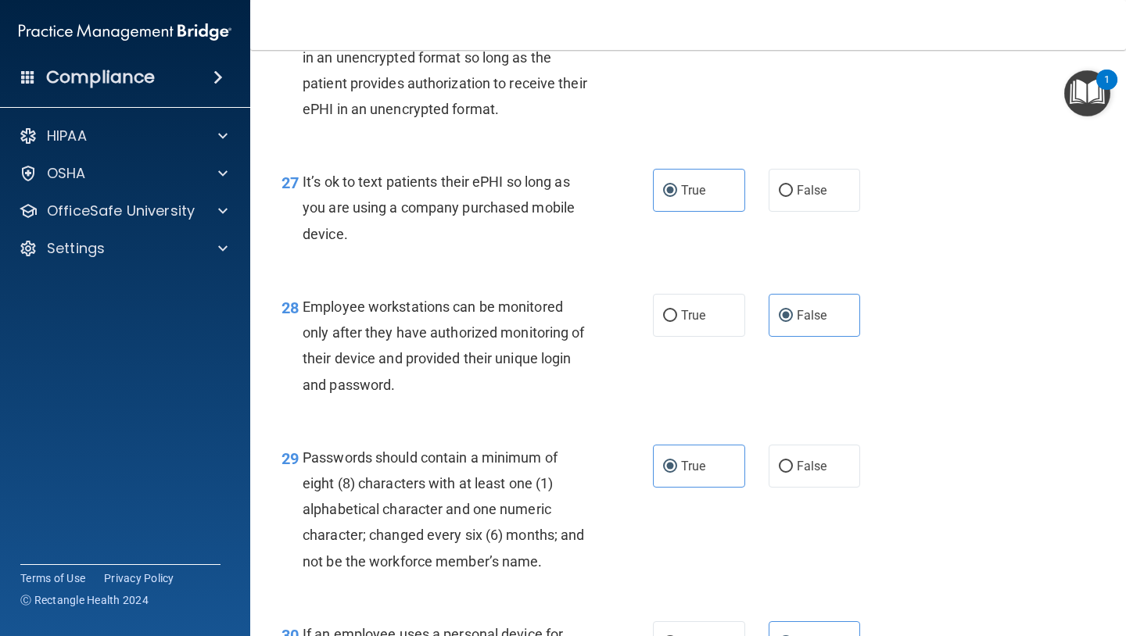
scroll to position [4248, 0]
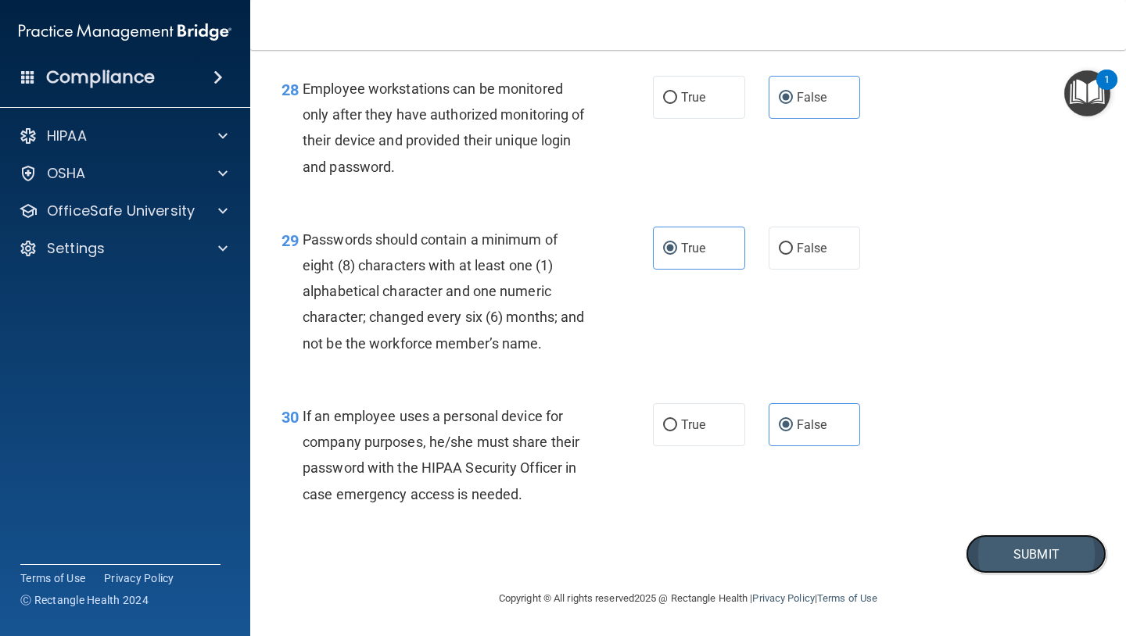
click at [990, 557] on button "Submit" at bounding box center [1035, 555] width 141 height 40
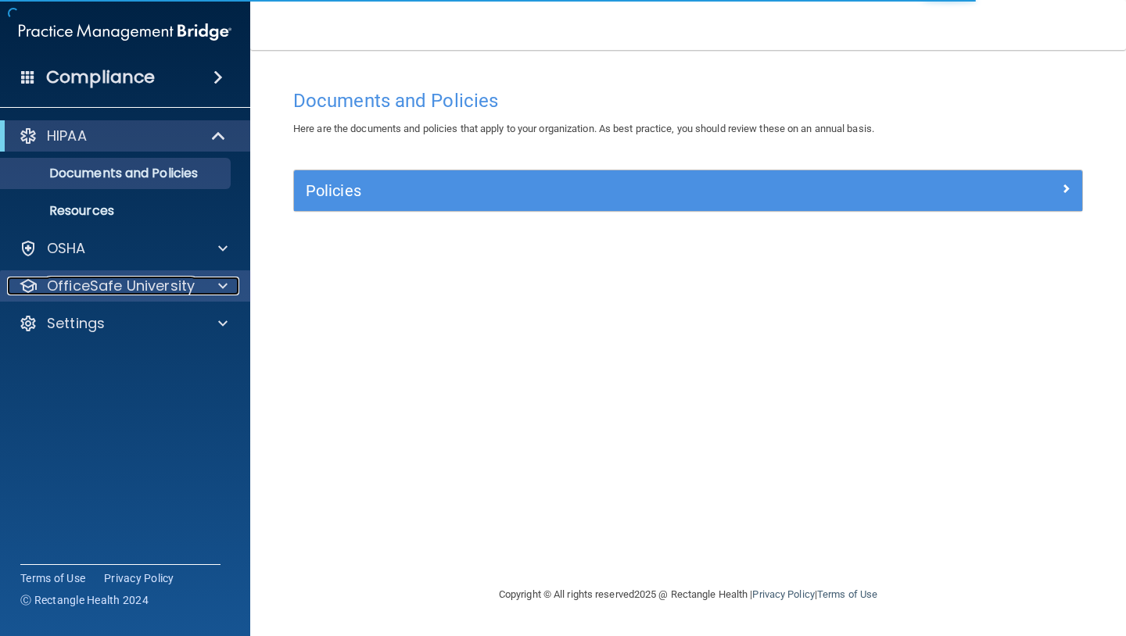
click at [145, 285] on p "OfficeSafe University" at bounding box center [121, 286] width 148 height 19
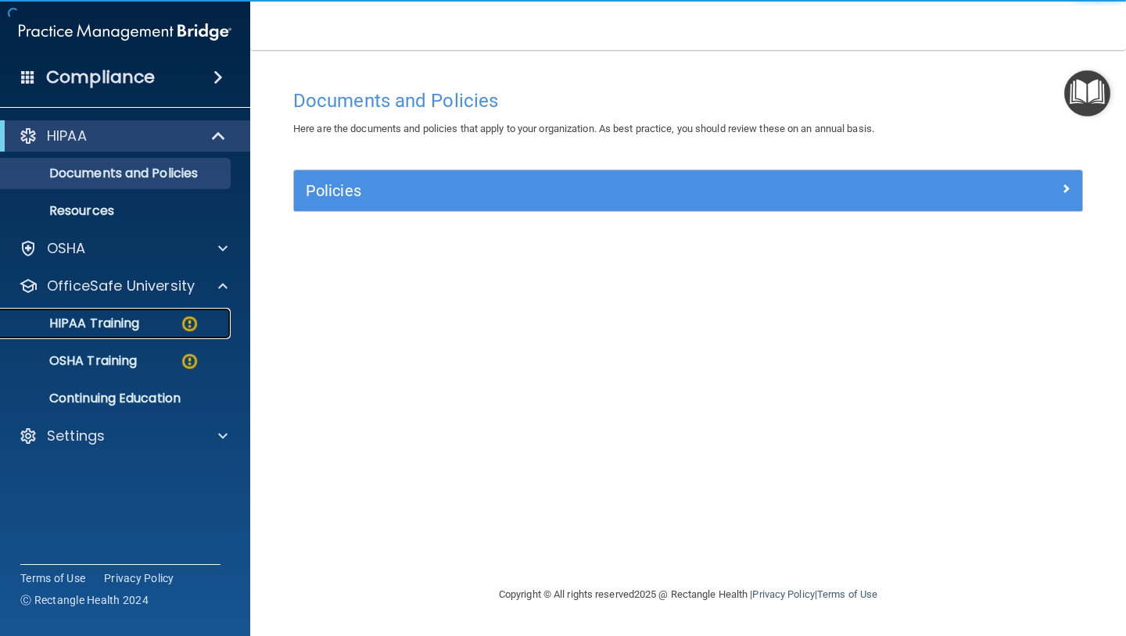
click at [121, 322] on p "HIPAA Training" at bounding box center [74, 324] width 129 height 16
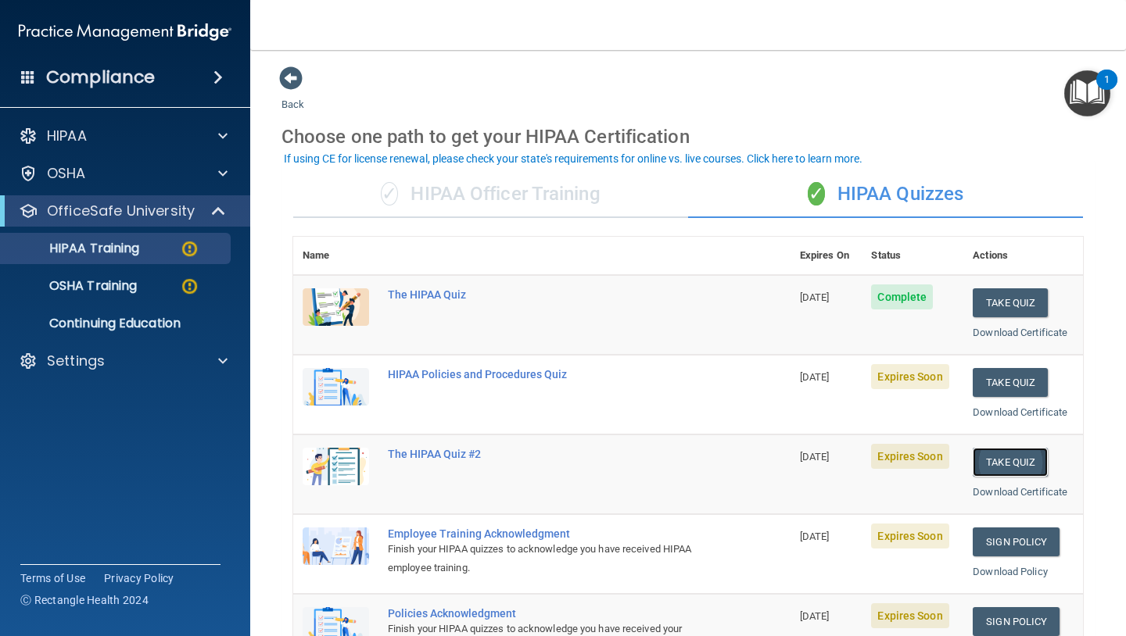
click at [998, 459] on button "Take Quiz" at bounding box center [1009, 462] width 75 height 29
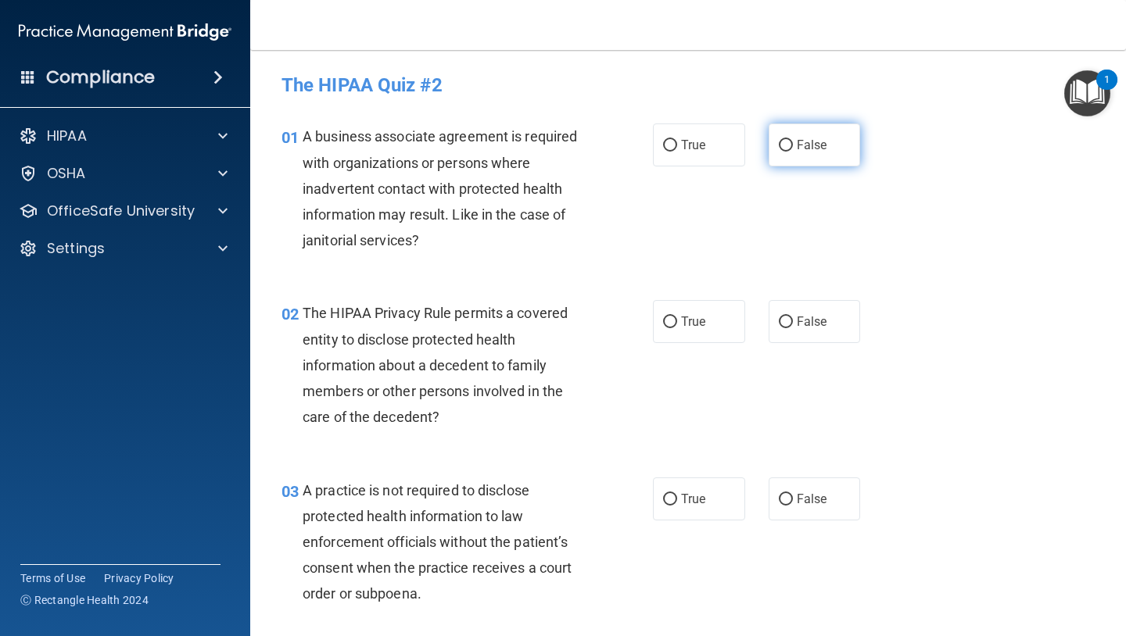
click at [799, 153] on label "False" at bounding box center [814, 145] width 92 height 43
click at [793, 152] on input "False" at bounding box center [786, 146] width 14 height 12
radio input "true"
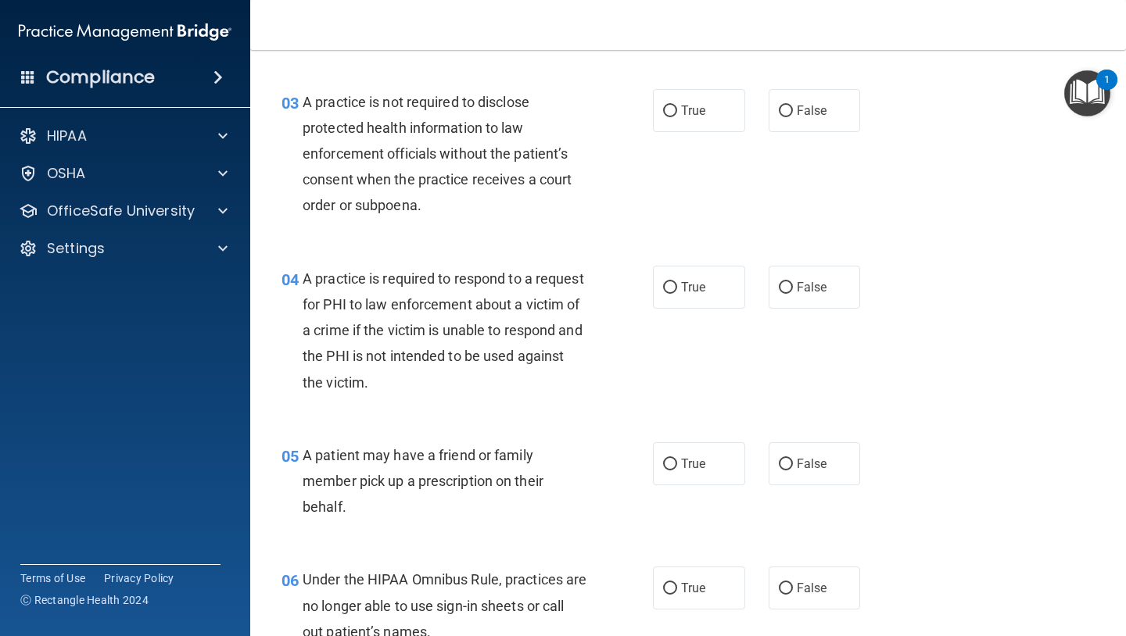
scroll to position [399, 0]
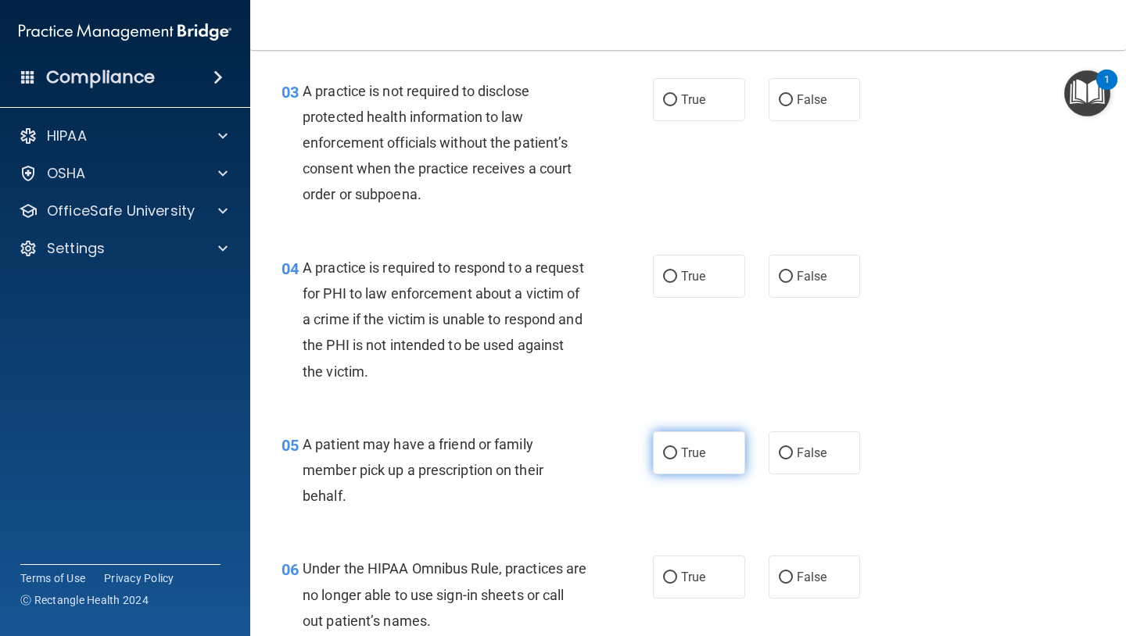
click at [674, 449] on input "True" at bounding box center [670, 454] width 14 height 12
radio input "true"
click at [779, 573] on input "False" at bounding box center [786, 578] width 14 height 12
radio input "true"
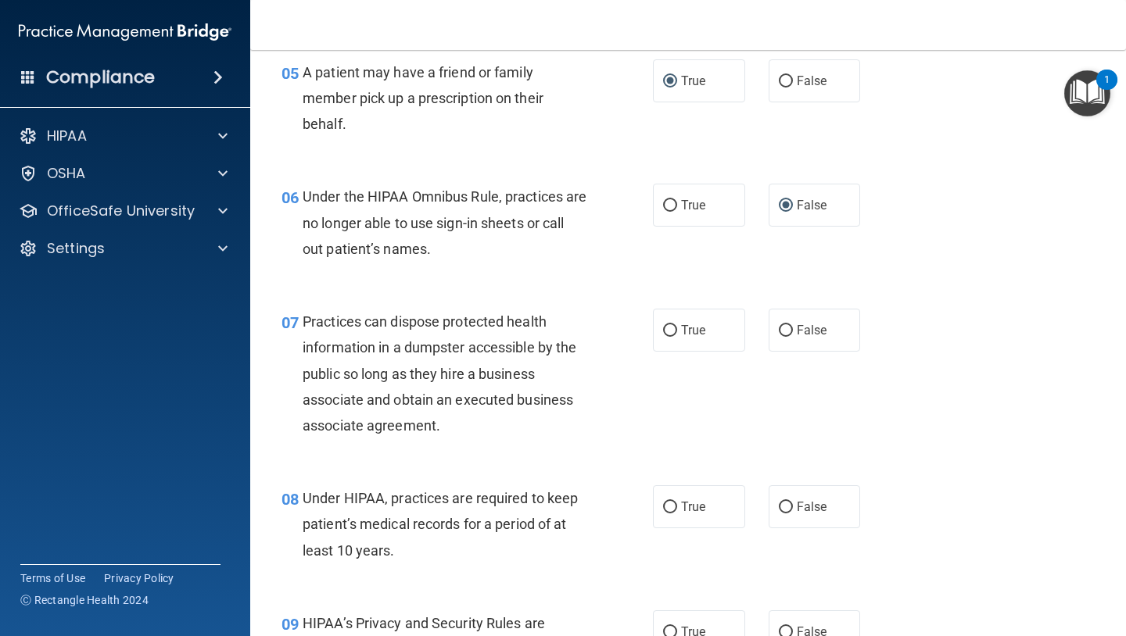
scroll to position [778, 0]
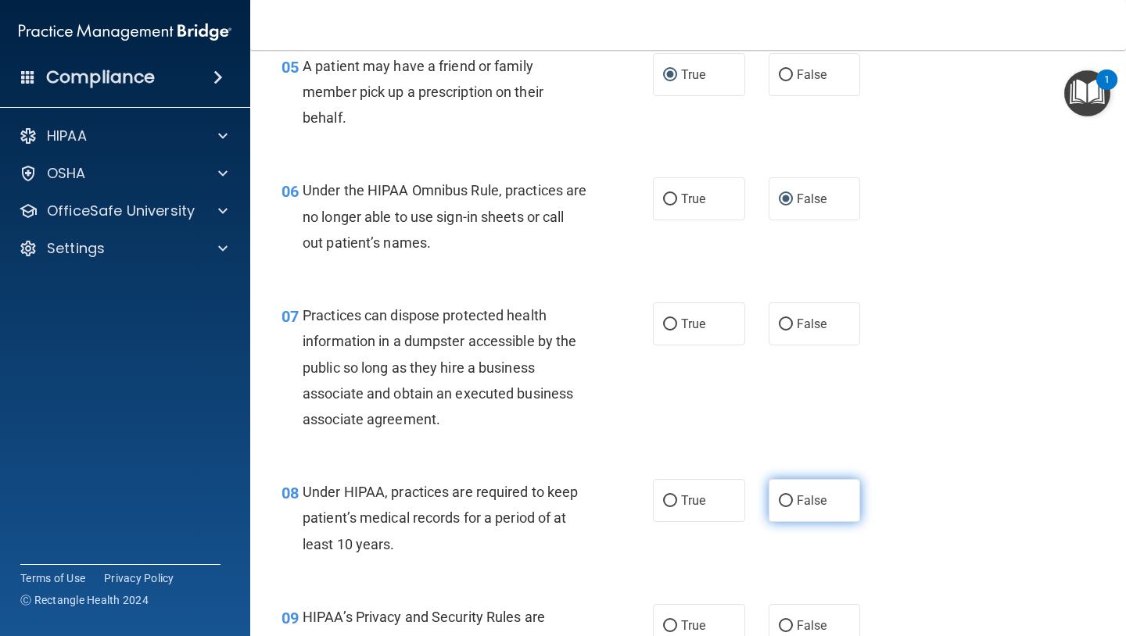
click at [781, 503] on input "False" at bounding box center [786, 502] width 14 height 12
radio input "true"
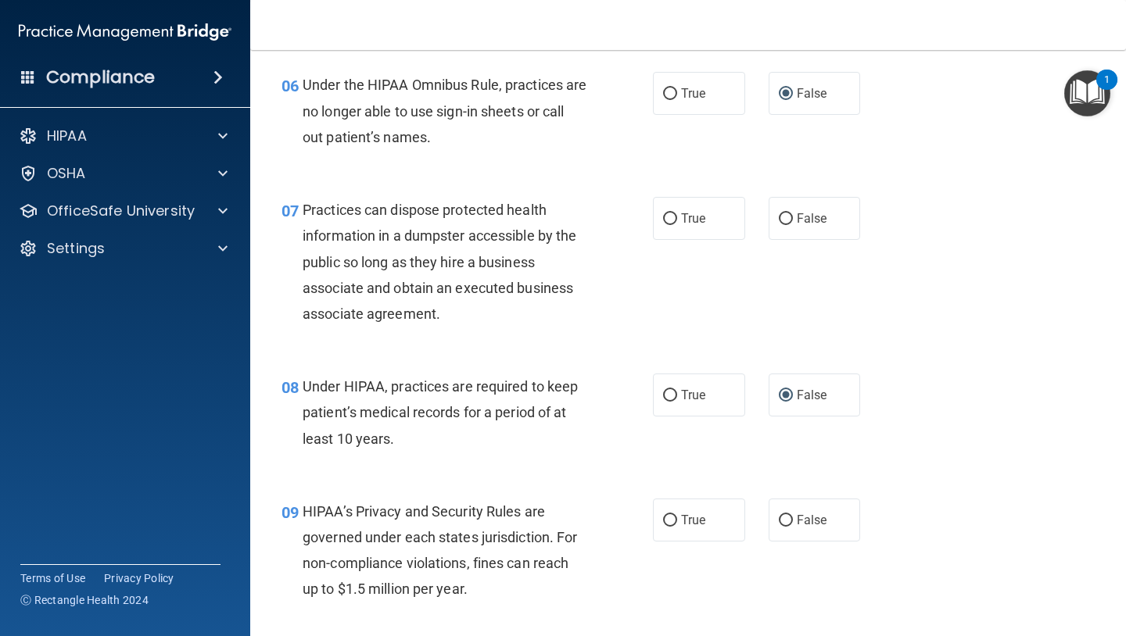
scroll to position [964, 0]
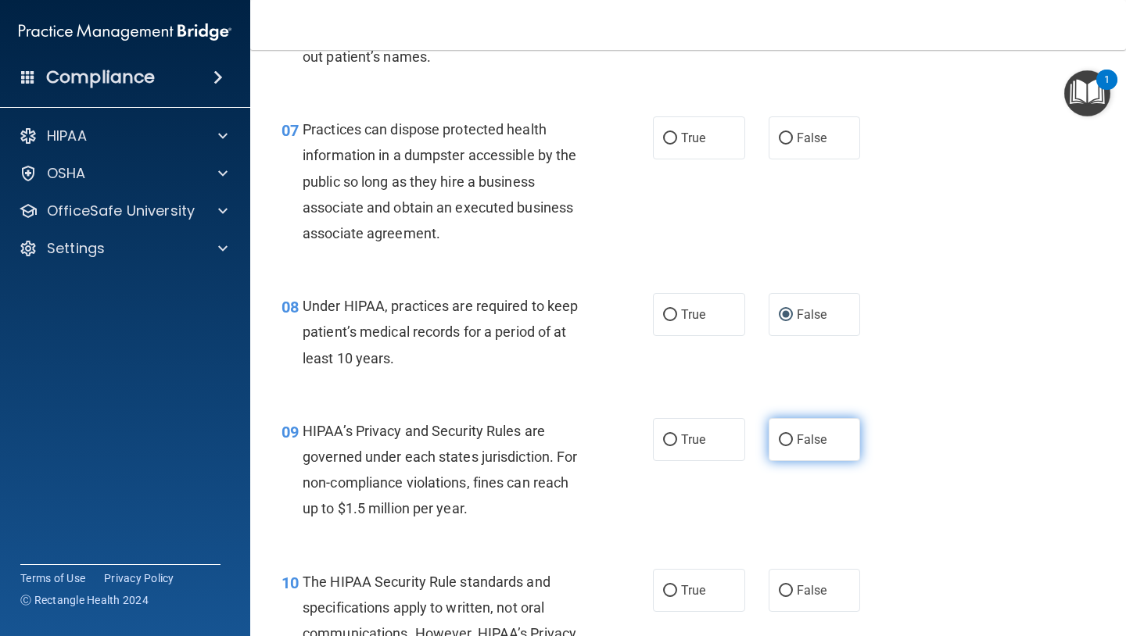
click at [778, 449] on label "False" at bounding box center [814, 439] width 92 height 43
click at [779, 446] on input "False" at bounding box center [786, 441] width 14 height 12
radio input "true"
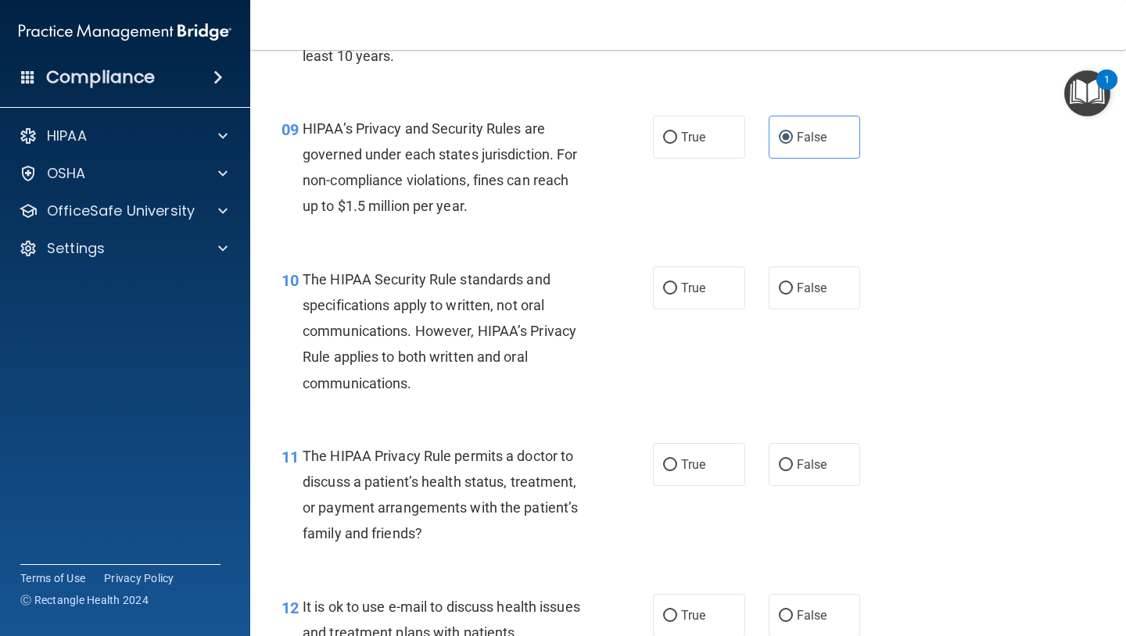
scroll to position [1277, 0]
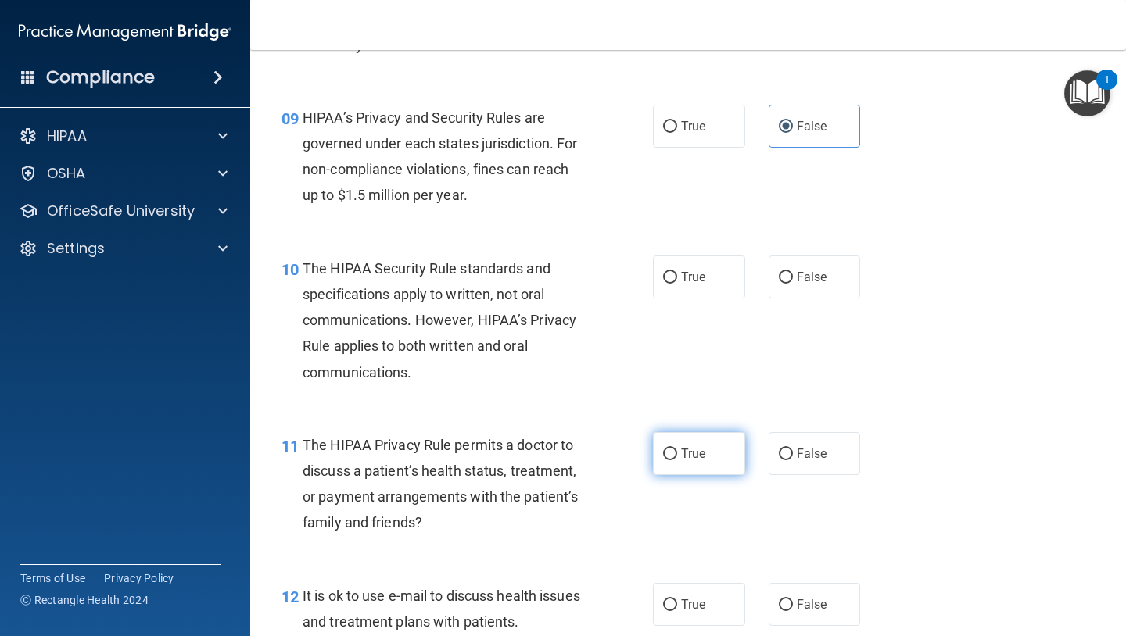
click at [671, 463] on label "True" at bounding box center [699, 453] width 92 height 43
click at [671, 460] on input "True" at bounding box center [670, 455] width 14 height 12
radio input "true"
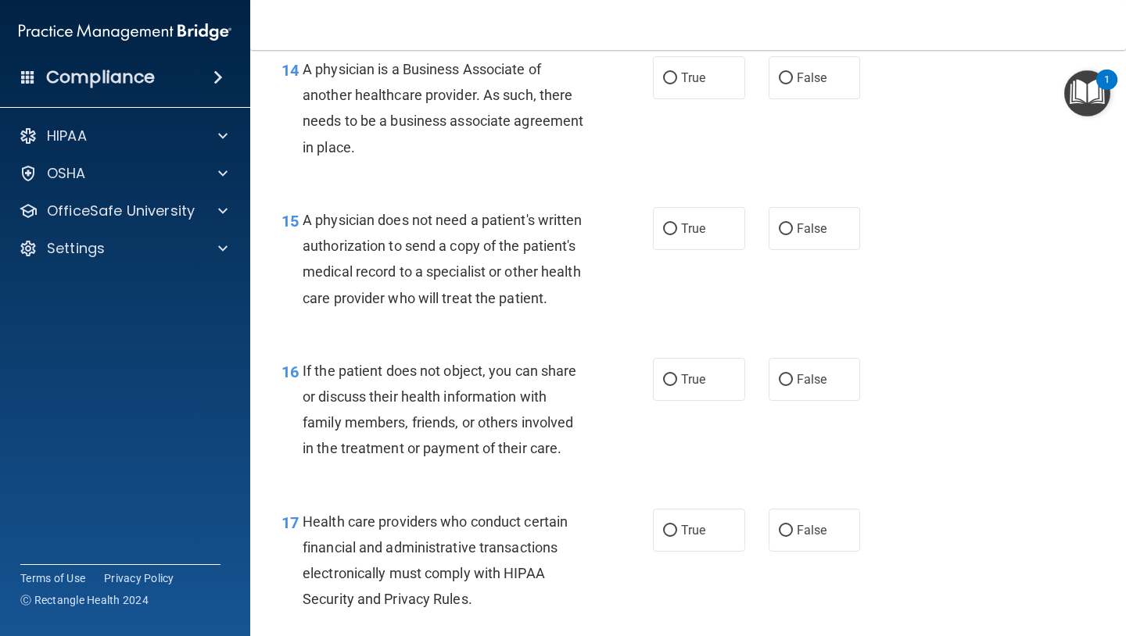
scroll to position [2054, 0]
click at [678, 382] on label "True" at bounding box center [699, 378] width 92 height 43
click at [677, 382] on input "True" at bounding box center [670, 380] width 14 height 12
radio input "true"
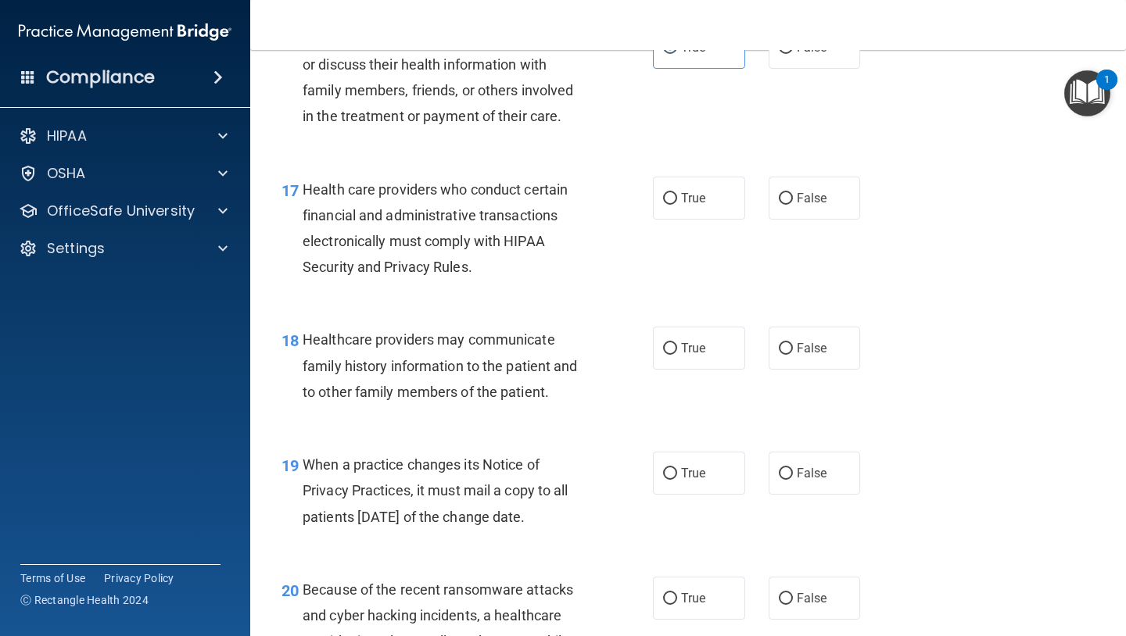
scroll to position [2392, 0]
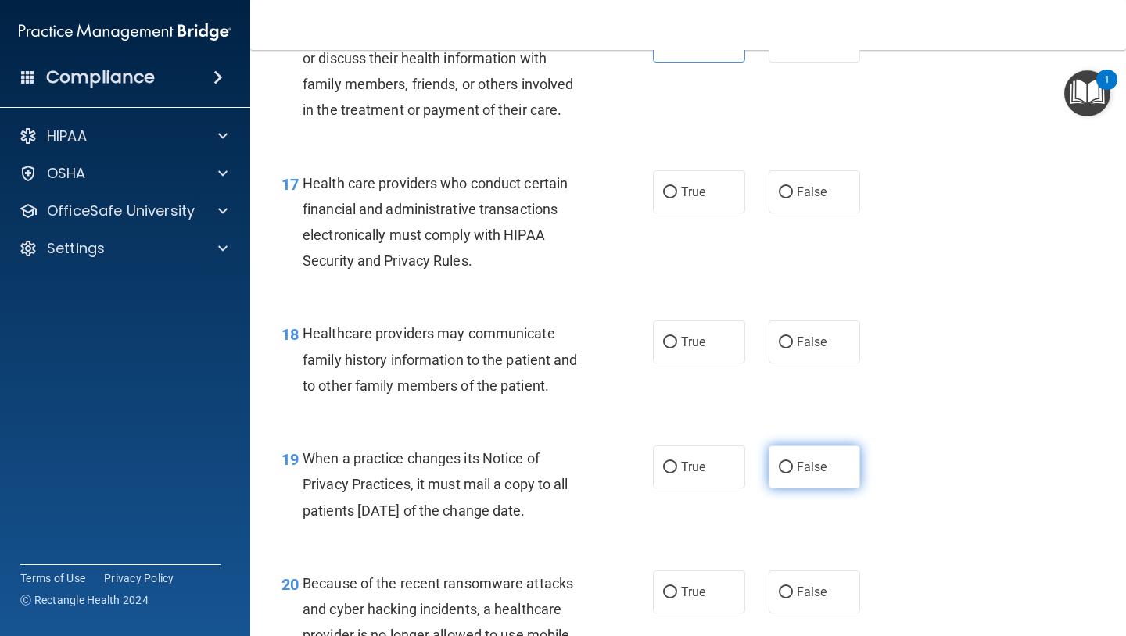
click at [799, 462] on span "False" at bounding box center [812, 467] width 30 height 15
click at [793, 462] on input "False" at bounding box center [786, 468] width 14 height 12
radio input "true"
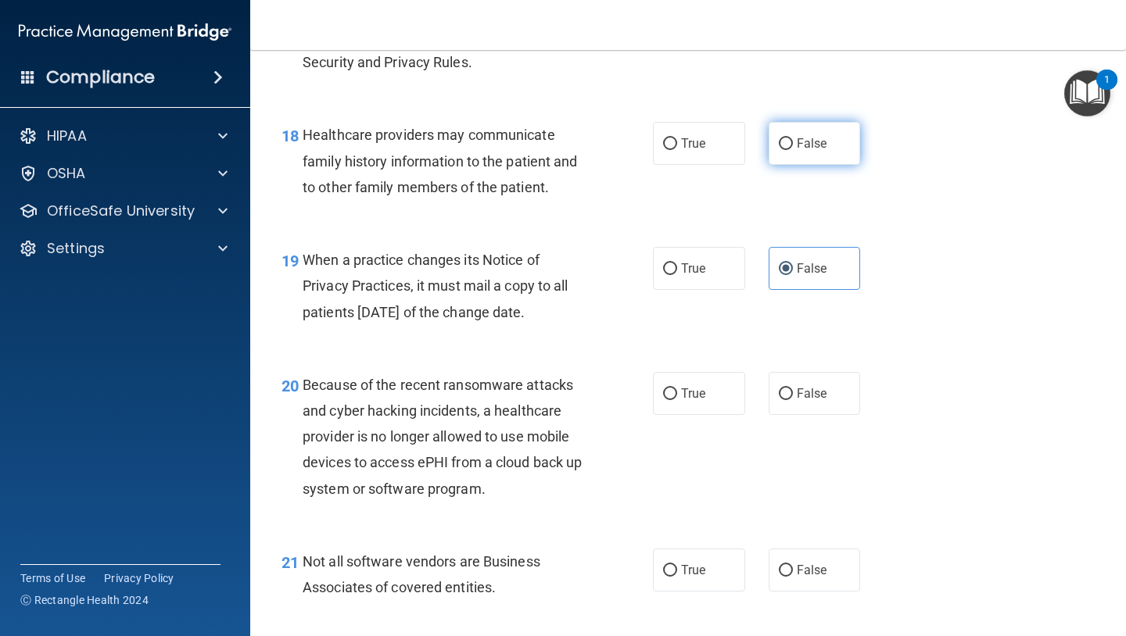
scroll to position [2623, 0]
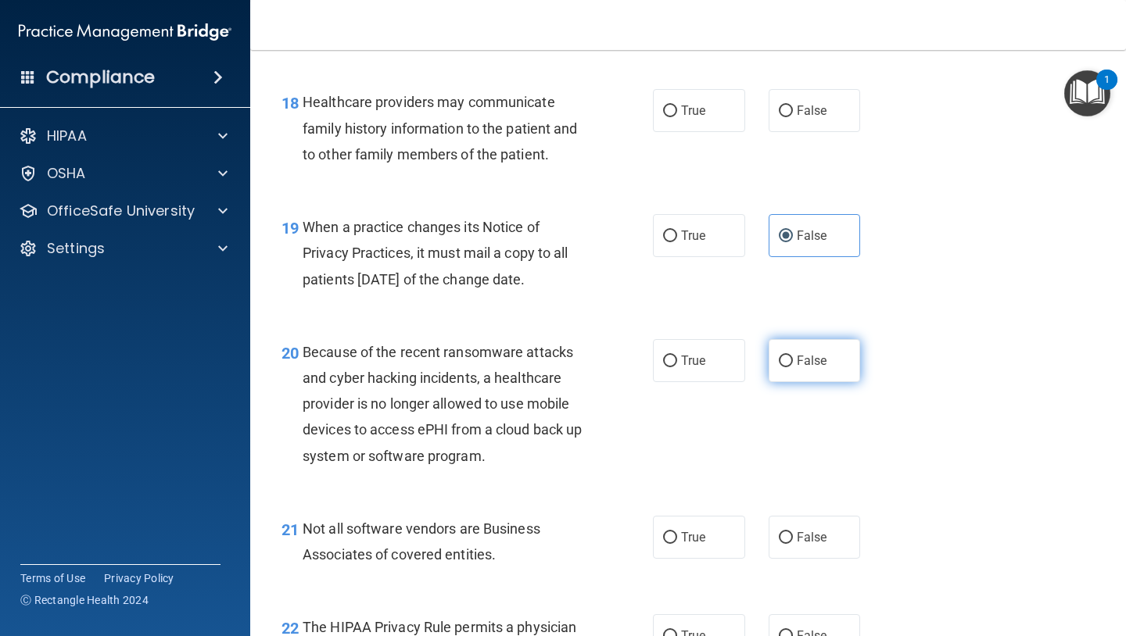
click at [782, 368] on label "False" at bounding box center [814, 360] width 92 height 43
click at [782, 367] on input "False" at bounding box center [786, 362] width 14 height 12
radio input "true"
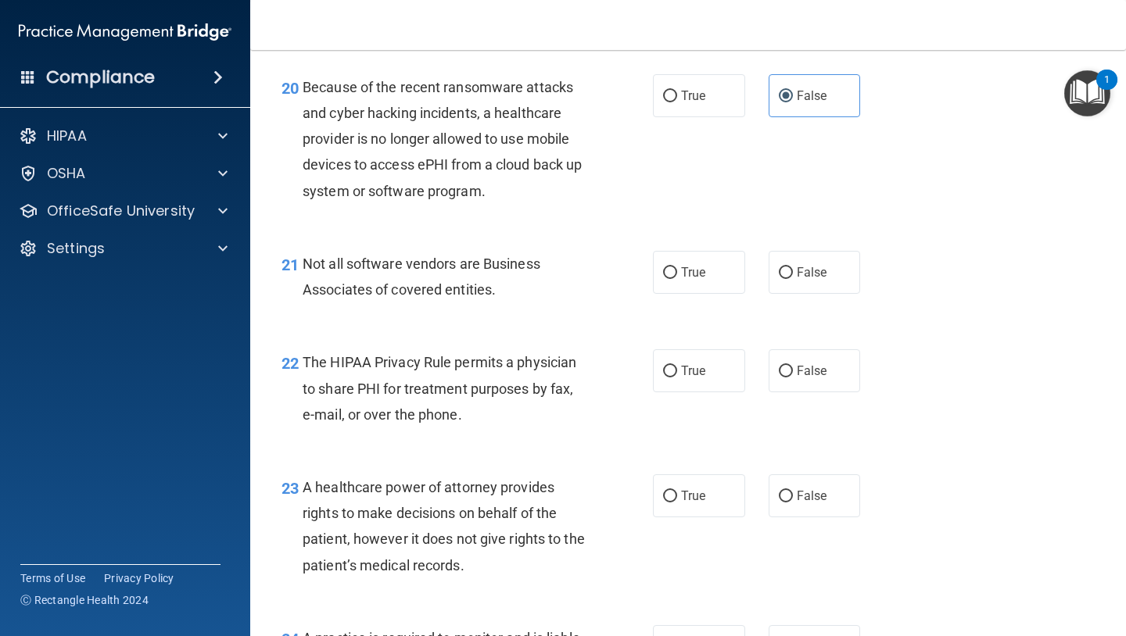
scroll to position [2891, 0]
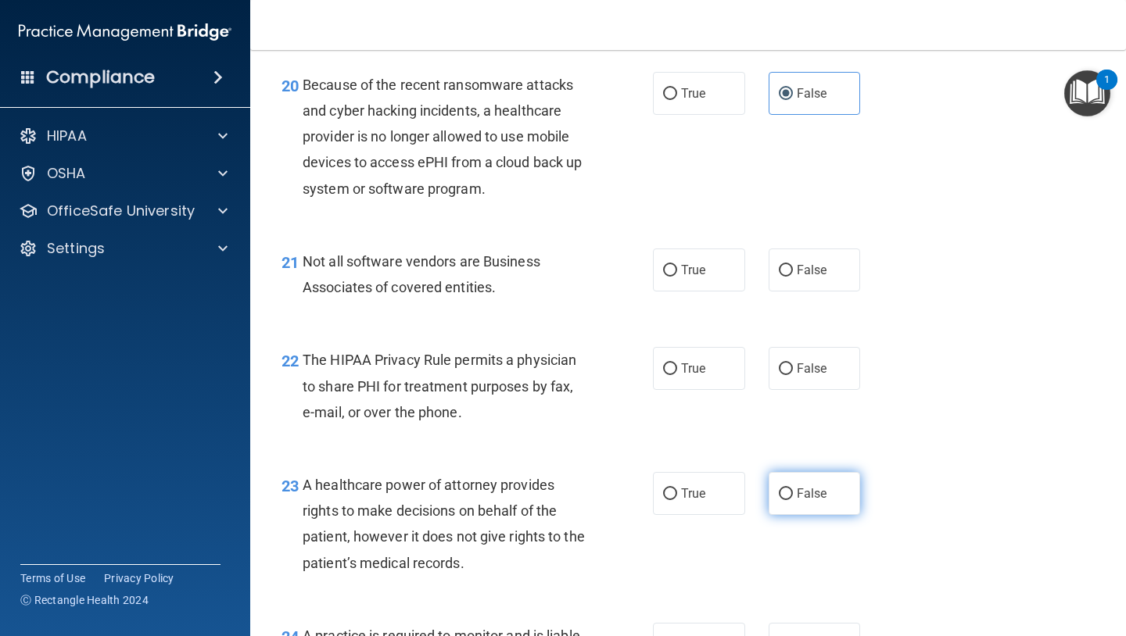
click at [795, 499] on label "False" at bounding box center [814, 493] width 92 height 43
click at [793, 499] on input "False" at bounding box center [786, 495] width 14 height 12
radio input "true"
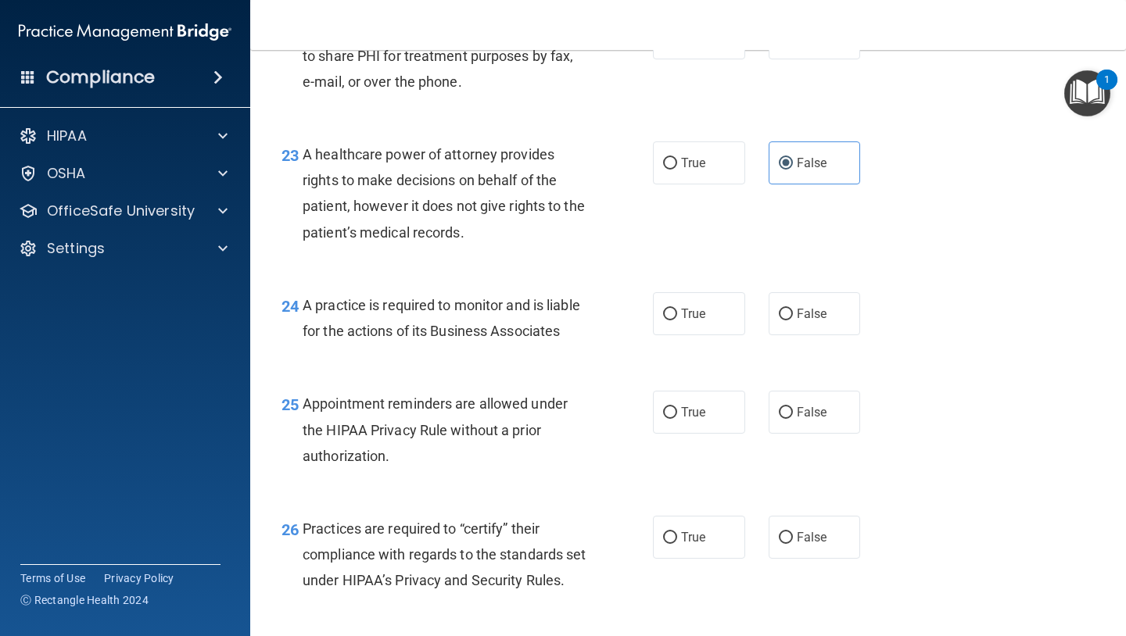
scroll to position [3254, 0]
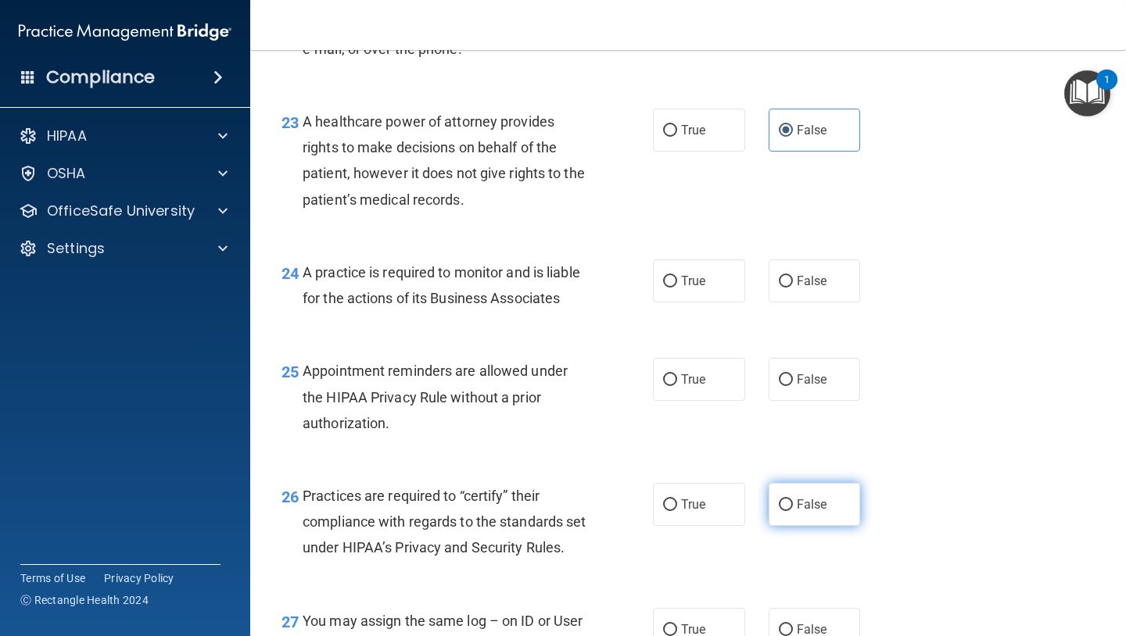
click at [800, 500] on span "False" at bounding box center [812, 504] width 30 height 15
click at [793, 500] on input "False" at bounding box center [786, 505] width 14 height 12
radio input "true"
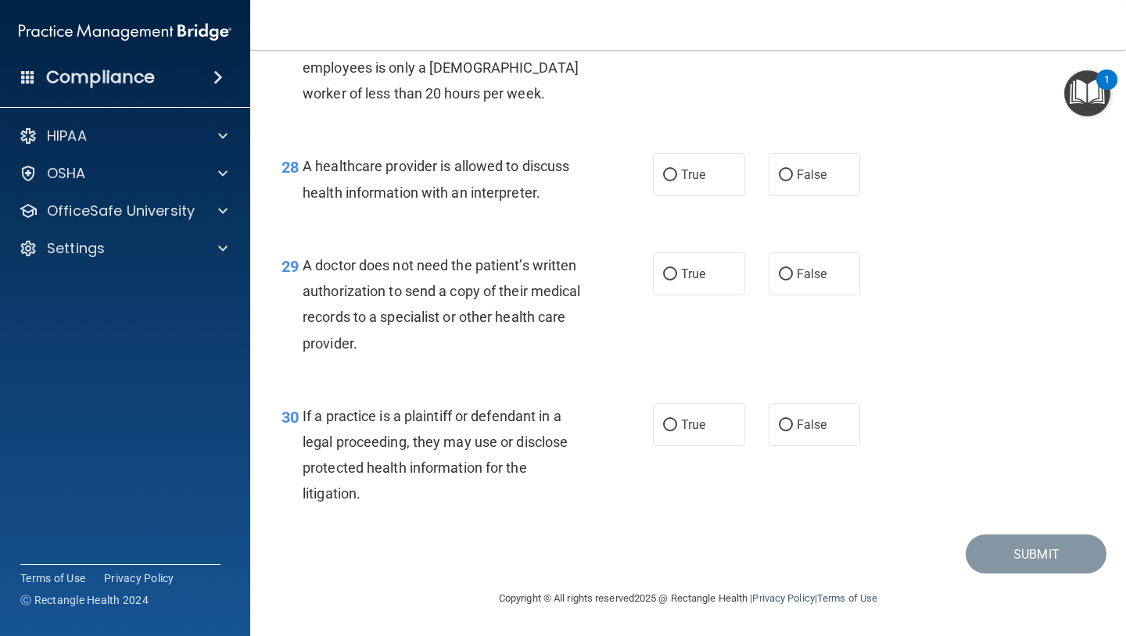
scroll to position [3864, 0]
click at [689, 432] on span "True" at bounding box center [693, 424] width 24 height 15
click at [677, 431] on input "True" at bounding box center [670, 426] width 14 height 12
radio input "true"
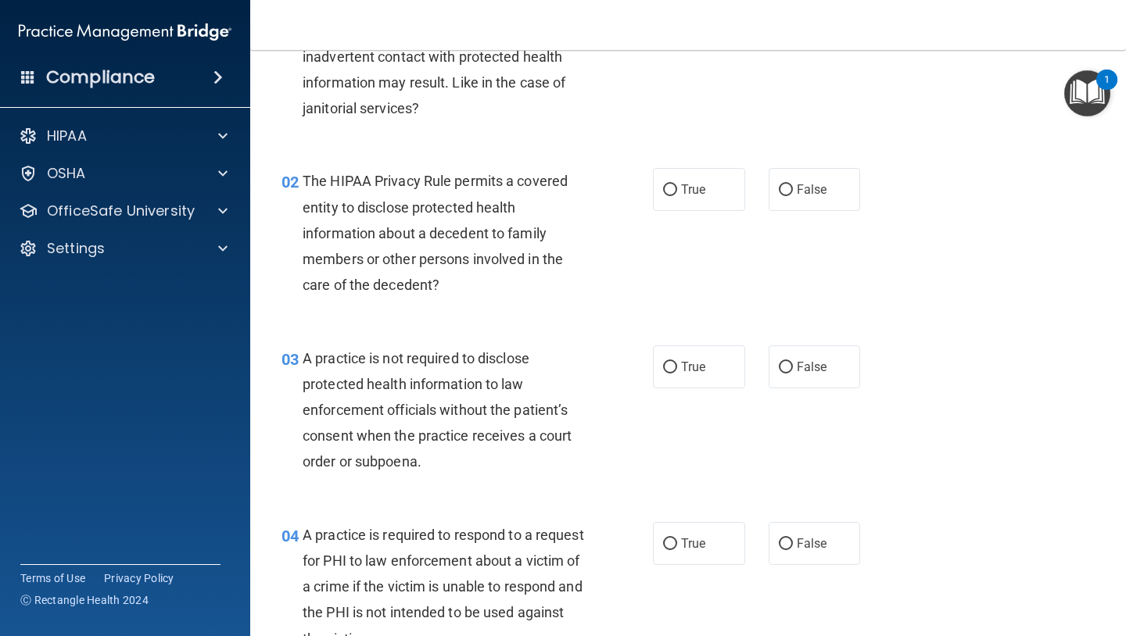
scroll to position [0, 0]
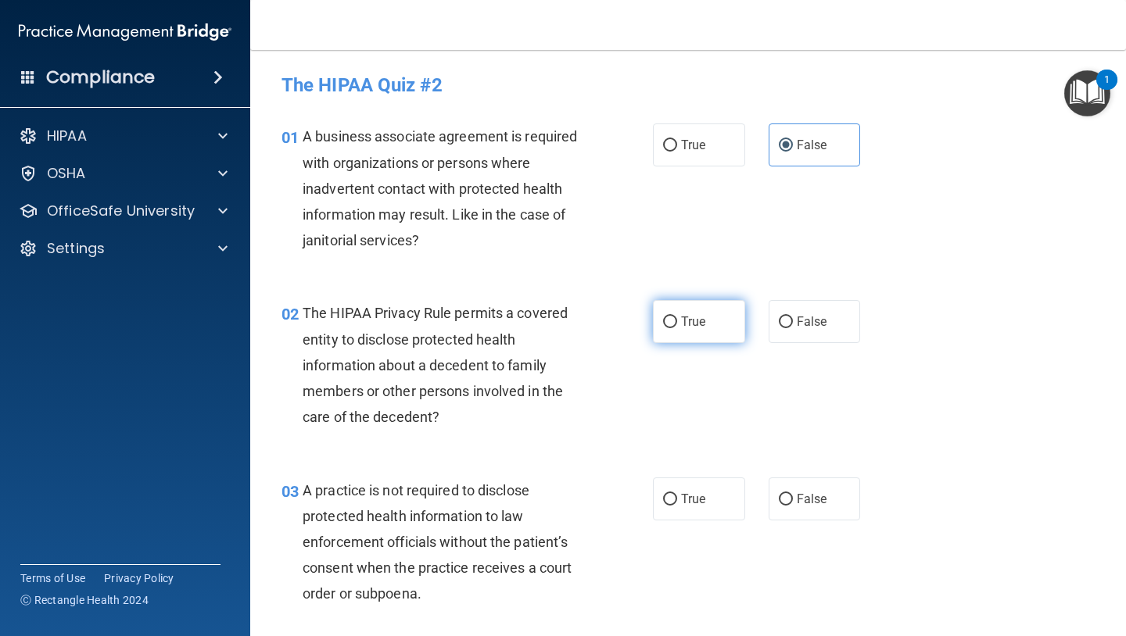
click at [670, 323] on input "True" at bounding box center [670, 323] width 14 height 12
radio input "true"
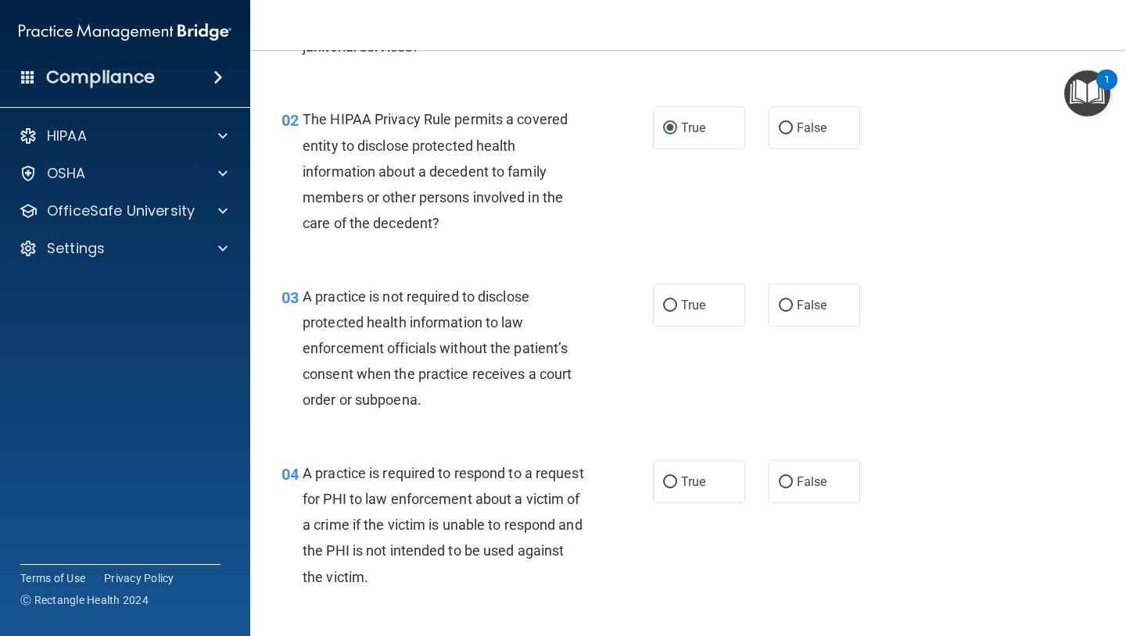
scroll to position [213, 0]
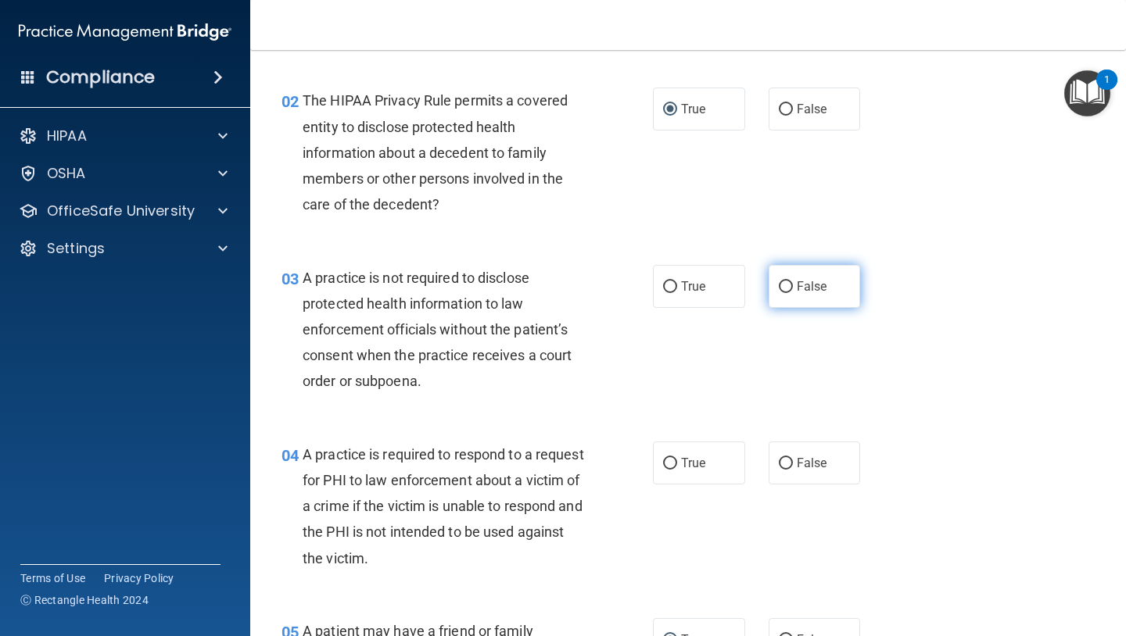
click at [792, 285] on input "False" at bounding box center [786, 287] width 14 height 12
radio input "true"
click at [661, 342] on div "03 A practice is not required to disclose protected health information to law e…" at bounding box center [467, 334] width 418 height 138
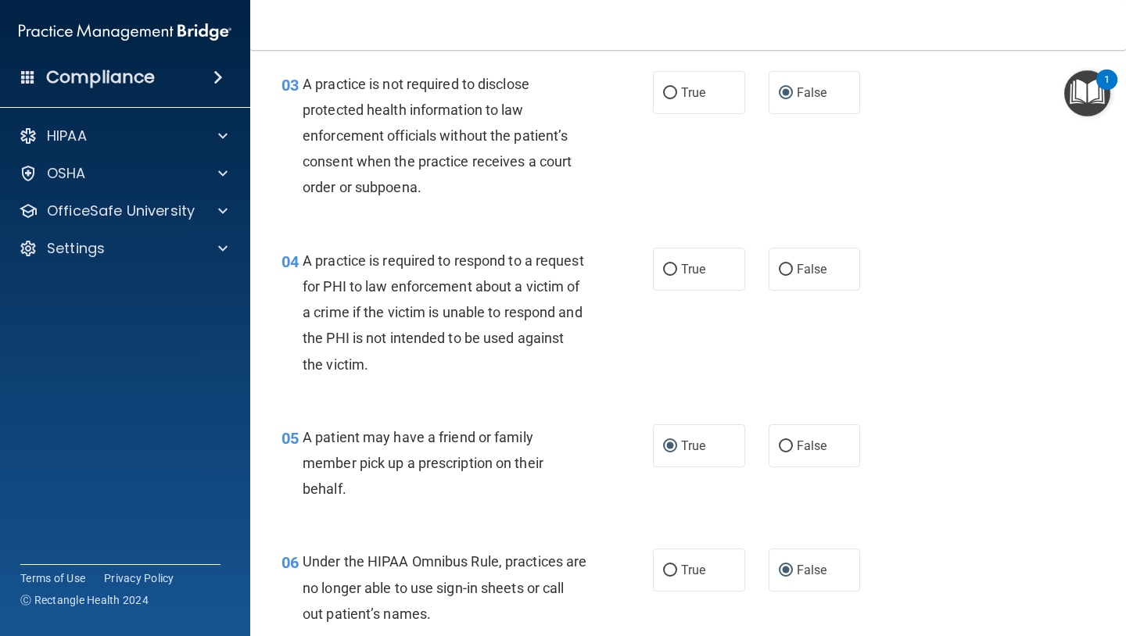
scroll to position [417, 0]
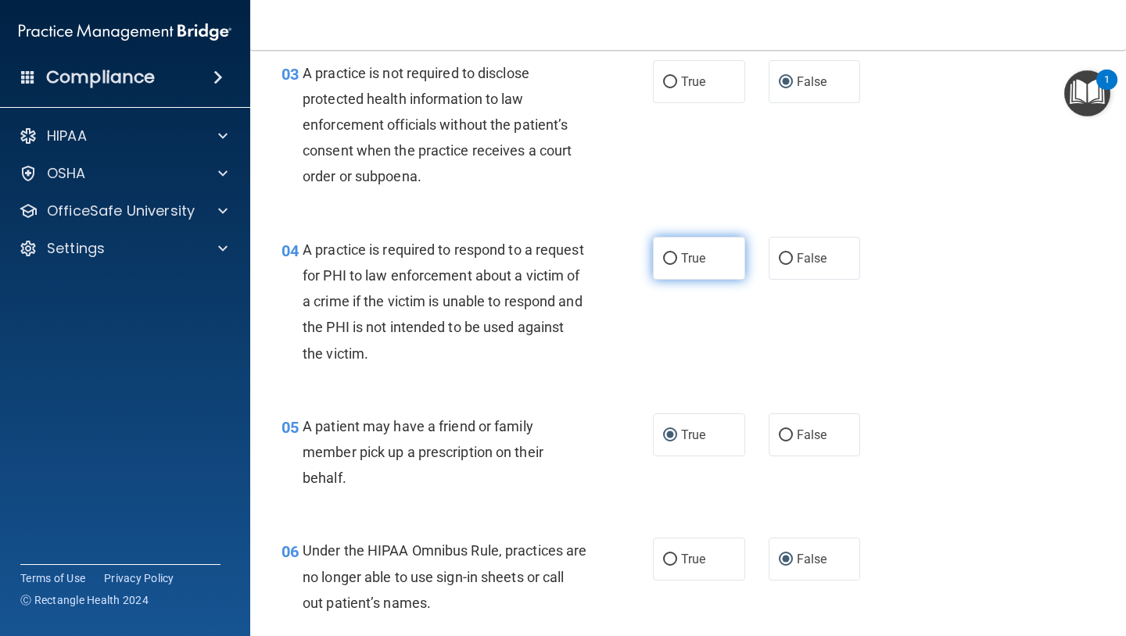
click at [671, 257] on input "True" at bounding box center [670, 259] width 14 height 12
radio input "true"
click at [639, 336] on div "04 A practice is required to respond to a request for PHI to law enforcement ab…" at bounding box center [467, 306] width 418 height 138
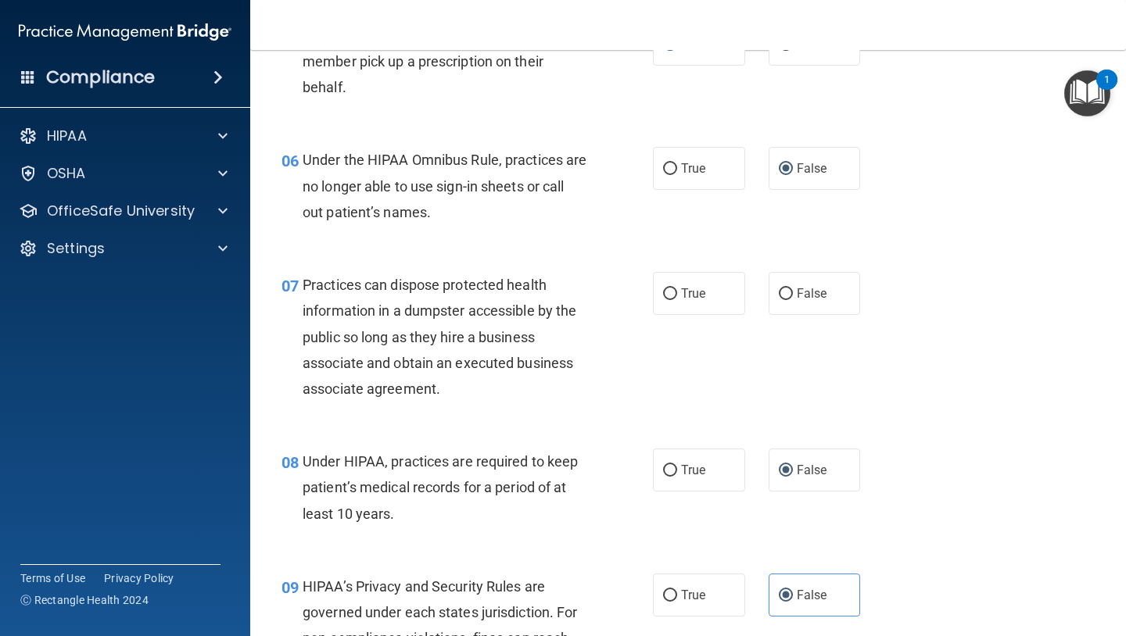
scroll to position [809, 0]
click at [773, 304] on label "False" at bounding box center [814, 292] width 92 height 43
click at [779, 299] on input "False" at bounding box center [786, 294] width 14 height 12
radio input "true"
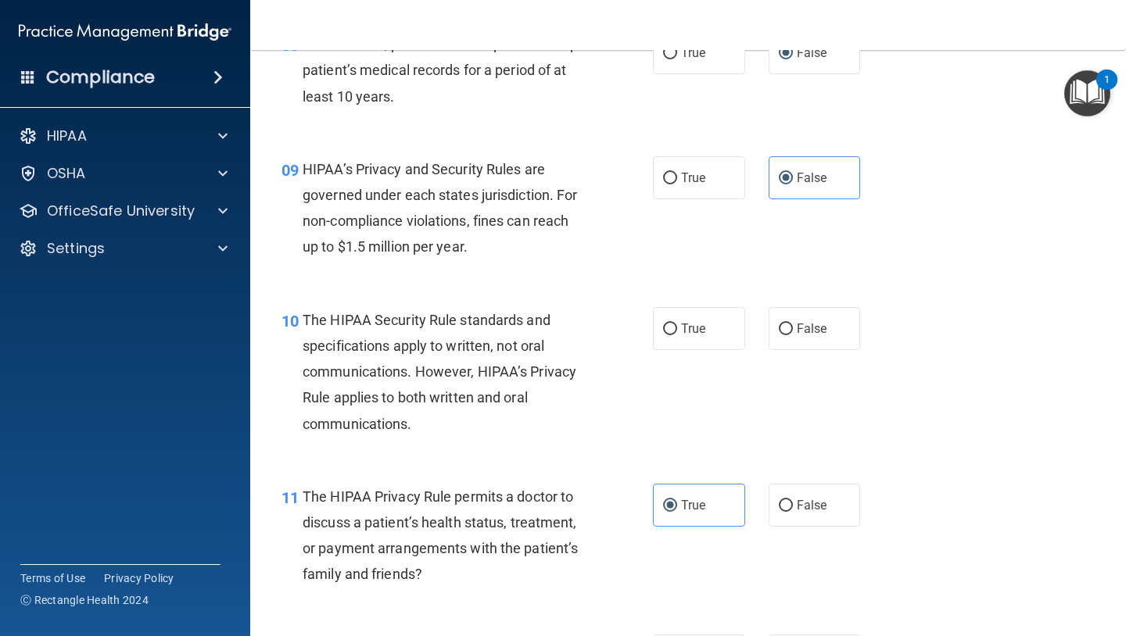
scroll to position [1231, 0]
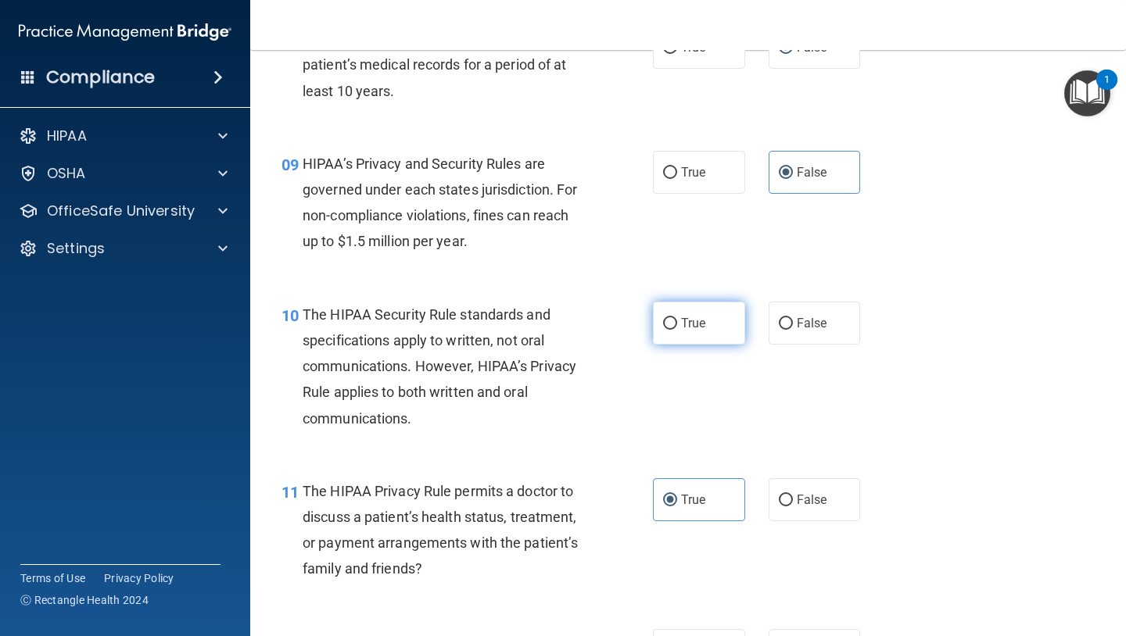
click at [678, 313] on label "True" at bounding box center [699, 323] width 92 height 43
click at [677, 318] on input "True" at bounding box center [670, 324] width 14 height 12
radio input "true"
click at [647, 337] on div "10 The HIPAA Security Rule standards and specifications apply to written, not o…" at bounding box center [467, 371] width 418 height 138
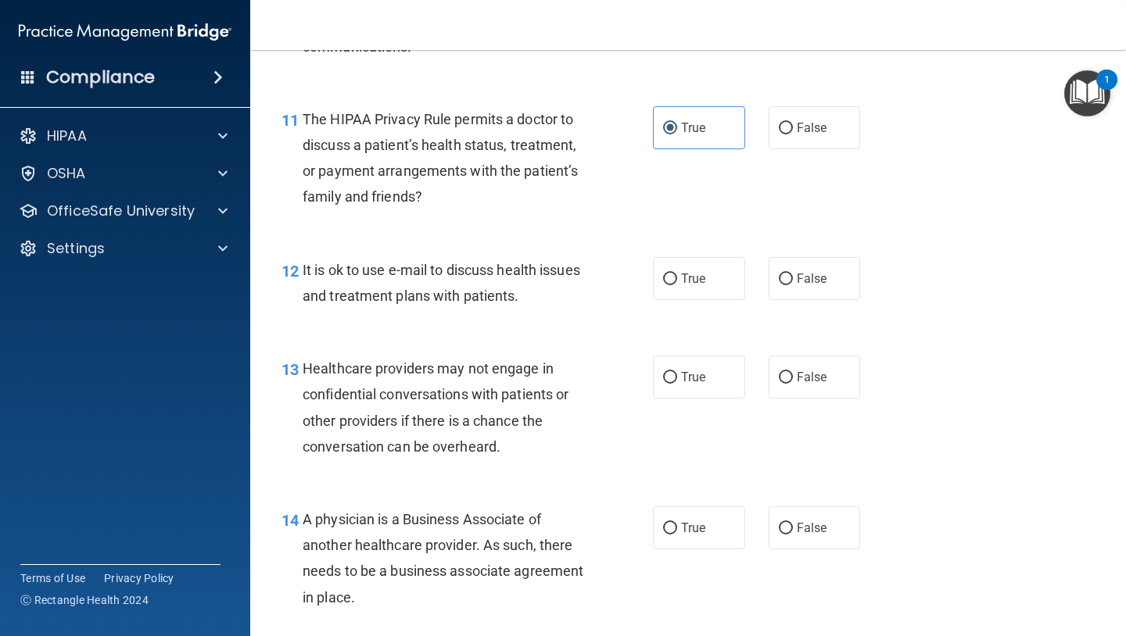
scroll to position [1606, 0]
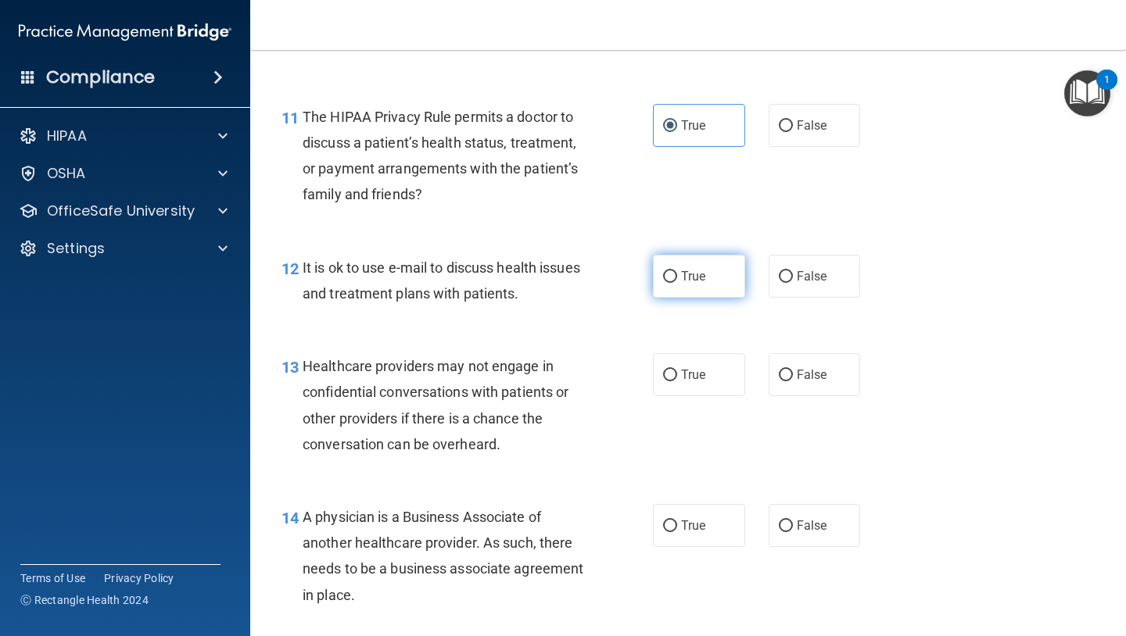
click at [671, 275] on input "True" at bounding box center [670, 277] width 14 height 12
radio input "true"
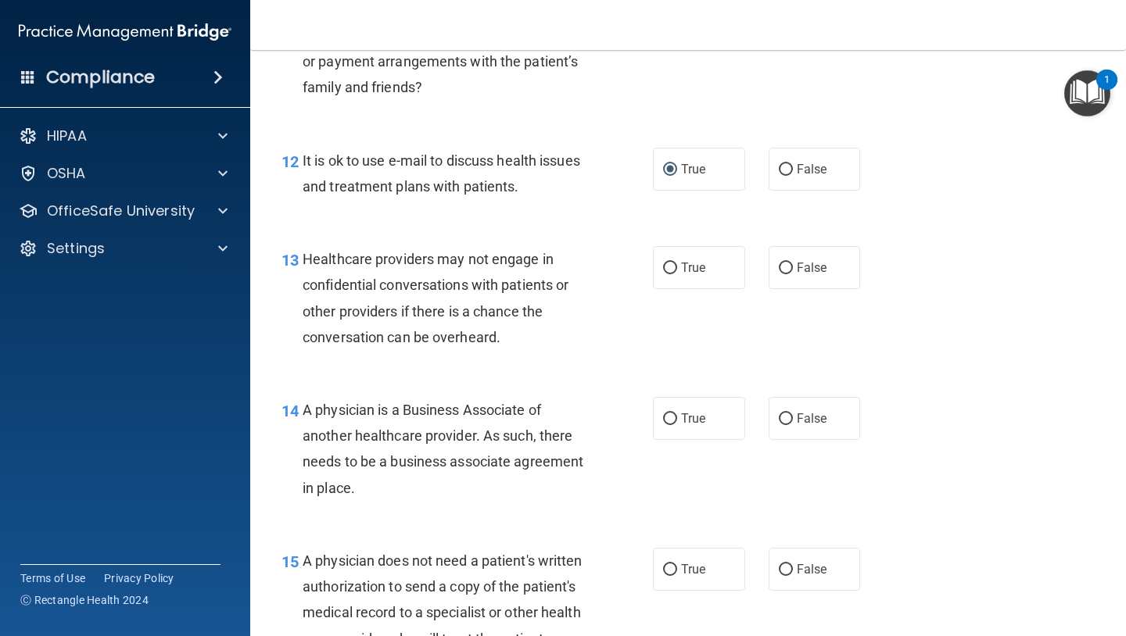
scroll to position [1725, 0]
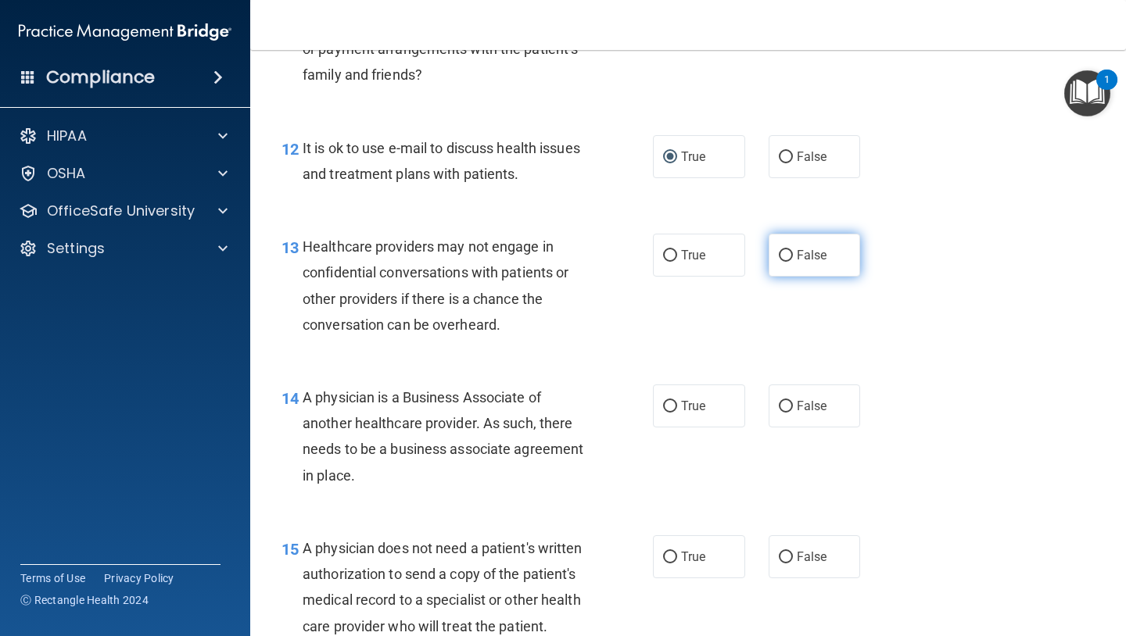
click at [803, 257] on span "False" at bounding box center [812, 255] width 30 height 15
click at [793, 257] on input "False" at bounding box center [786, 256] width 14 height 12
radio input "true"
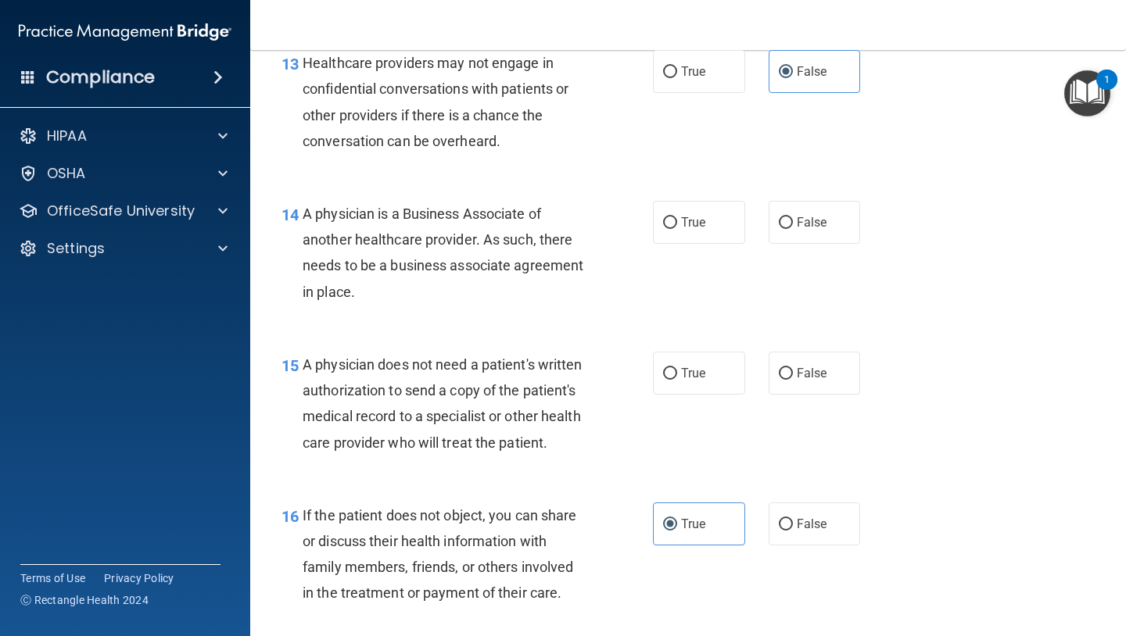
scroll to position [1910, 0]
click at [782, 223] on input "False" at bounding box center [786, 223] width 14 height 12
radio input "true"
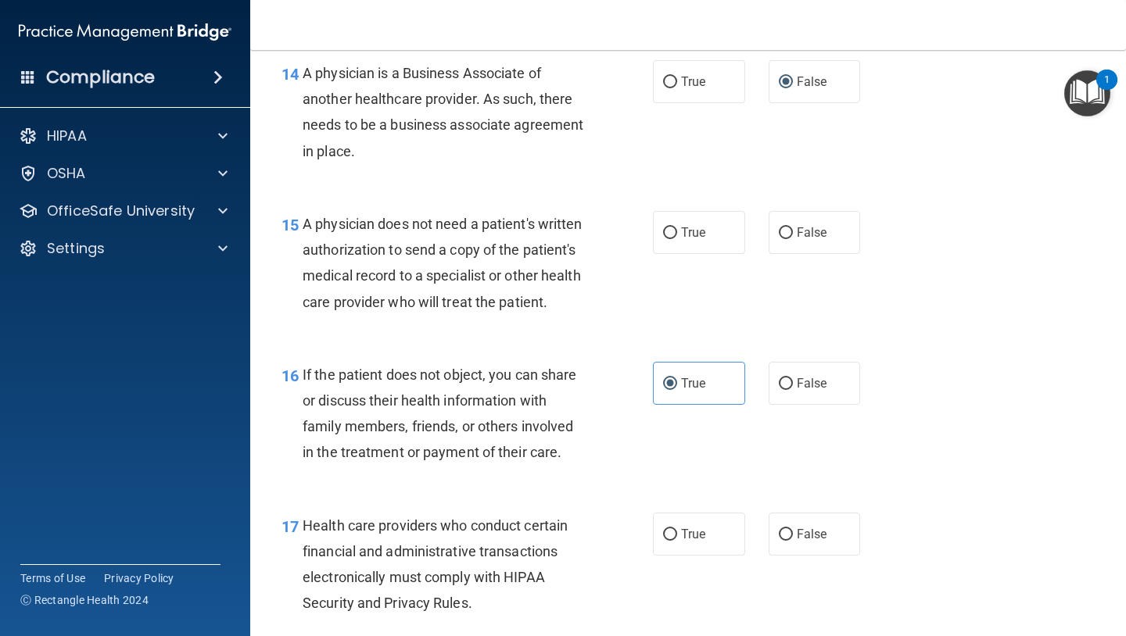
scroll to position [2055, 0]
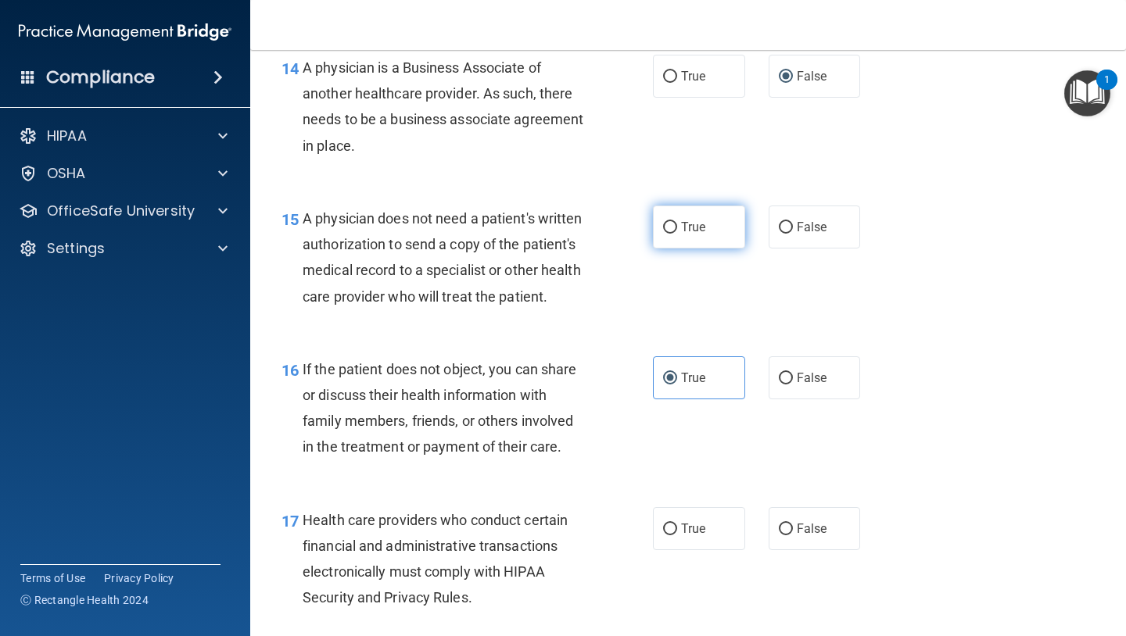
click at [682, 239] on label "True" at bounding box center [699, 227] width 92 height 43
click at [677, 234] on input "True" at bounding box center [670, 228] width 14 height 12
radio input "true"
click at [619, 338] on div "16 If the patient does not object, you can share or discuss their health inform…" at bounding box center [688, 412] width 836 height 151
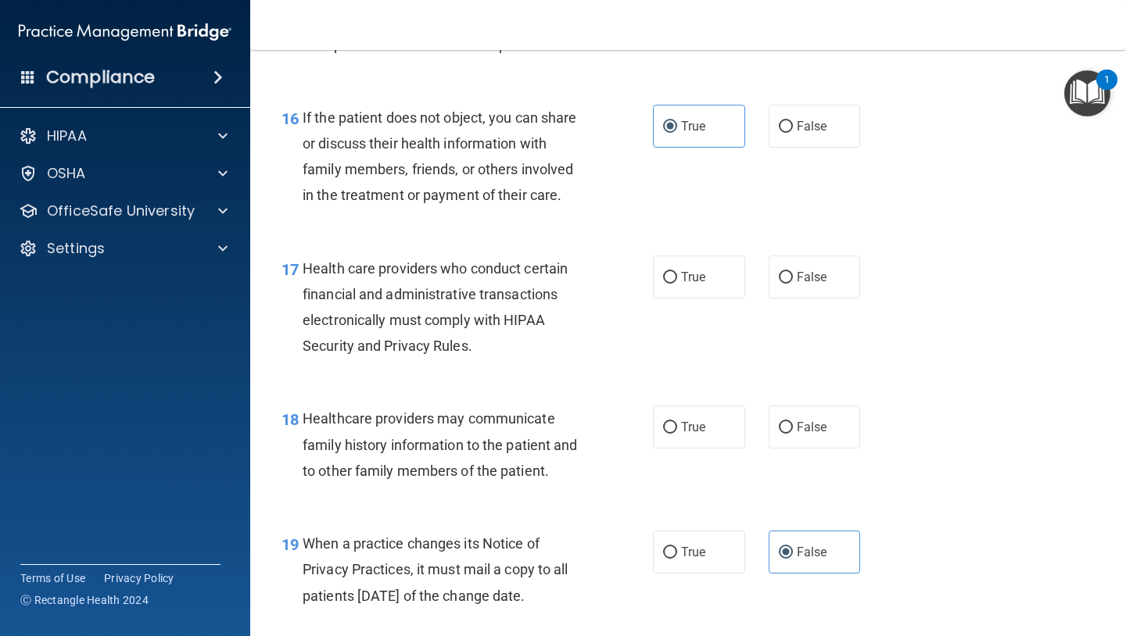
scroll to position [2320, 0]
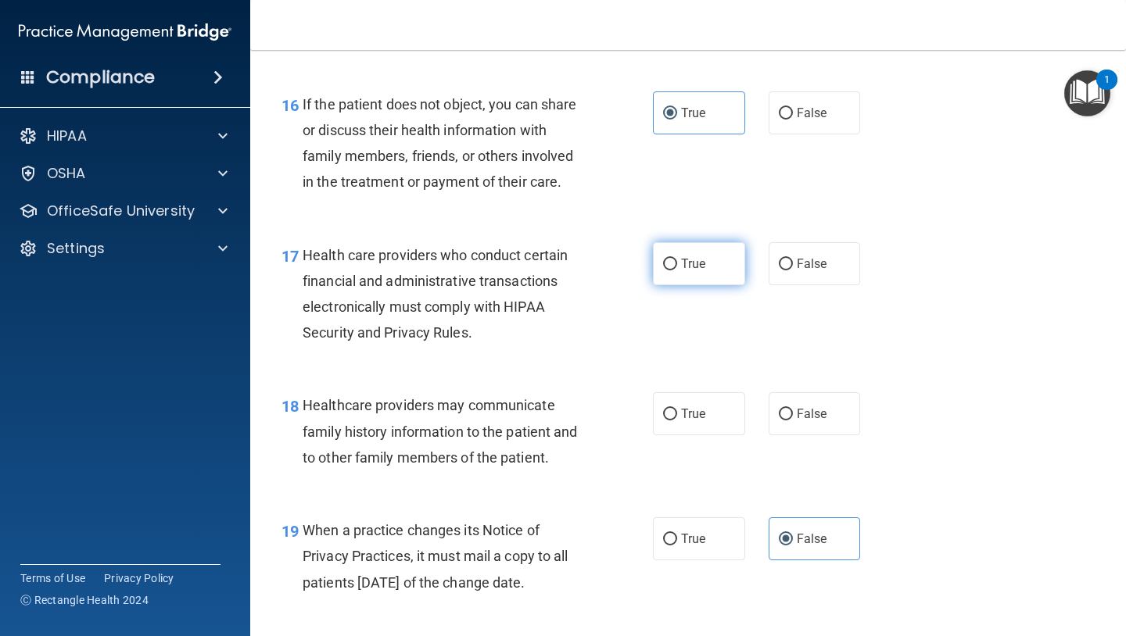
click at [673, 250] on label "True" at bounding box center [699, 263] width 92 height 43
click at [673, 259] on input "True" at bounding box center [670, 265] width 14 height 12
radio input "true"
click at [623, 366] on div "17 Health care providers who conduct certain financial and administrative trans…" at bounding box center [688, 298] width 836 height 151
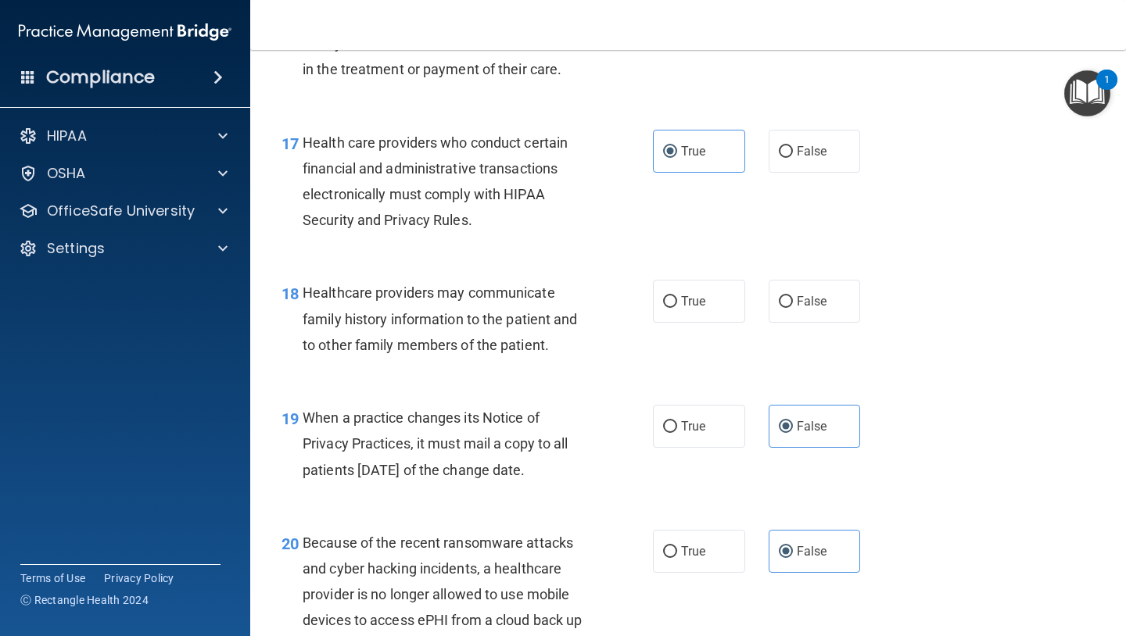
scroll to position [2436, 0]
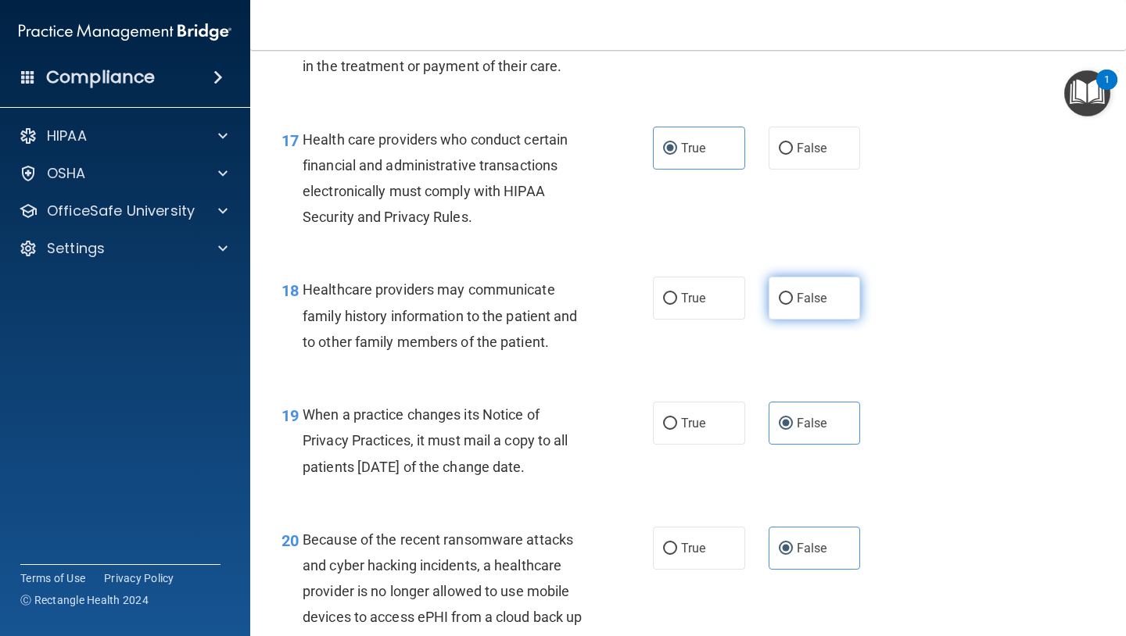
click at [781, 294] on input "False" at bounding box center [786, 299] width 14 height 12
radio input "true"
click at [637, 384] on div "19 When a practice changes its Notice of Privacy Practices, it must mail a copy…" at bounding box center [688, 444] width 836 height 125
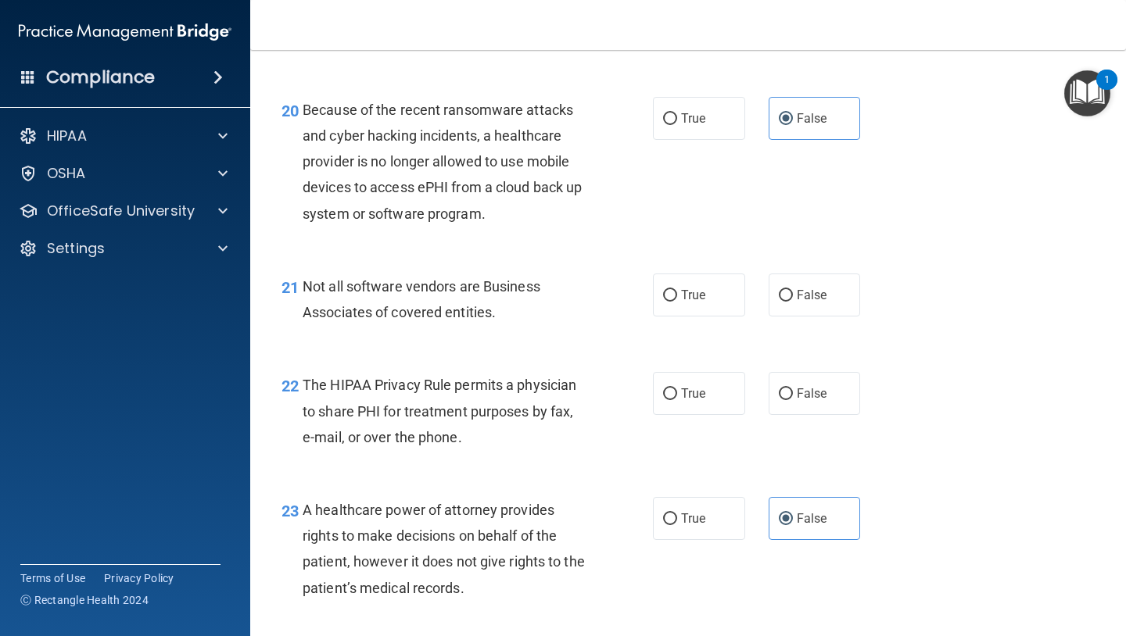
scroll to position [2869, 0]
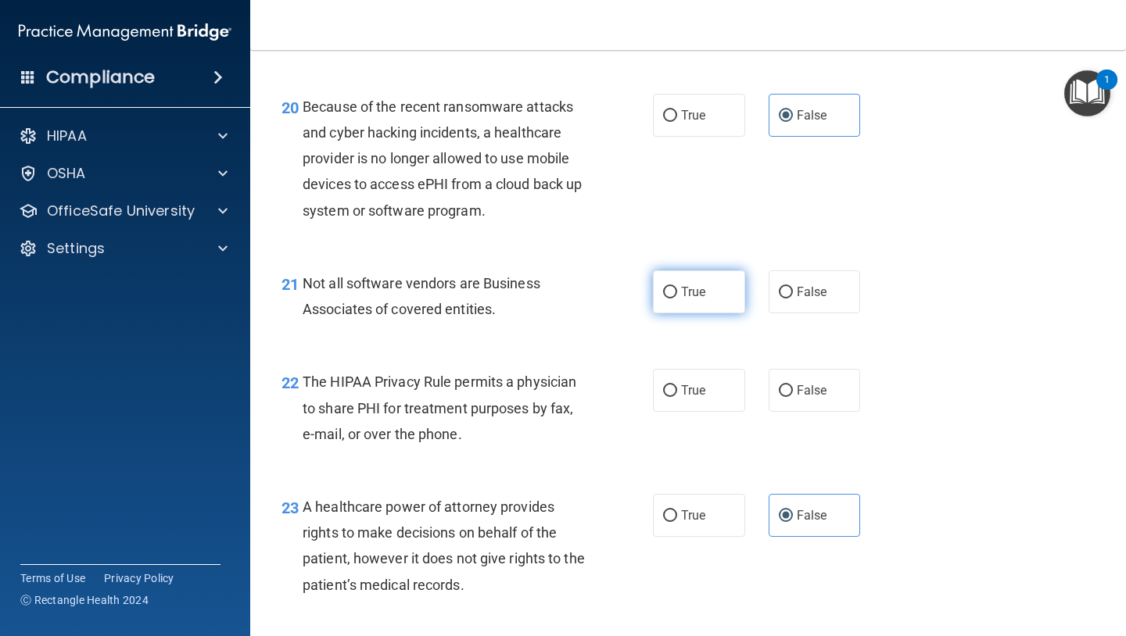
click at [703, 298] on span "True" at bounding box center [693, 292] width 24 height 15
click at [677, 298] on input "True" at bounding box center [670, 293] width 14 height 12
radio input "true"
click at [607, 354] on div "22 The HIPAA Privacy Rule permits a physician to share PHI for treatment purpos…" at bounding box center [688, 411] width 836 height 125
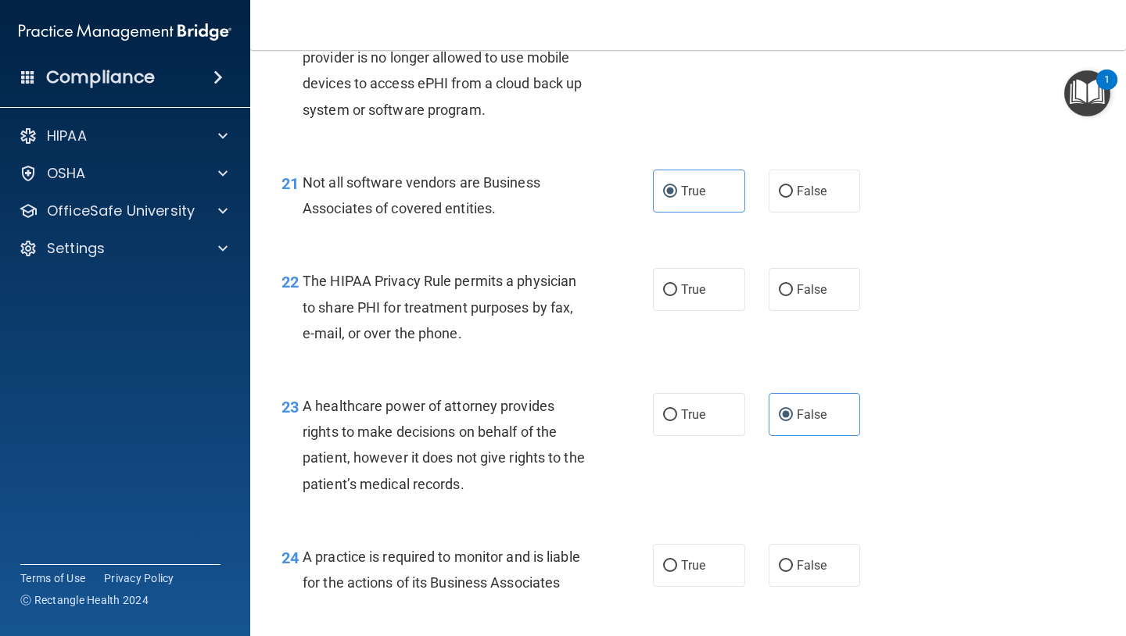
scroll to position [2970, 0]
click at [661, 288] on label "True" at bounding box center [699, 288] width 92 height 43
click at [663, 288] on input "True" at bounding box center [670, 290] width 14 height 12
radio input "true"
click at [621, 344] on div "22 The HIPAA Privacy Rule permits a physician to share PHI for treatment purpos…" at bounding box center [467, 310] width 418 height 86
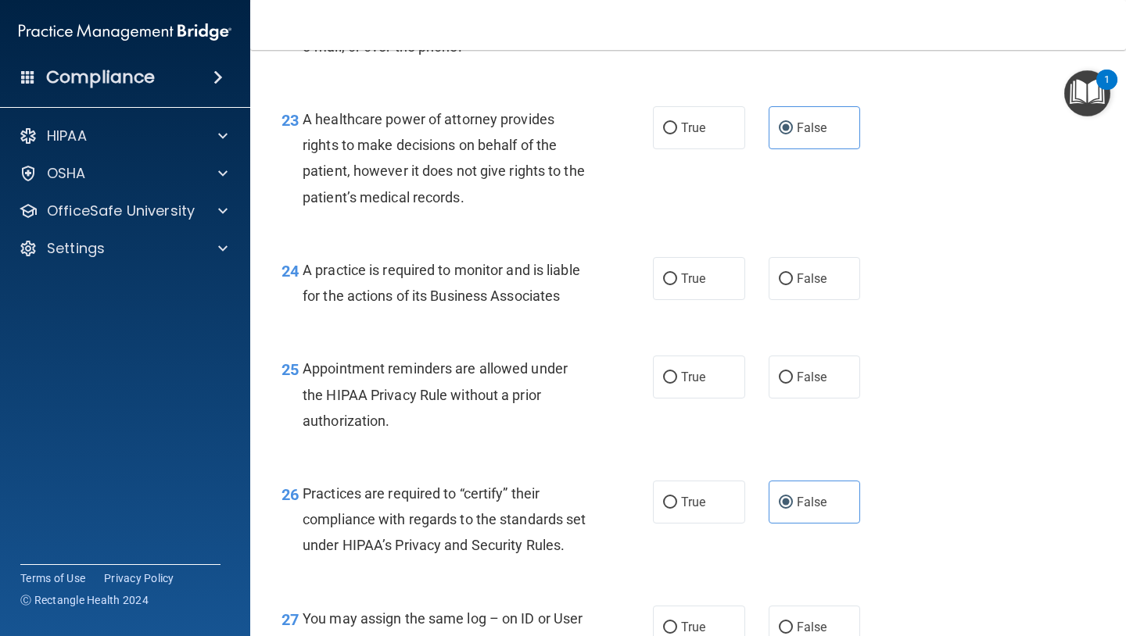
scroll to position [3257, 0]
click at [807, 295] on label "False" at bounding box center [814, 277] width 92 height 43
click at [793, 285] on input "False" at bounding box center [786, 279] width 14 height 12
radio input "true"
click at [580, 381] on div "Appointment reminders are allowed under the HIPAA Privacy Rule without a prior …" at bounding box center [451, 394] width 296 height 78
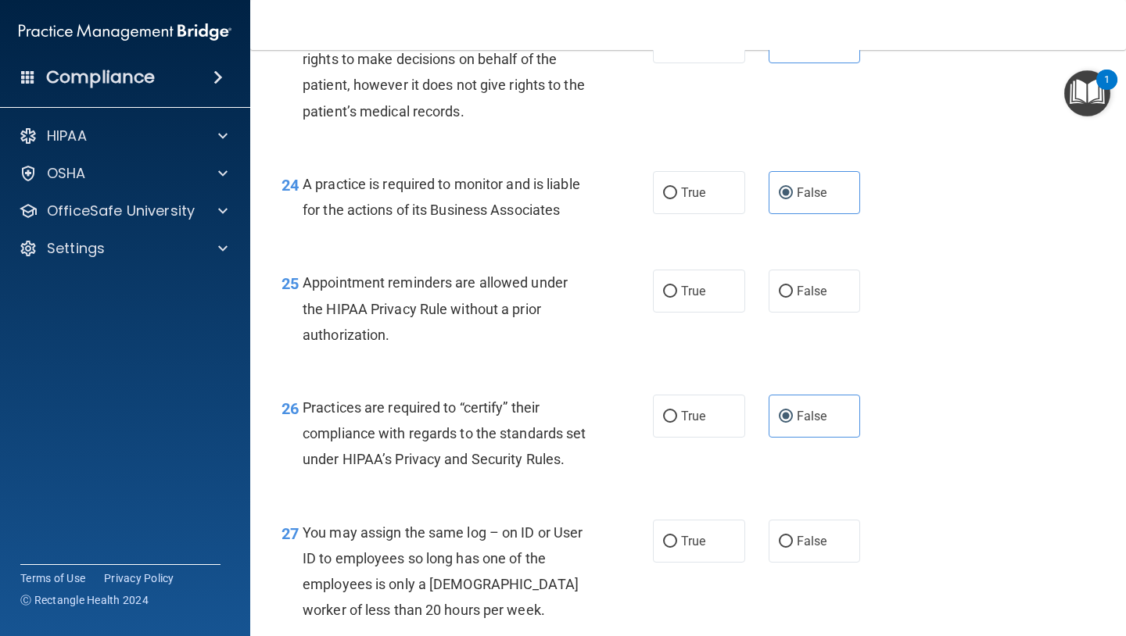
scroll to position [3378, 0]
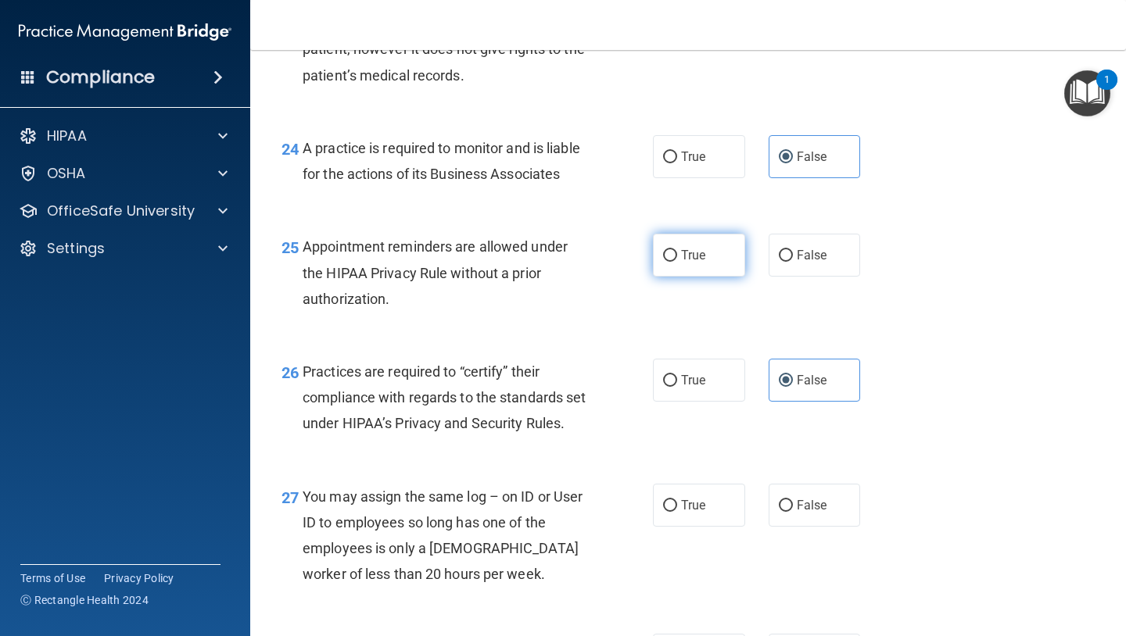
click at [684, 263] on label "True" at bounding box center [699, 255] width 92 height 43
click at [677, 262] on input "True" at bounding box center [670, 256] width 14 height 12
radio input "true"
click at [601, 347] on div "26 Practices are required to “certify” their compliance with regards to the sta…" at bounding box center [688, 401] width 836 height 125
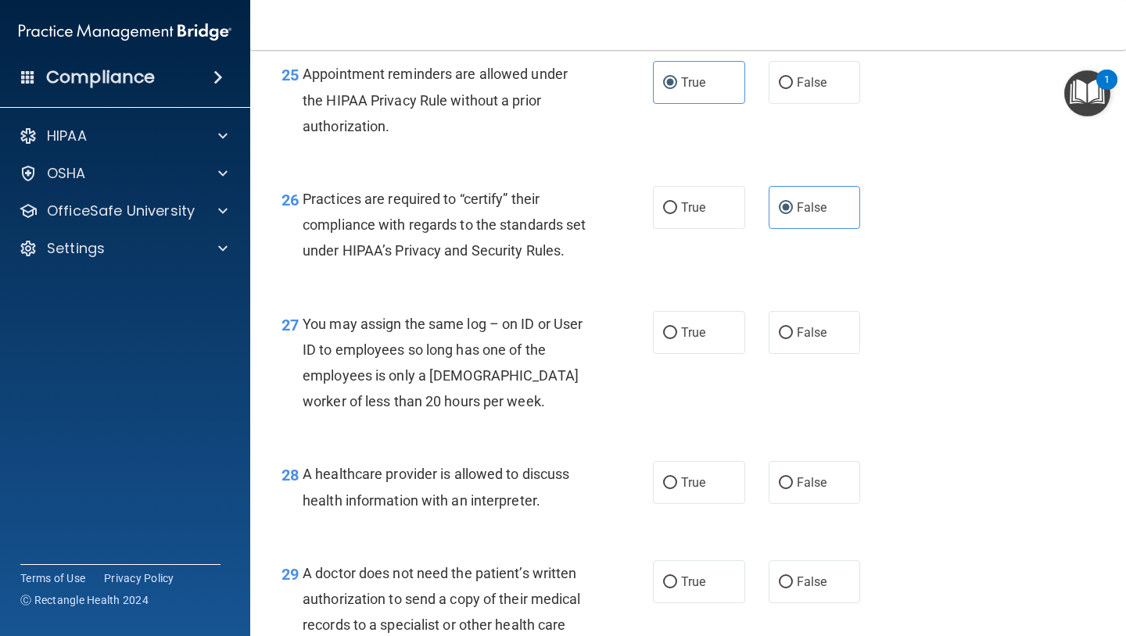
scroll to position [3567, 0]
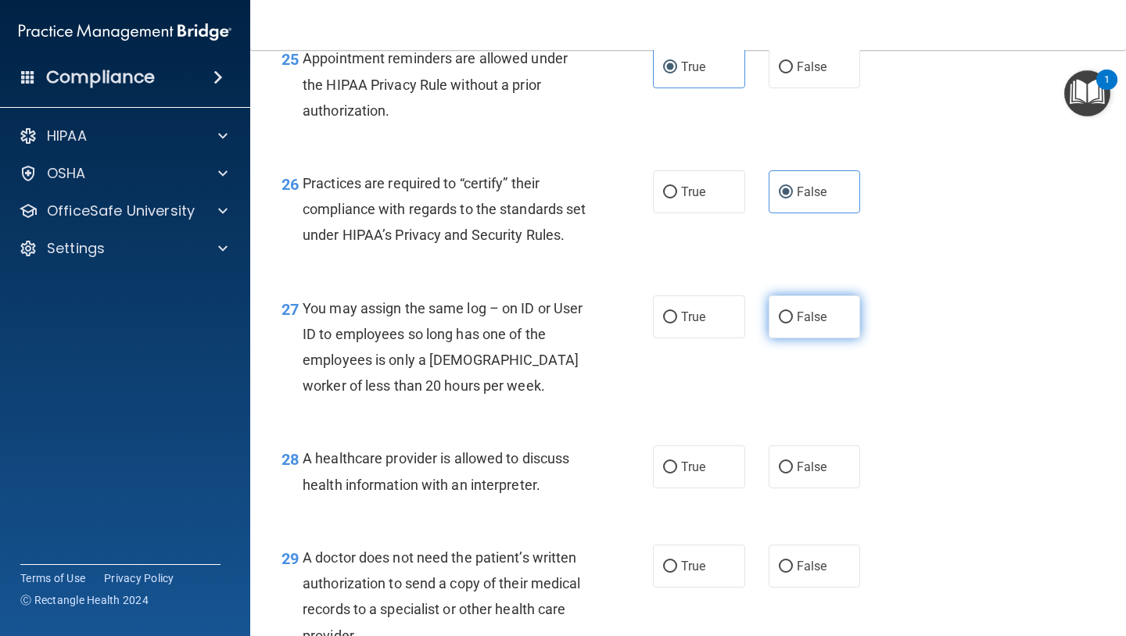
click at [780, 332] on label "False" at bounding box center [814, 316] width 92 height 43
click at [780, 324] on input "False" at bounding box center [786, 318] width 14 height 12
radio input "true"
click at [621, 407] on div "27 You may assign the same log – on ID or User ID to employees so long has one …" at bounding box center [467, 351] width 418 height 112
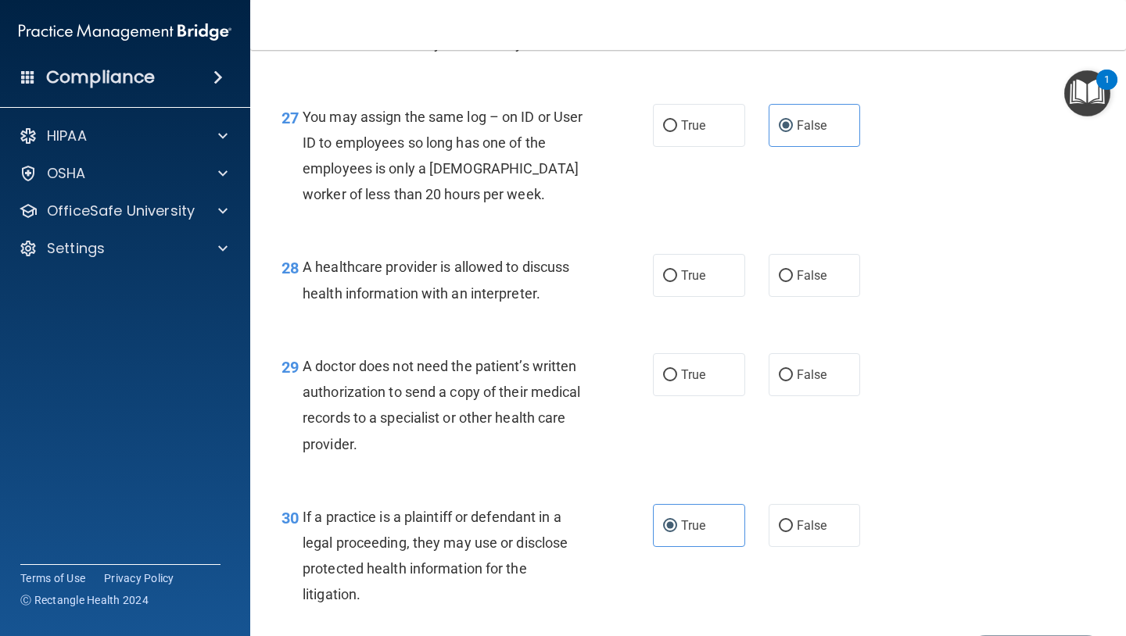
scroll to position [3774, 0]
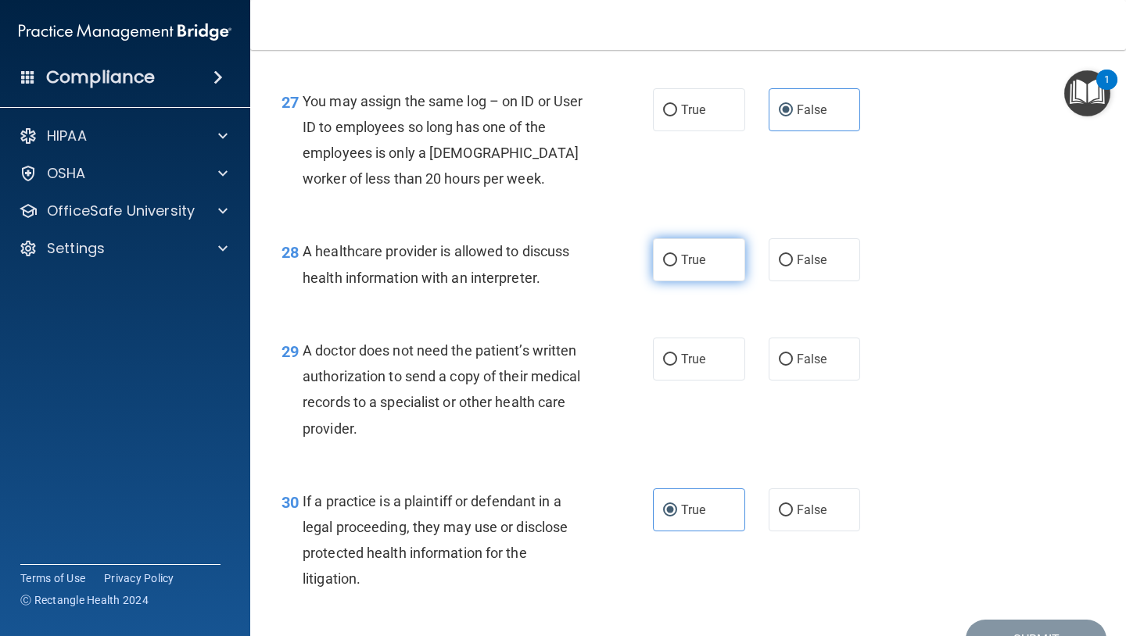
click at [705, 267] on span "True" at bounding box center [693, 259] width 24 height 15
click at [677, 267] on input "True" at bounding box center [670, 261] width 14 height 12
radio input "true"
click at [658, 381] on label "True" at bounding box center [699, 359] width 92 height 43
click at [663, 366] on input "True" at bounding box center [670, 360] width 14 height 12
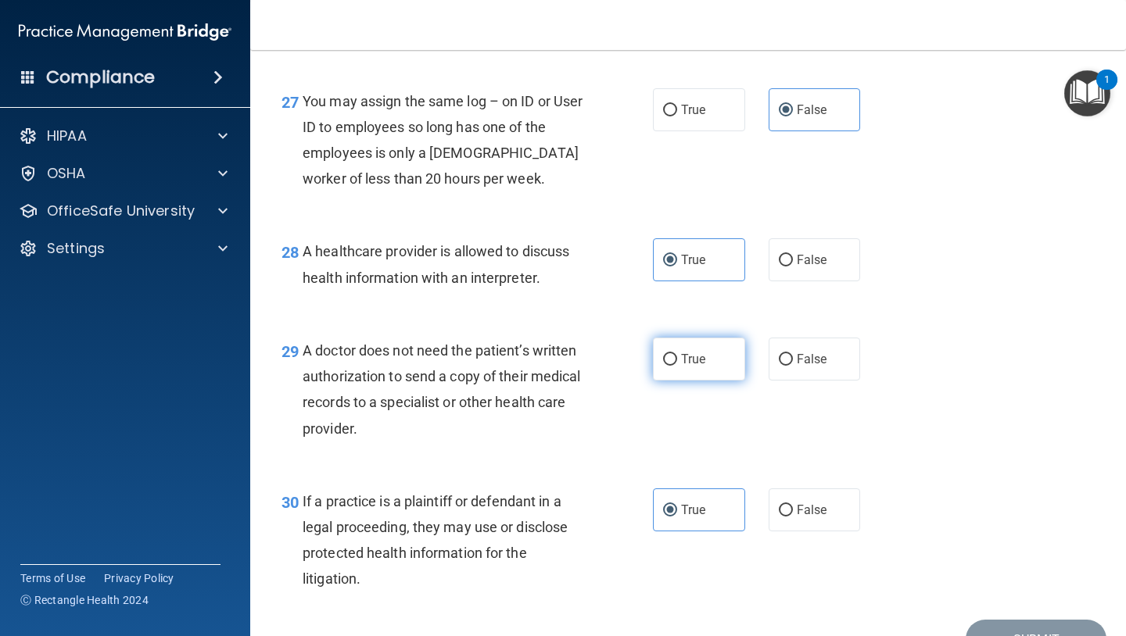
radio input "true"
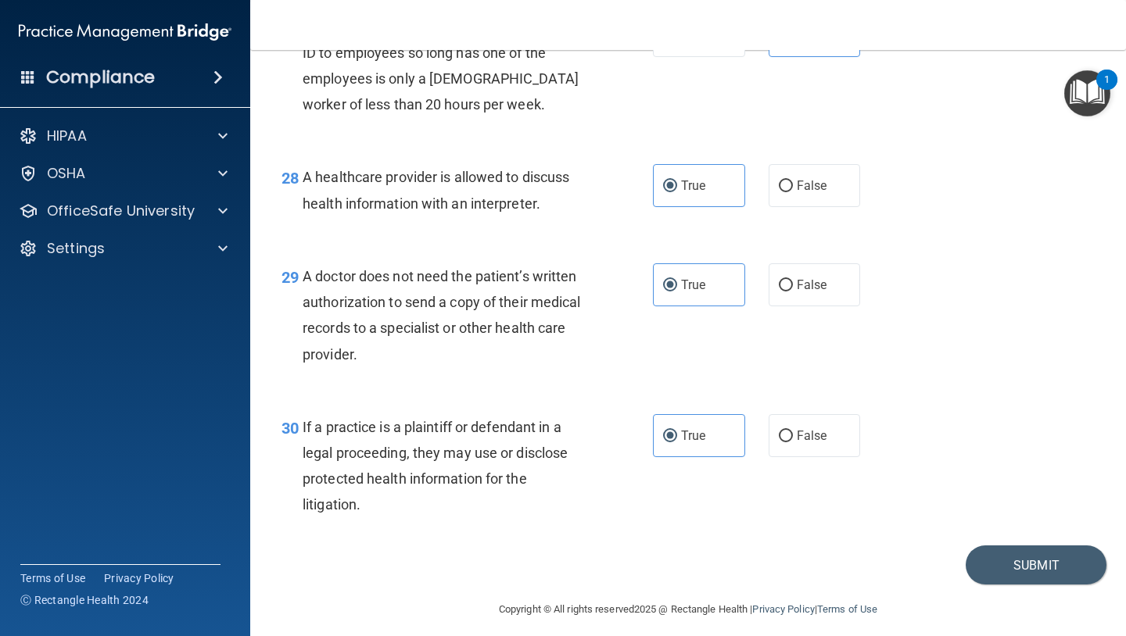
scroll to position [3885, 0]
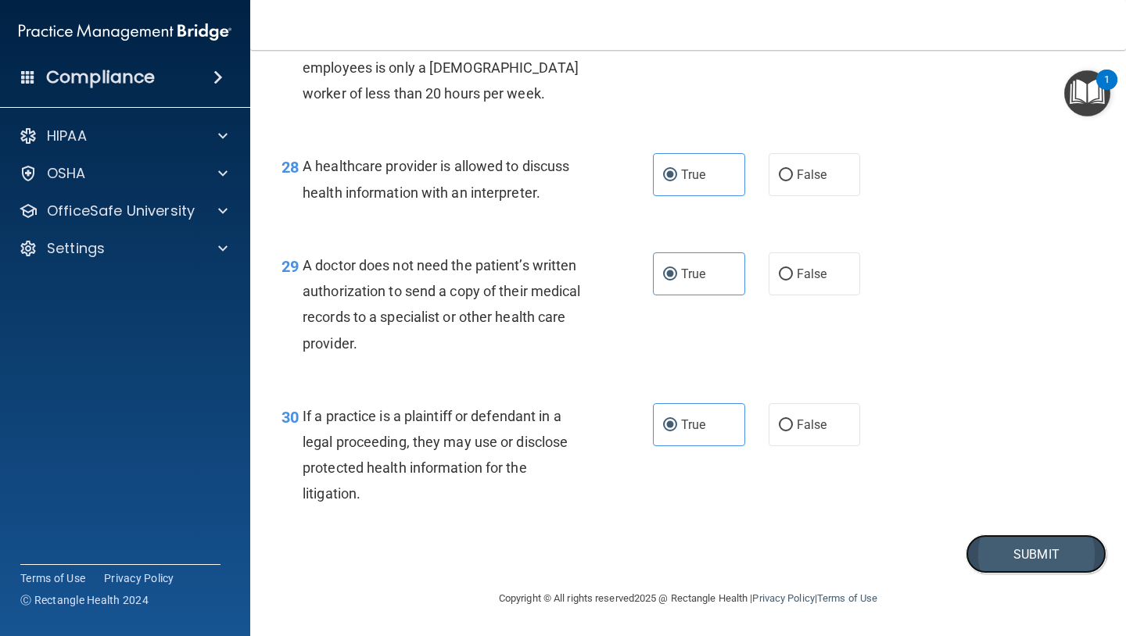
click at [999, 545] on button "Submit" at bounding box center [1035, 555] width 141 height 40
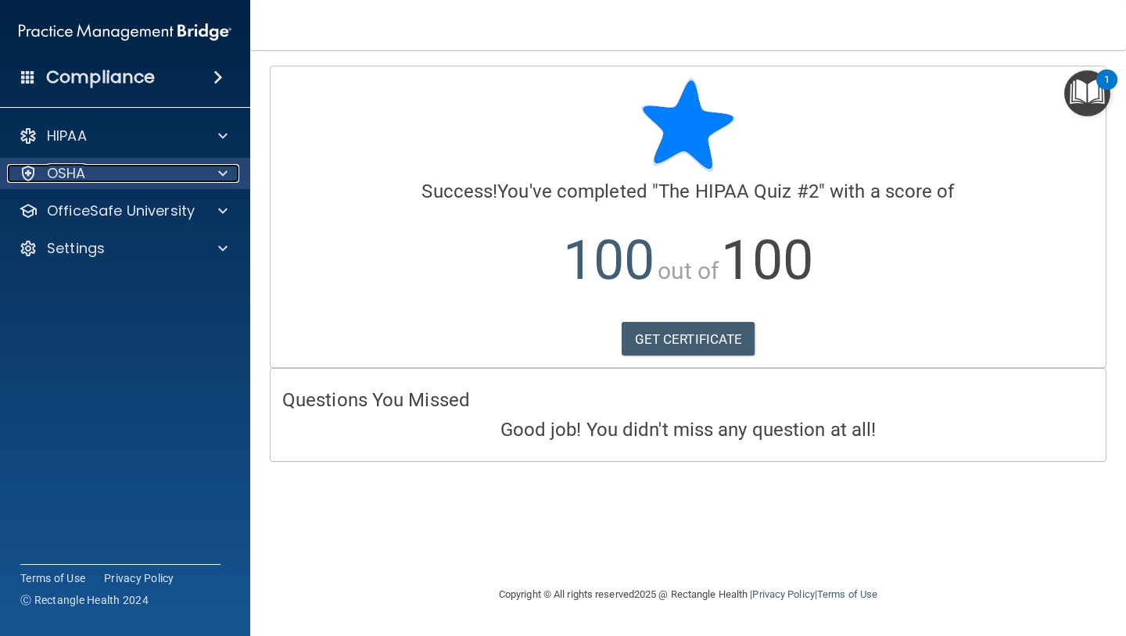
click at [76, 174] on p "OSHA" at bounding box center [66, 173] width 39 height 19
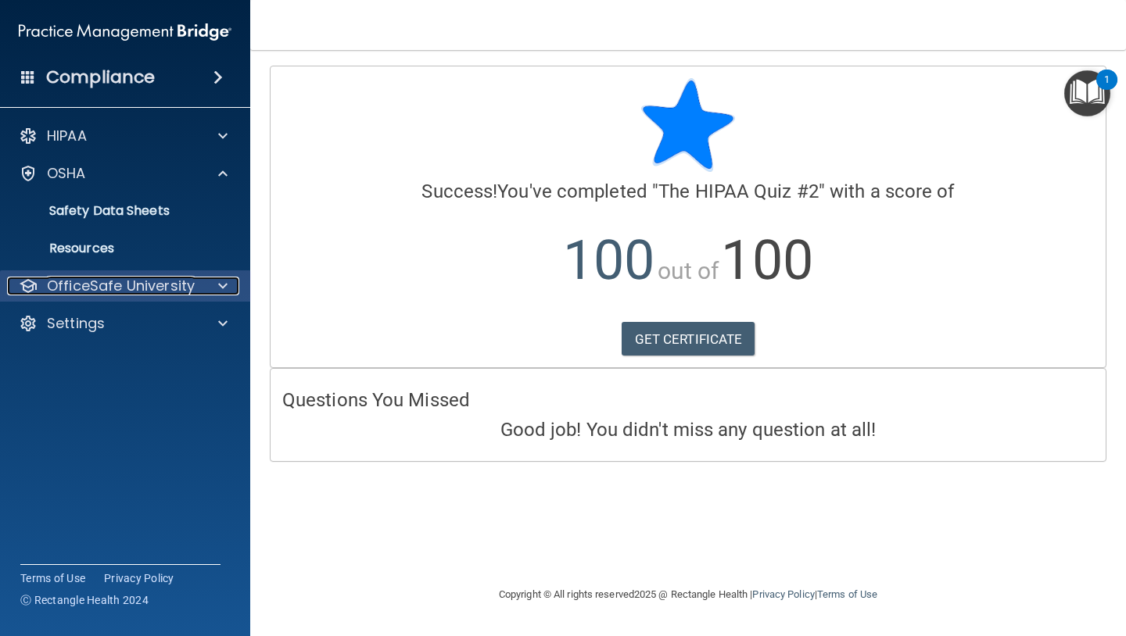
click at [89, 292] on p "OfficeSafe University" at bounding box center [121, 286] width 148 height 19
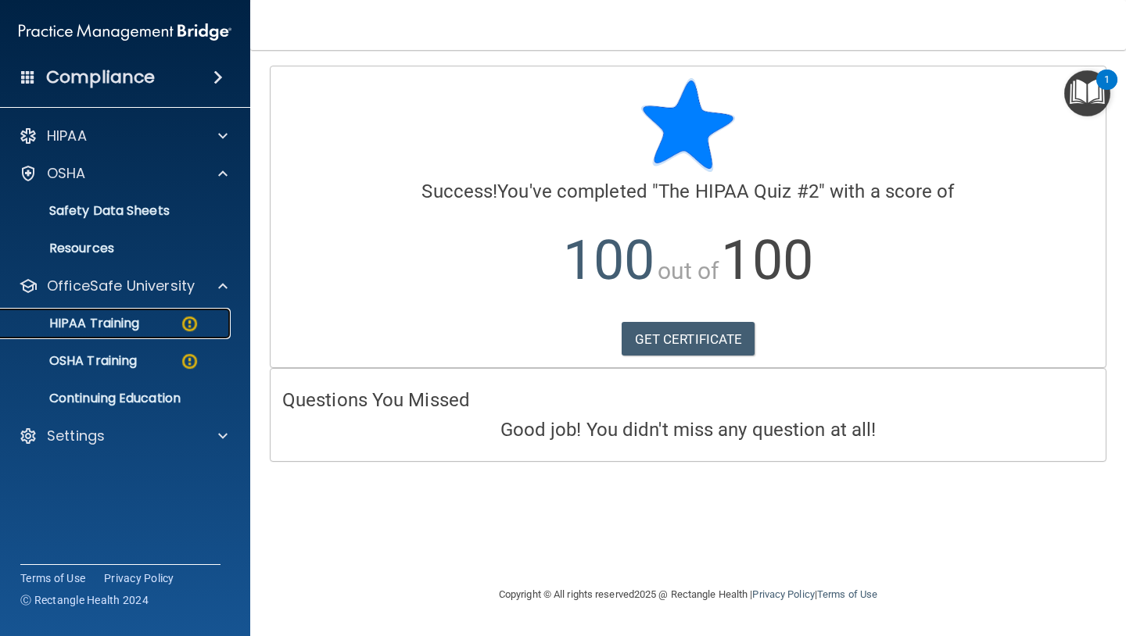
click at [90, 324] on p "HIPAA Training" at bounding box center [74, 324] width 129 height 16
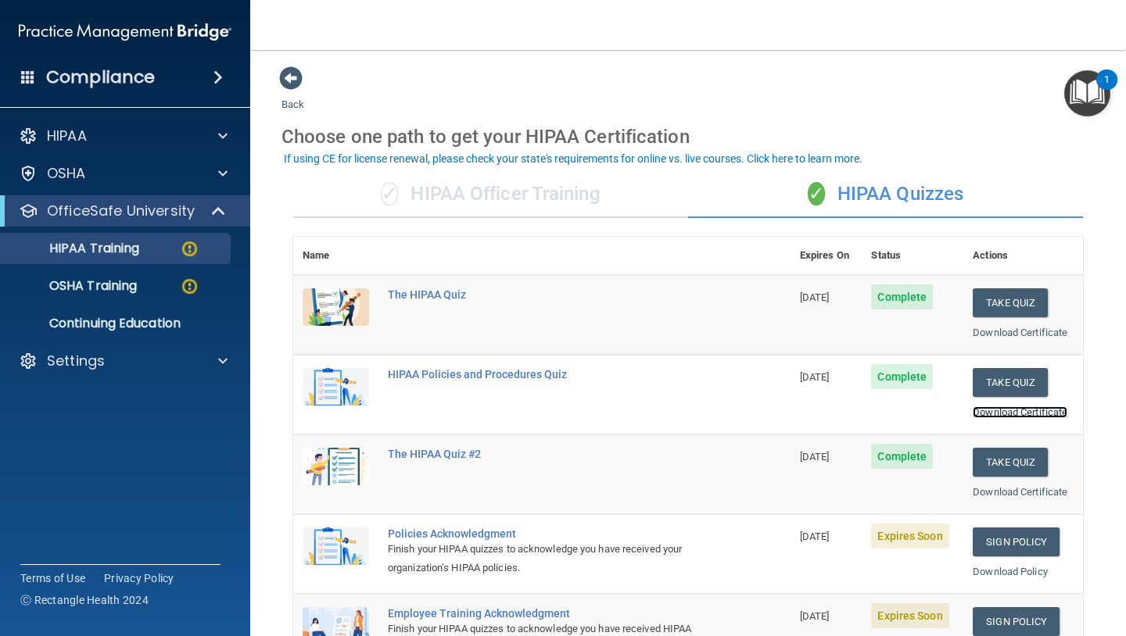
click at [992, 411] on link "Download Certificate" at bounding box center [1019, 412] width 95 height 12
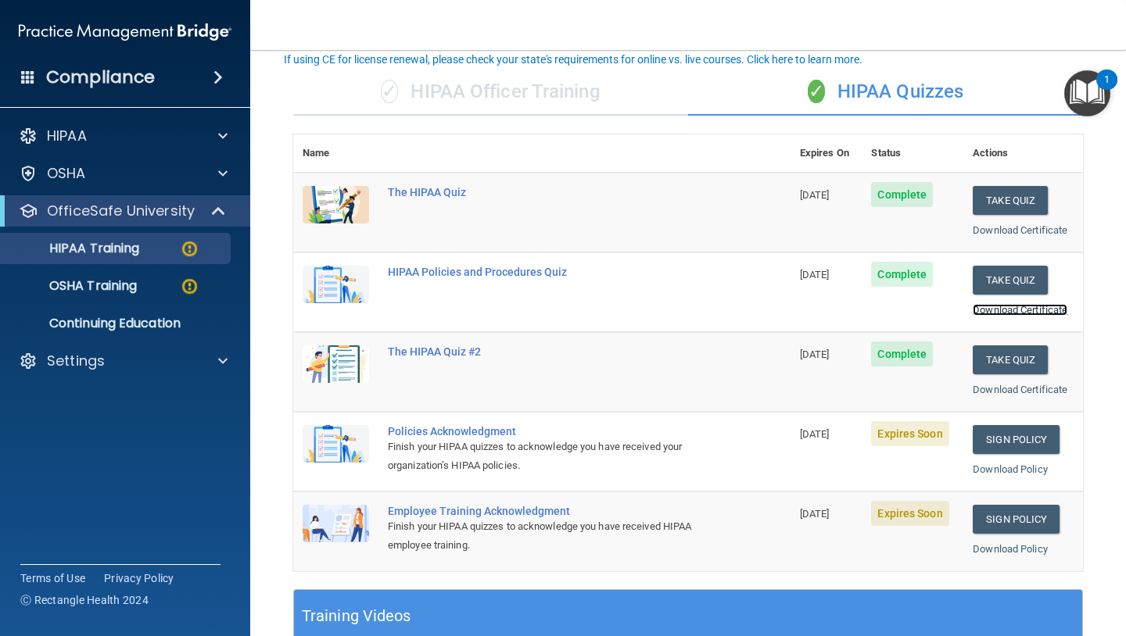
scroll to position [106, 0]
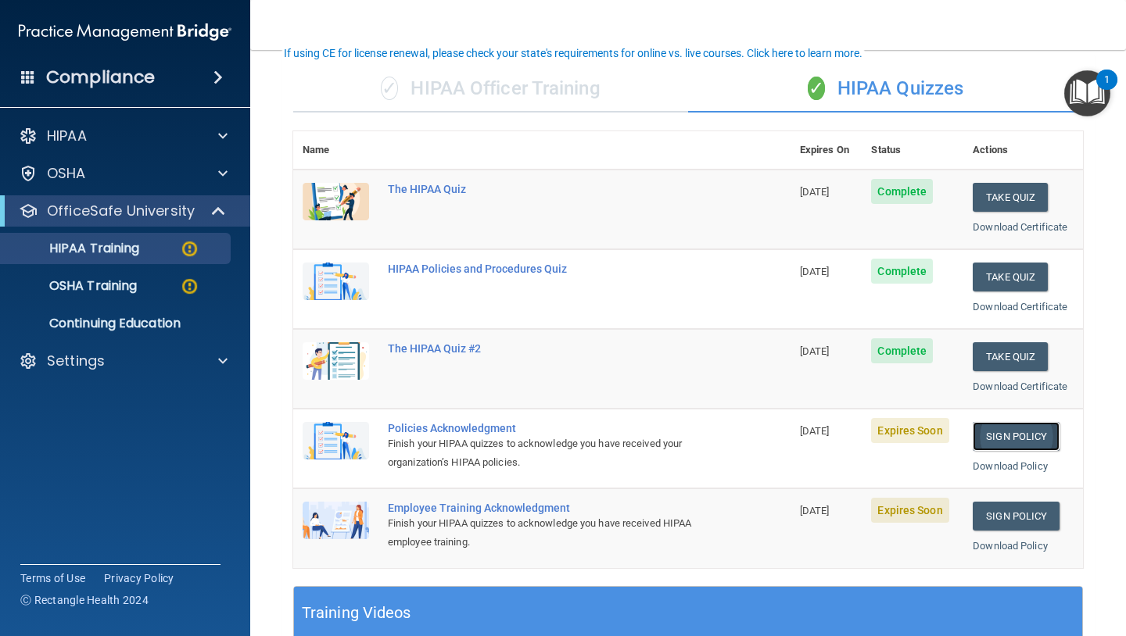
click at [1008, 445] on link "Sign Policy" at bounding box center [1015, 436] width 87 height 29
click at [1008, 521] on link "Sign Policy" at bounding box center [1015, 516] width 87 height 29
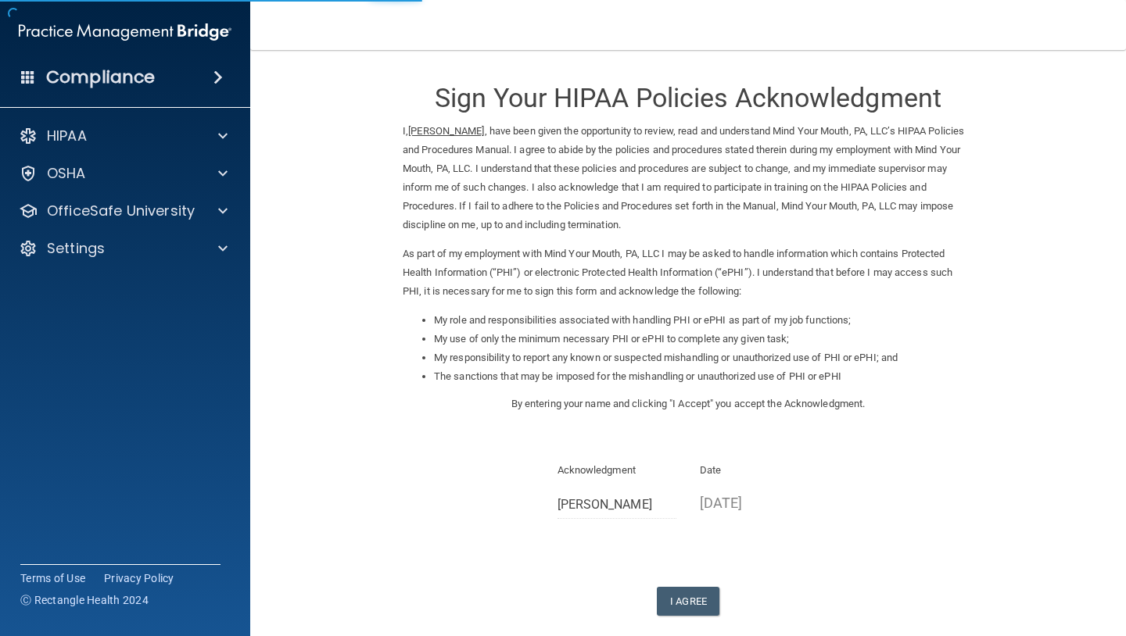
scroll to position [80, 0]
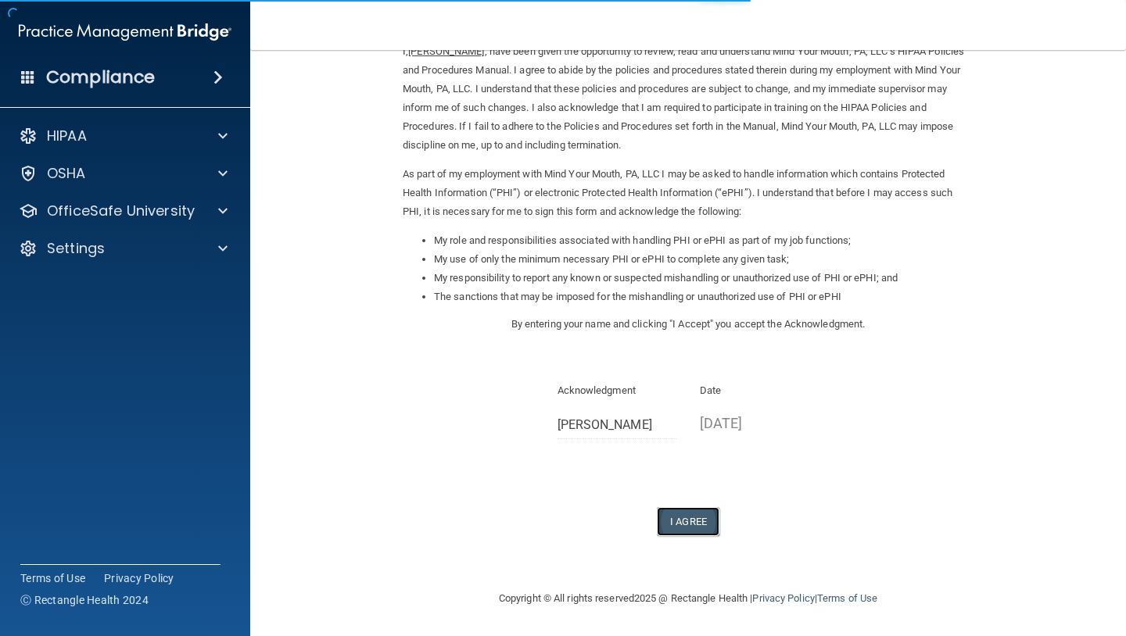
click at [713, 518] on button "I Agree" at bounding box center [688, 521] width 63 height 29
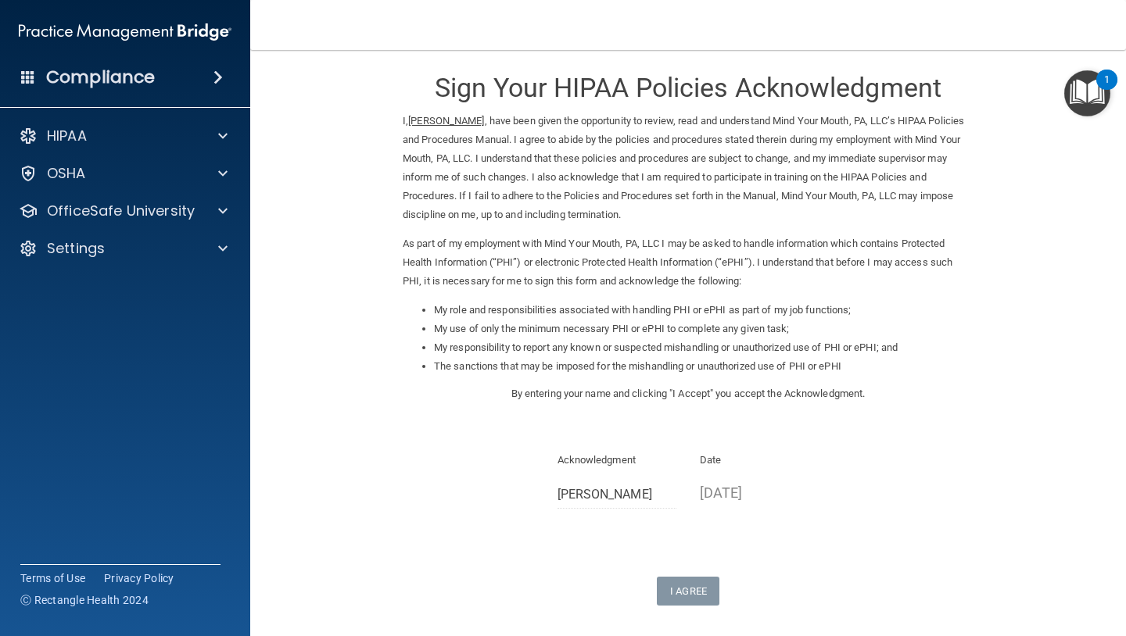
scroll to position [0, 0]
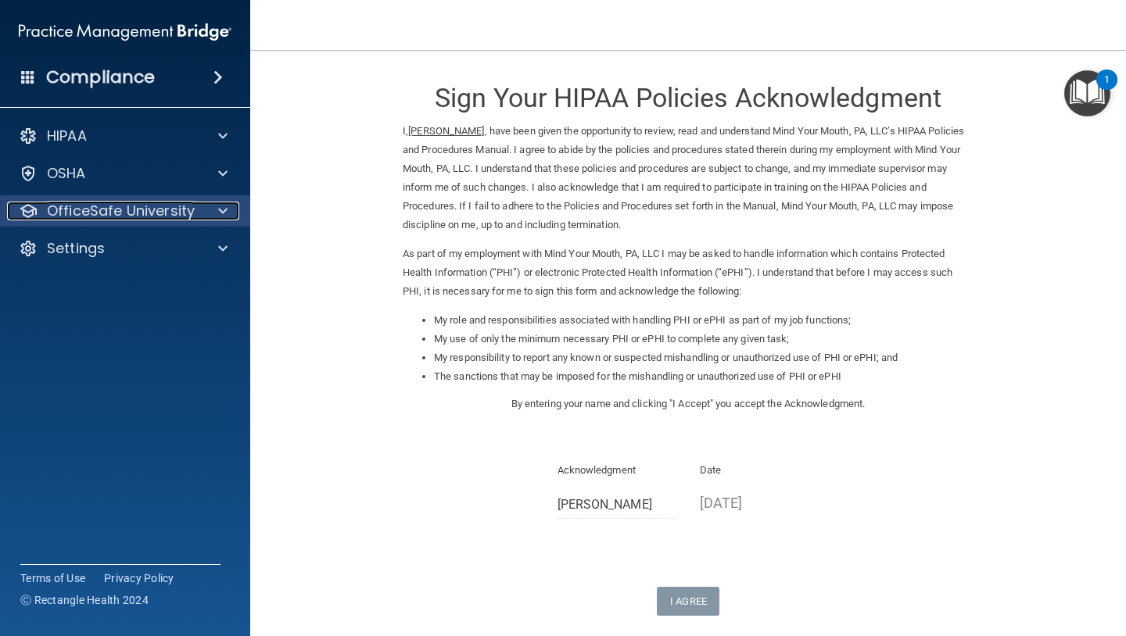
click at [188, 220] on p "OfficeSafe University" at bounding box center [121, 211] width 148 height 19
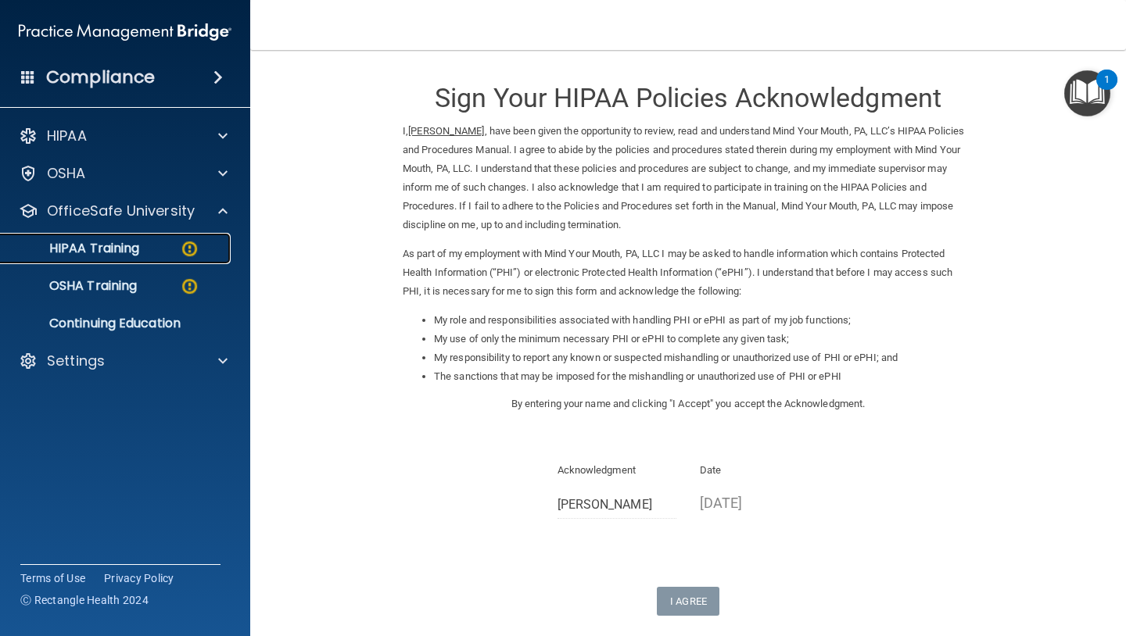
click at [134, 253] on p "HIPAA Training" at bounding box center [74, 249] width 129 height 16
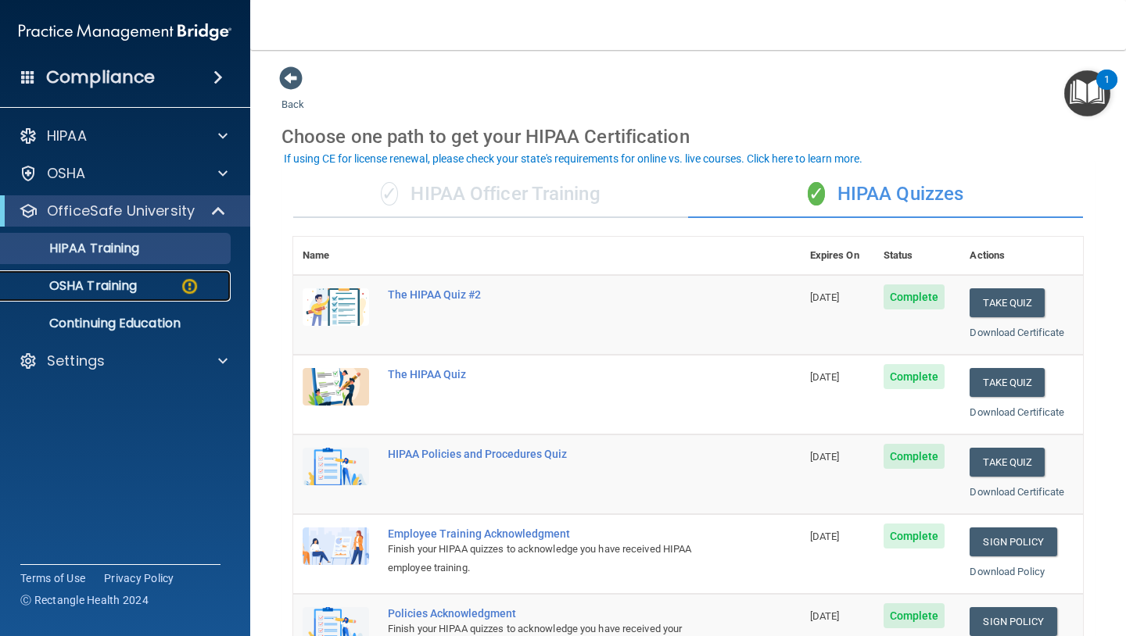
click at [123, 293] on p "OSHA Training" at bounding box center [73, 286] width 127 height 16
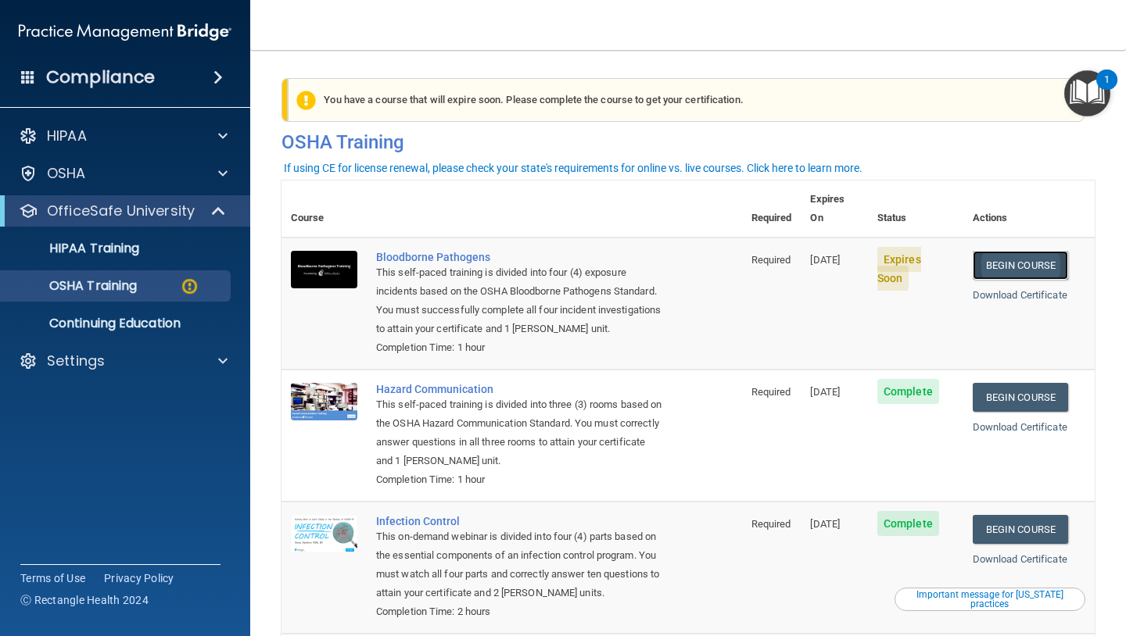
click at [995, 251] on link "Begin Course" at bounding box center [1019, 265] width 95 height 29
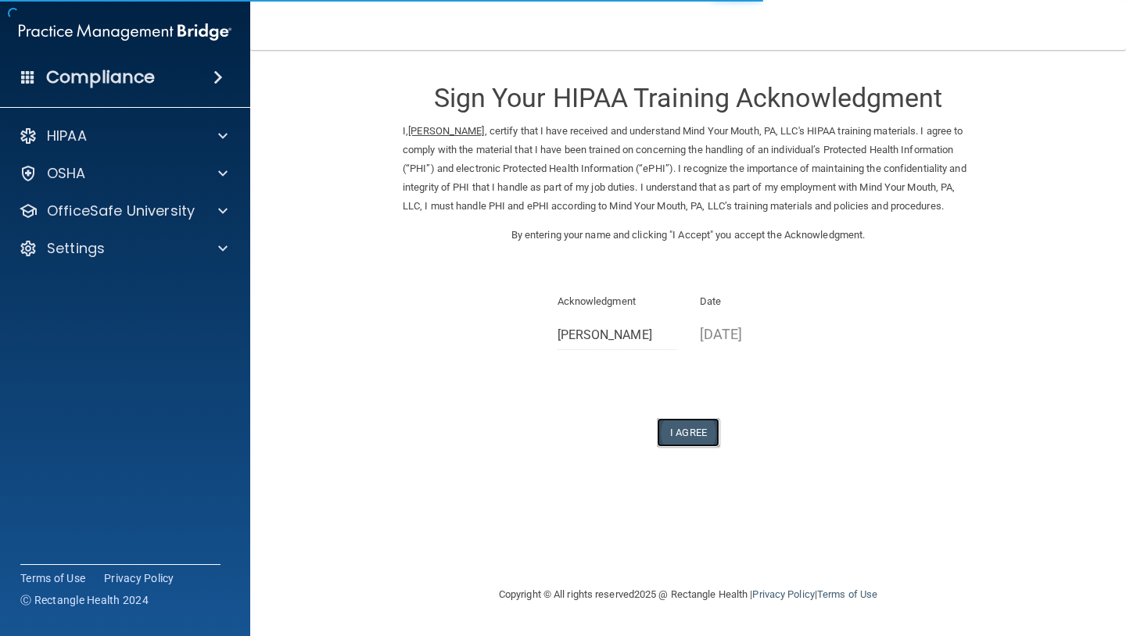
click at [718, 445] on button "I Agree" at bounding box center [688, 432] width 63 height 29
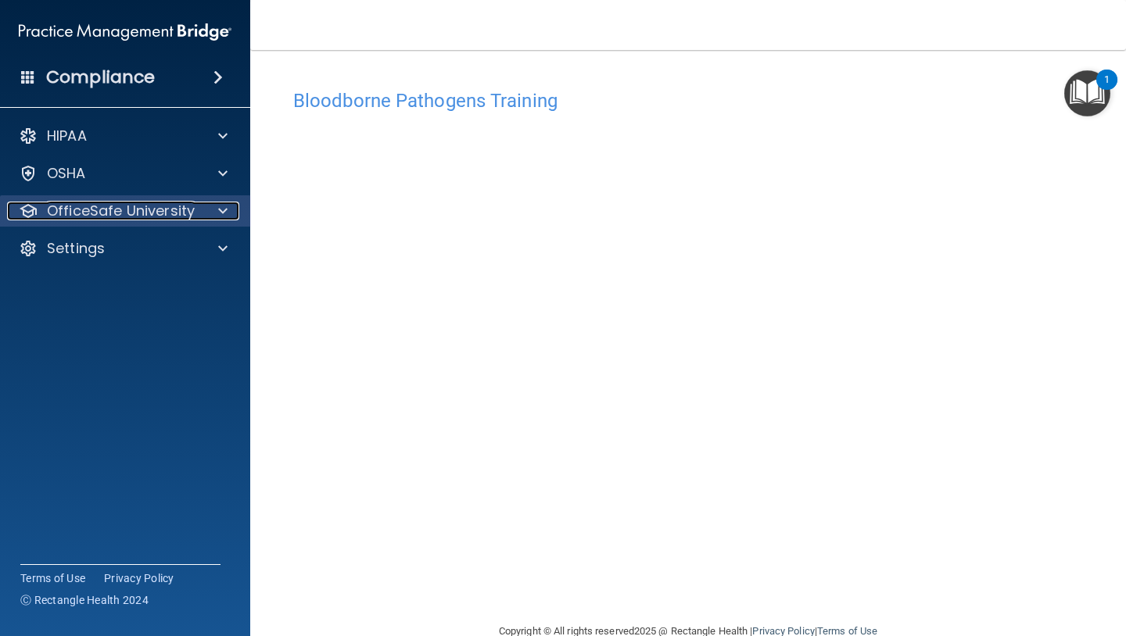
click at [168, 216] on p "OfficeSafe University" at bounding box center [121, 211] width 148 height 19
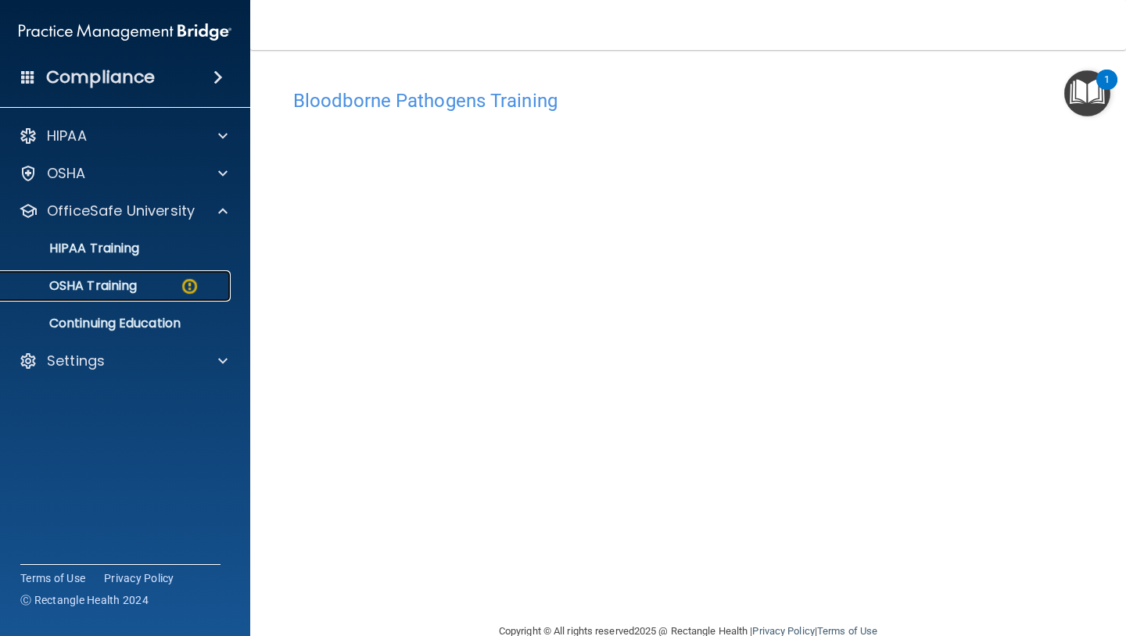
click at [132, 288] on p "OSHA Training" at bounding box center [73, 286] width 127 height 16
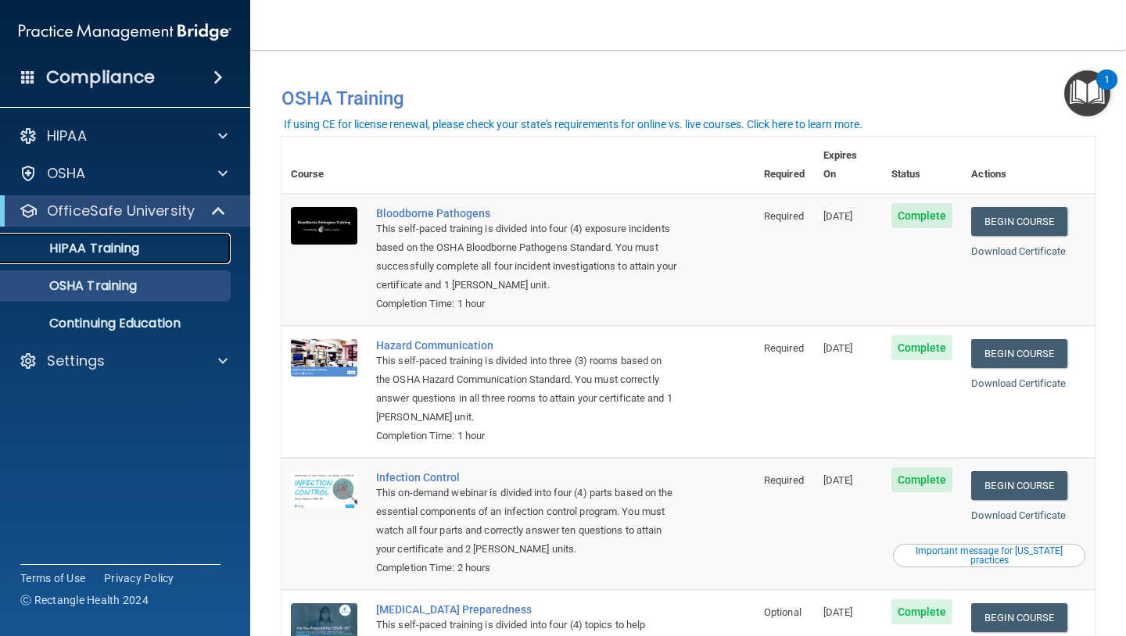
click at [109, 249] on p "HIPAA Training" at bounding box center [74, 249] width 129 height 16
